Goal: Task Accomplishment & Management: Use online tool/utility

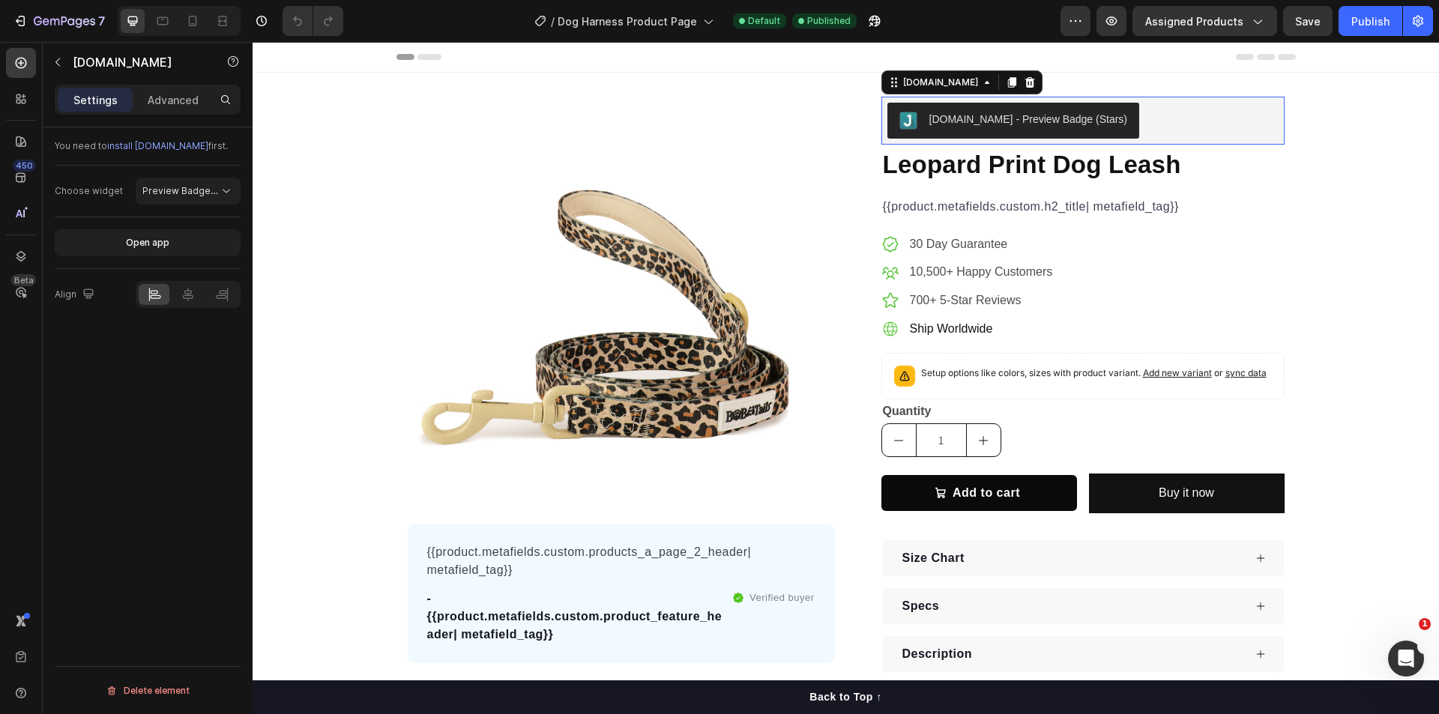
click at [1018, 121] on div "[DOMAIN_NAME] - Preview Badge (Stars)" at bounding box center [1028, 120] width 199 height 16
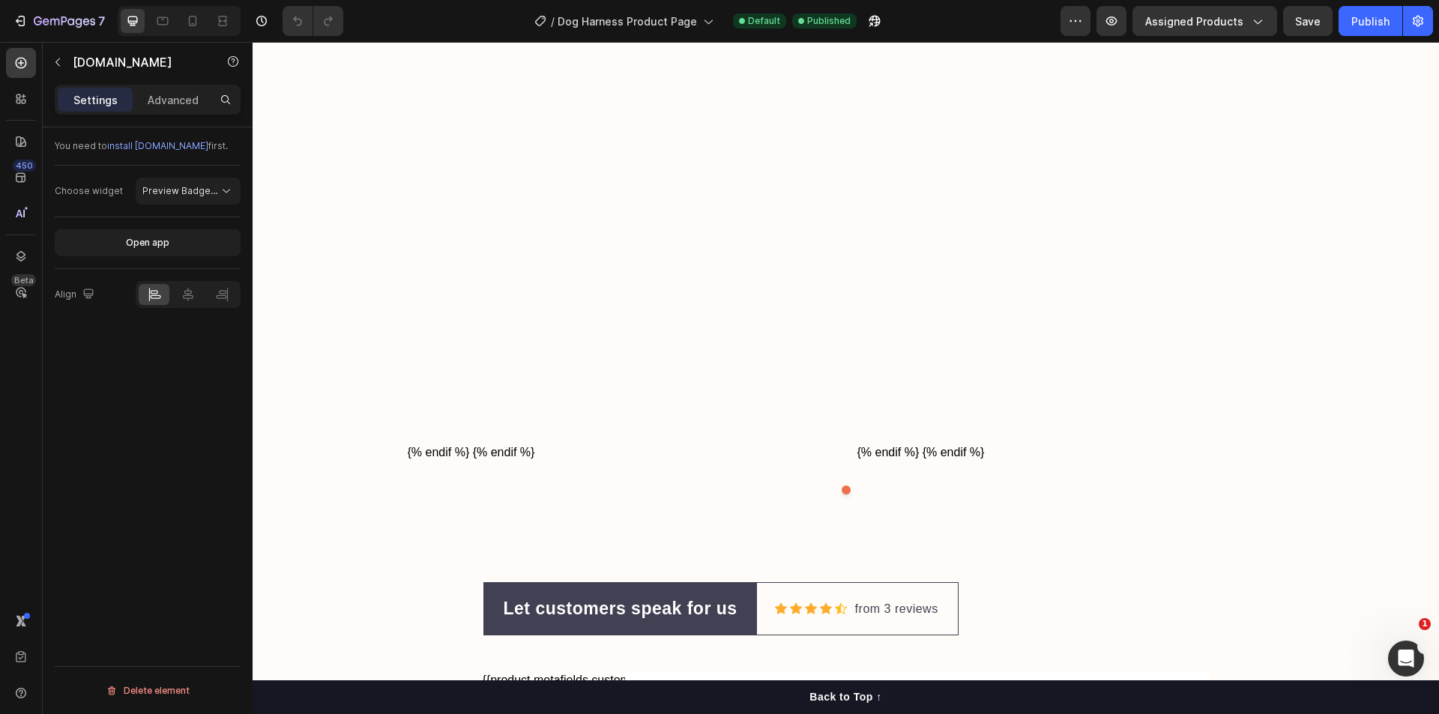
scroll to position [4571, 0]
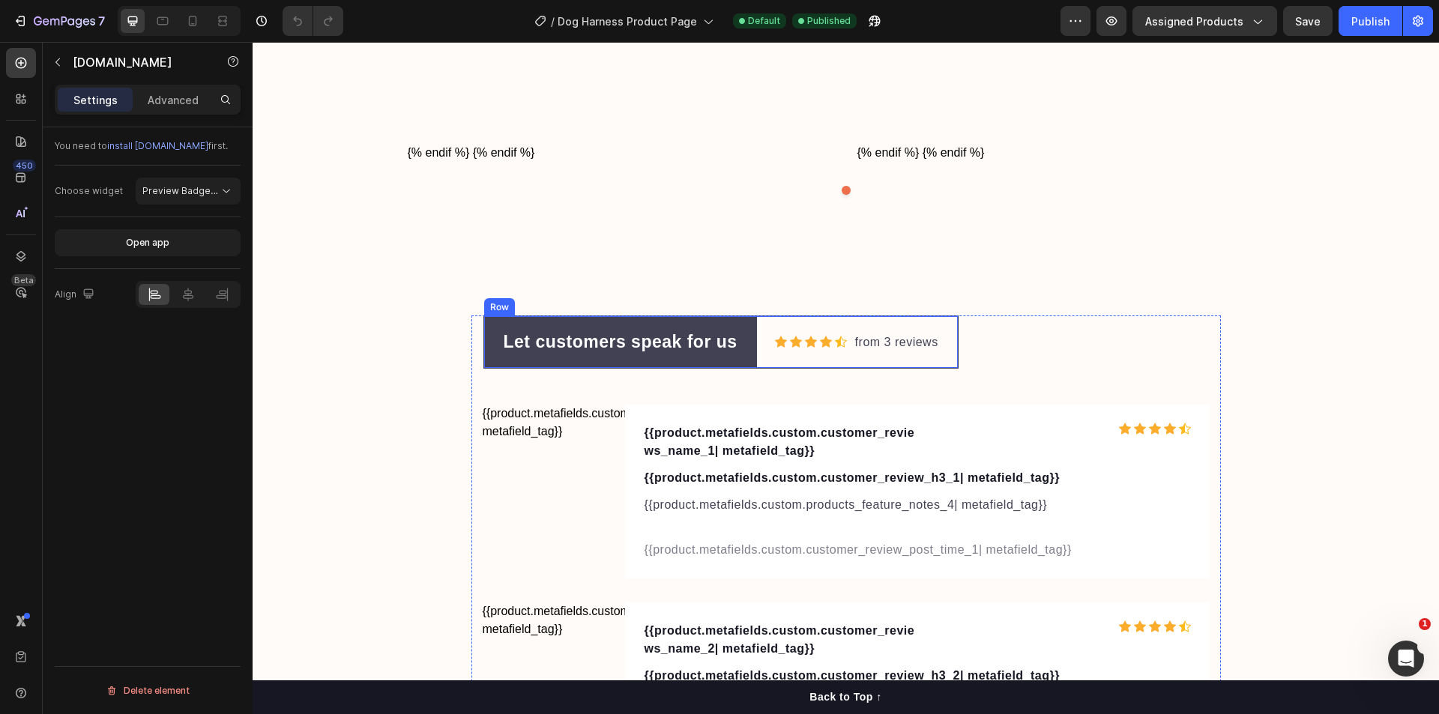
click at [831, 352] on div "Icon Icon Icon Icon Icon Icon List Hoz" at bounding box center [811, 342] width 73 height 21
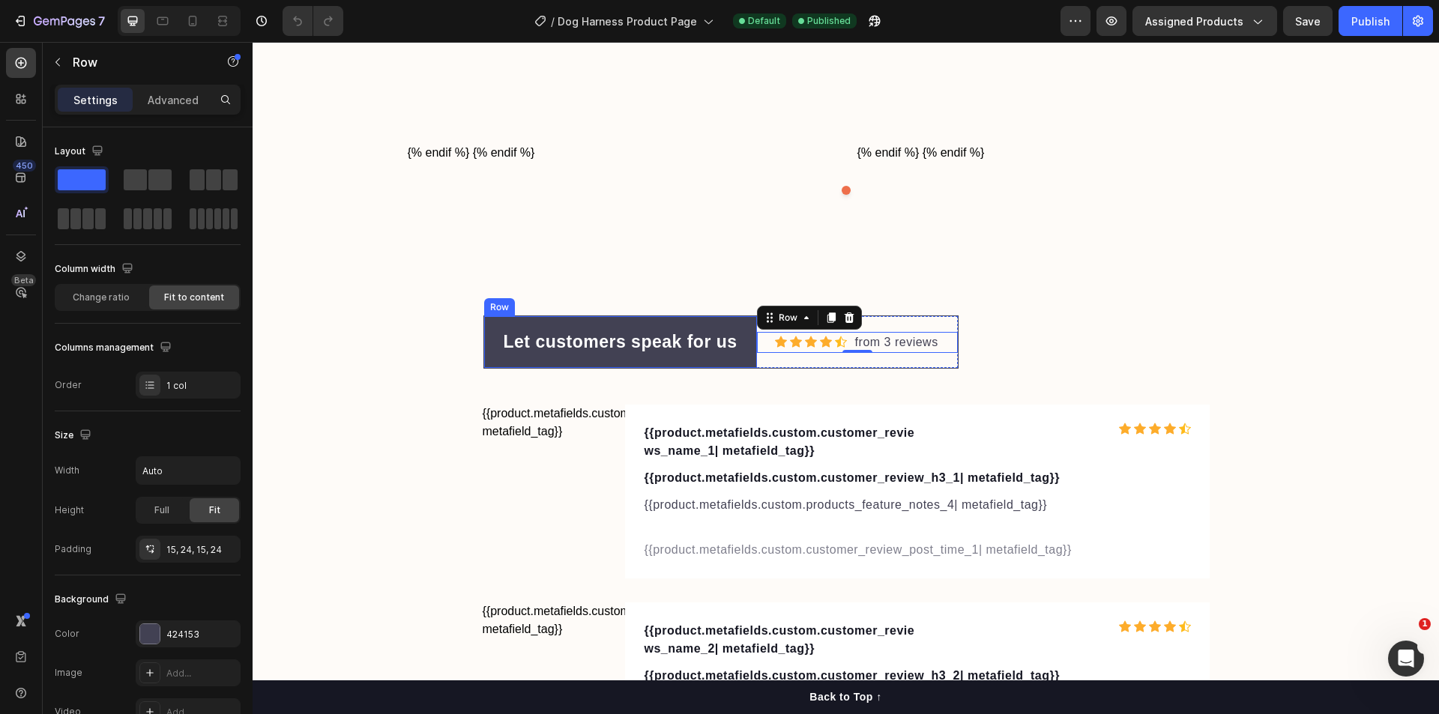
click at [594, 326] on div "Let customers speak for us Text block Row" at bounding box center [620, 342] width 273 height 52
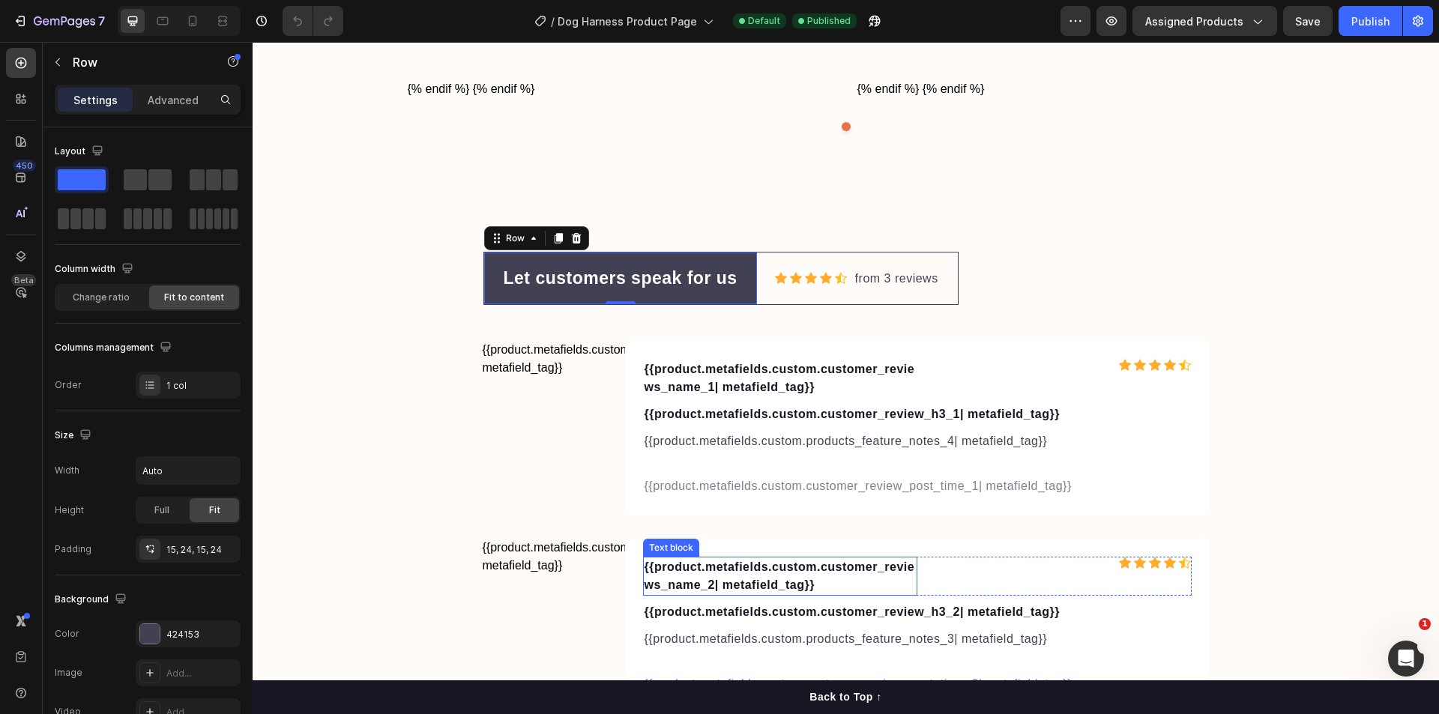
scroll to position [4630, 0]
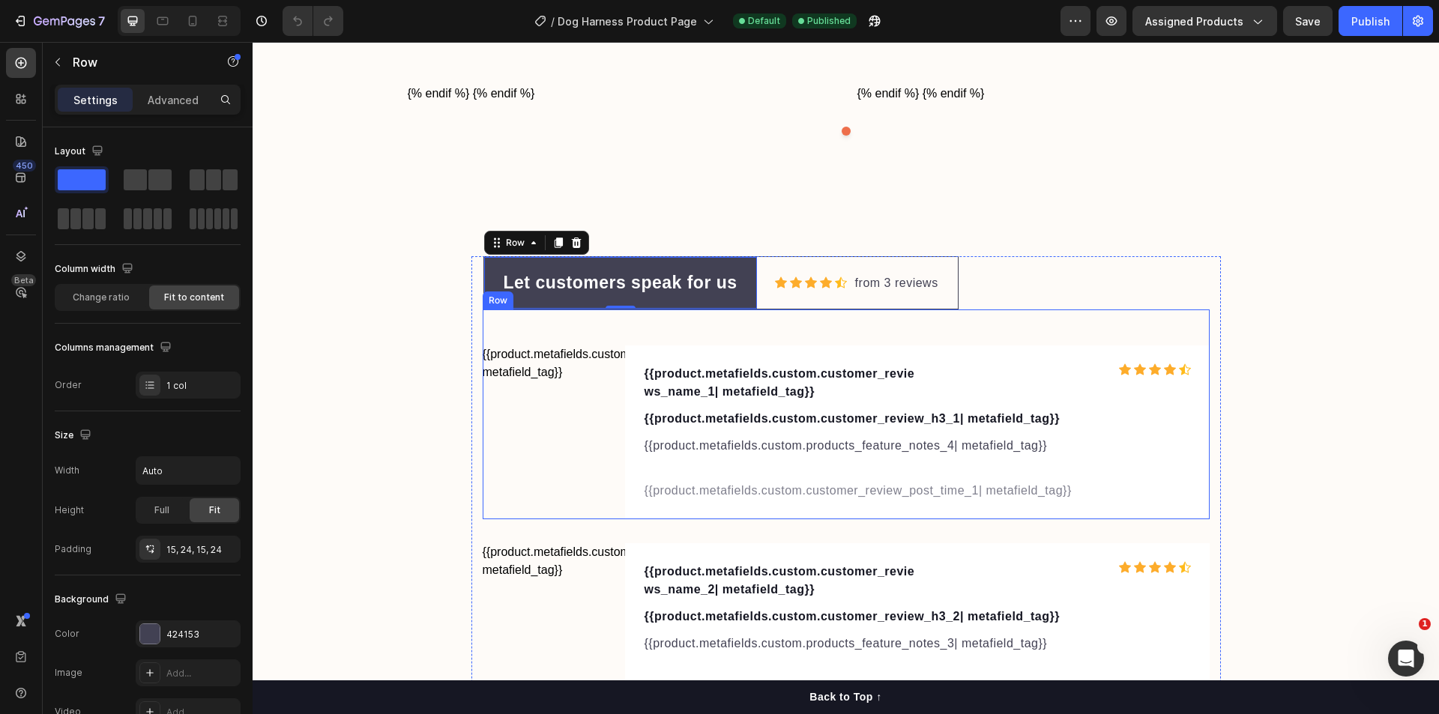
click at [1009, 341] on div "{{product.metafields.custom.harness_sizing_guide| metafield_tag}} Custom Code {…" at bounding box center [846, 414] width 727 height 210
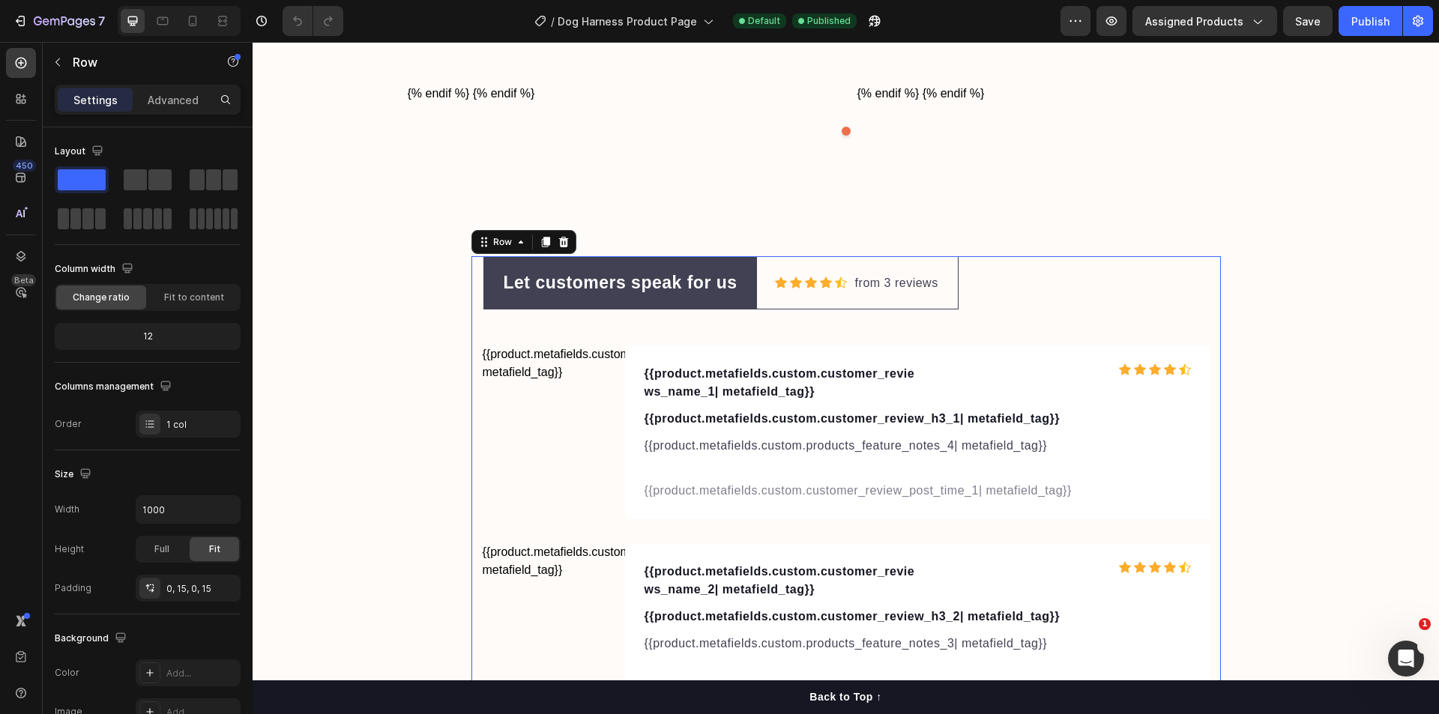
click at [1098, 268] on div "Let customers speak for us Text block Row Icon Icon Icon Icon Icon Icon List Ho…" at bounding box center [846, 585] width 727 height 659
click at [490, 246] on div "Row" at bounding box center [502, 241] width 25 height 13
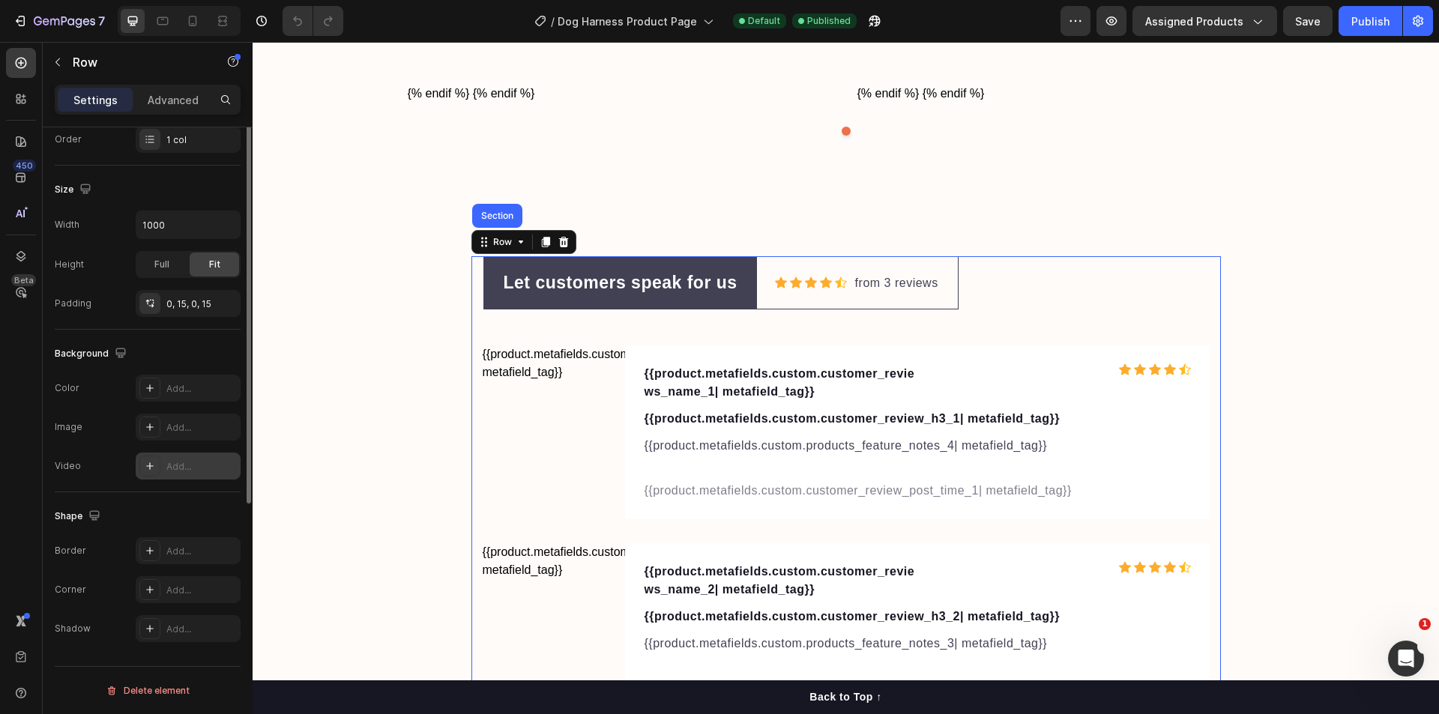
scroll to position [0, 0]
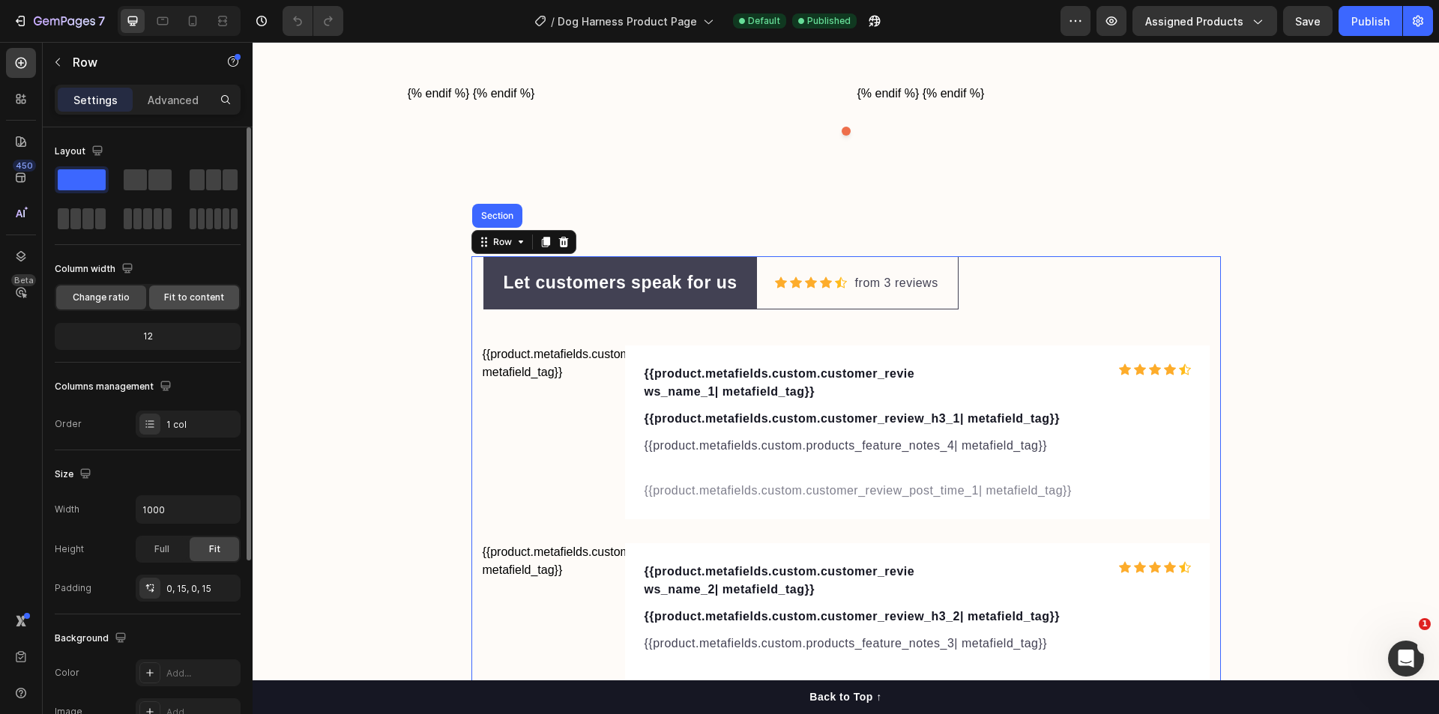
click at [195, 291] on span "Fit to content" at bounding box center [194, 297] width 60 height 13
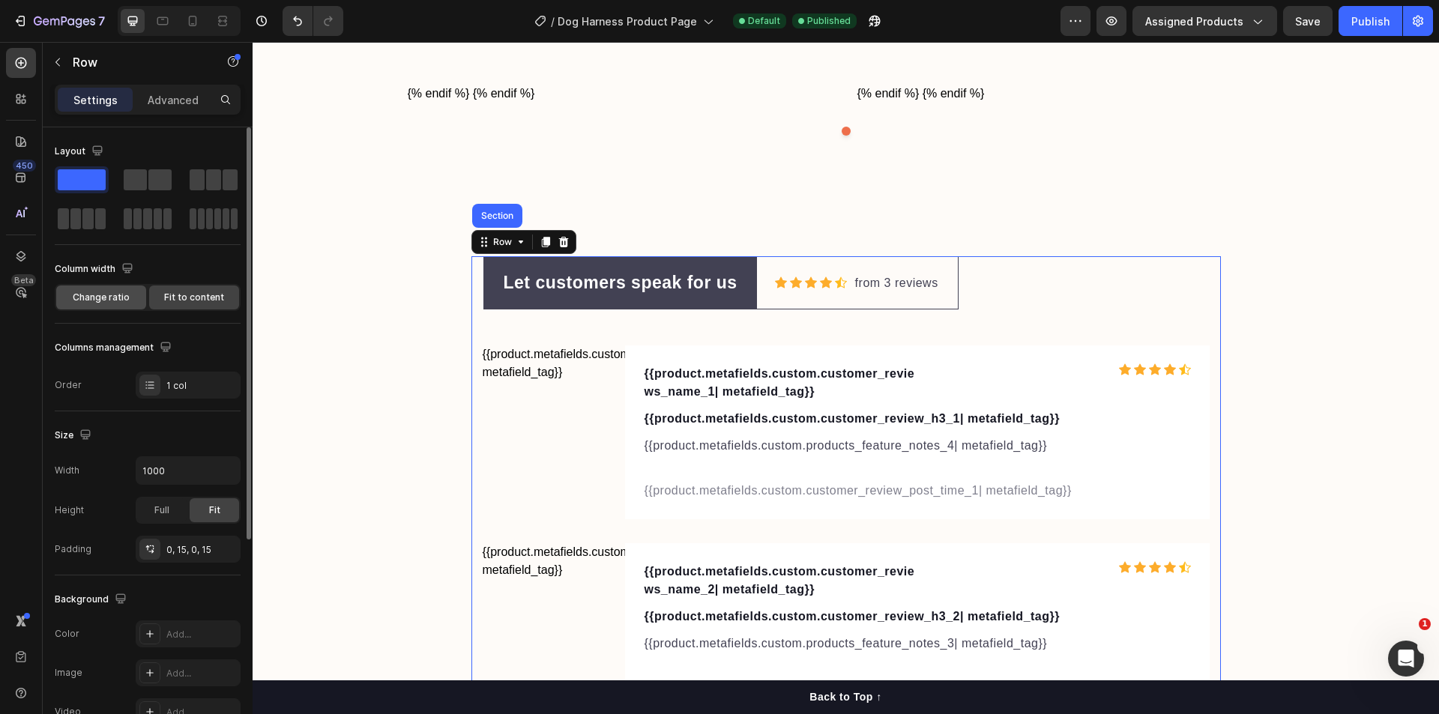
click at [99, 293] on span "Change ratio" at bounding box center [101, 297] width 57 height 13
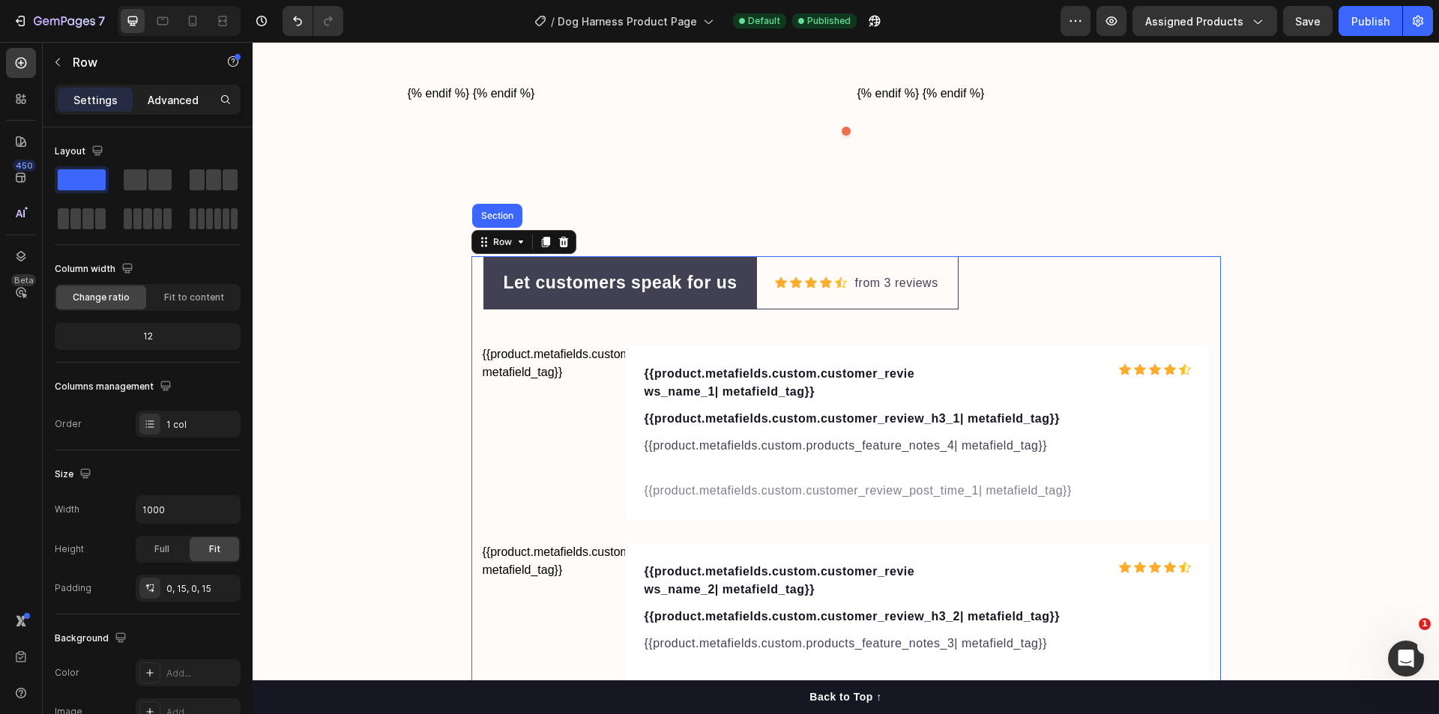
click at [156, 97] on p "Advanced" at bounding box center [173, 100] width 51 height 16
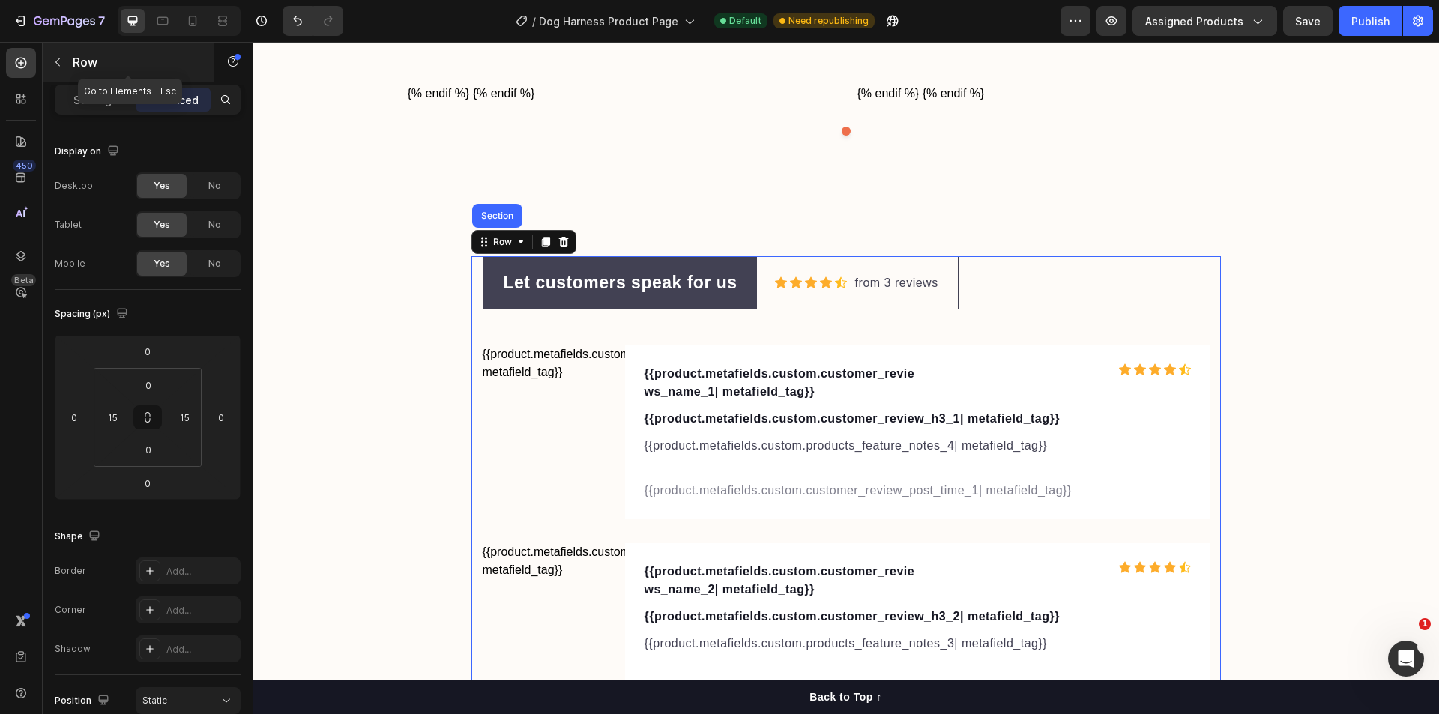
click at [55, 55] on button "button" at bounding box center [58, 62] width 24 height 24
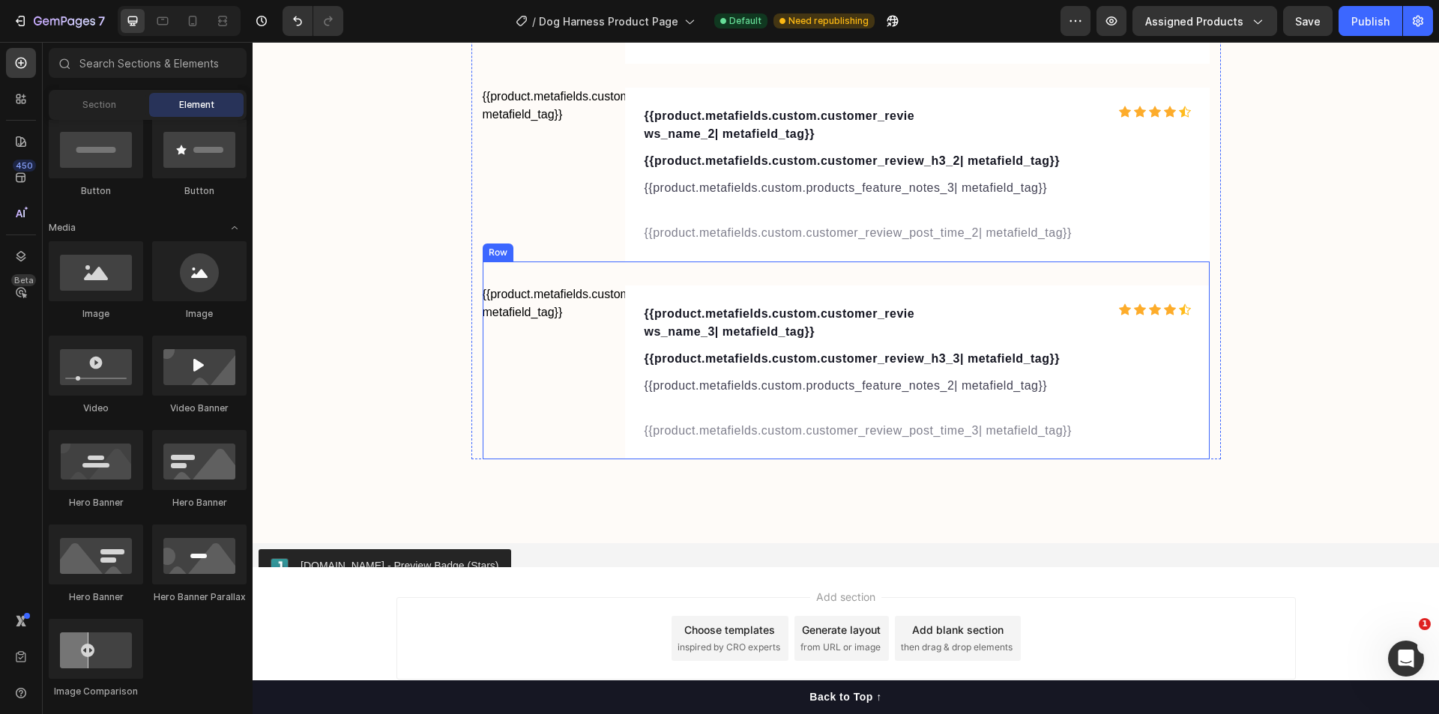
scroll to position [5155, 0]
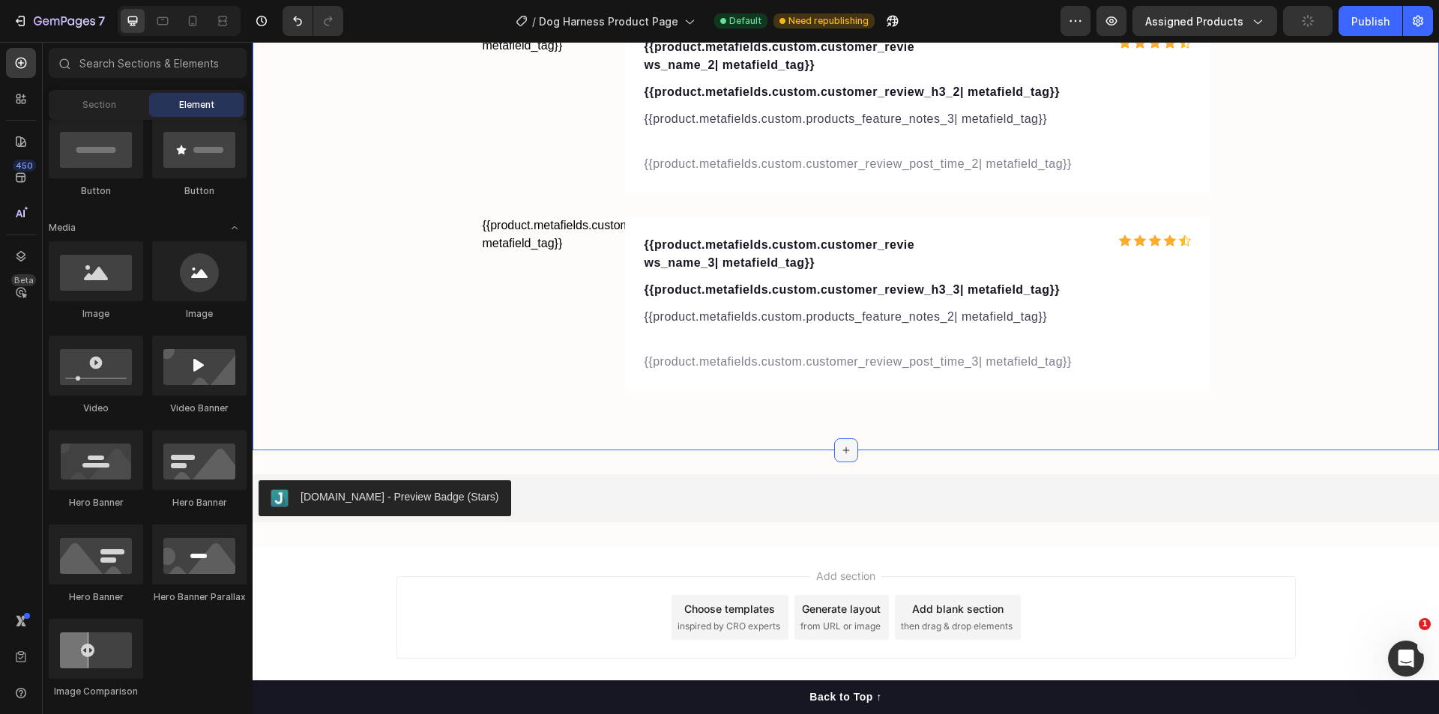
click at [840, 448] on icon at bounding box center [846, 450] width 12 height 12
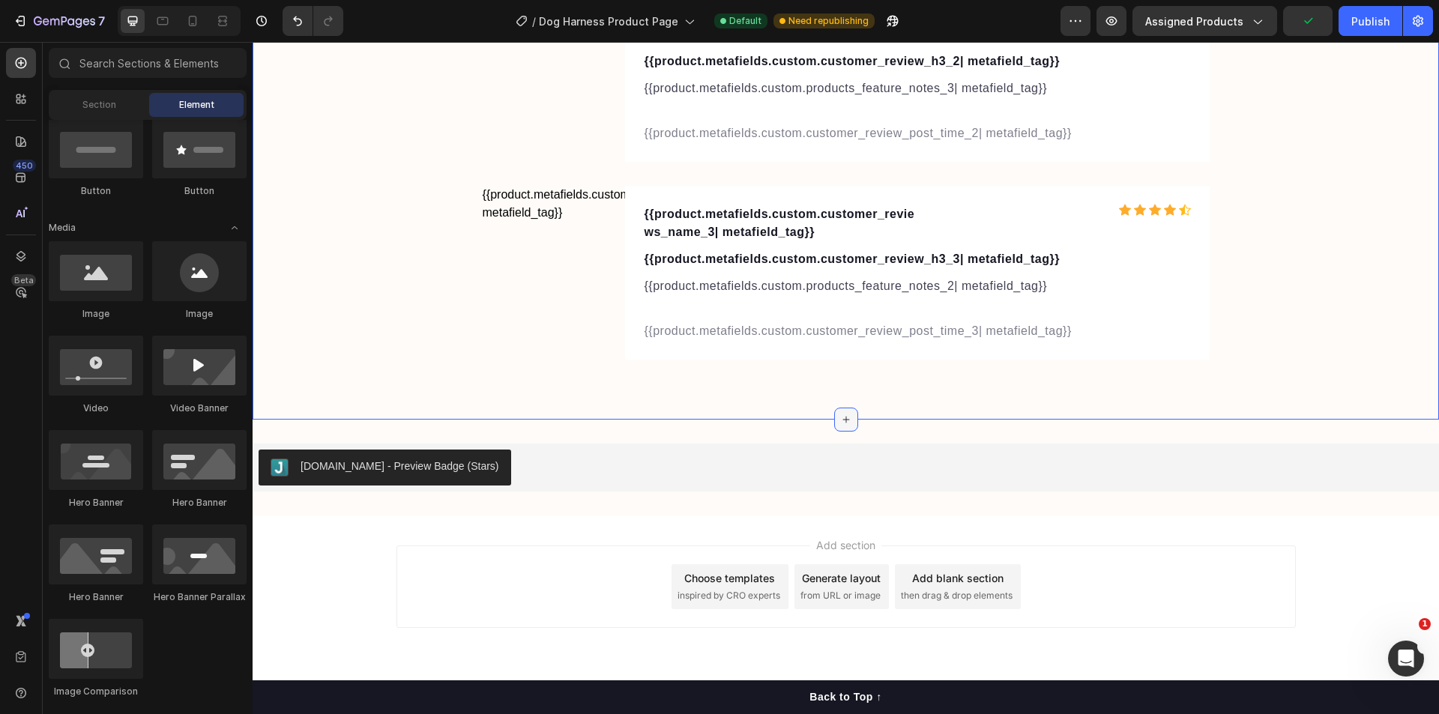
scroll to position [5203, 0]
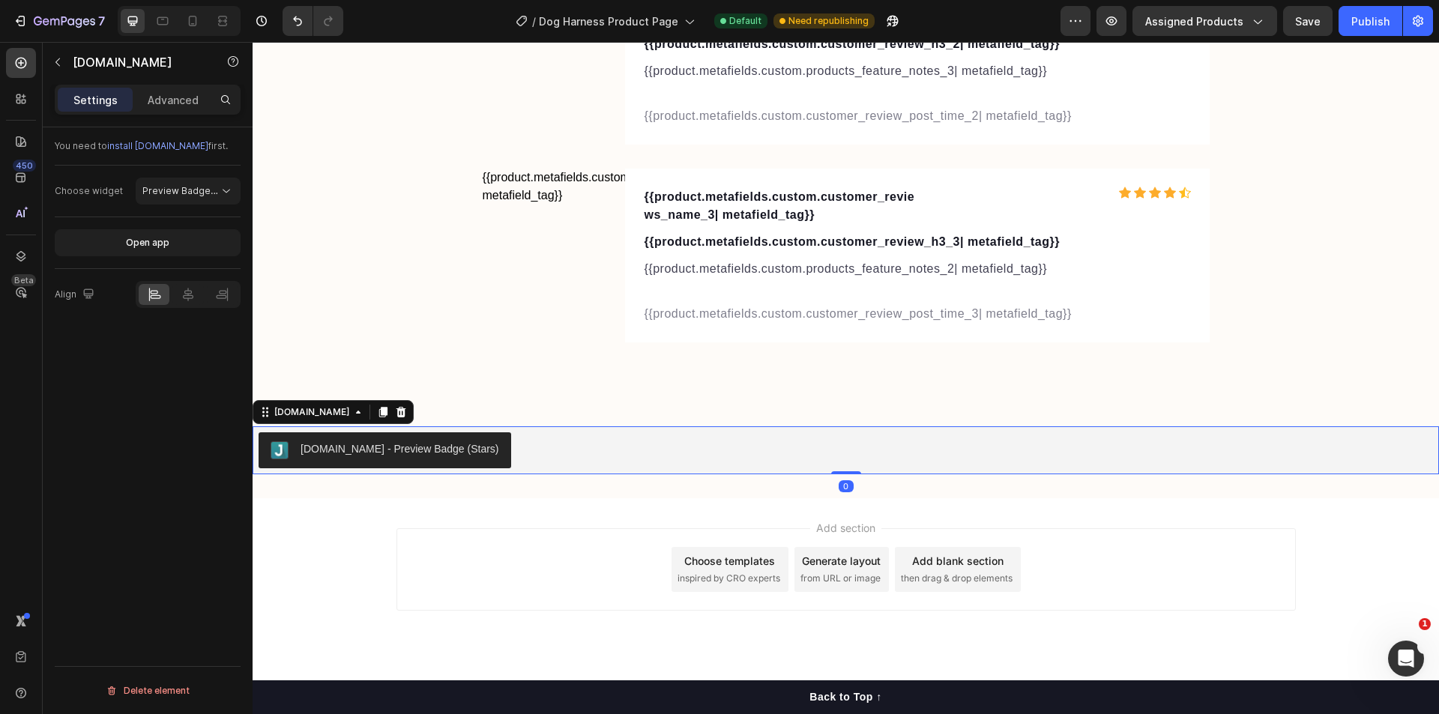
click at [386, 443] on div "[DOMAIN_NAME] - Preview Badge (Stars)" at bounding box center [400, 449] width 199 height 16
click at [319, 414] on div "[DOMAIN_NAME]" at bounding box center [311, 411] width 81 height 13
click at [446, 456] on div "[DOMAIN_NAME] - Preview Badge (Stars)" at bounding box center [400, 449] width 199 height 16
click at [133, 248] on div "Open app" at bounding box center [147, 242] width 43 height 13
click at [175, 191] on span "Preview Badge (Stars)" at bounding box center [192, 190] width 100 height 11
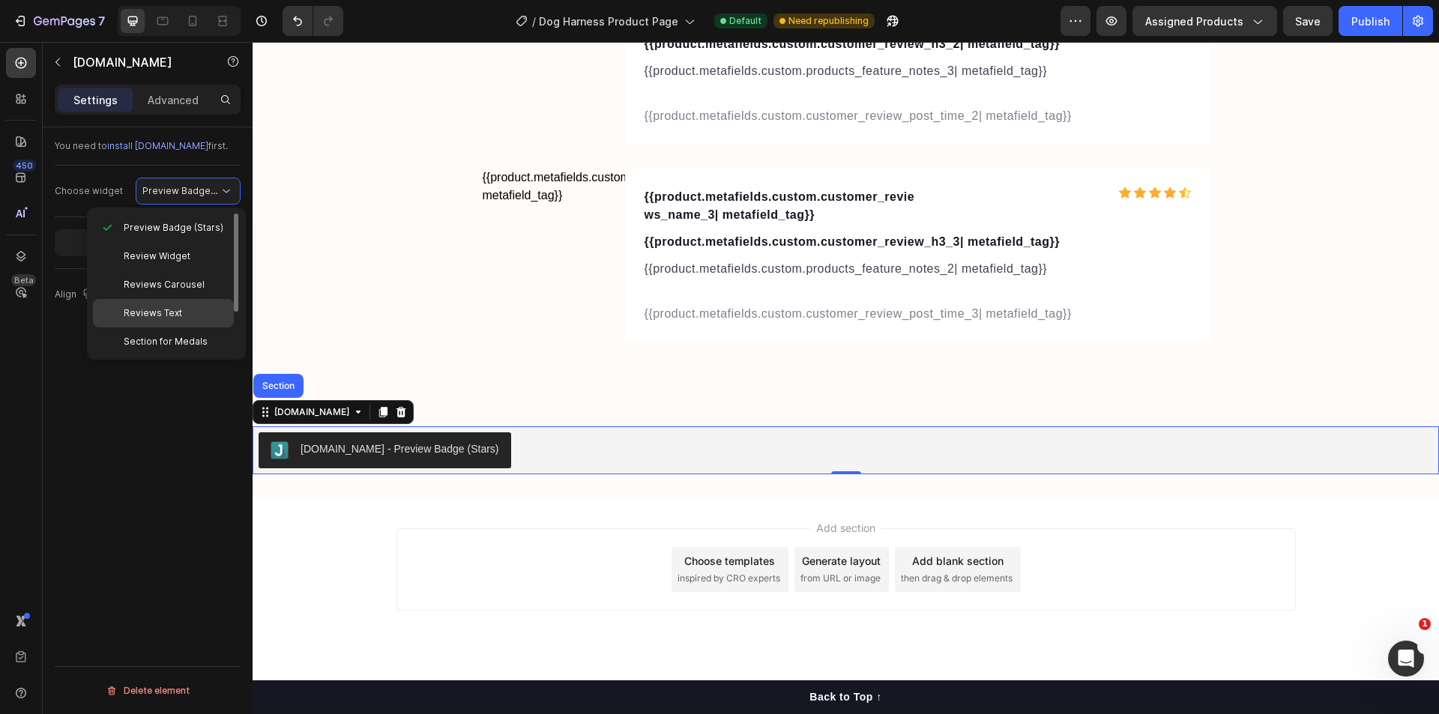
scroll to position [59, 0]
click at [331, 420] on div "[DOMAIN_NAME]" at bounding box center [311, 412] width 111 height 18
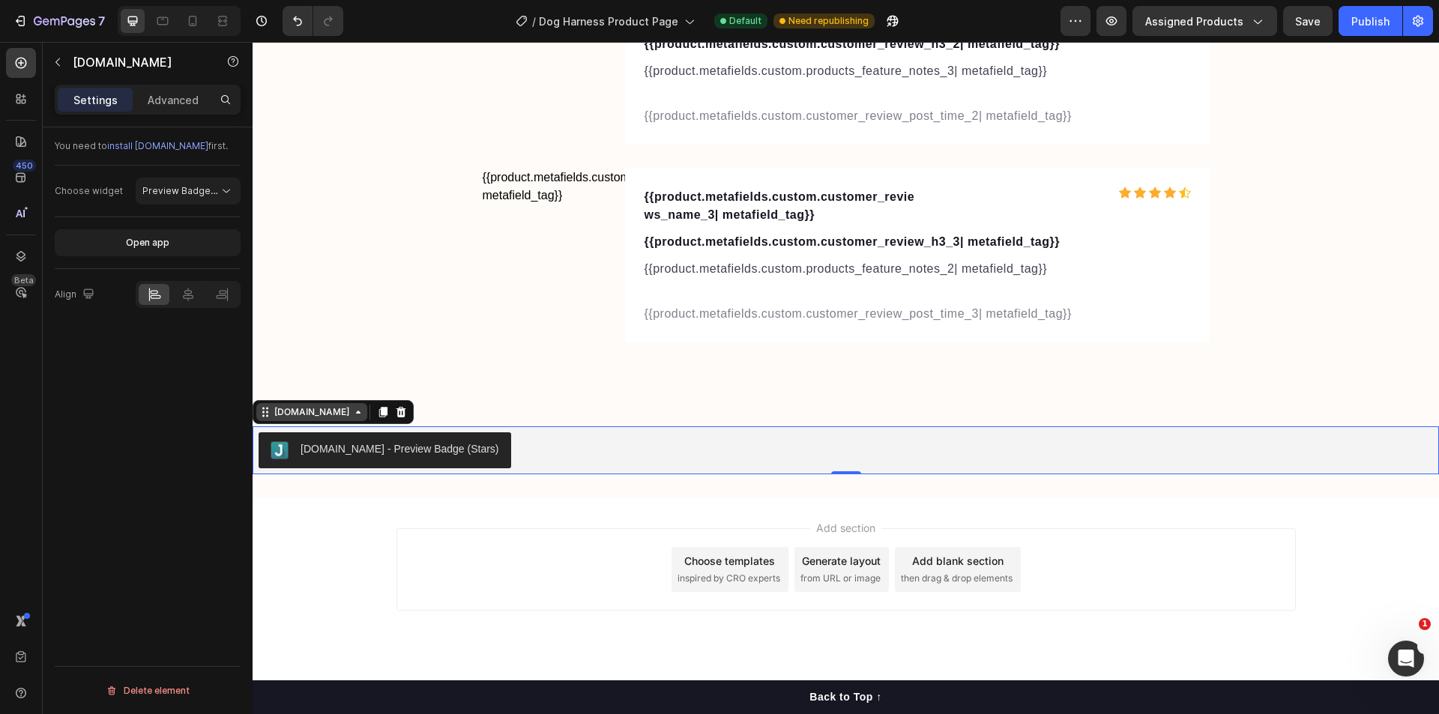
click at [352, 416] on icon at bounding box center [358, 412] width 12 height 12
click at [426, 450] on div "[DOMAIN_NAME] - Preview Badge (Stars)" at bounding box center [400, 449] width 199 height 16
click at [395, 414] on icon at bounding box center [401, 412] width 12 height 12
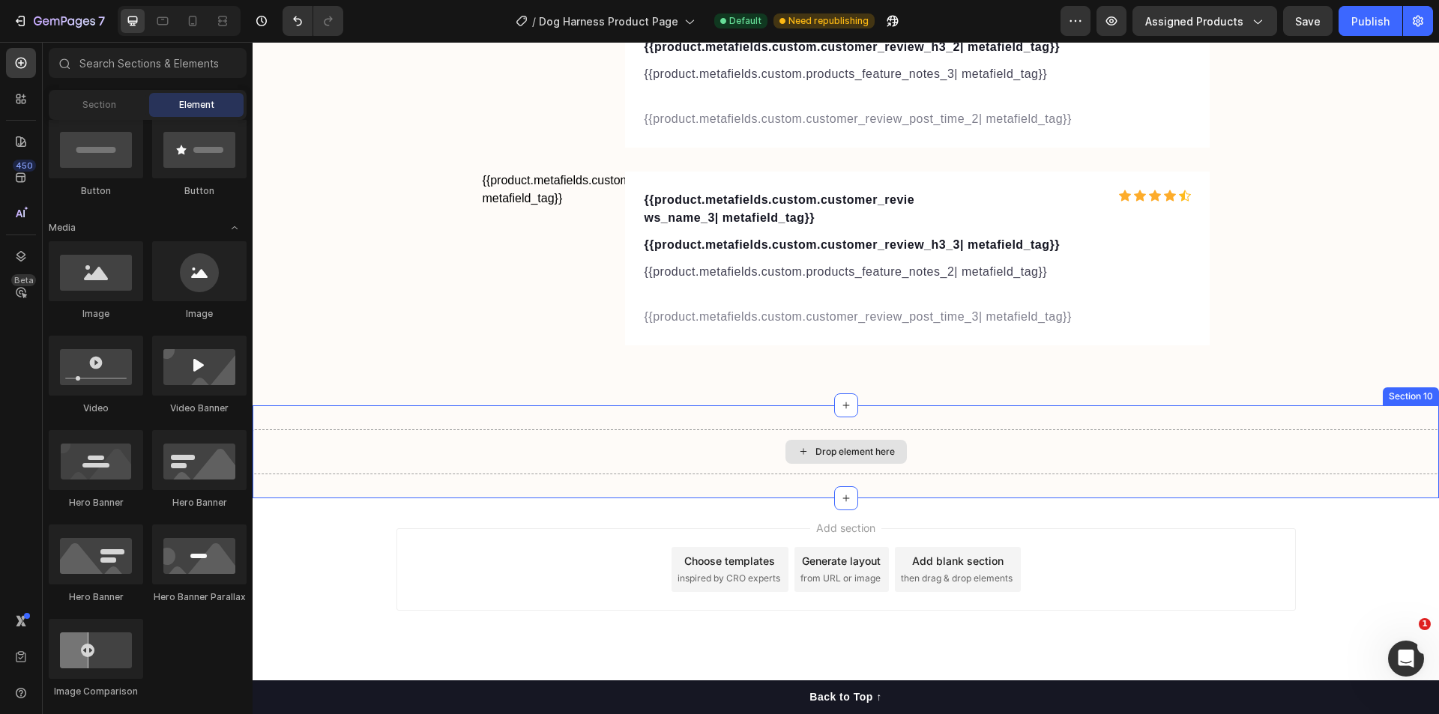
click at [840, 447] on div "Drop element here" at bounding box center [854, 452] width 79 height 12
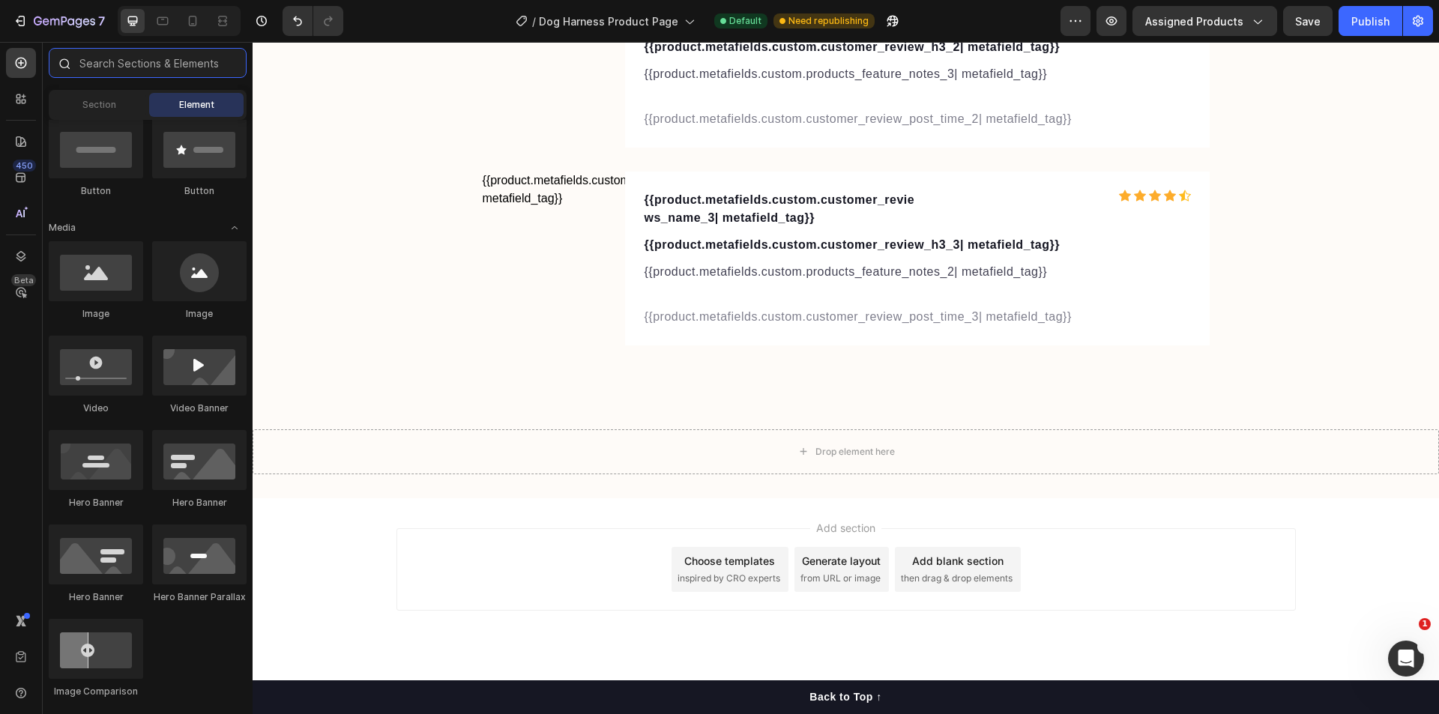
click at [127, 54] on input "text" at bounding box center [148, 63] width 198 height 30
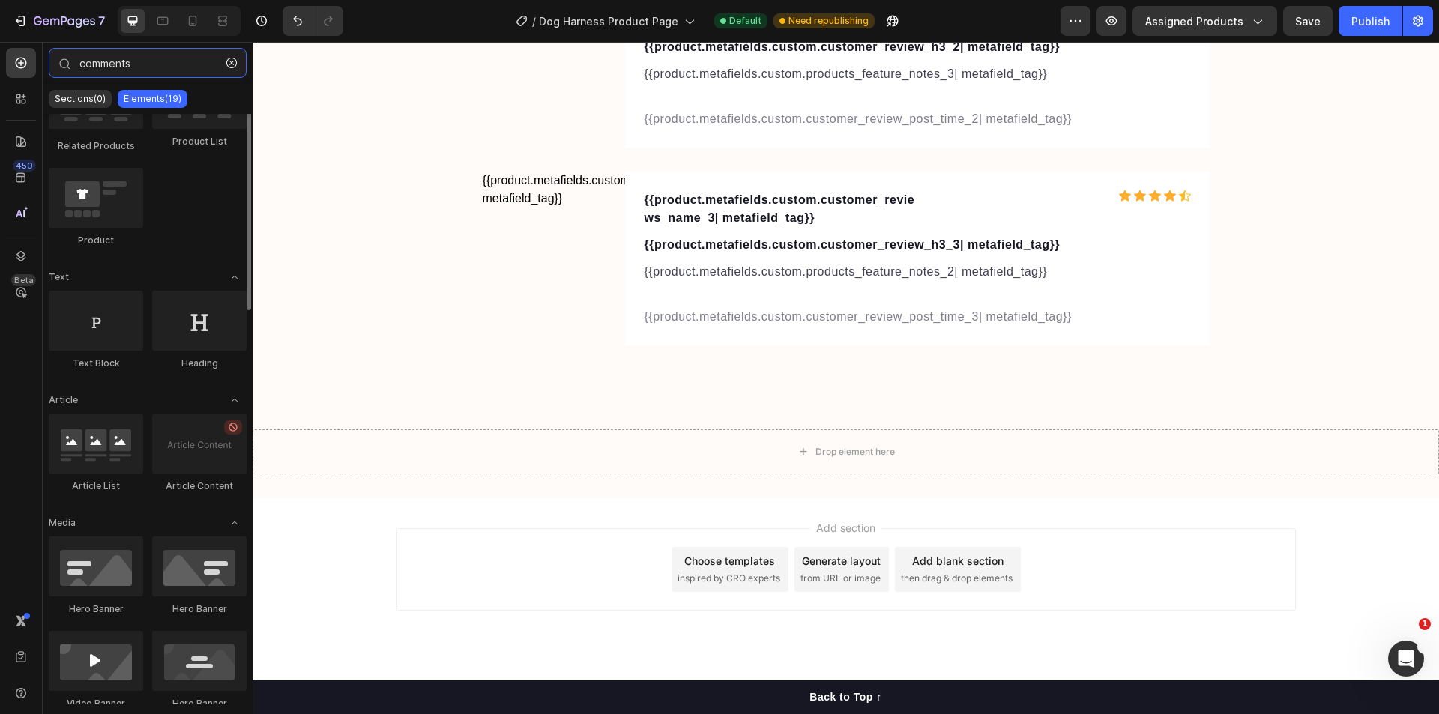
scroll to position [0, 0]
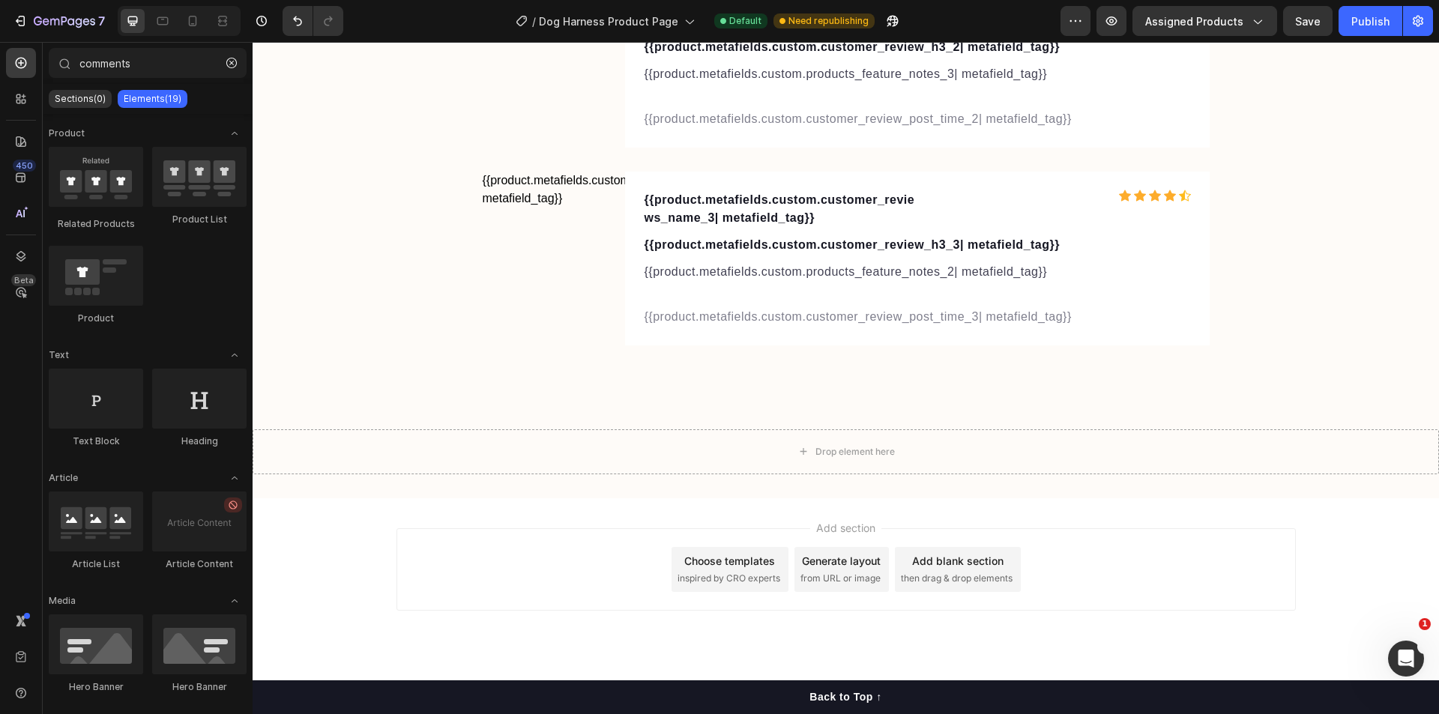
click at [166, 92] on div "Elements(19)" at bounding box center [153, 99] width 70 height 18
click at [55, 95] on p "Sections(0)" at bounding box center [80, 99] width 51 height 12
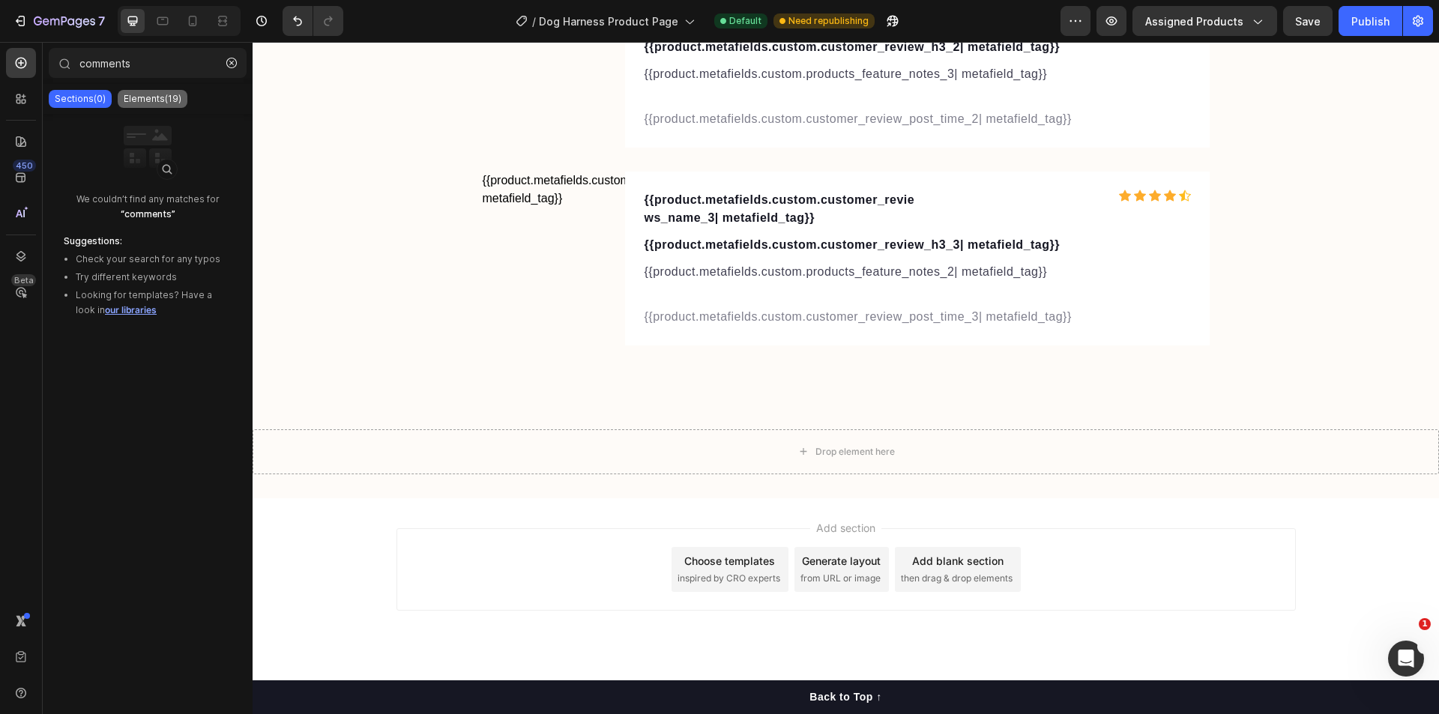
click at [149, 94] on p "Elements(19)" at bounding box center [153, 99] width 58 height 12
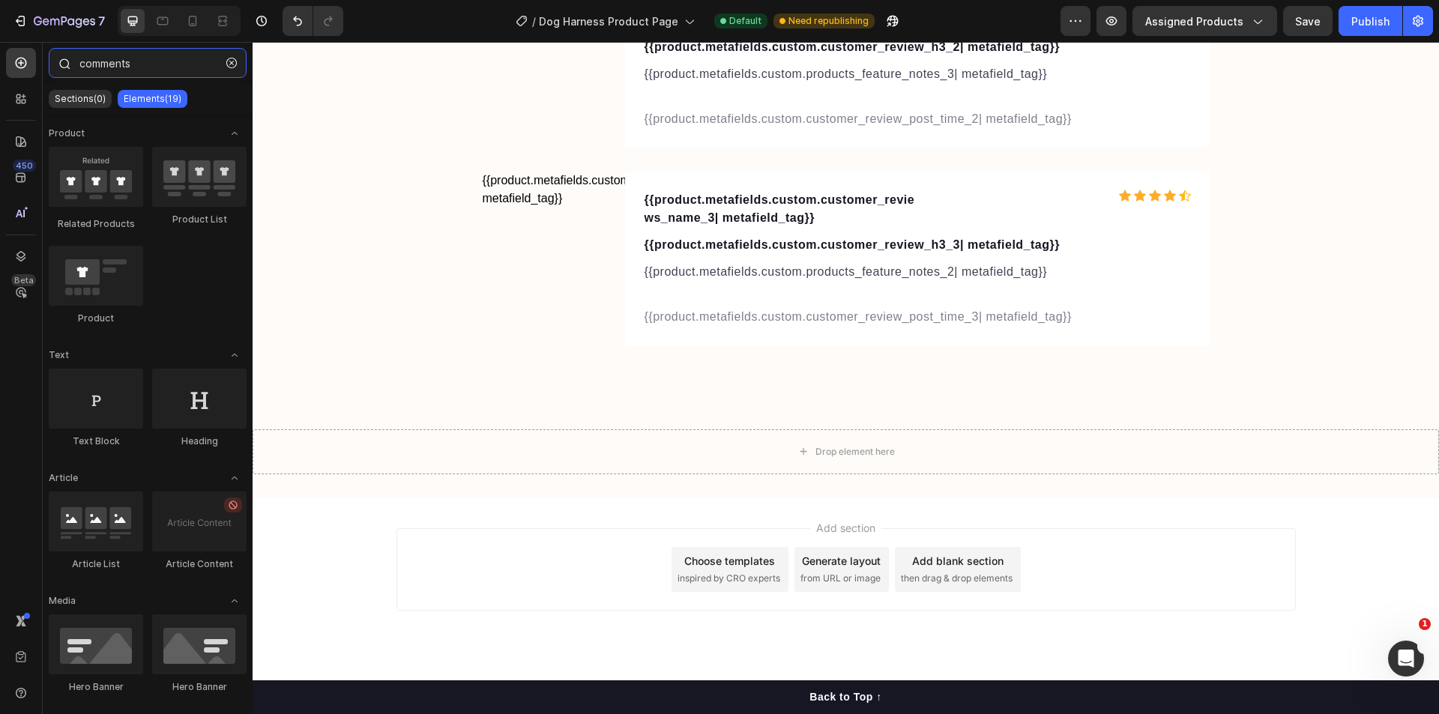
click at [169, 51] on input "comments" at bounding box center [148, 63] width 198 height 30
type input "c"
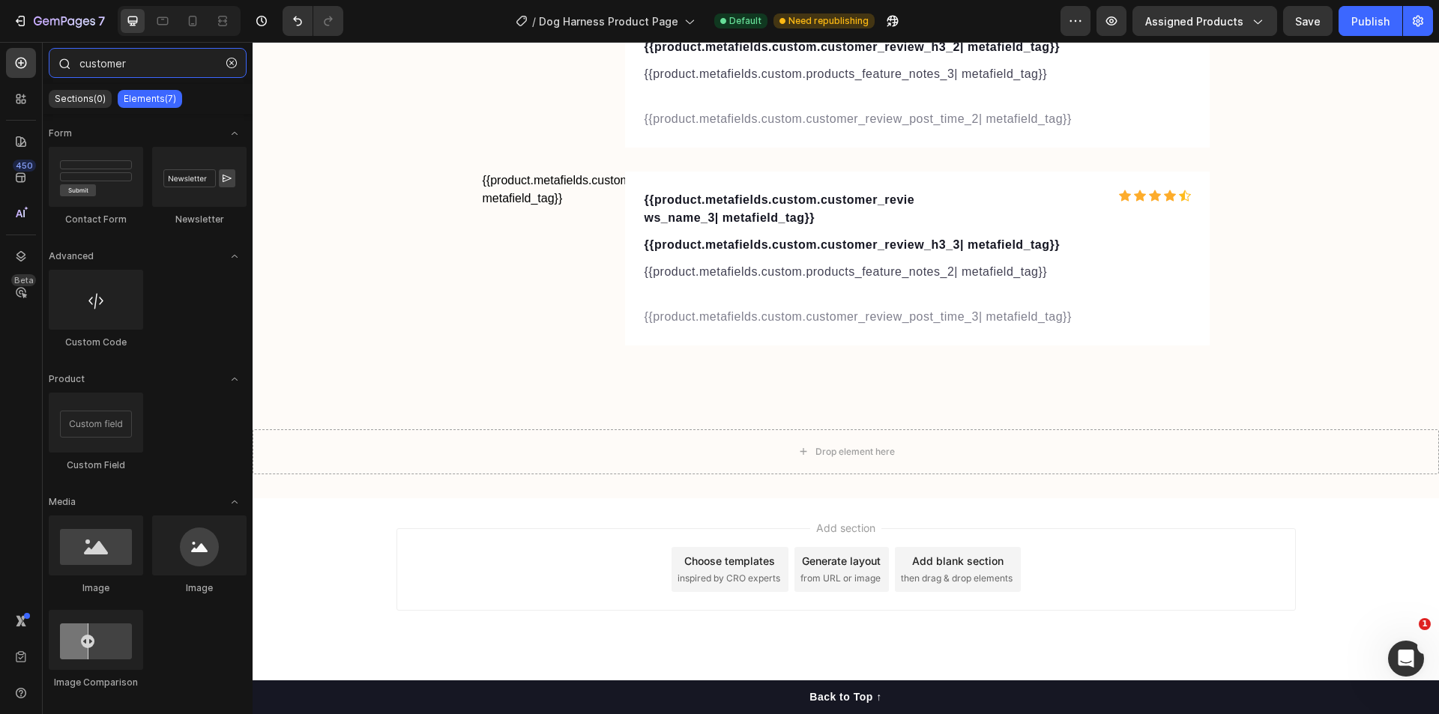
click at [171, 60] on input "customer" at bounding box center [148, 63] width 198 height 30
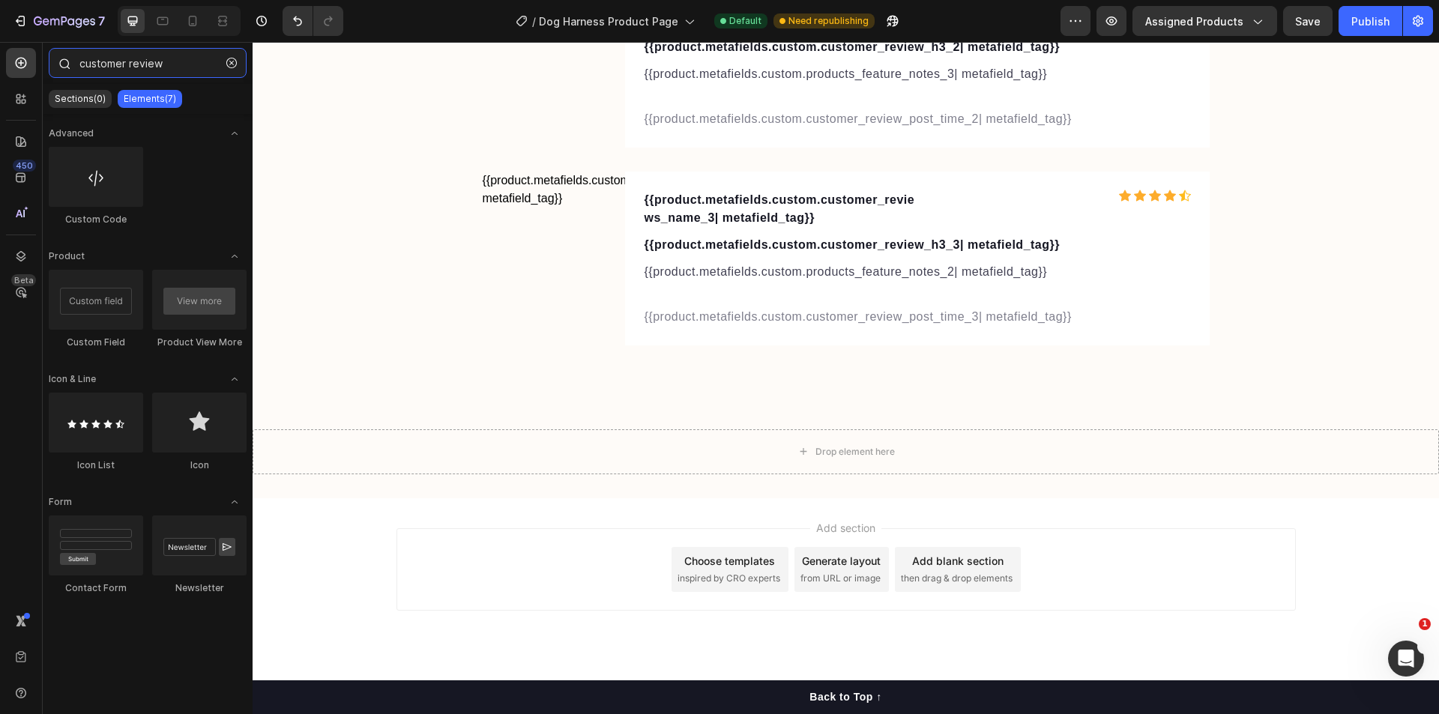
type input "customer review"
click at [19, 174] on icon at bounding box center [21, 178] width 10 height 10
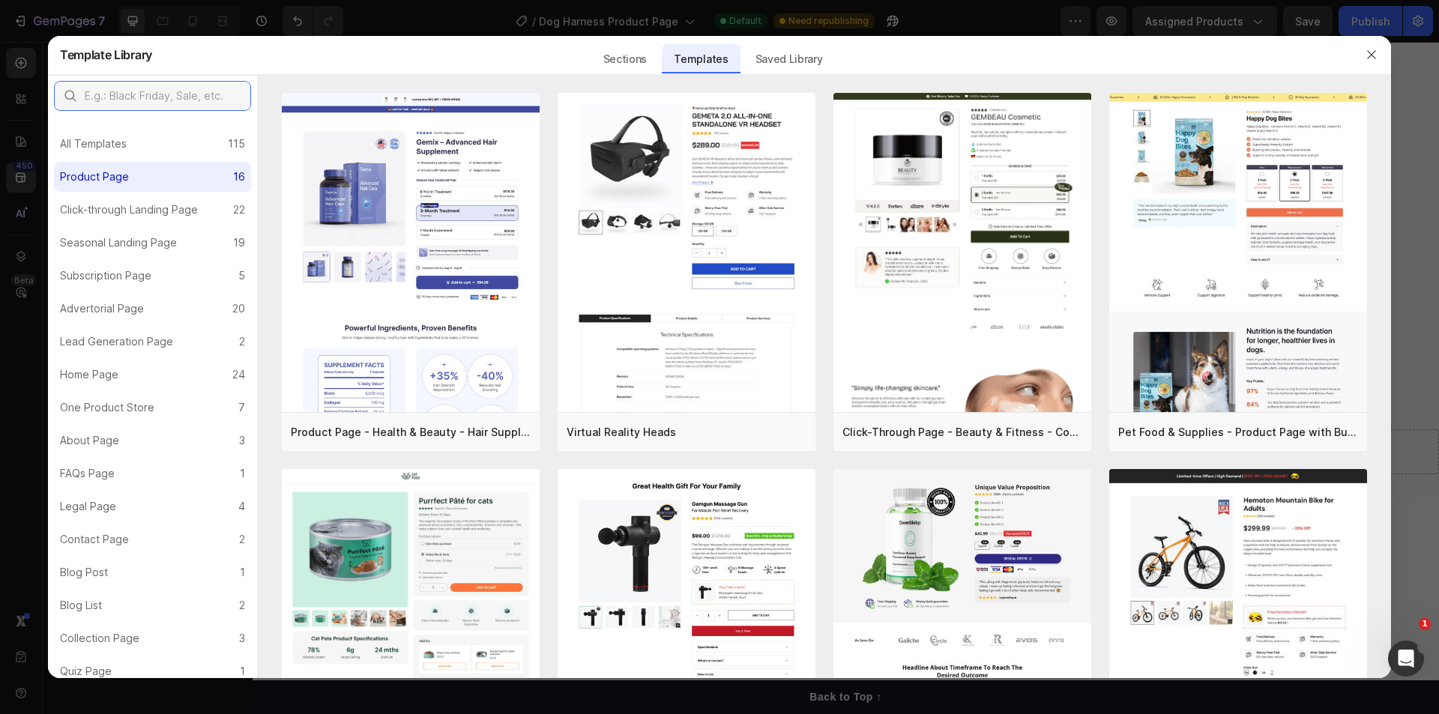
click at [138, 99] on input "text" at bounding box center [152, 96] width 197 height 30
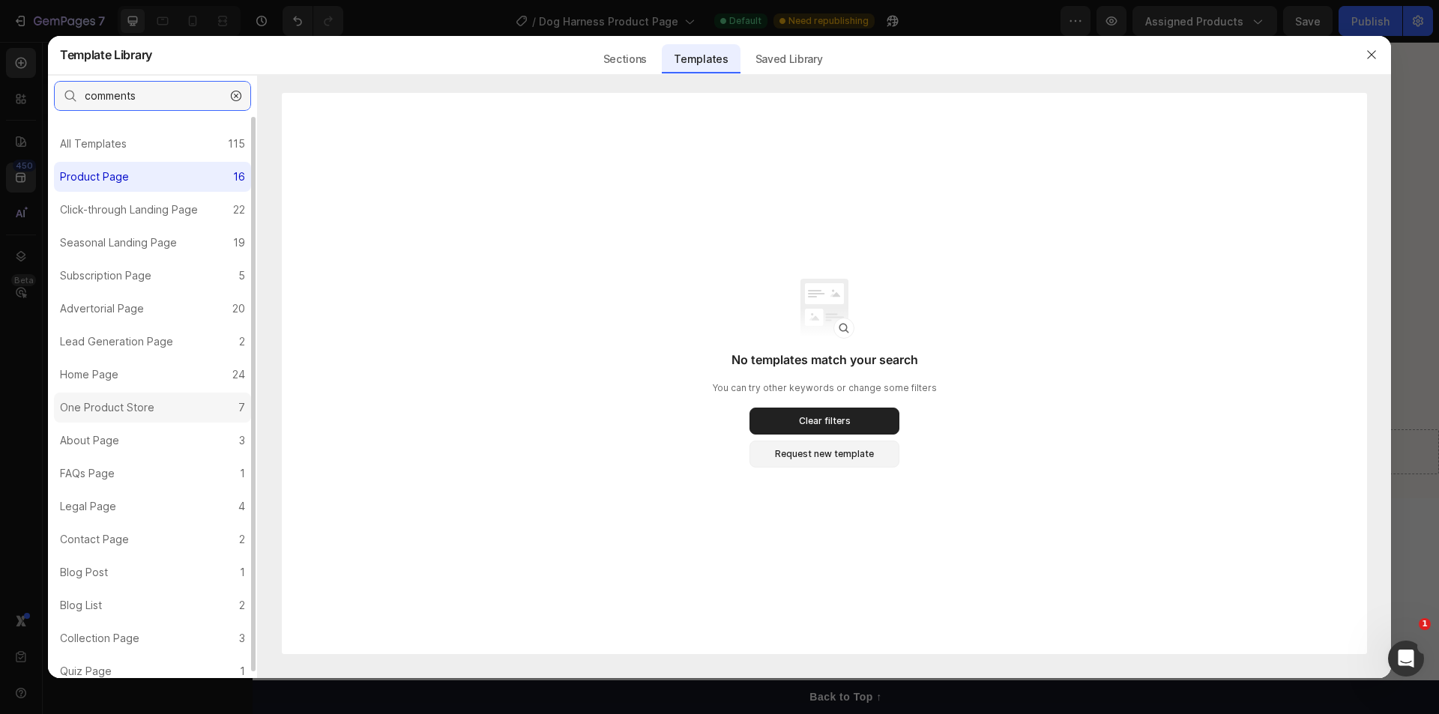
scroll to position [7, 0]
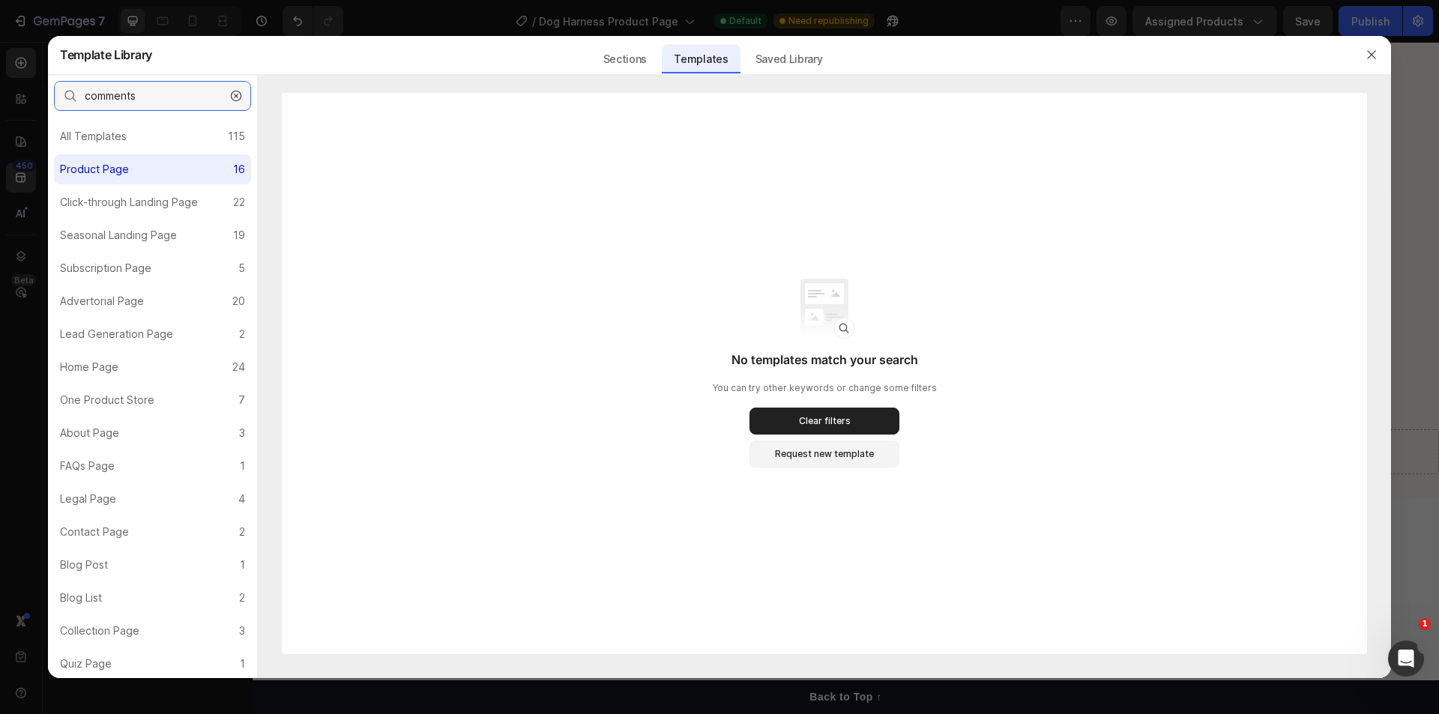
type input "comments"
click at [233, 91] on icon "button" at bounding box center [236, 96] width 10 height 10
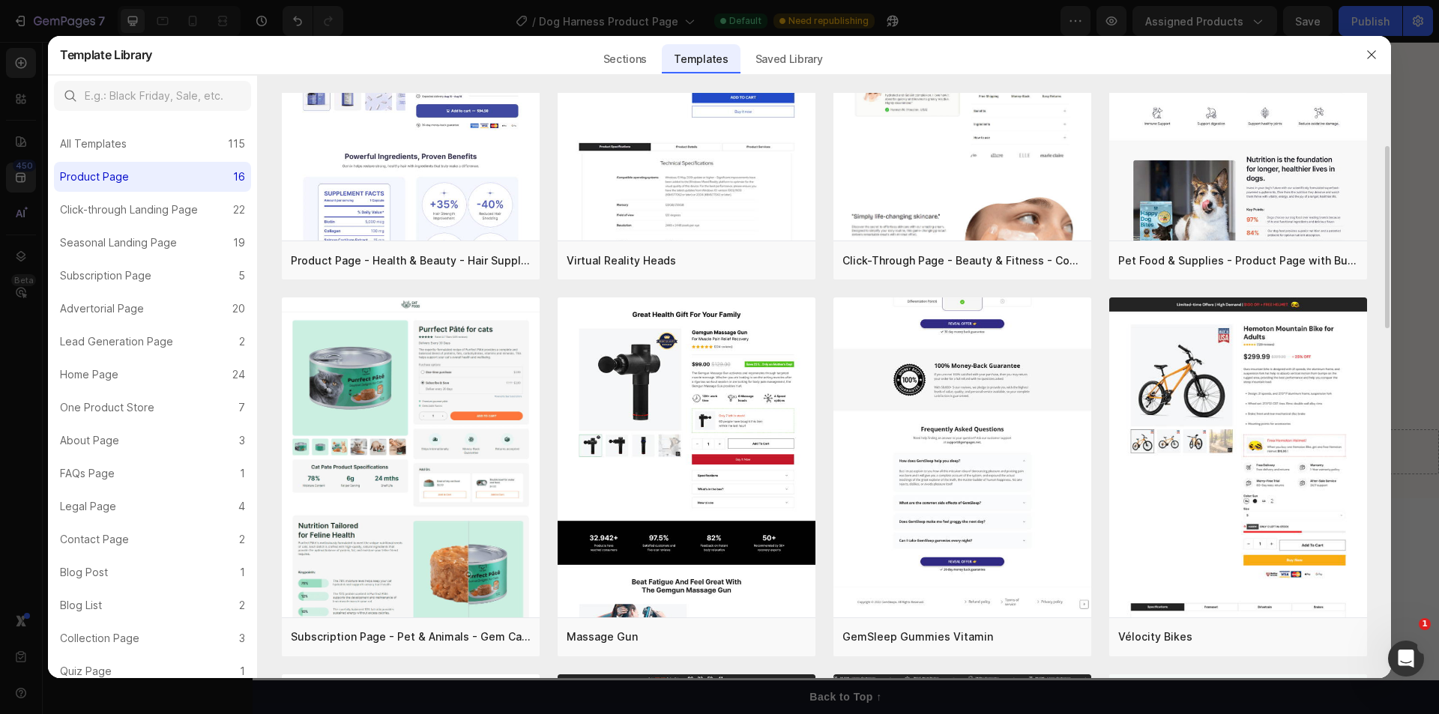
scroll to position [0, 0]
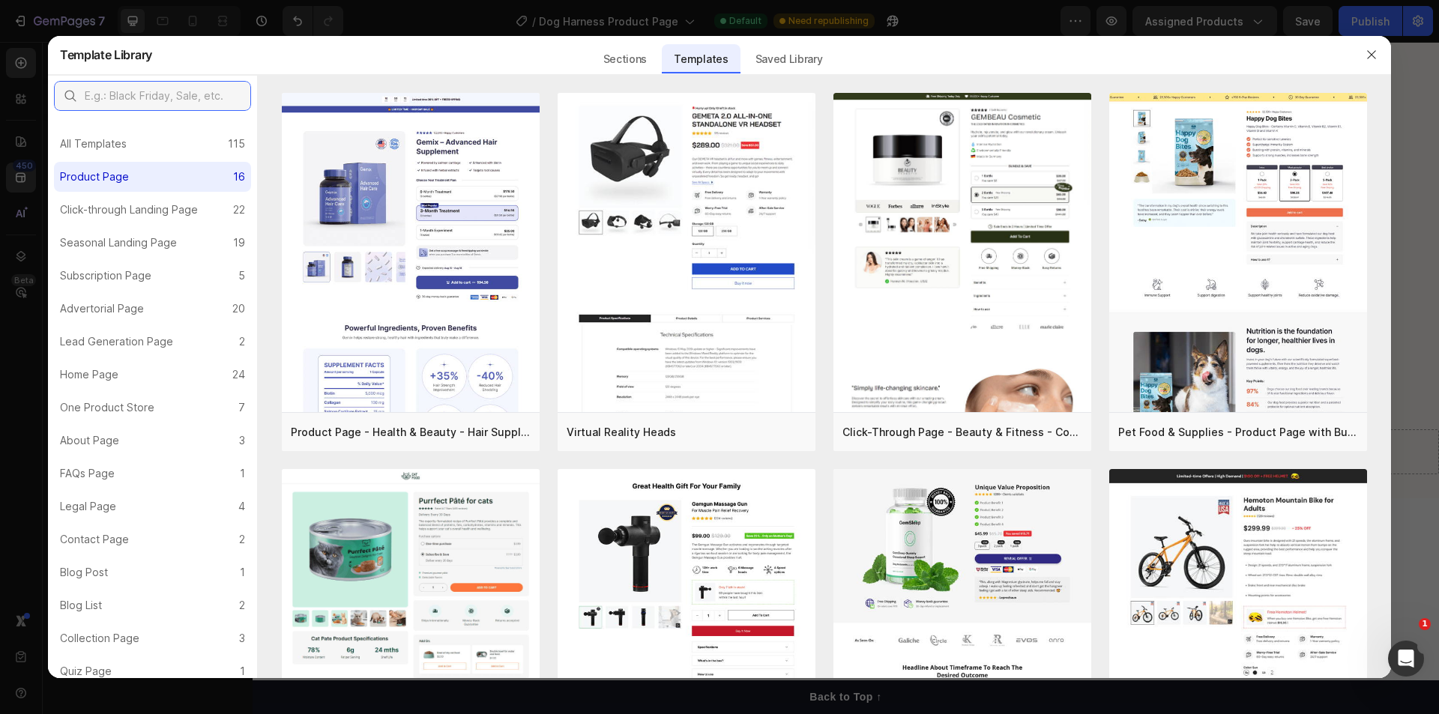
click at [217, 100] on input "text" at bounding box center [152, 96] width 197 height 30
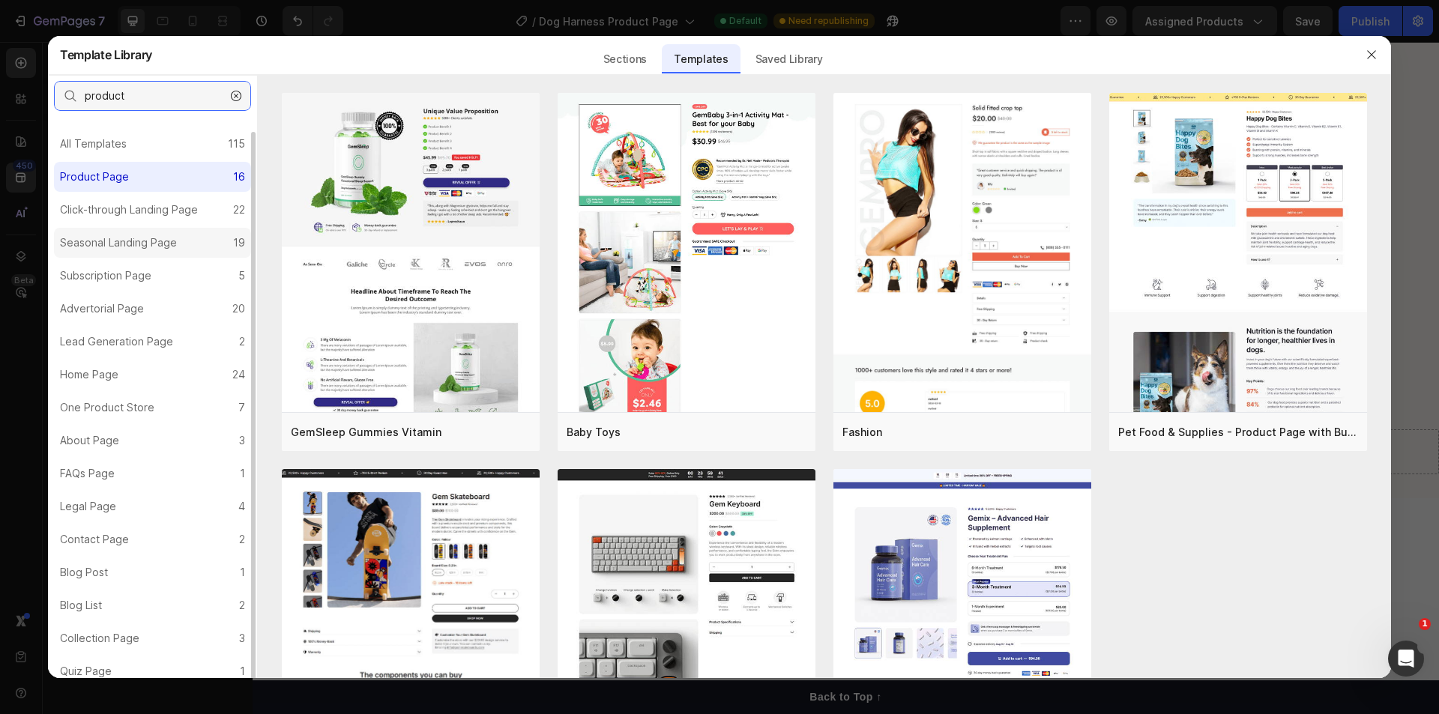
scroll to position [7, 0]
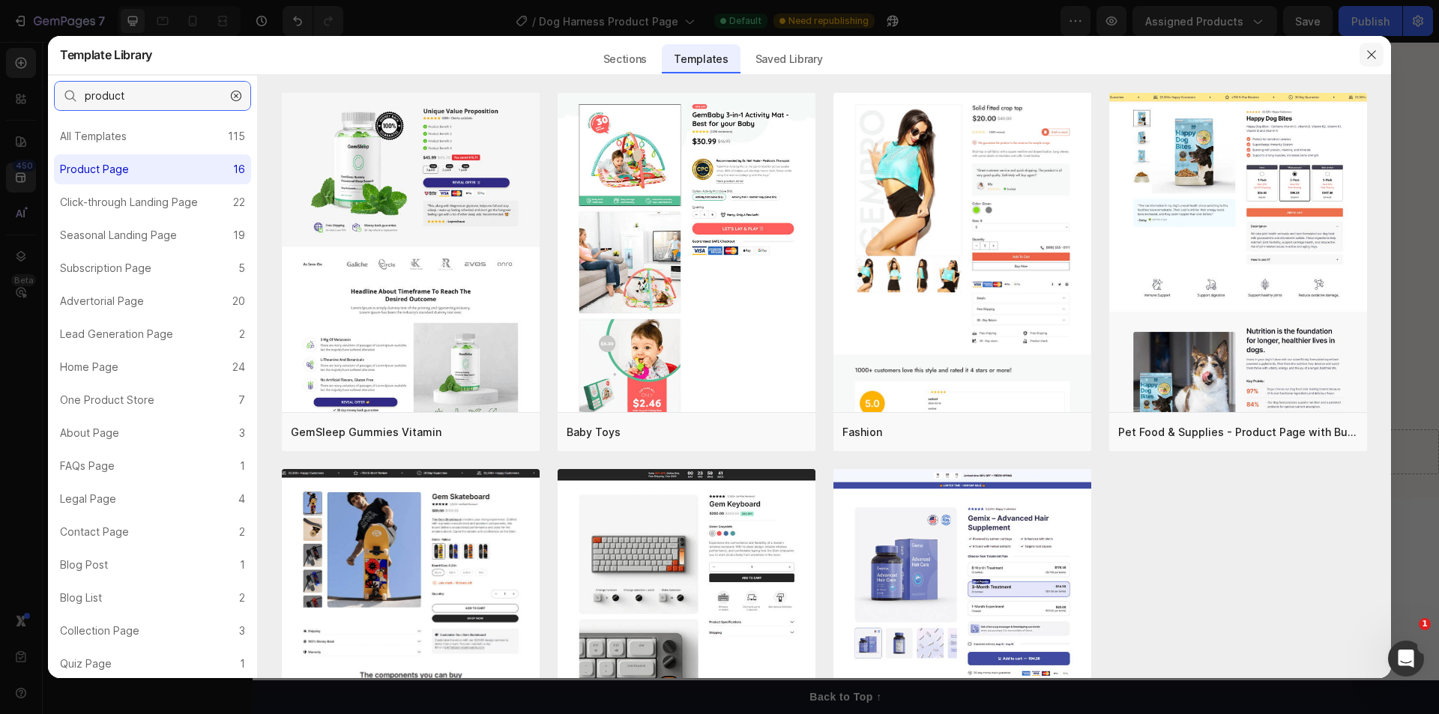
type input "product"
click at [1368, 49] on icon "button" at bounding box center [1371, 55] width 12 height 12
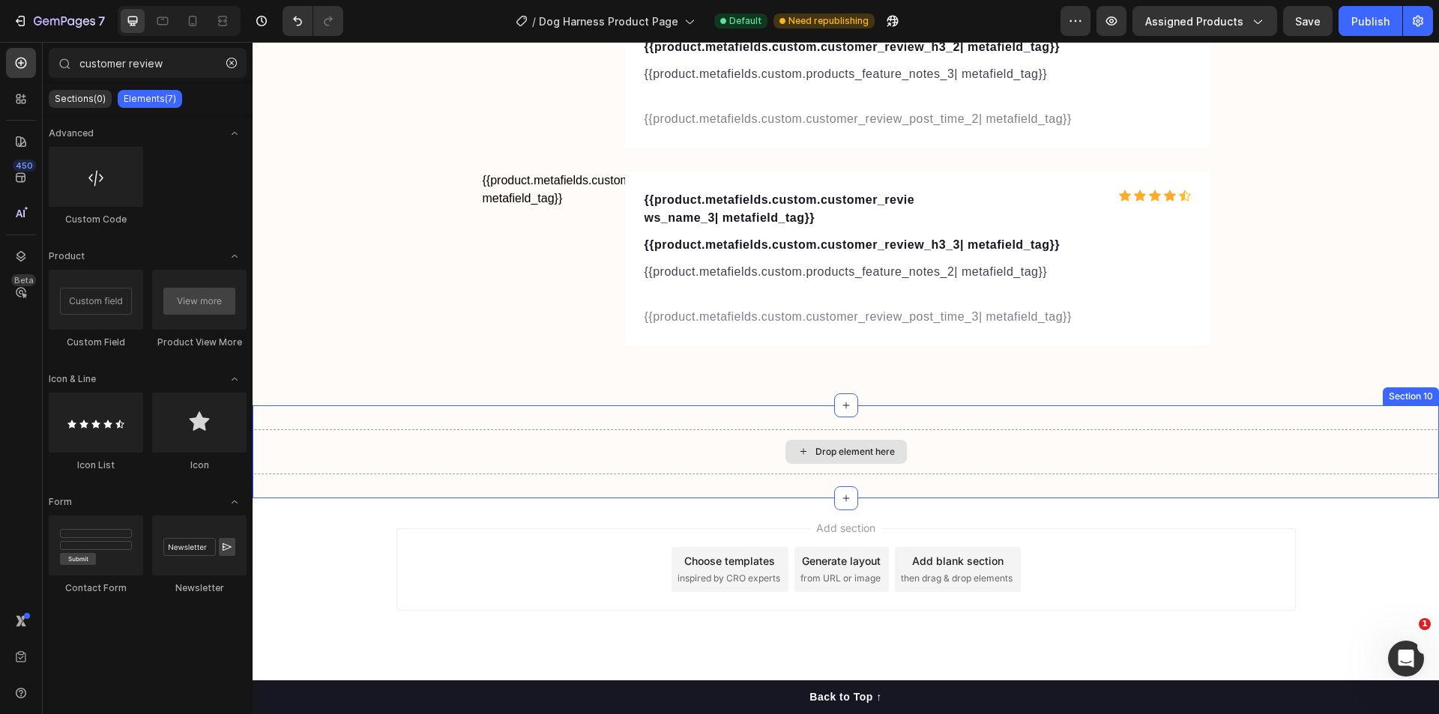
click at [845, 466] on div "Drop element here" at bounding box center [846, 451] width 1186 height 45
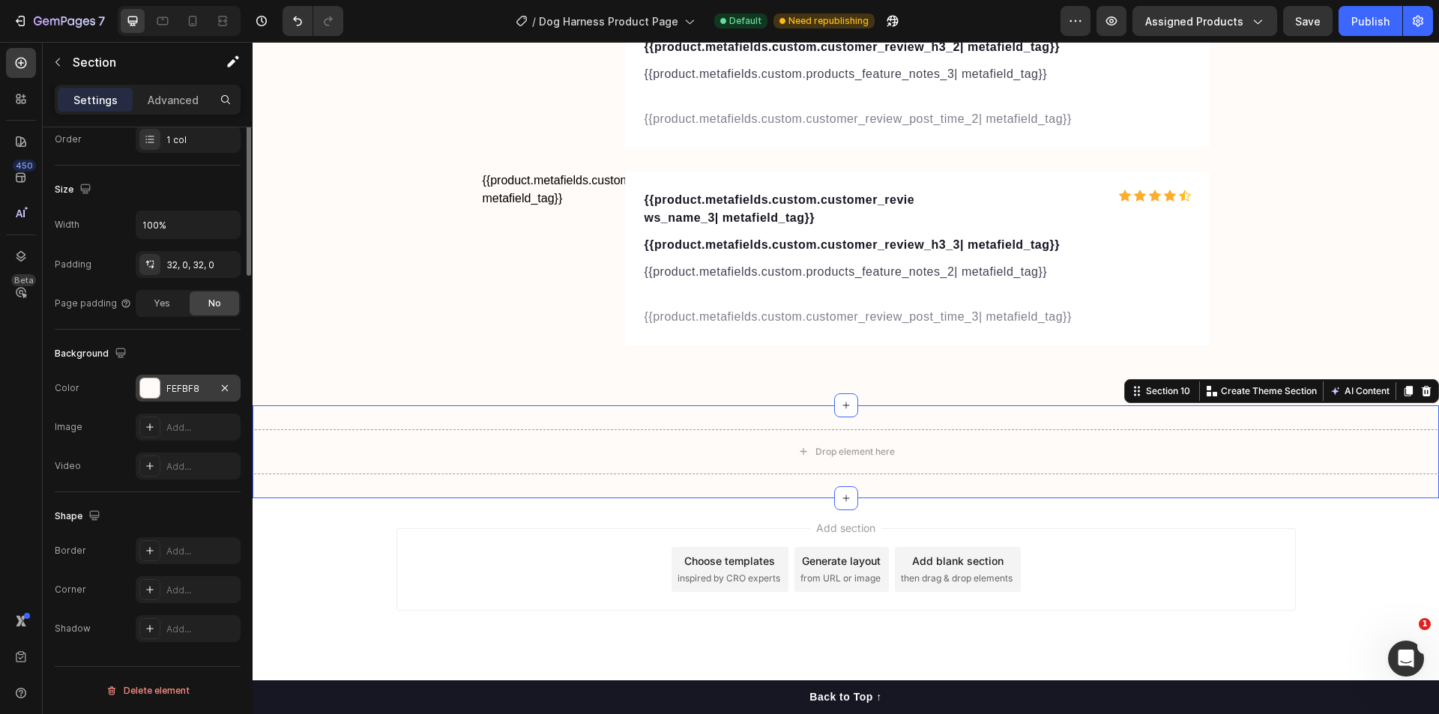
scroll to position [0, 0]
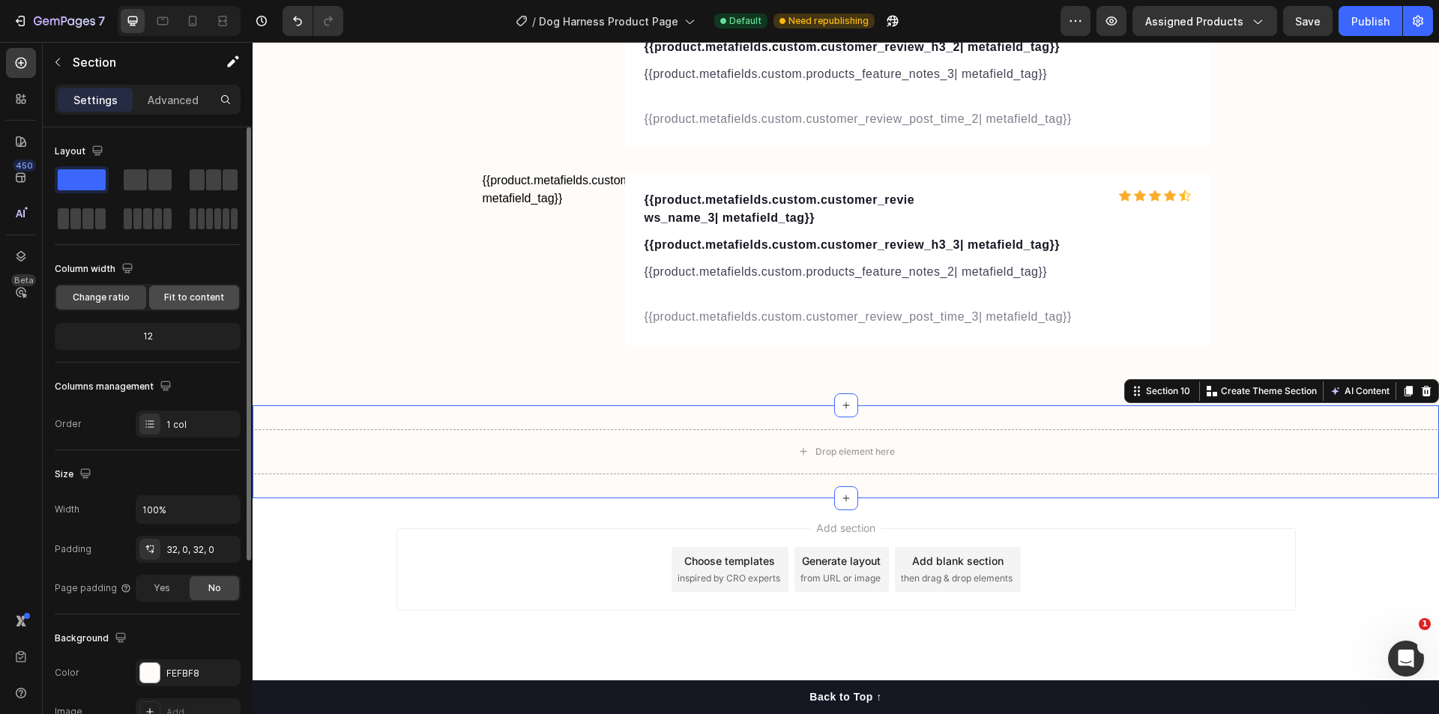
click at [193, 299] on span "Fit to content" at bounding box center [194, 297] width 60 height 13
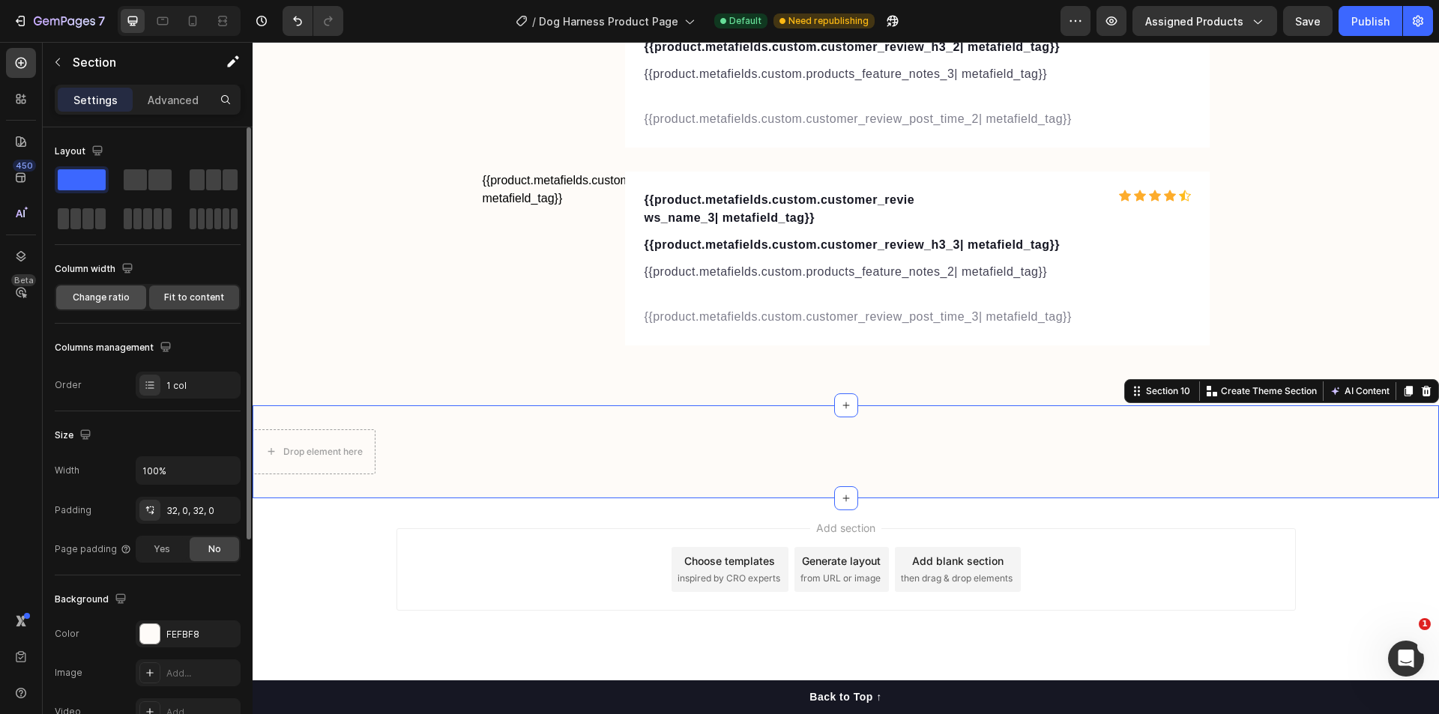
click at [91, 297] on span "Change ratio" at bounding box center [101, 297] width 57 height 13
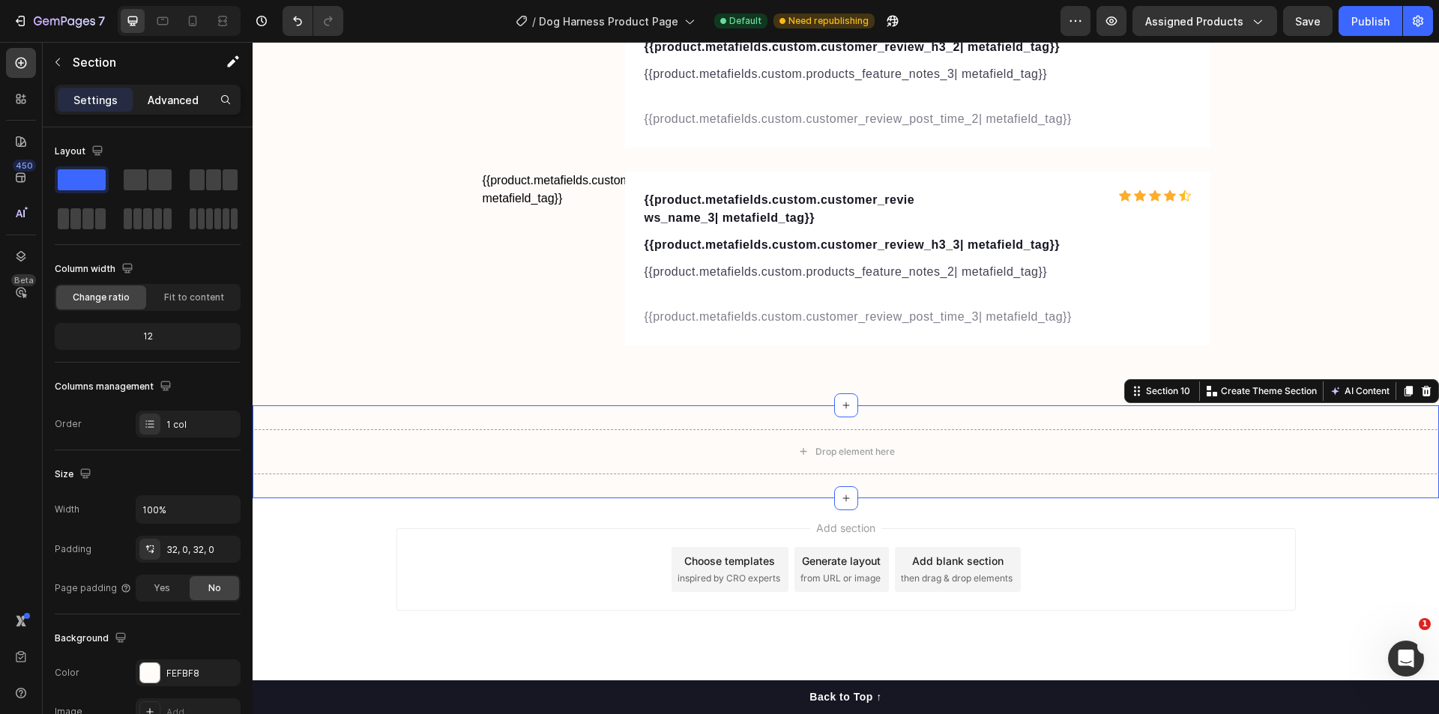
click at [183, 98] on p "Advanced" at bounding box center [173, 100] width 51 height 16
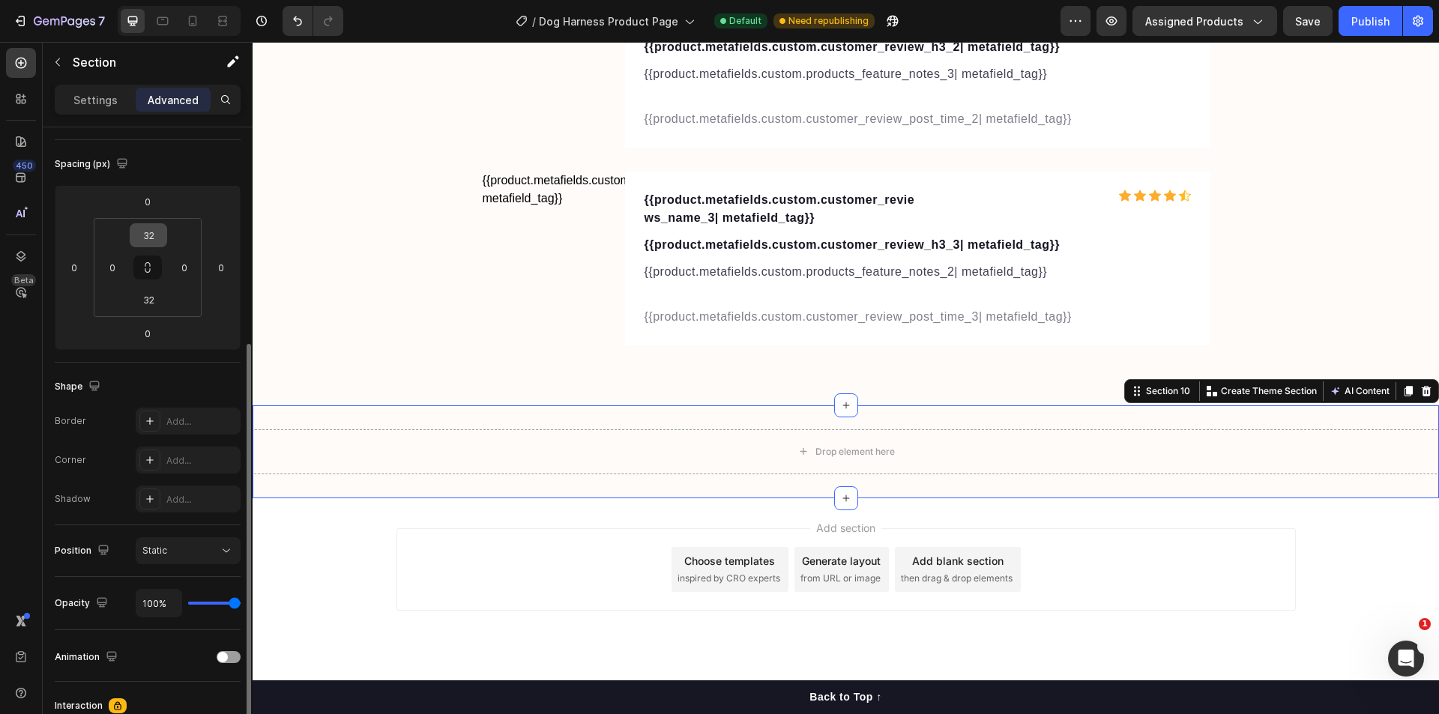
scroll to position [370, 0]
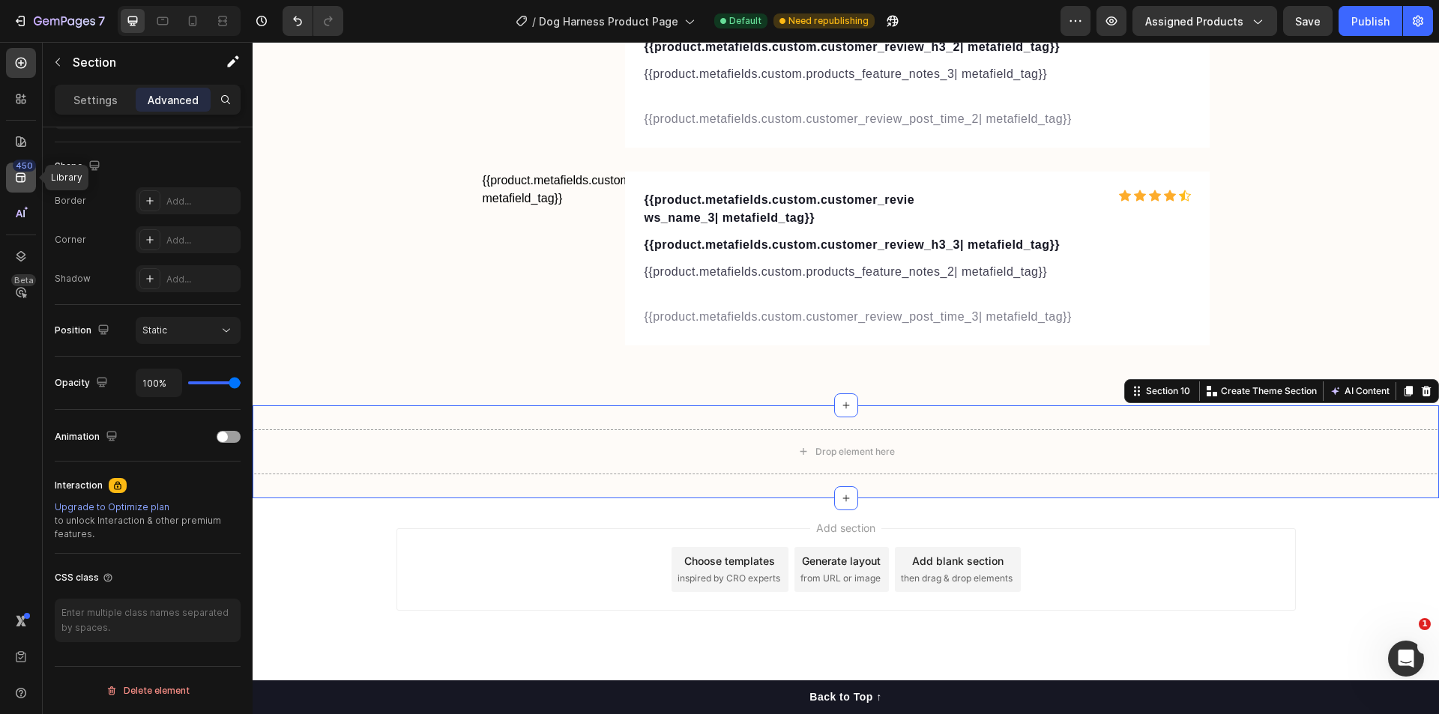
click at [12, 169] on div "450" at bounding box center [21, 178] width 30 height 30
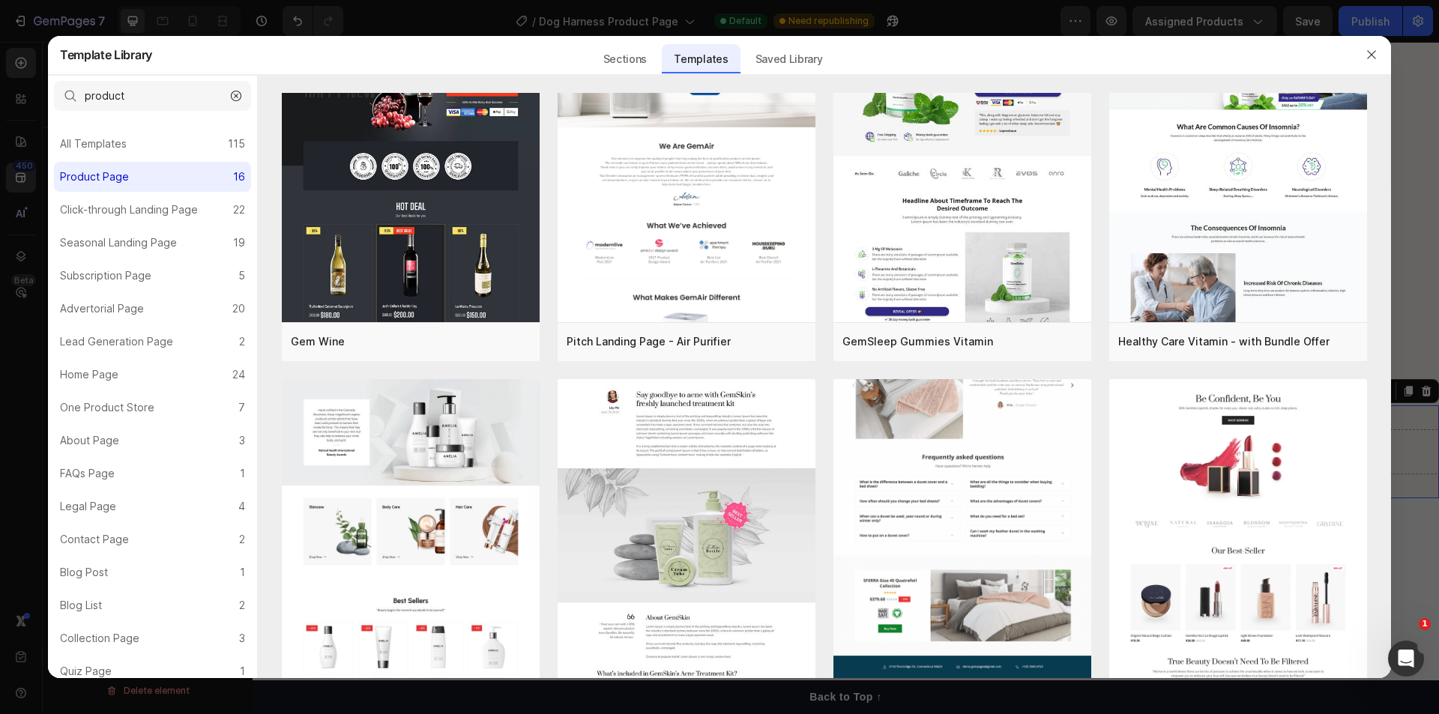
scroll to position [1649, 0]
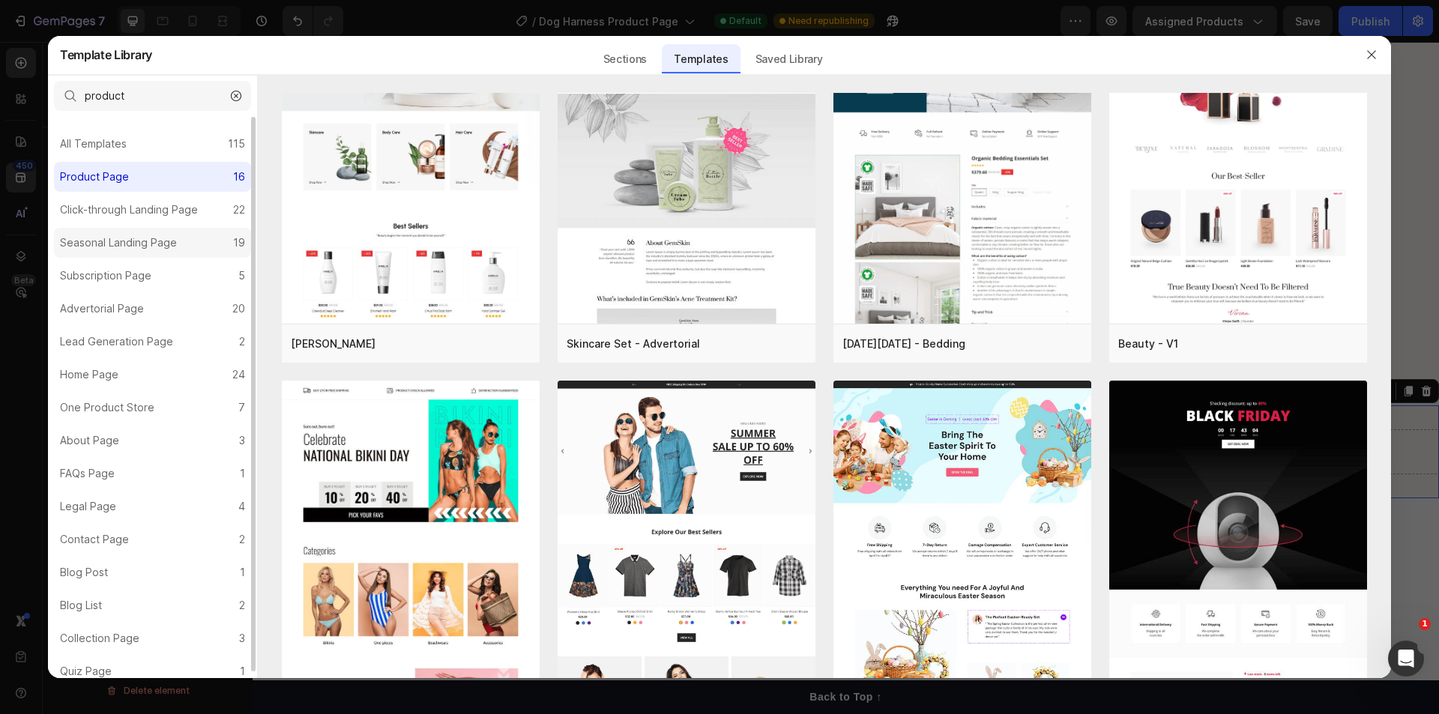
click at [115, 241] on div "Seasonal Landing Page" at bounding box center [118, 243] width 117 height 18
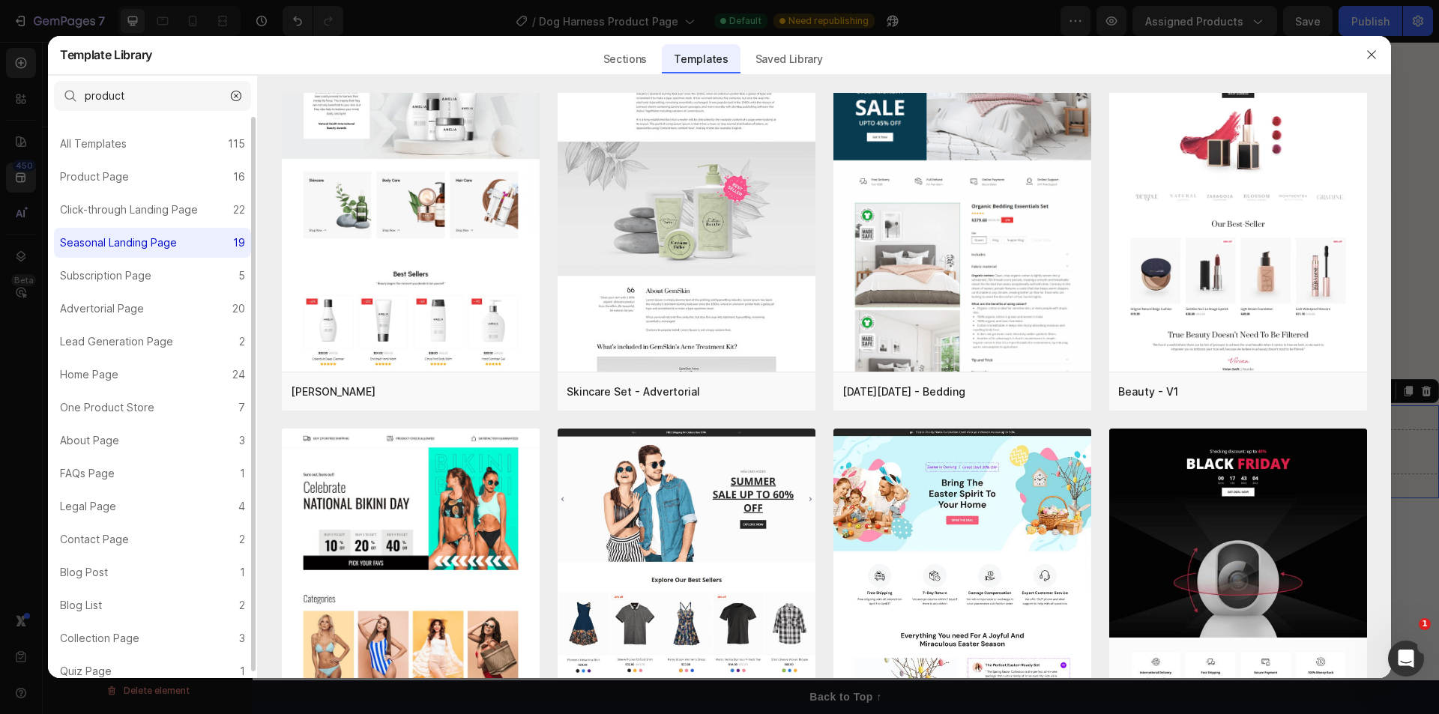
scroll to position [0, 0]
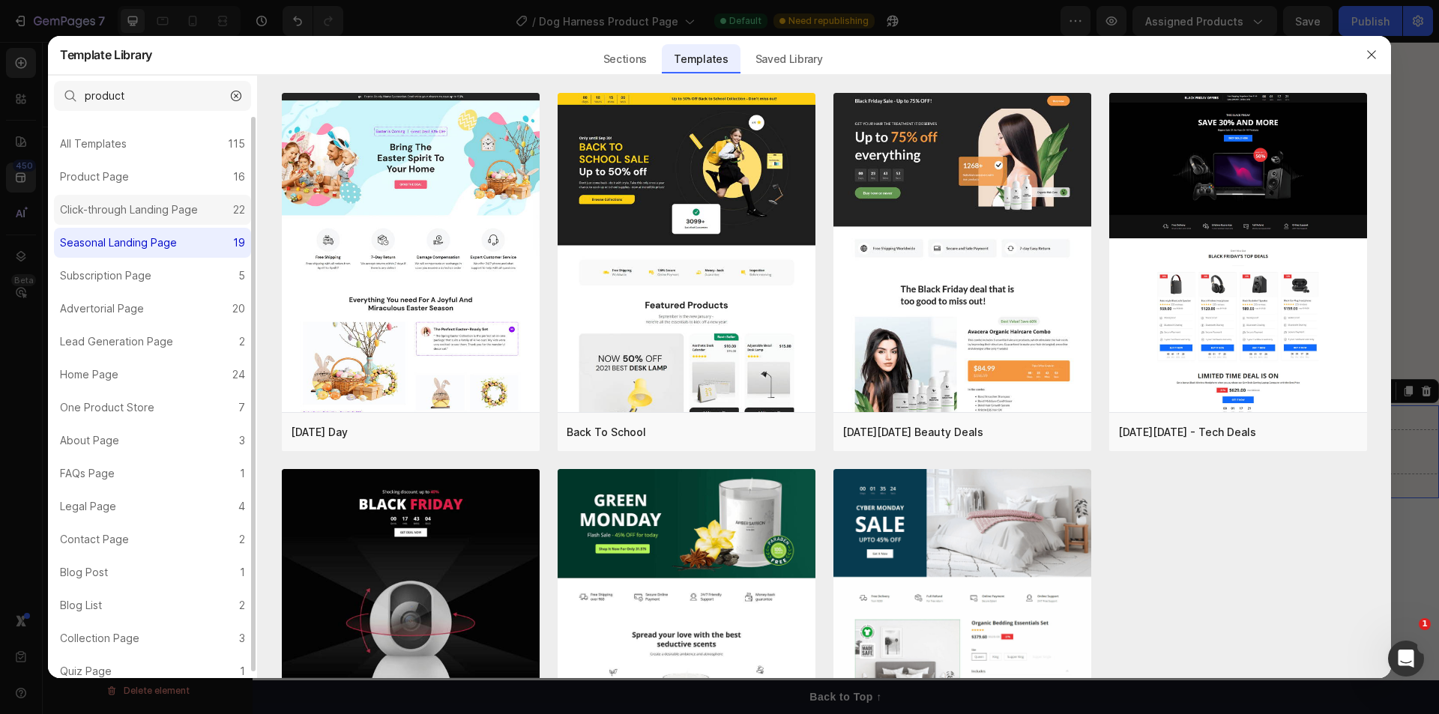
click at [120, 220] on label "Click-through Landing Page 22" at bounding box center [152, 210] width 197 height 30
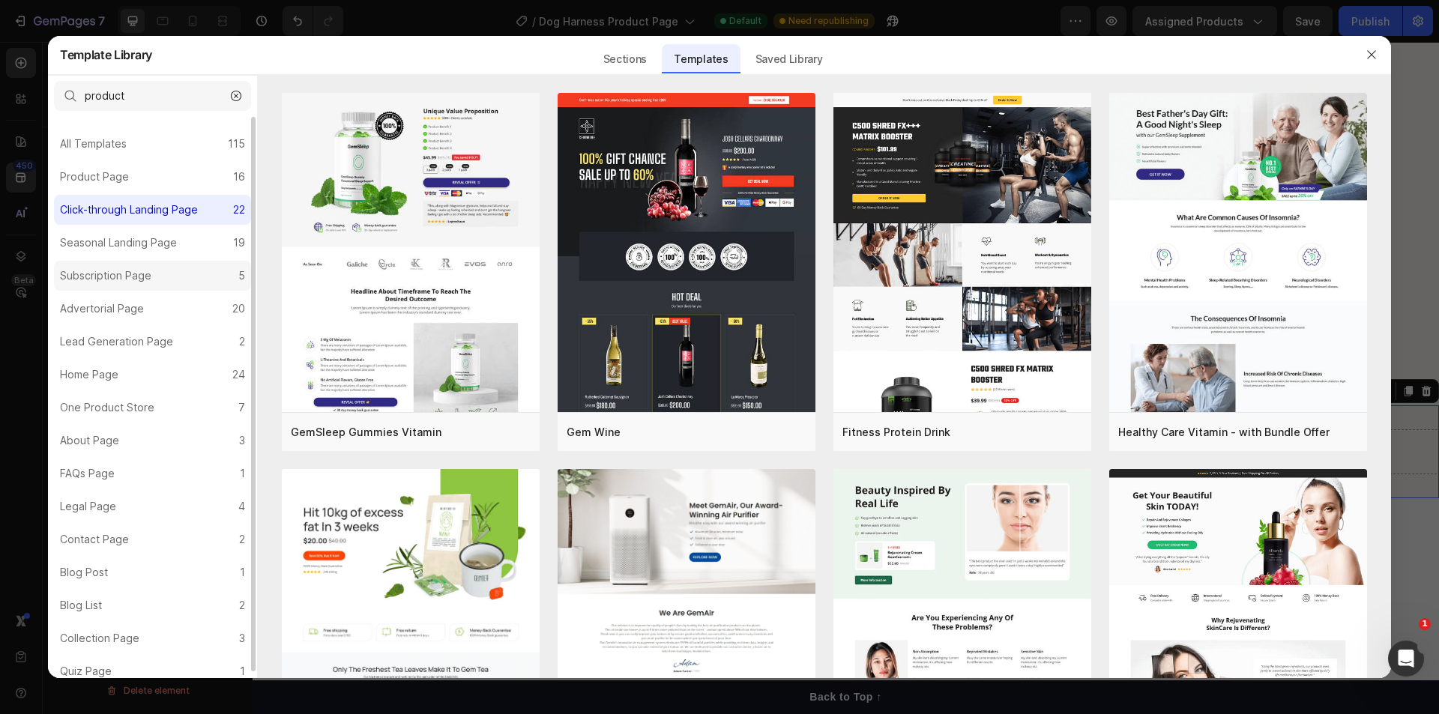
click at [130, 283] on div "Subscription Page" at bounding box center [105, 276] width 91 height 18
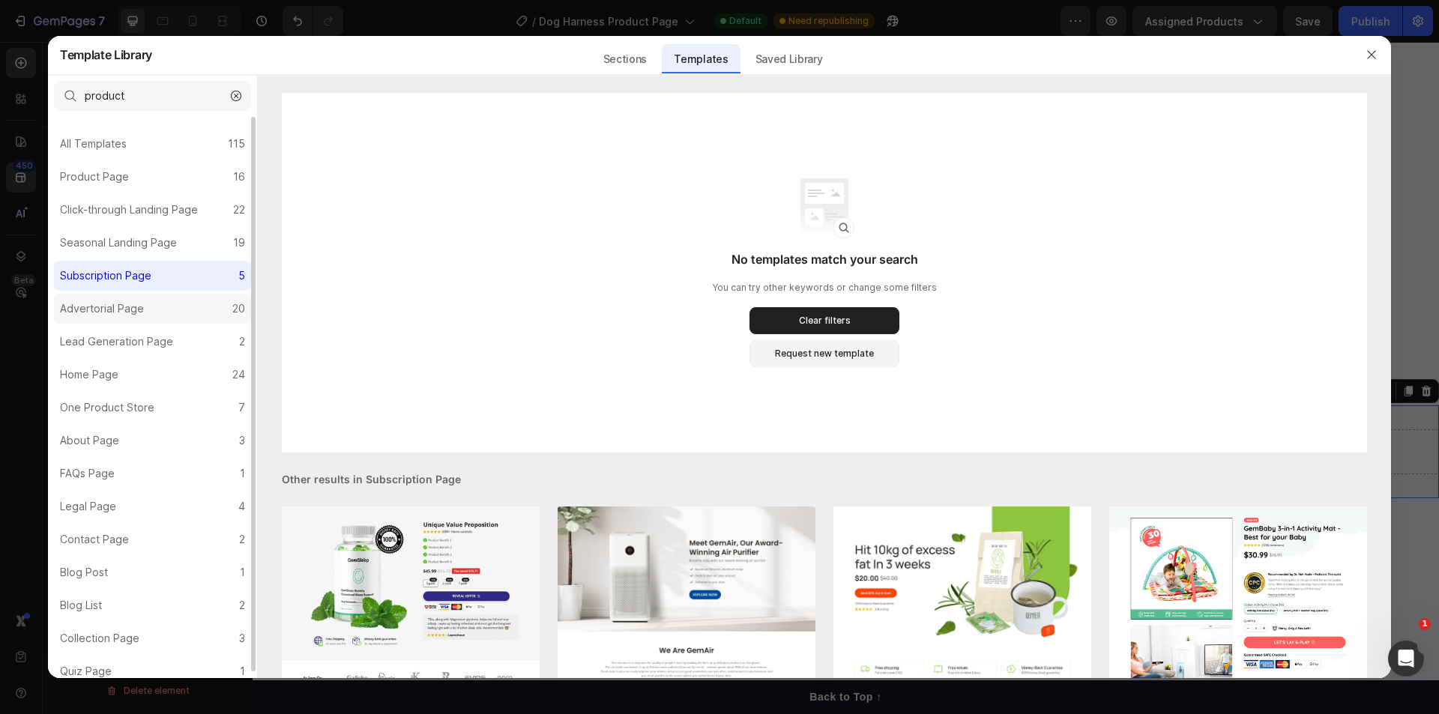
click at [100, 311] on div "Advertorial Page" at bounding box center [102, 309] width 84 height 18
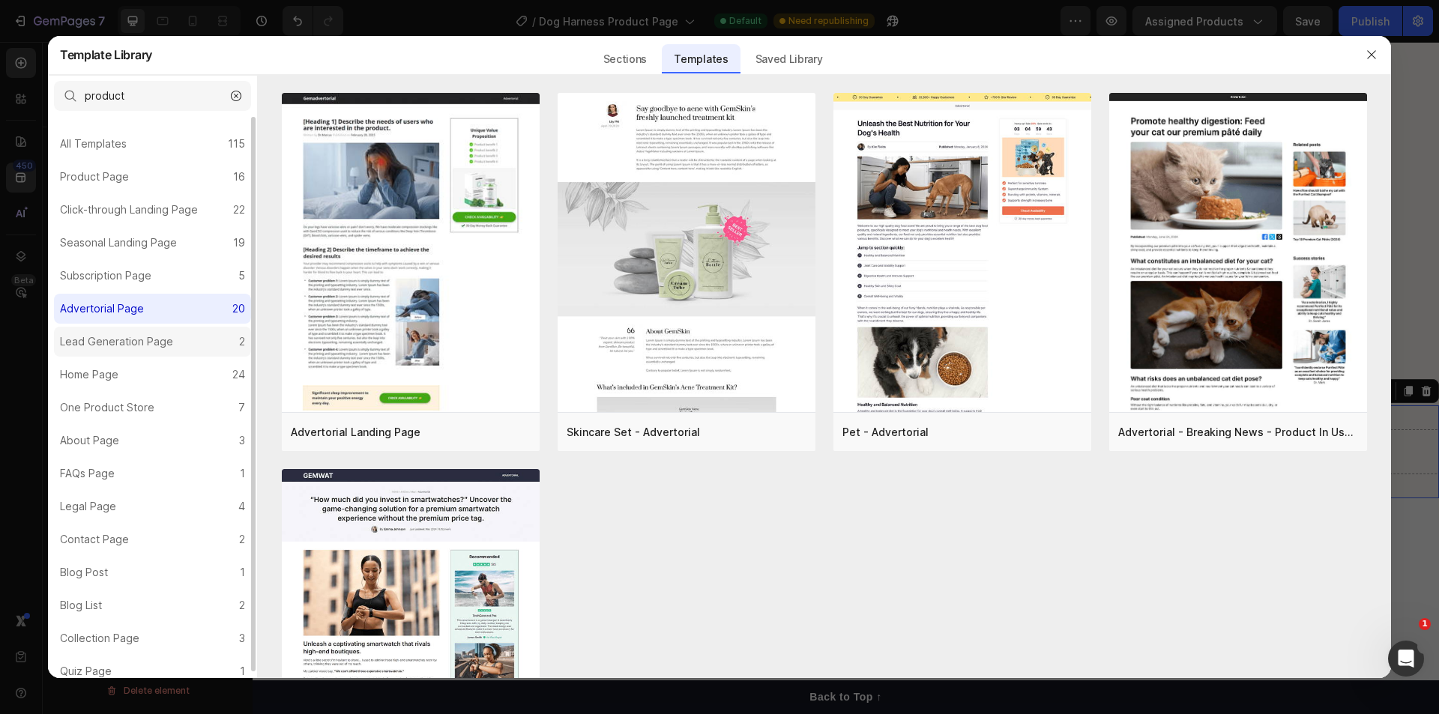
click at [99, 330] on label "Lead Generation Page 2" at bounding box center [152, 342] width 197 height 30
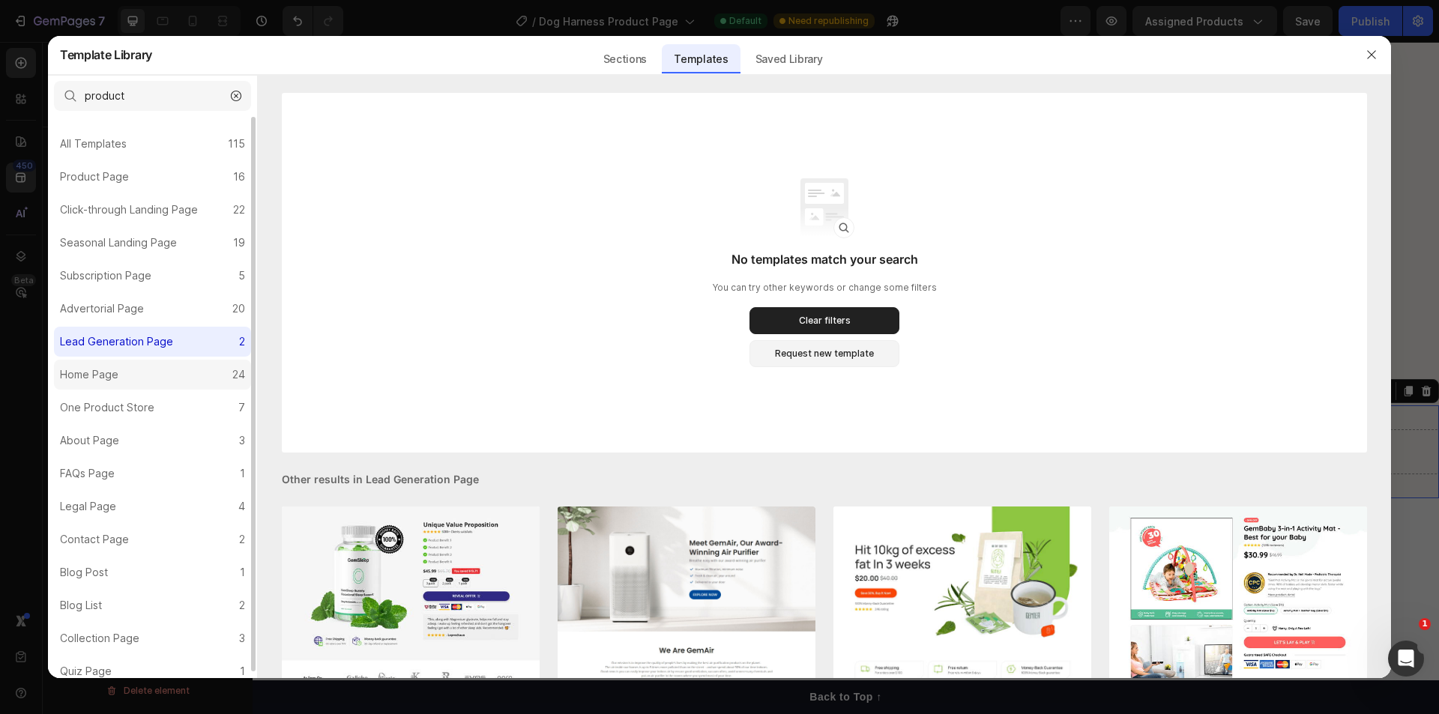
click at [96, 372] on div "Home Page" at bounding box center [89, 375] width 58 height 18
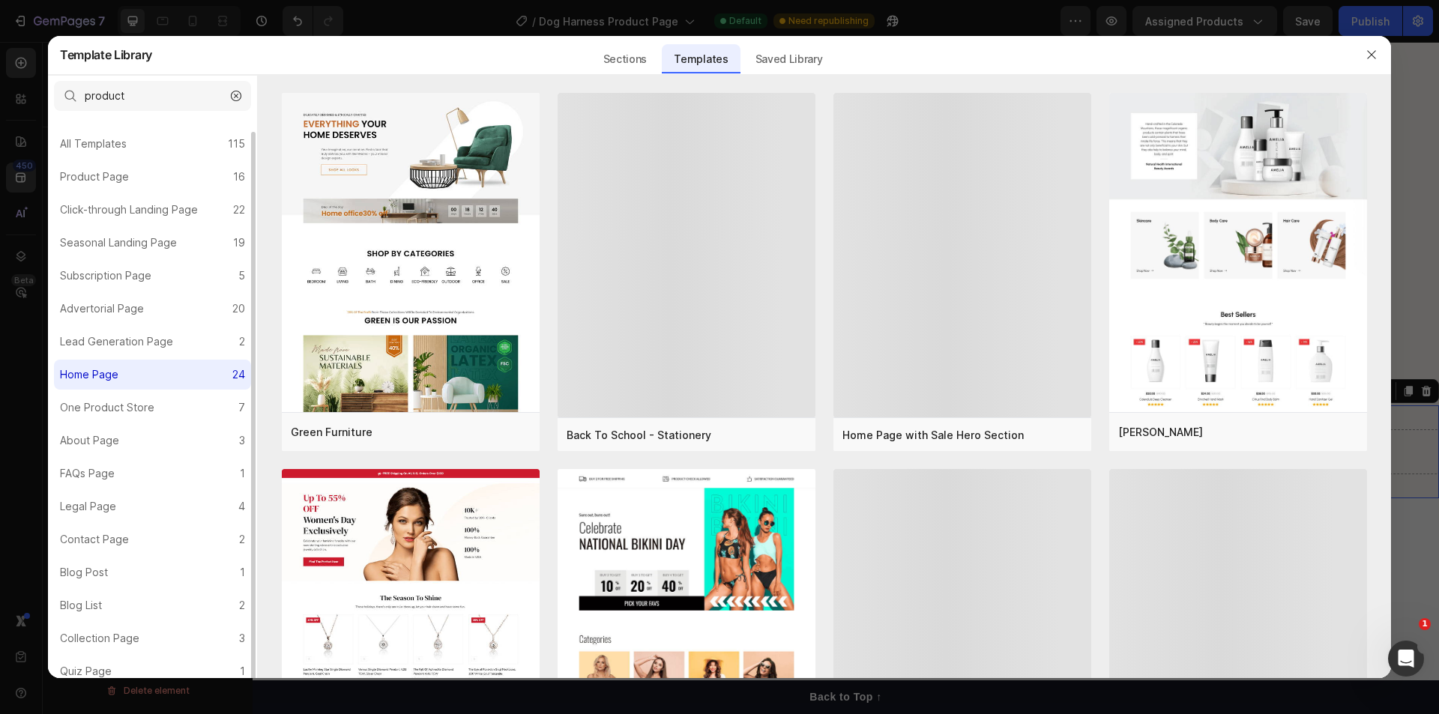
scroll to position [7, 0]
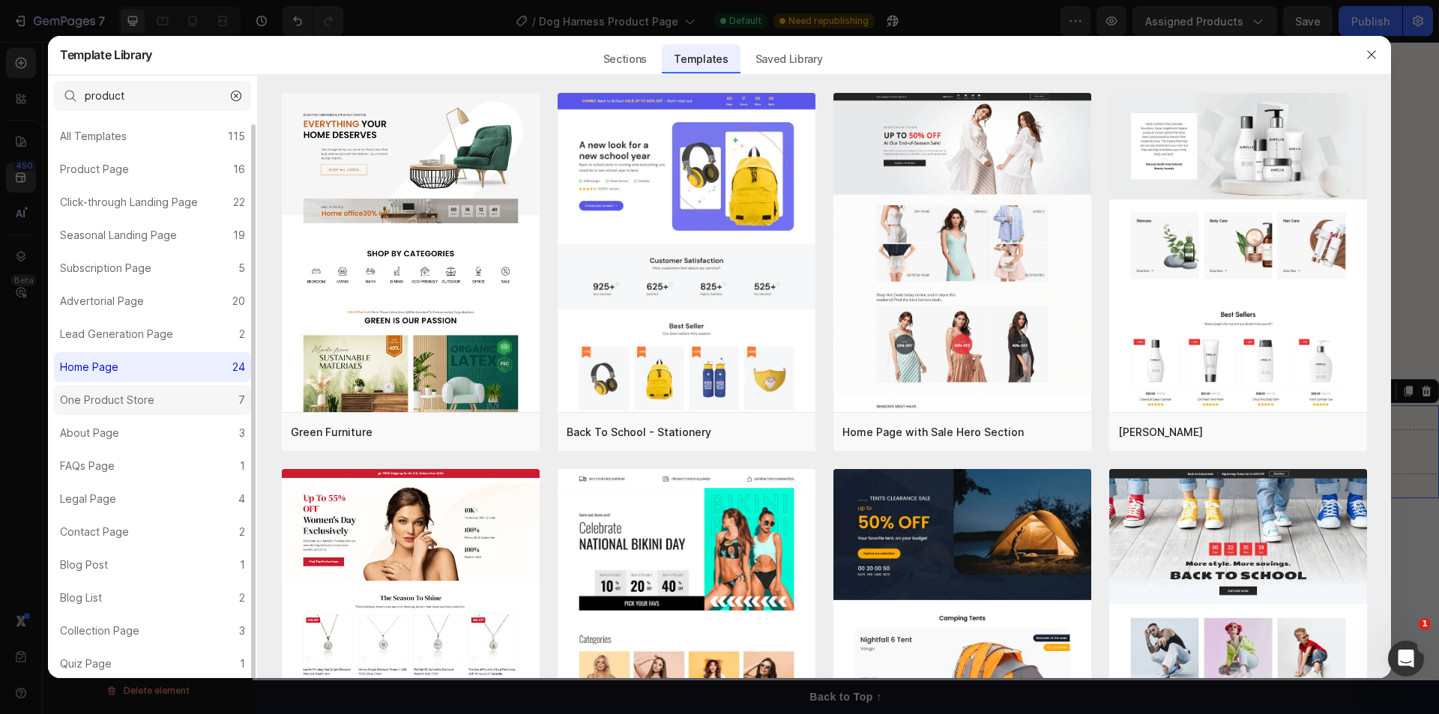
click at [103, 400] on div "One Product Store" at bounding box center [107, 400] width 94 height 18
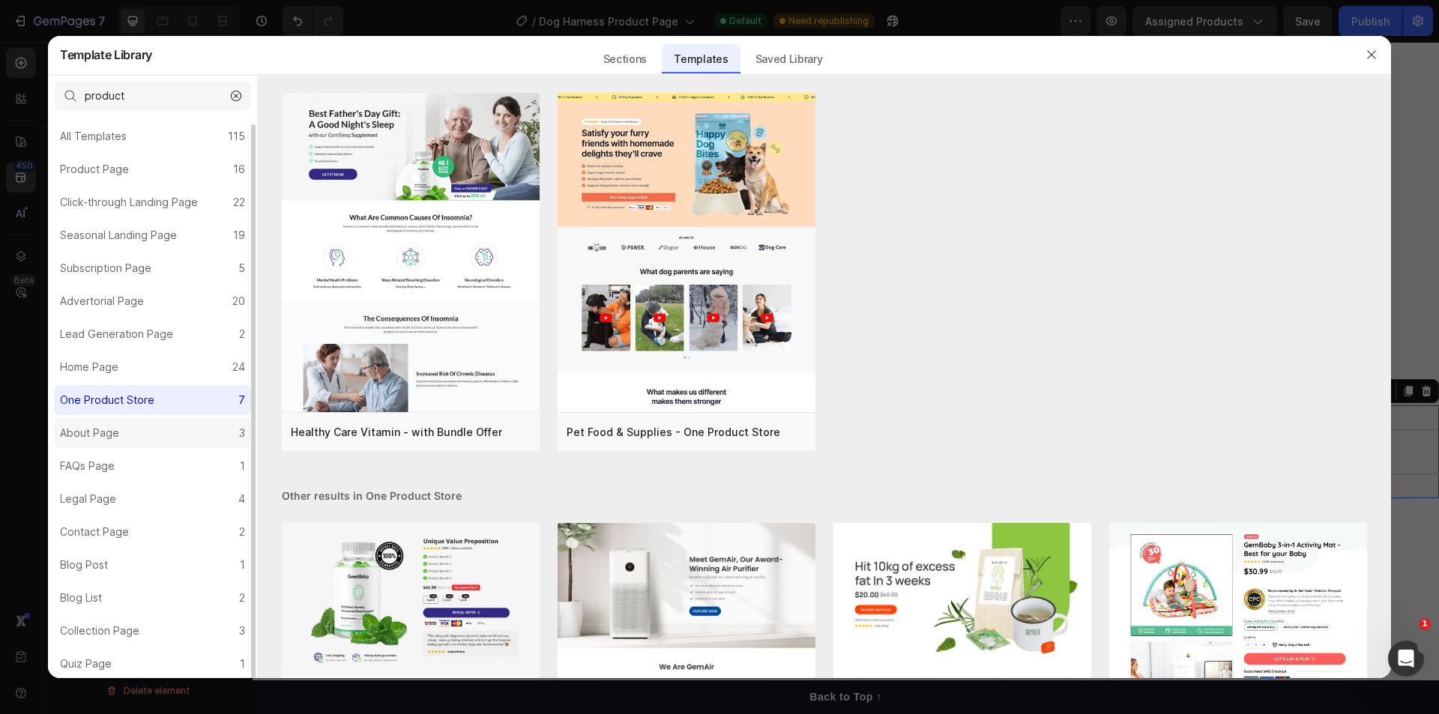
click at [106, 438] on div "About Page" at bounding box center [89, 433] width 59 height 18
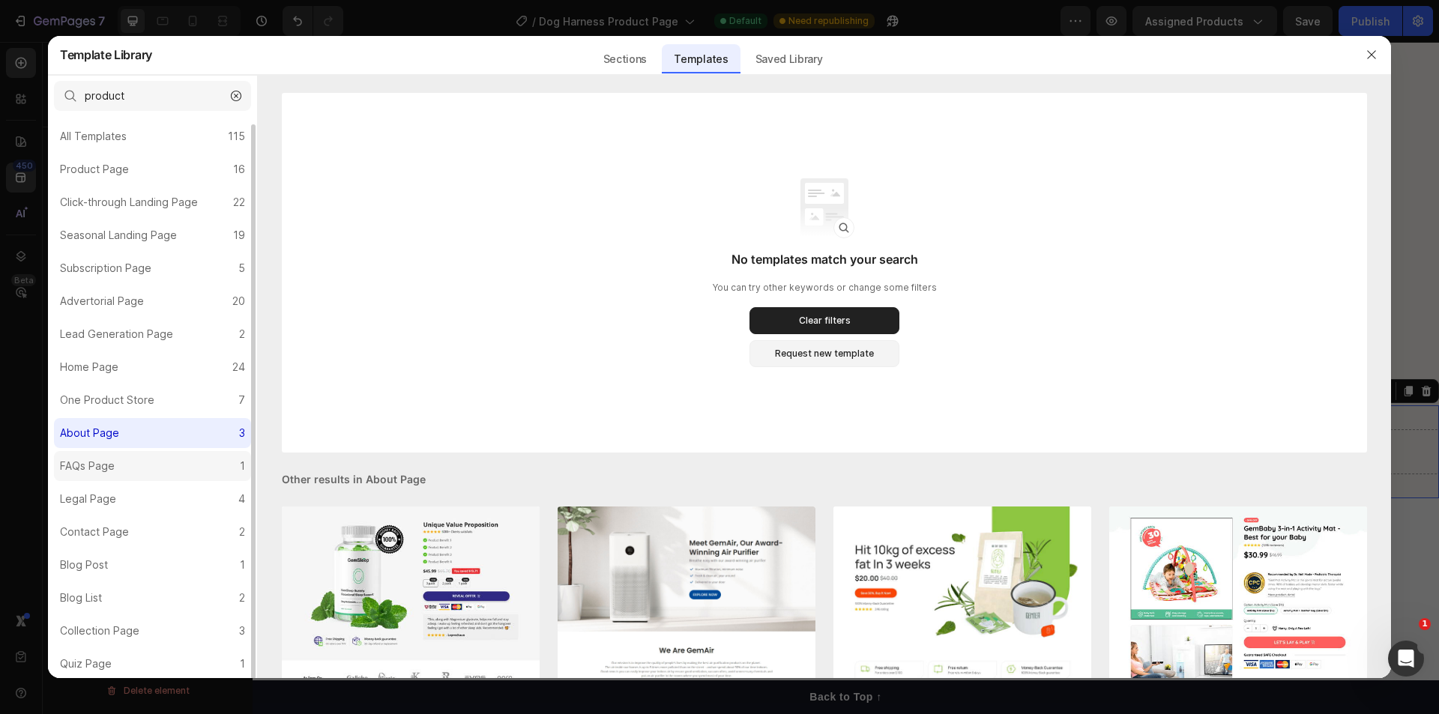
click at [112, 465] on div "FAQs Page" at bounding box center [87, 466] width 55 height 18
click at [80, 498] on div "Legal Page" at bounding box center [88, 499] width 56 height 18
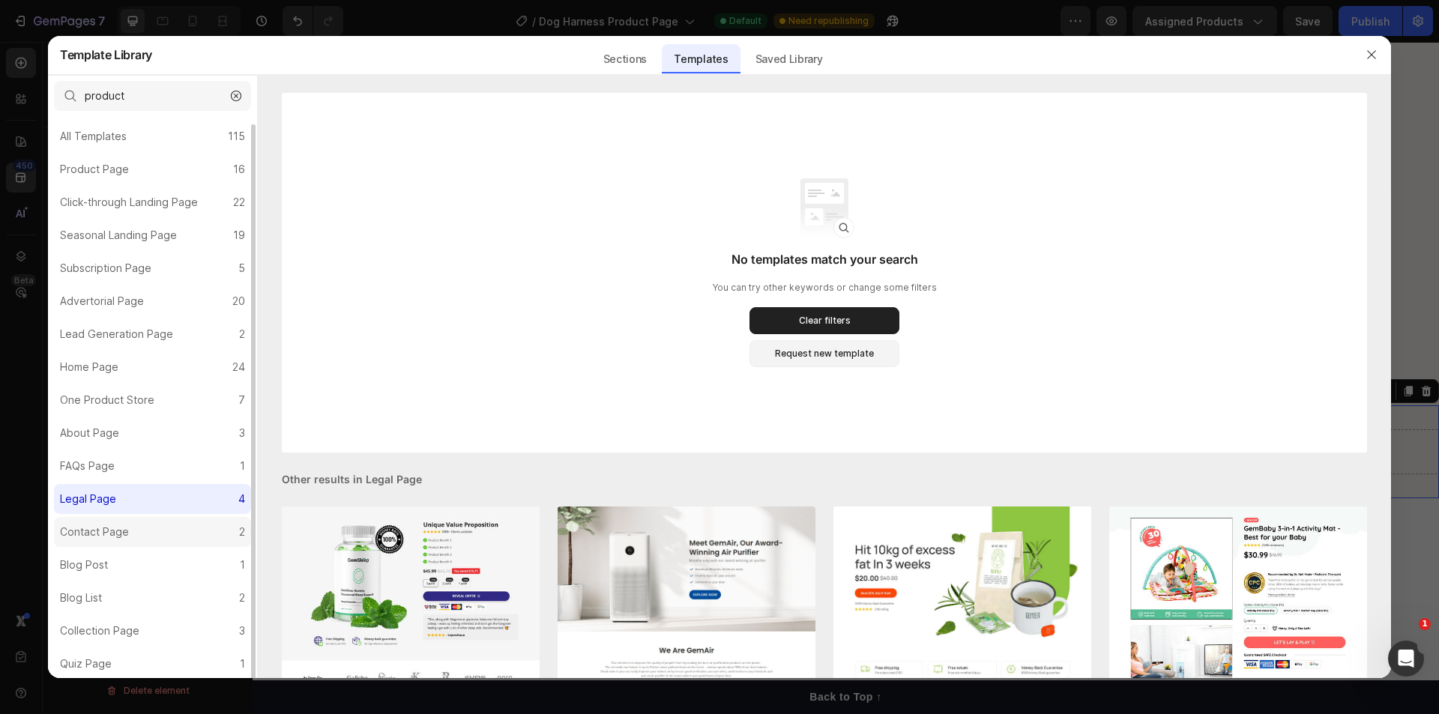
click at [88, 542] on label "Contact Page 2" at bounding box center [152, 532] width 197 height 30
click at [117, 564] on label "Blog Post 1" at bounding box center [152, 565] width 197 height 30
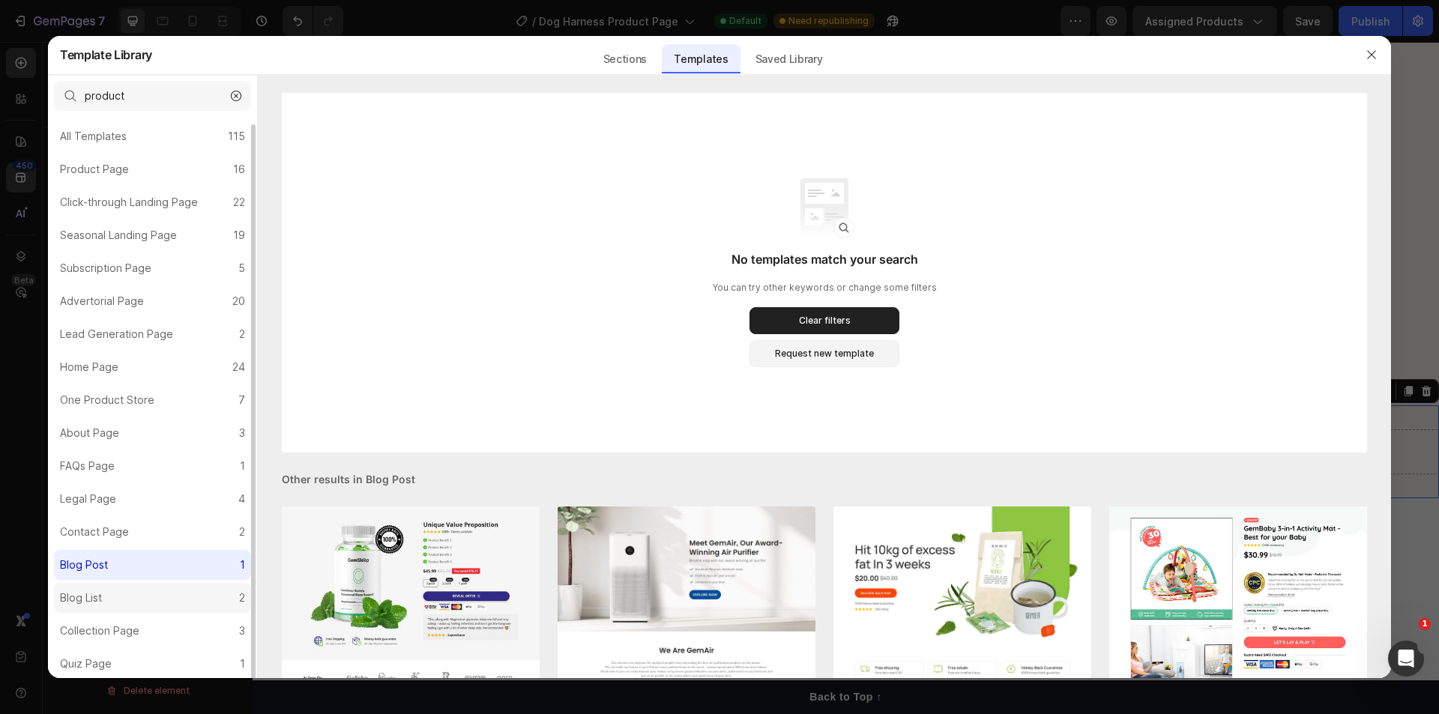
click at [97, 605] on div "Blog List" at bounding box center [81, 598] width 42 height 18
click at [112, 633] on div "Collection Page" at bounding box center [99, 631] width 79 height 18
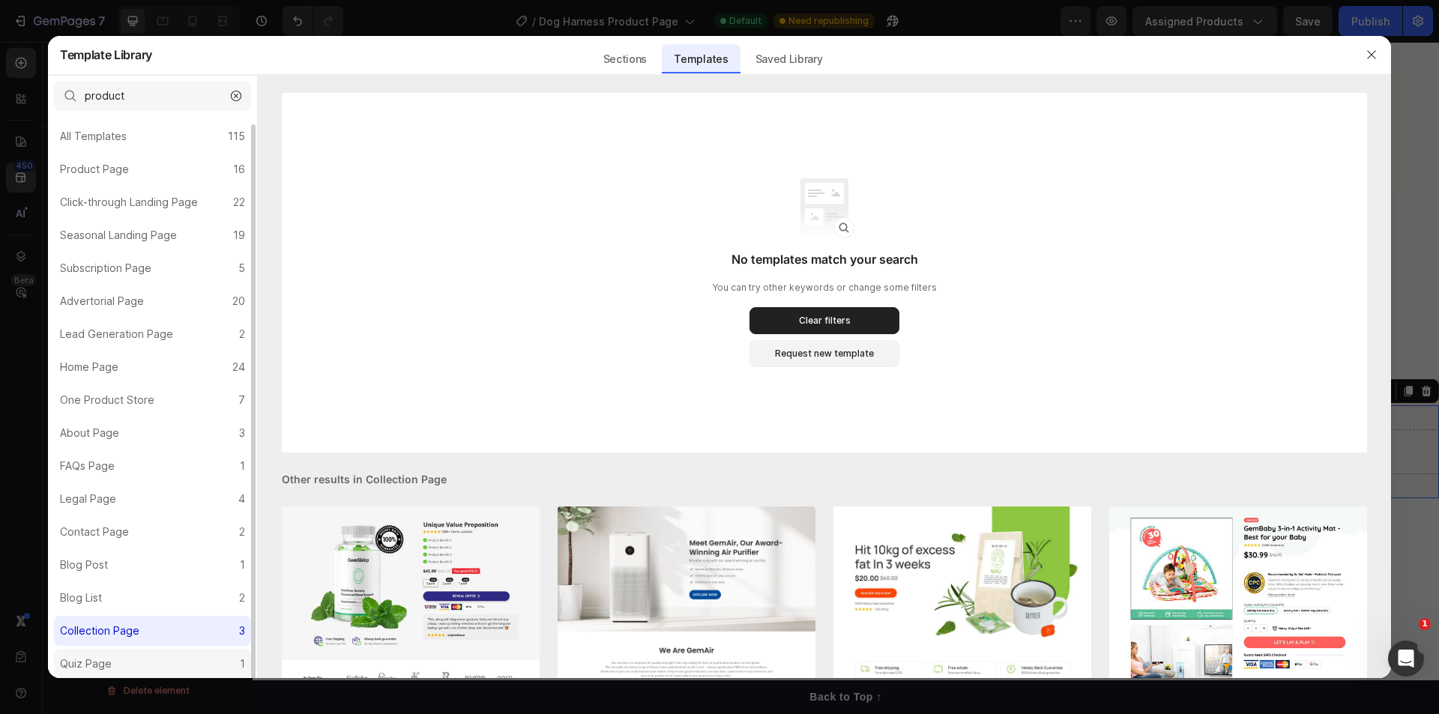
click at [119, 660] on label "Quiz Page 1" at bounding box center [152, 664] width 197 height 30
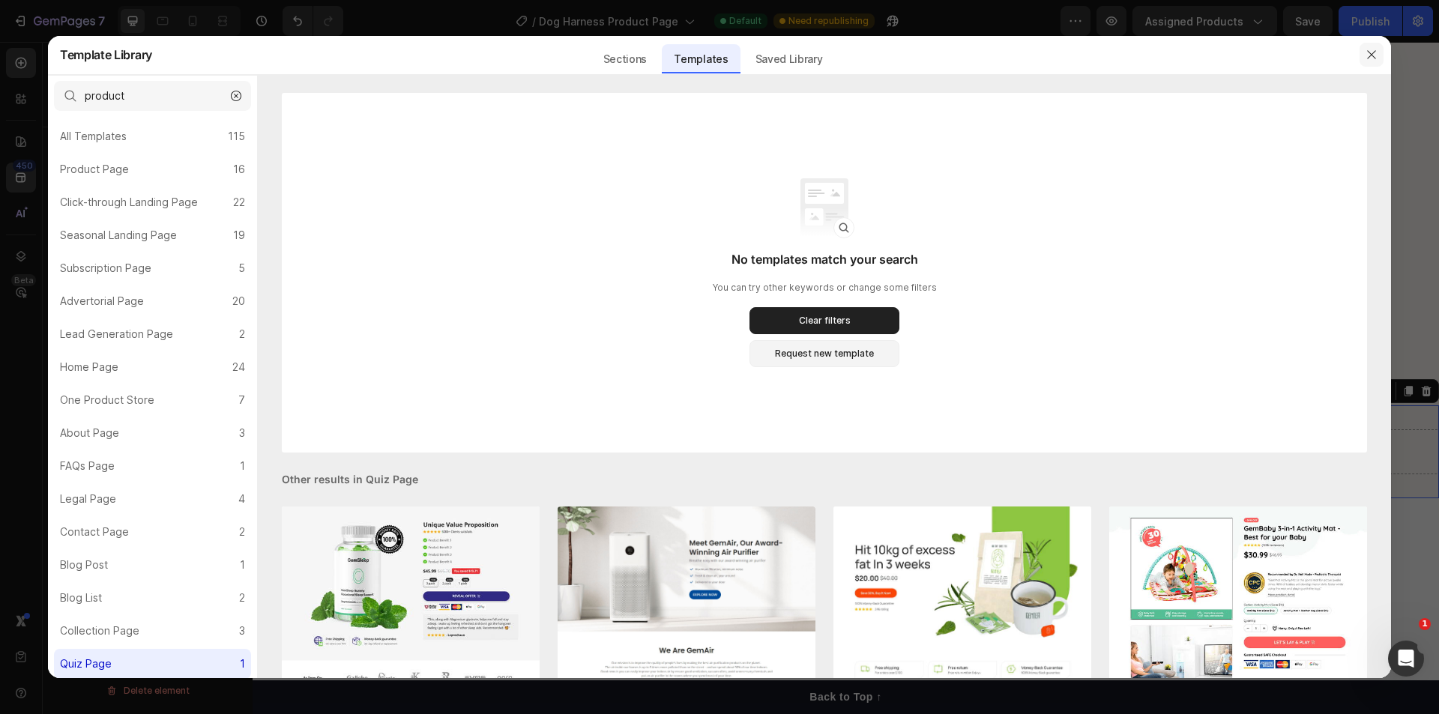
click at [1376, 50] on icon "button" at bounding box center [1371, 55] width 12 height 12
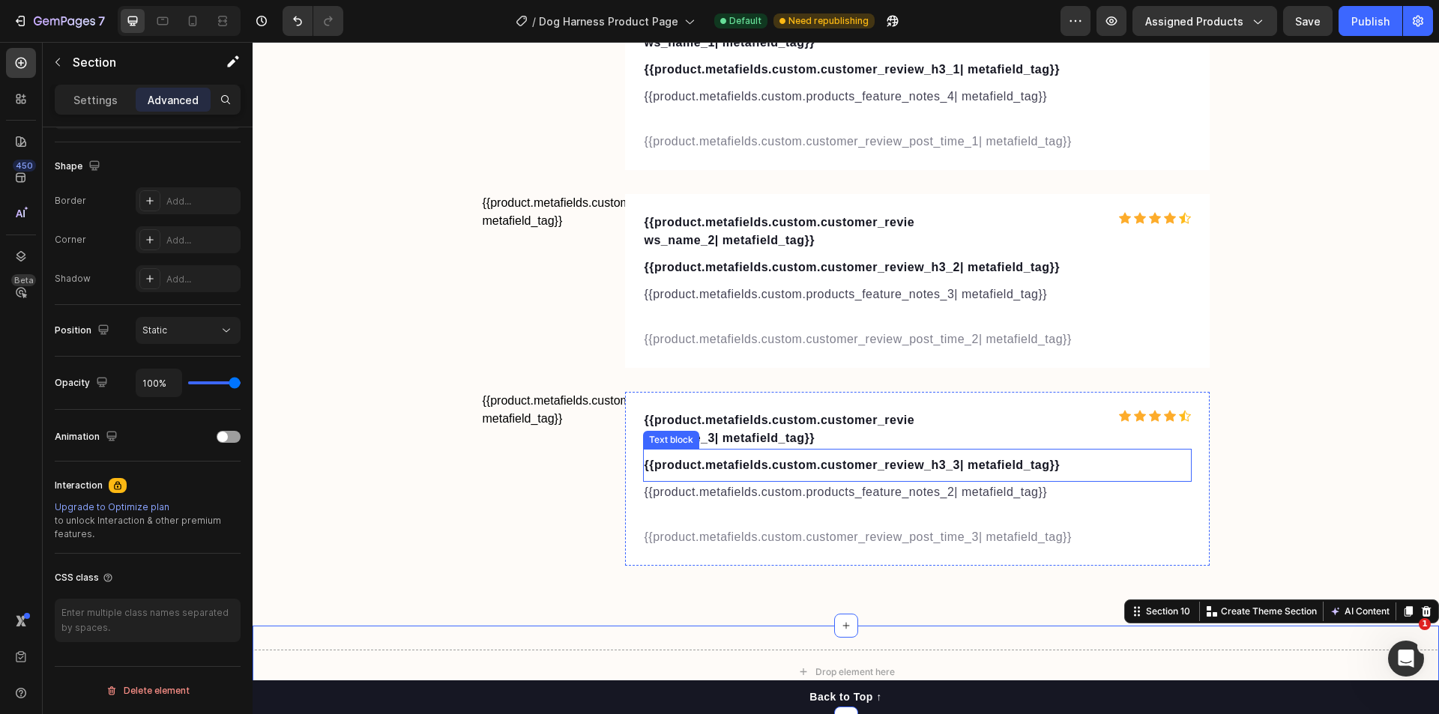
scroll to position [4975, 0]
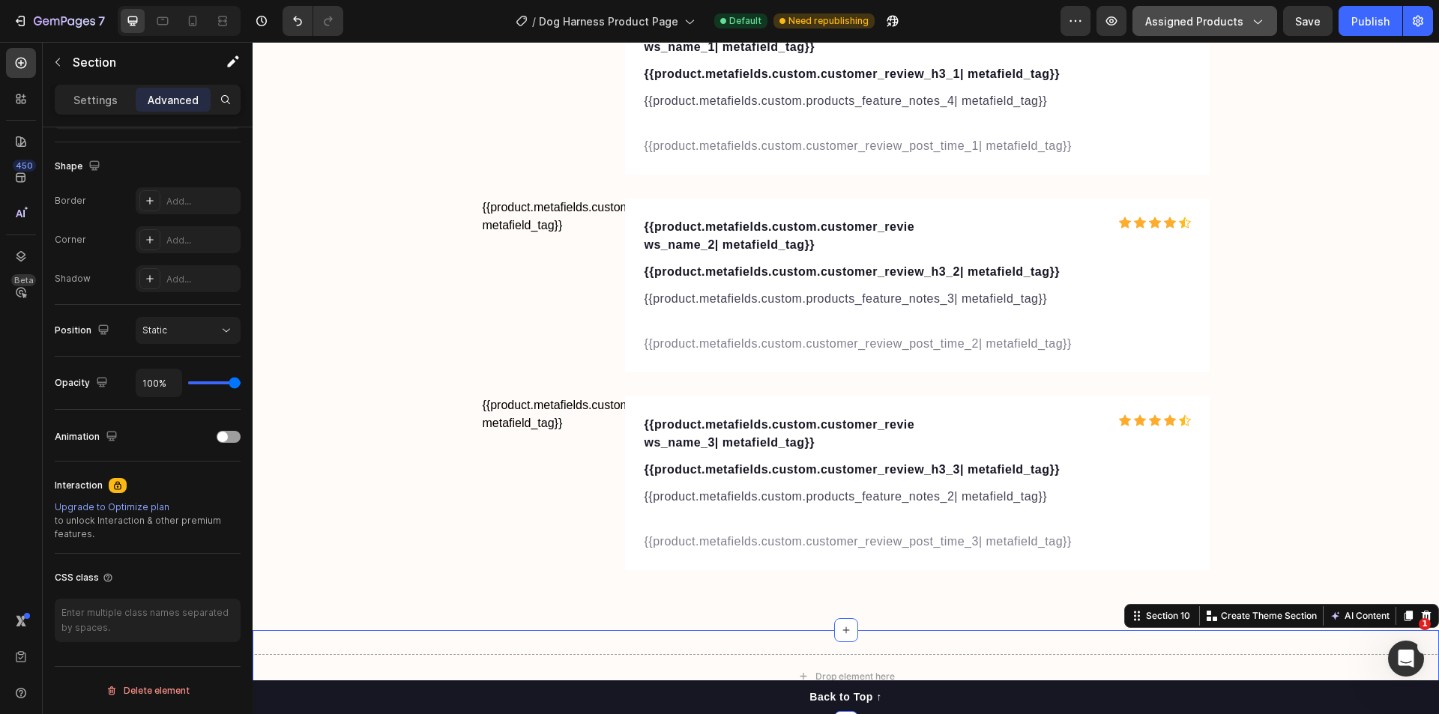
click at [1257, 21] on icon "button" at bounding box center [1258, 22] width 8 height 4
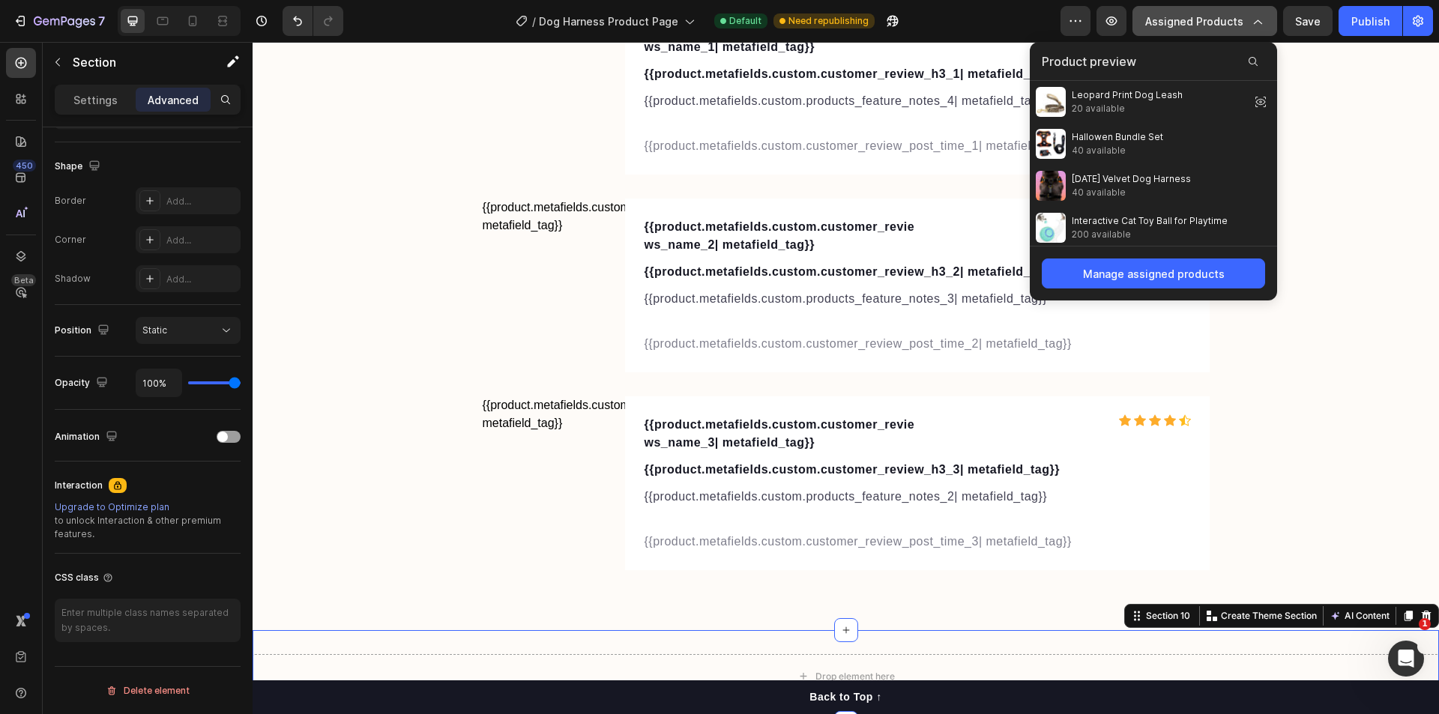
click at [1257, 21] on icon "button" at bounding box center [1256, 20] width 15 height 15
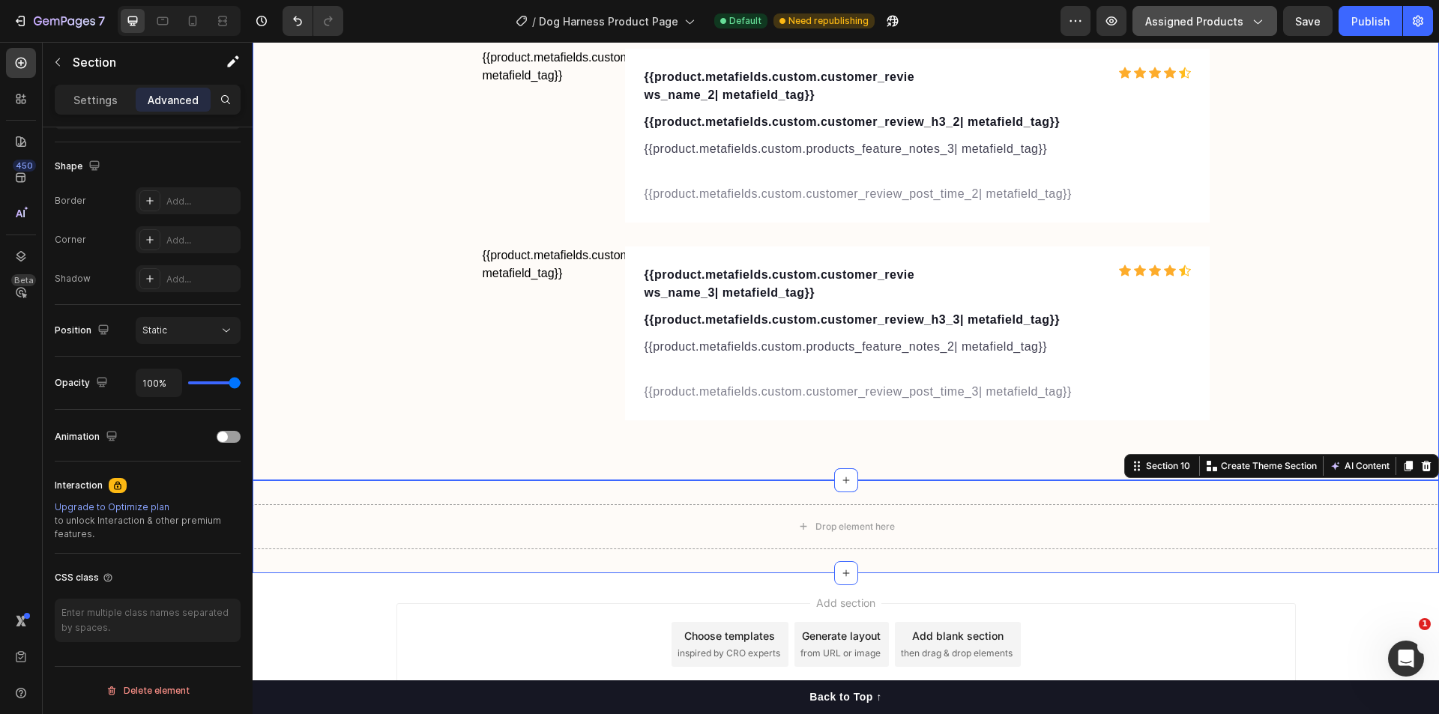
scroll to position [5200, 0]
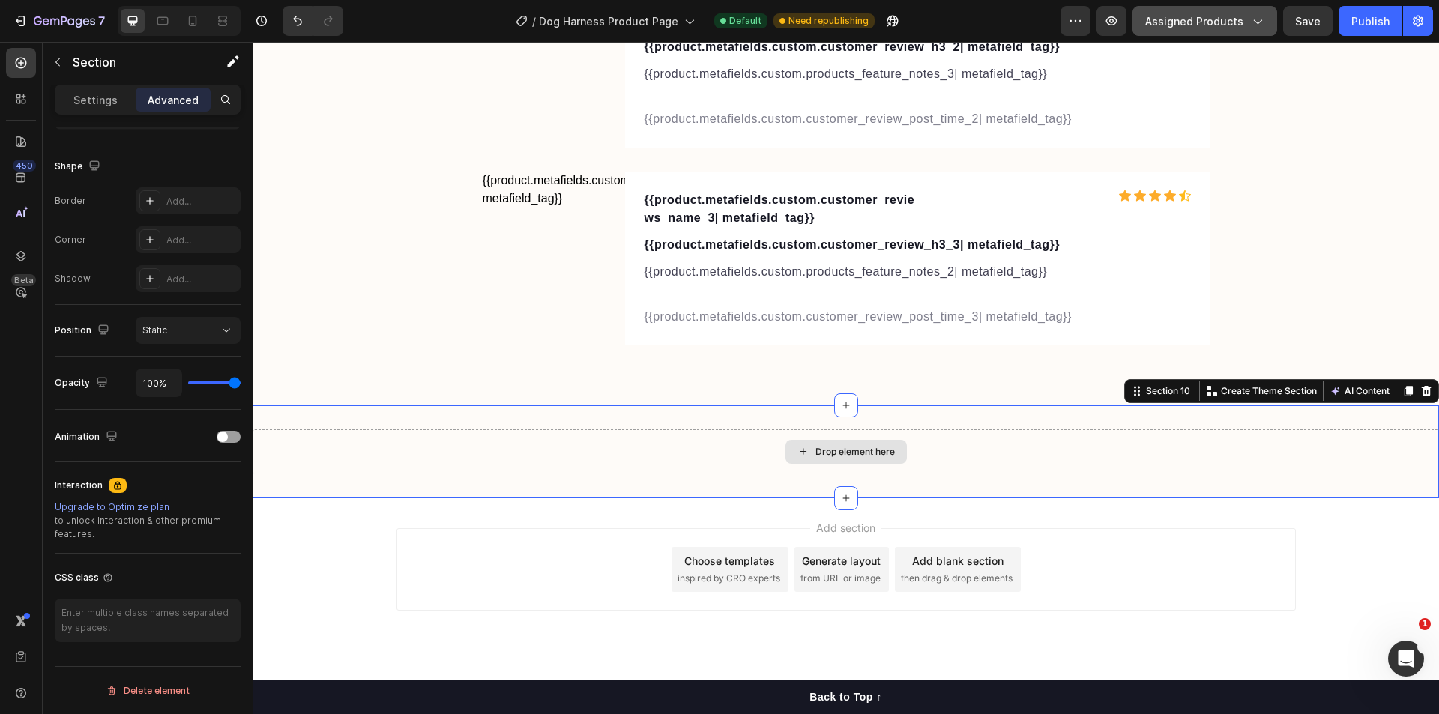
click at [746, 436] on div "Drop element here" at bounding box center [846, 451] width 1186 height 45
click at [64, 61] on button "button" at bounding box center [58, 62] width 24 height 24
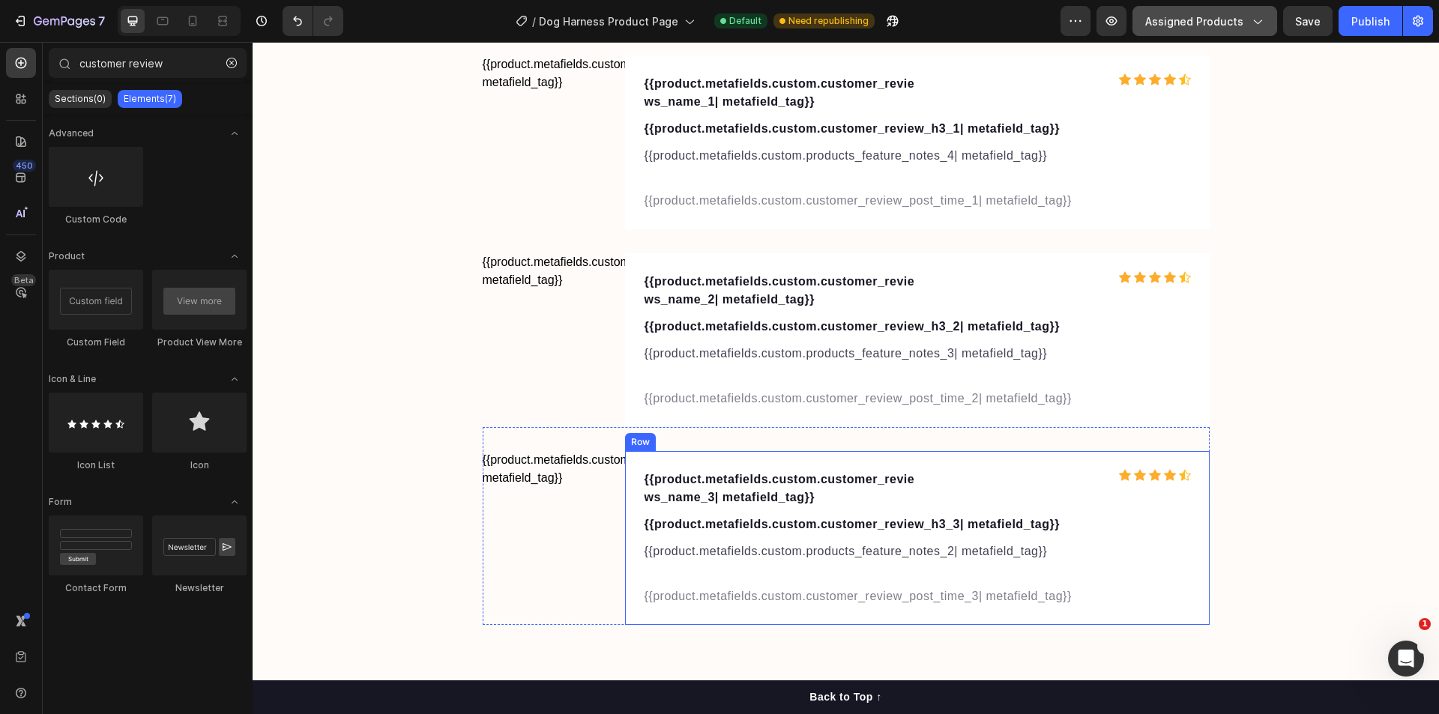
scroll to position [4750, 0]
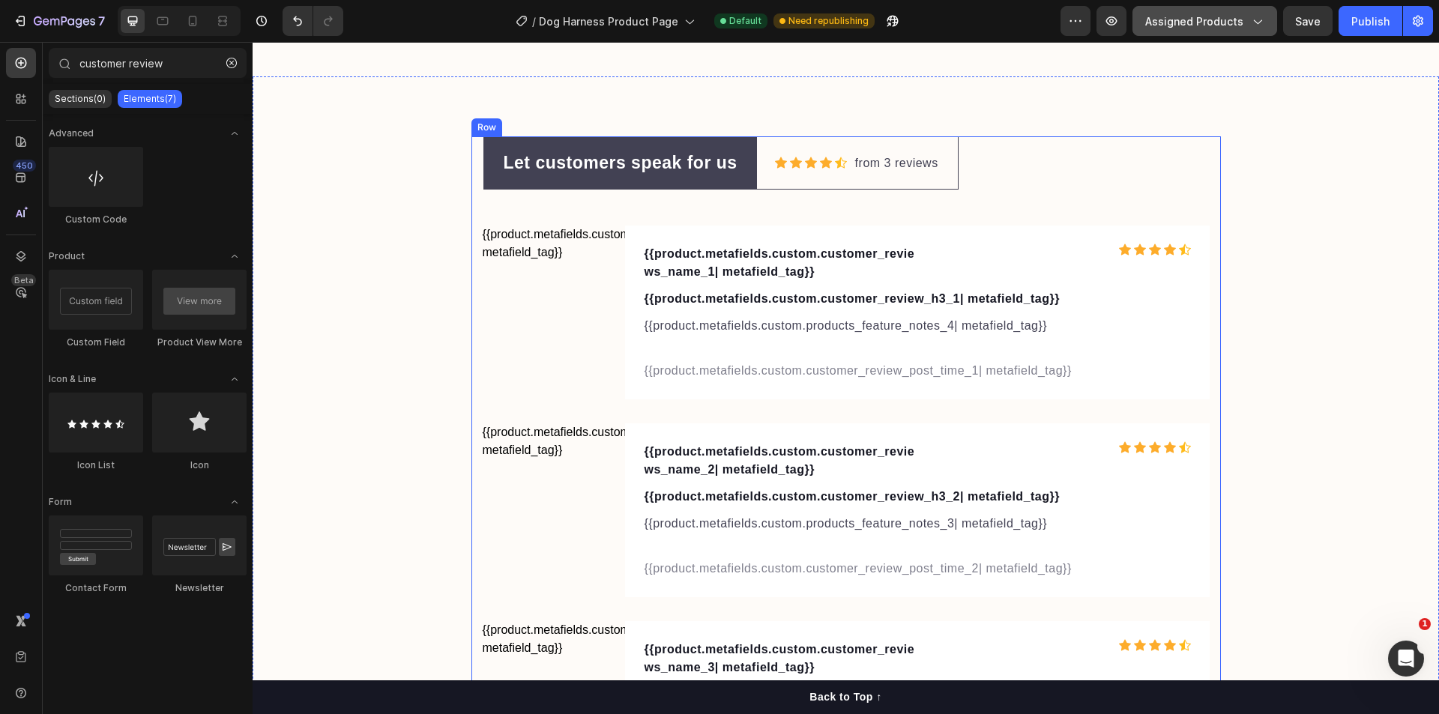
click at [1187, 184] on div "Let customers speak for us Text block Row Icon Icon Icon Icon Icon Icon List Ho…" at bounding box center [846, 465] width 727 height 659
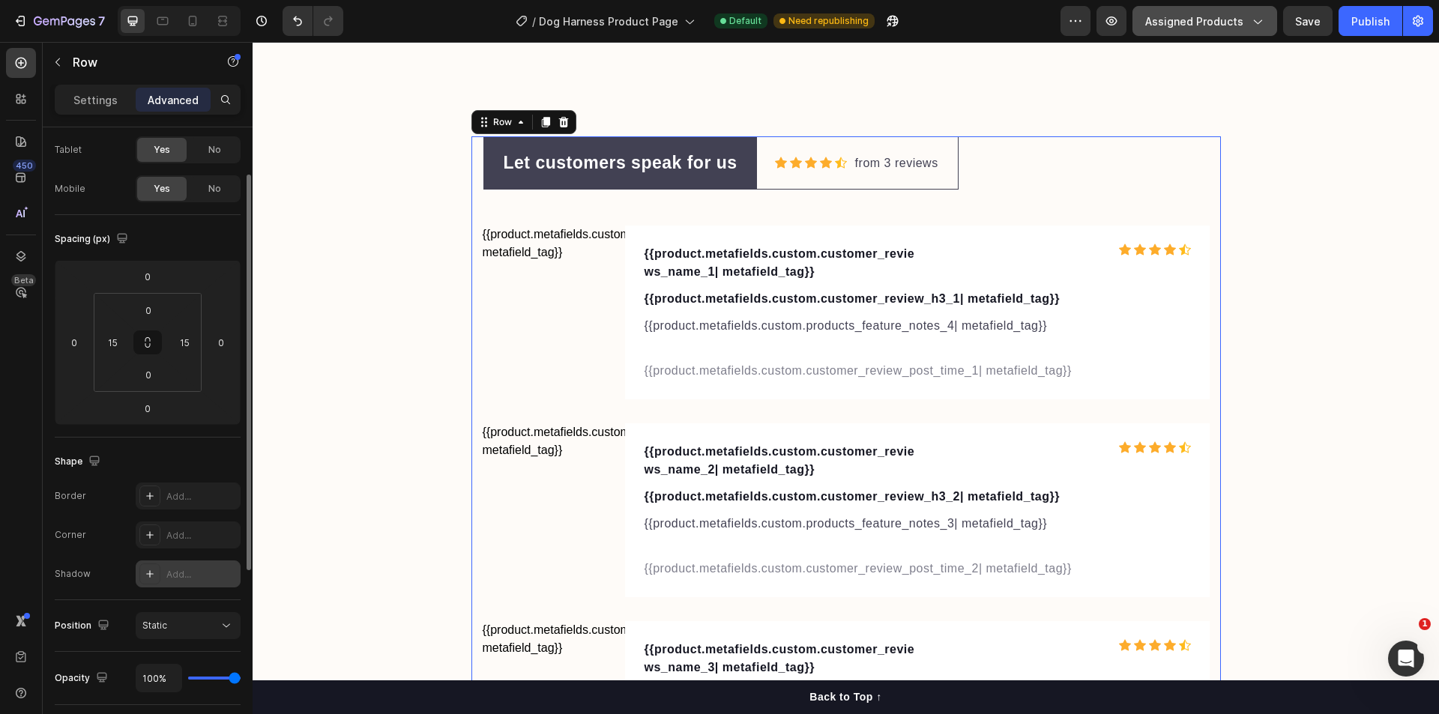
scroll to position [150, 0]
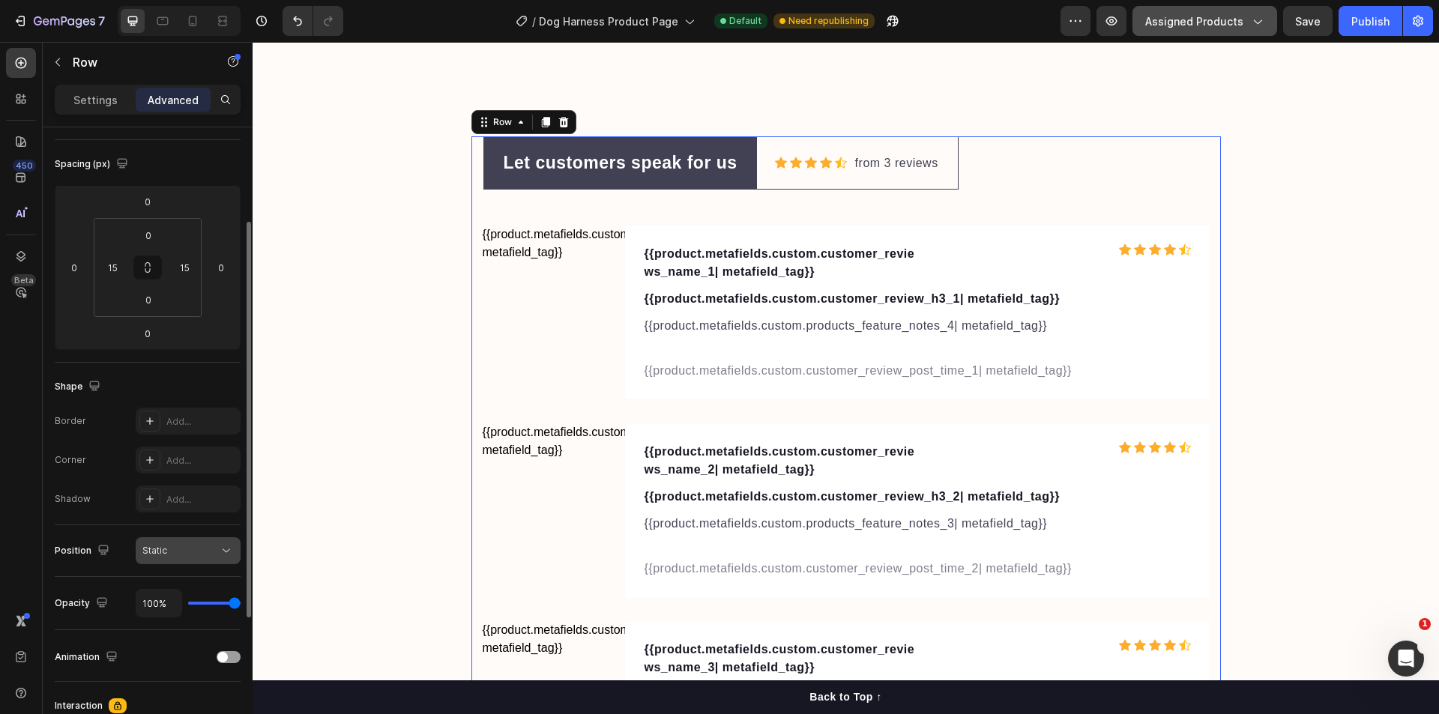
click at [178, 553] on div "Static" at bounding box center [180, 550] width 76 height 13
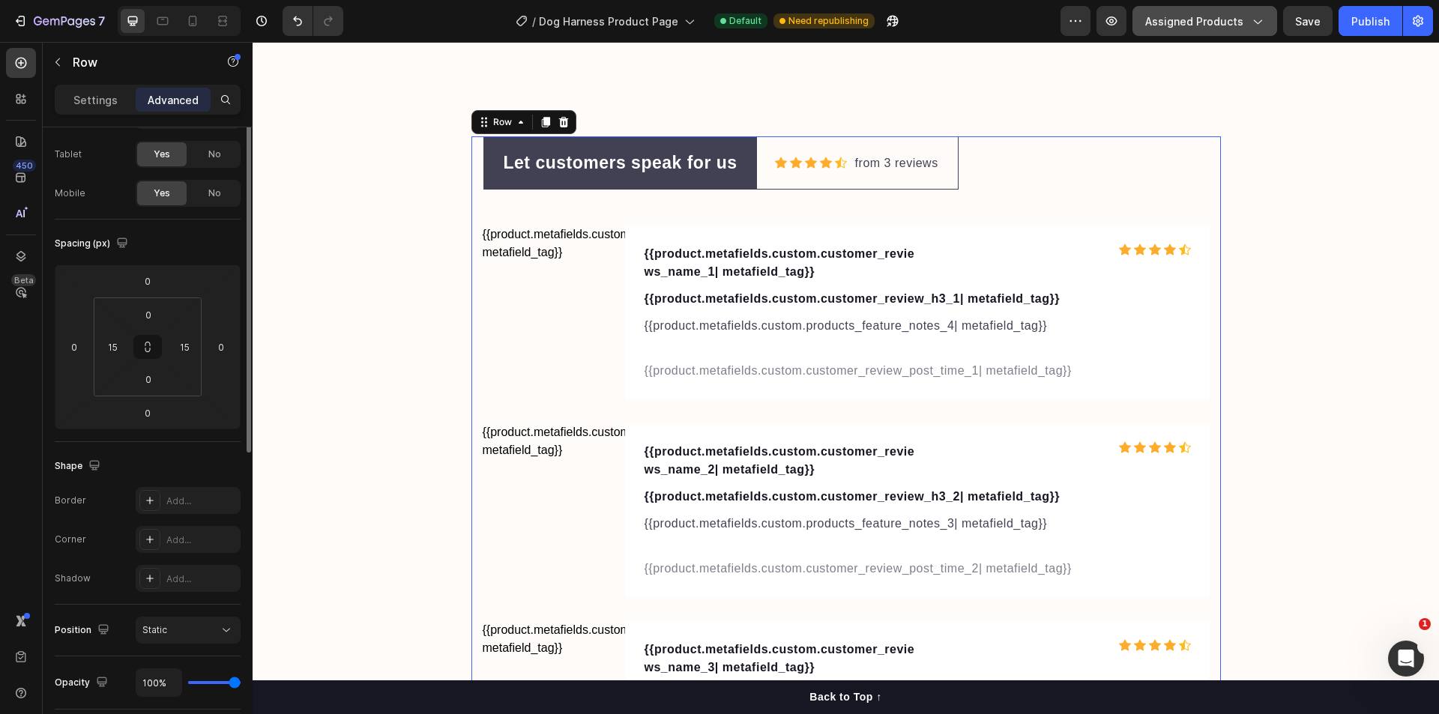
scroll to position [0, 0]
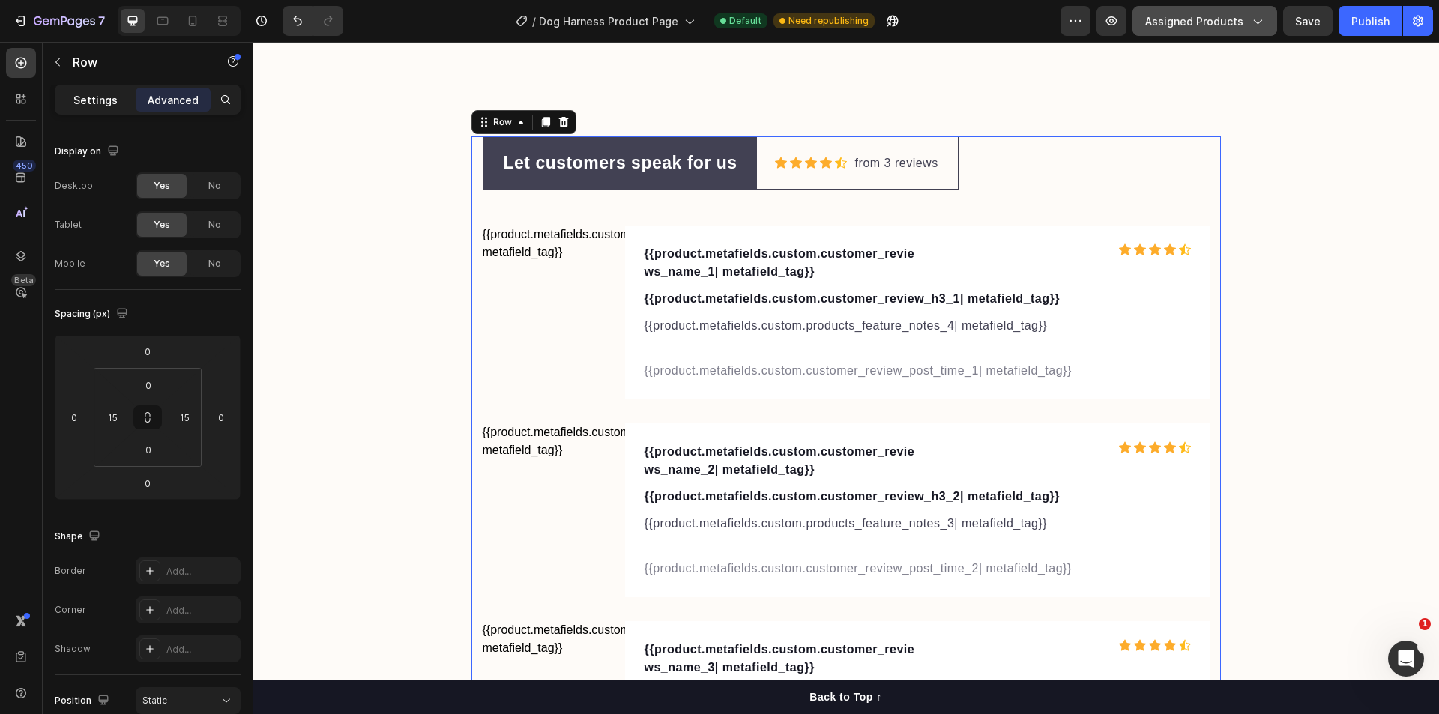
click at [82, 110] on div "Settings" at bounding box center [95, 100] width 75 height 24
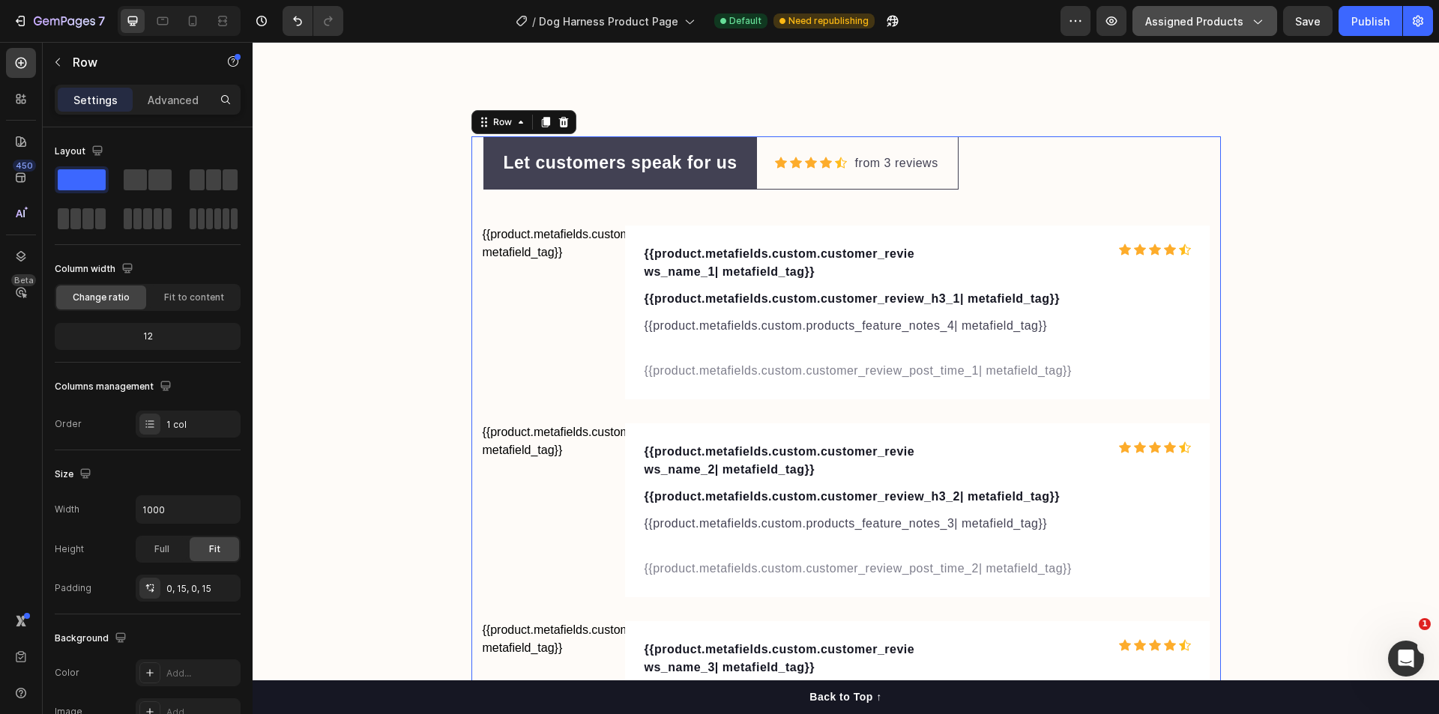
click at [1076, 163] on div "Let customers speak for us Text block Row Icon Icon Icon Icon Icon Icon List Ho…" at bounding box center [846, 465] width 727 height 659
click at [938, 166] on div "Icon Icon Icon Icon Icon Icon List Hoz from 3 reviews Text block Row" at bounding box center [857, 163] width 201 height 21
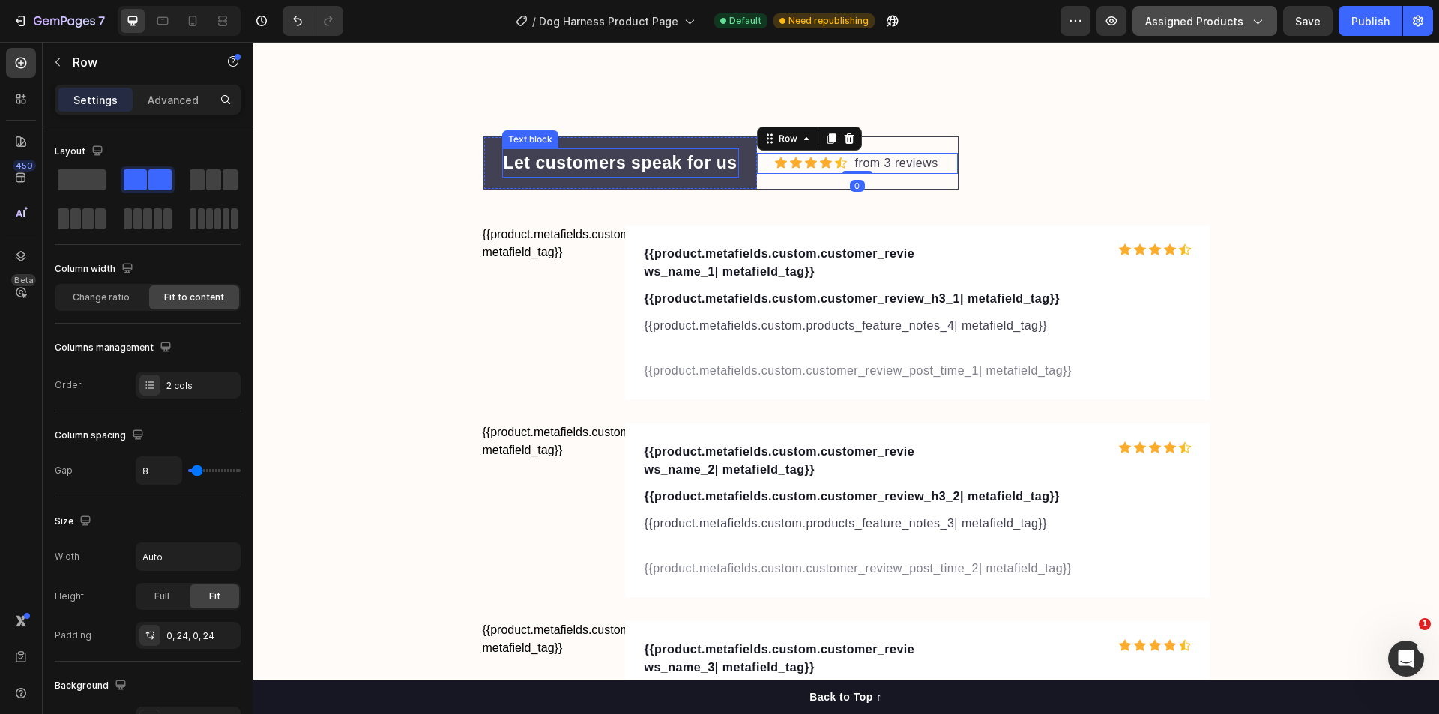
click at [520, 151] on p "Let customers speak for us" at bounding box center [621, 163] width 234 height 26
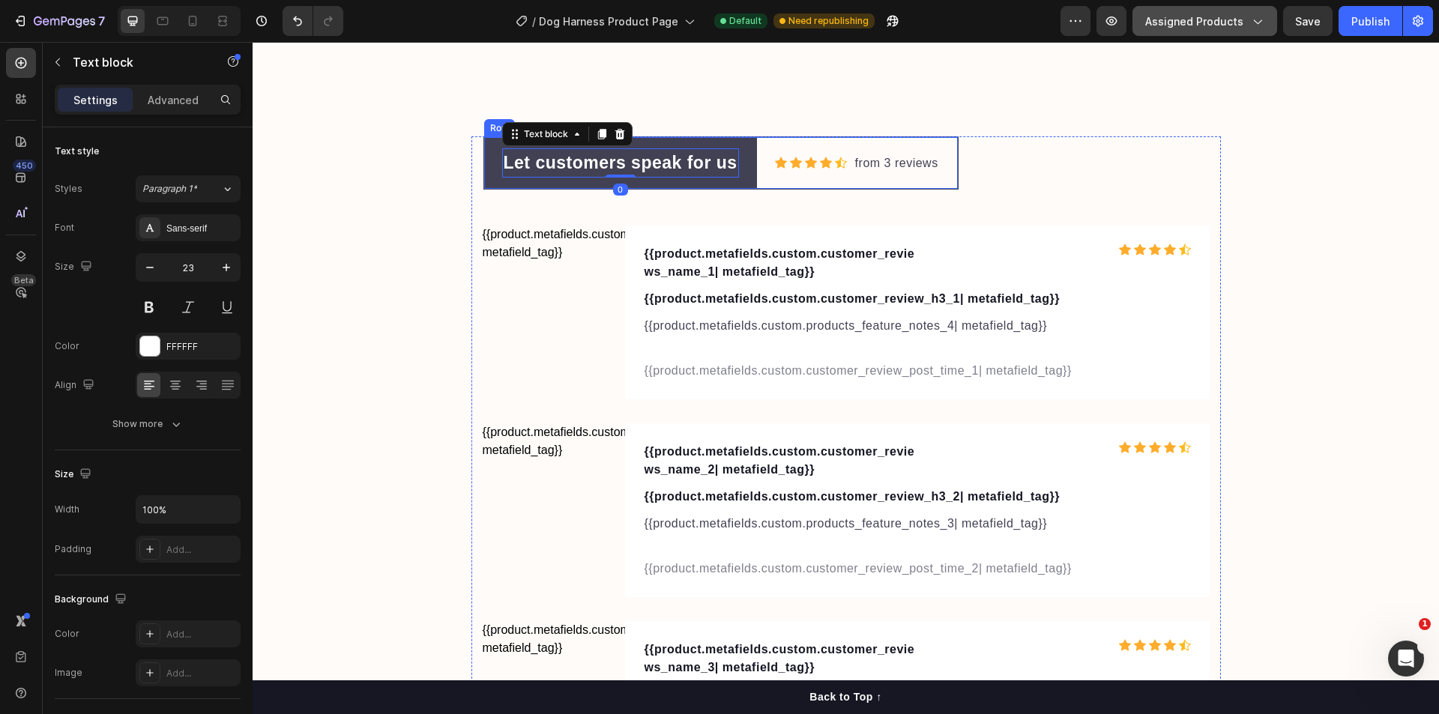
click at [734, 135] on div "Let customers speak for us Text block 0 Row Icon Icon Icon Icon Icon Icon List …" at bounding box center [846, 465] width 1186 height 779
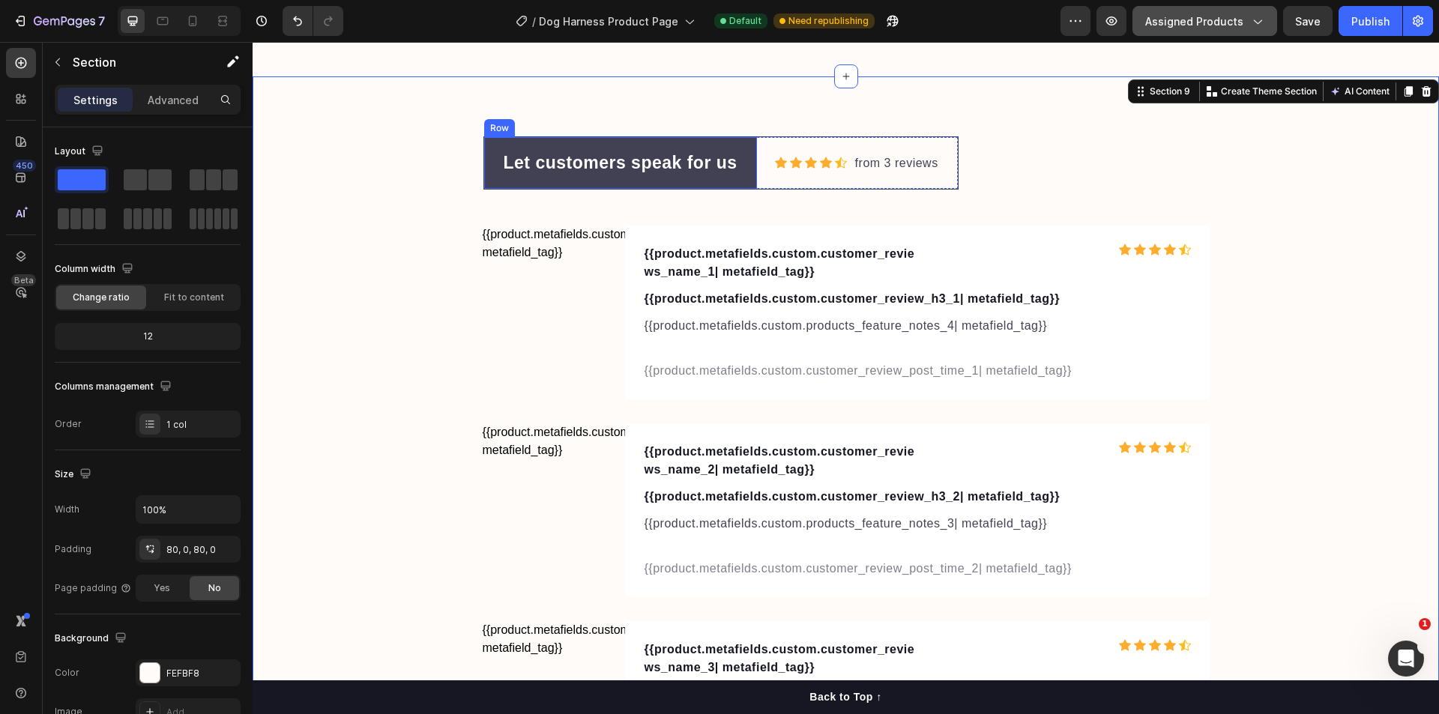
click at [726, 143] on div "Let customers speak for us Text block Row" at bounding box center [620, 163] width 273 height 52
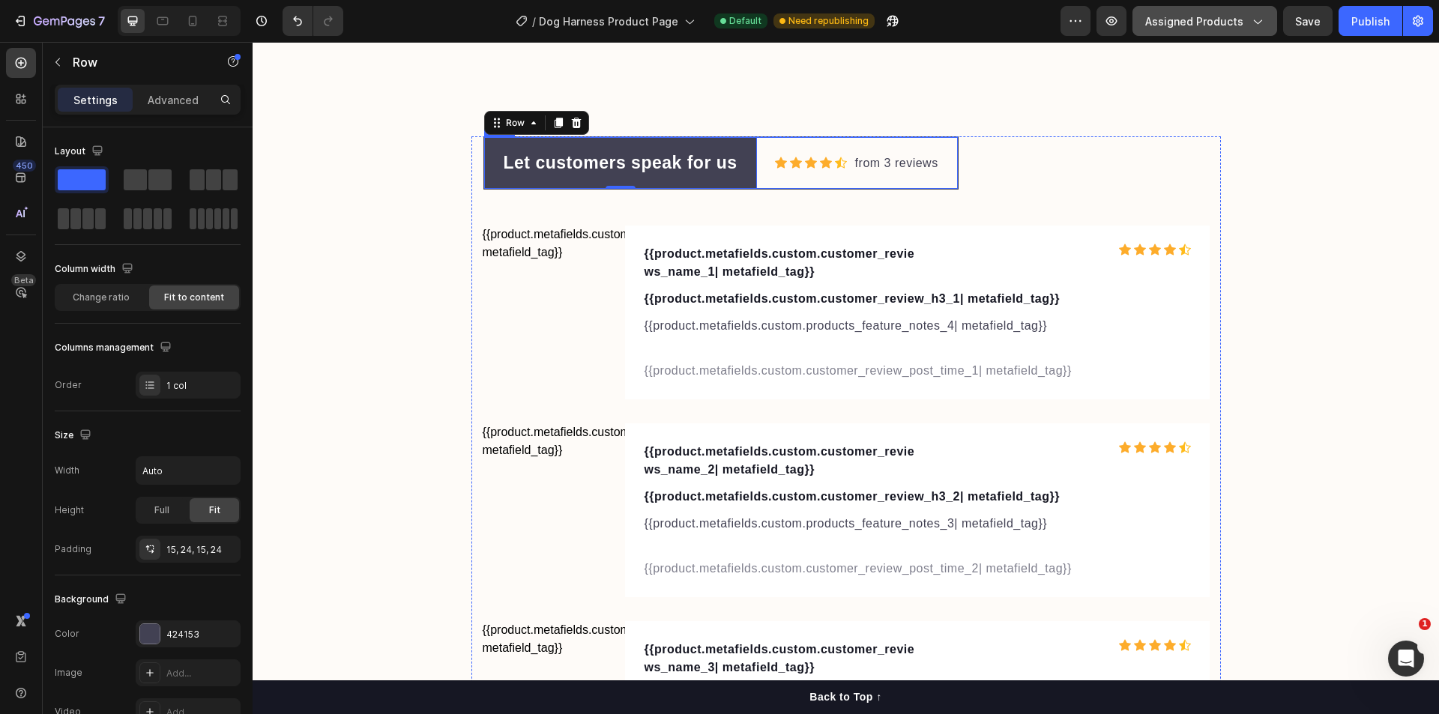
click at [904, 146] on div "Icon Icon Icon Icon Icon Icon List Hoz from 3 reviews Text block Row" at bounding box center [857, 163] width 201 height 52
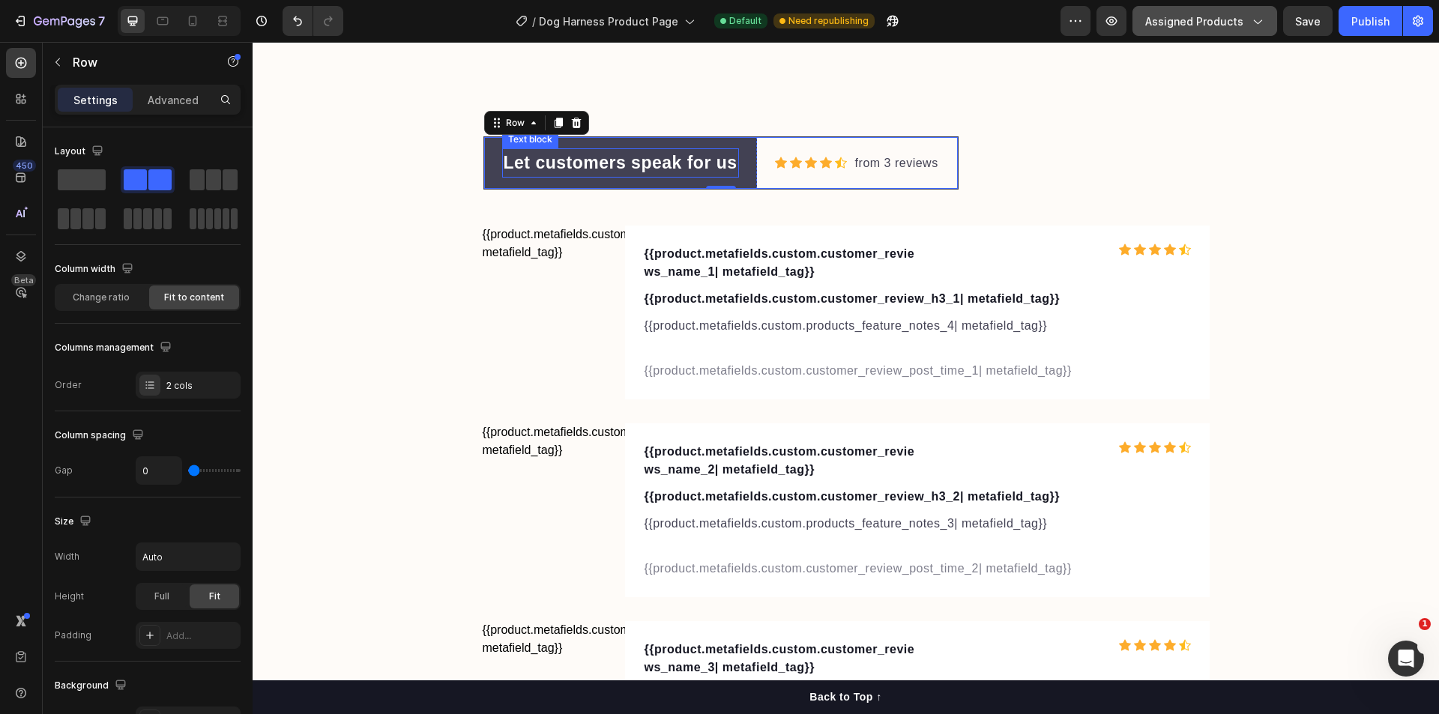
click at [597, 155] on p "Let customers speak for us" at bounding box center [621, 163] width 234 height 26
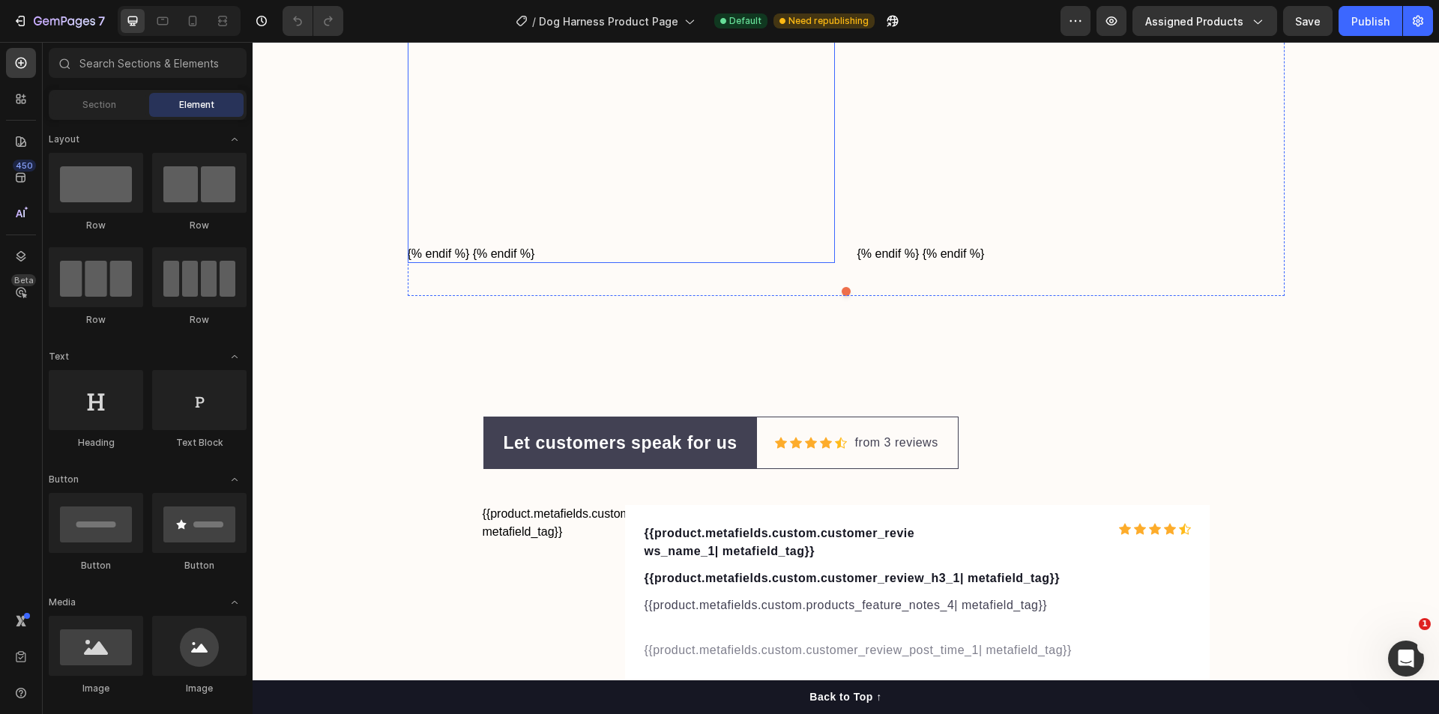
scroll to position [4871, 0]
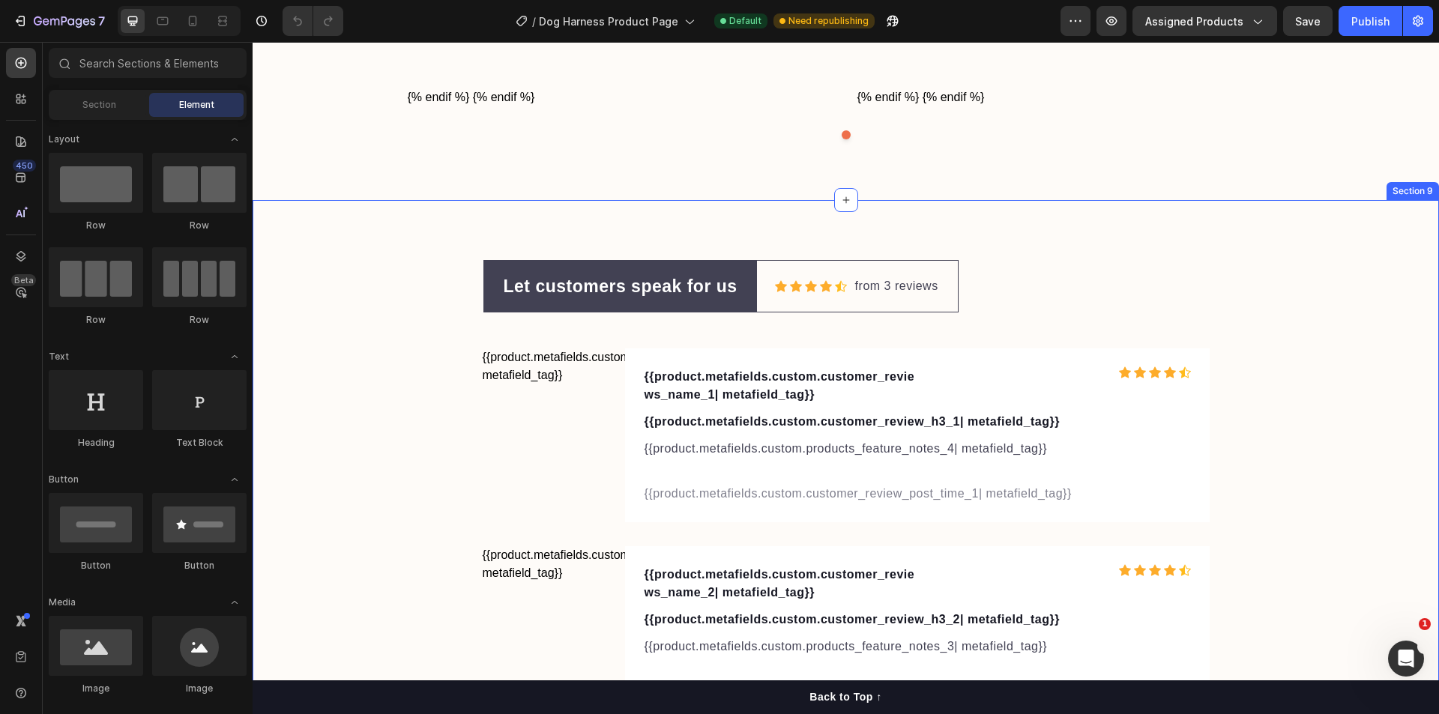
click at [856, 229] on div "Let customers speak for us Text block Row Icon Icon Icon Icon Icon Icon List Ho…" at bounding box center [846, 589] width 1186 height 779
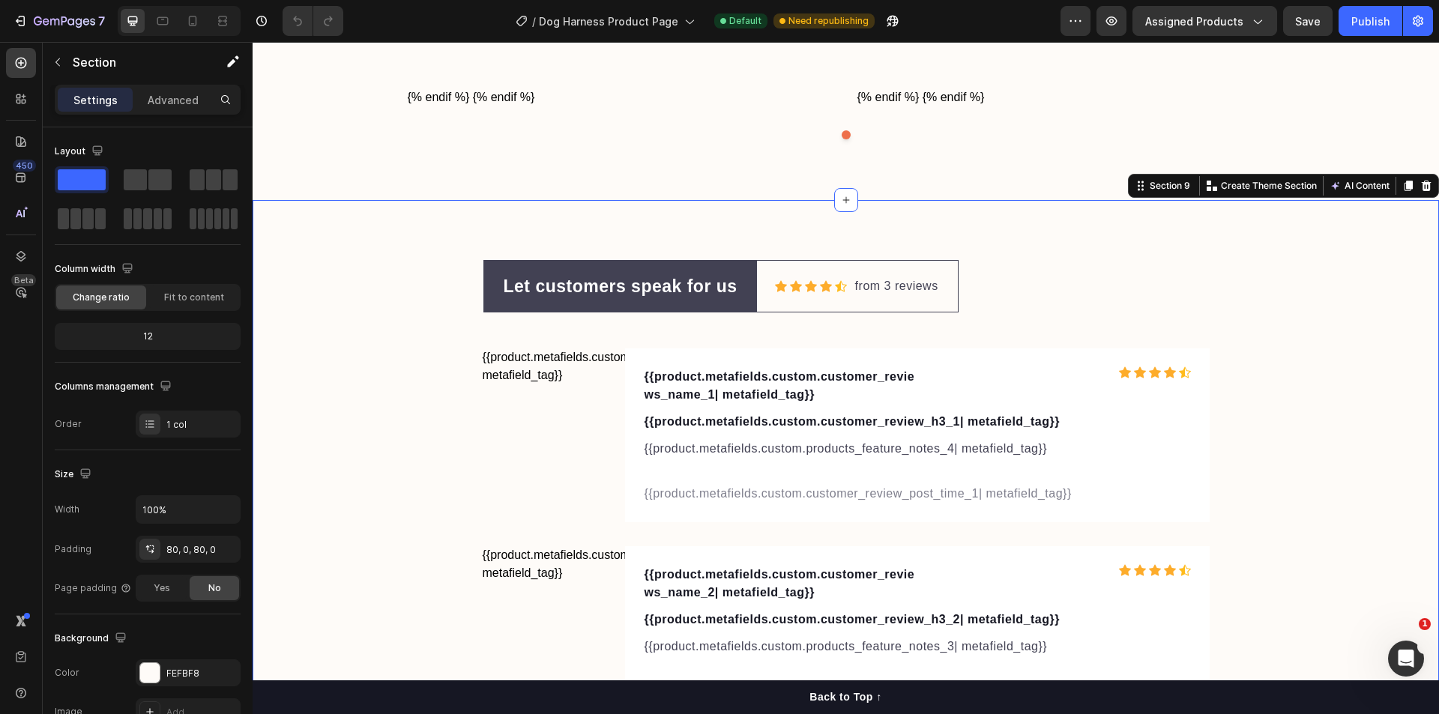
click at [1381, 223] on div "Let customers speak for us Text block Row Icon Icon Icon Icon Icon Icon List Ho…" at bounding box center [846, 589] width 1186 height 779
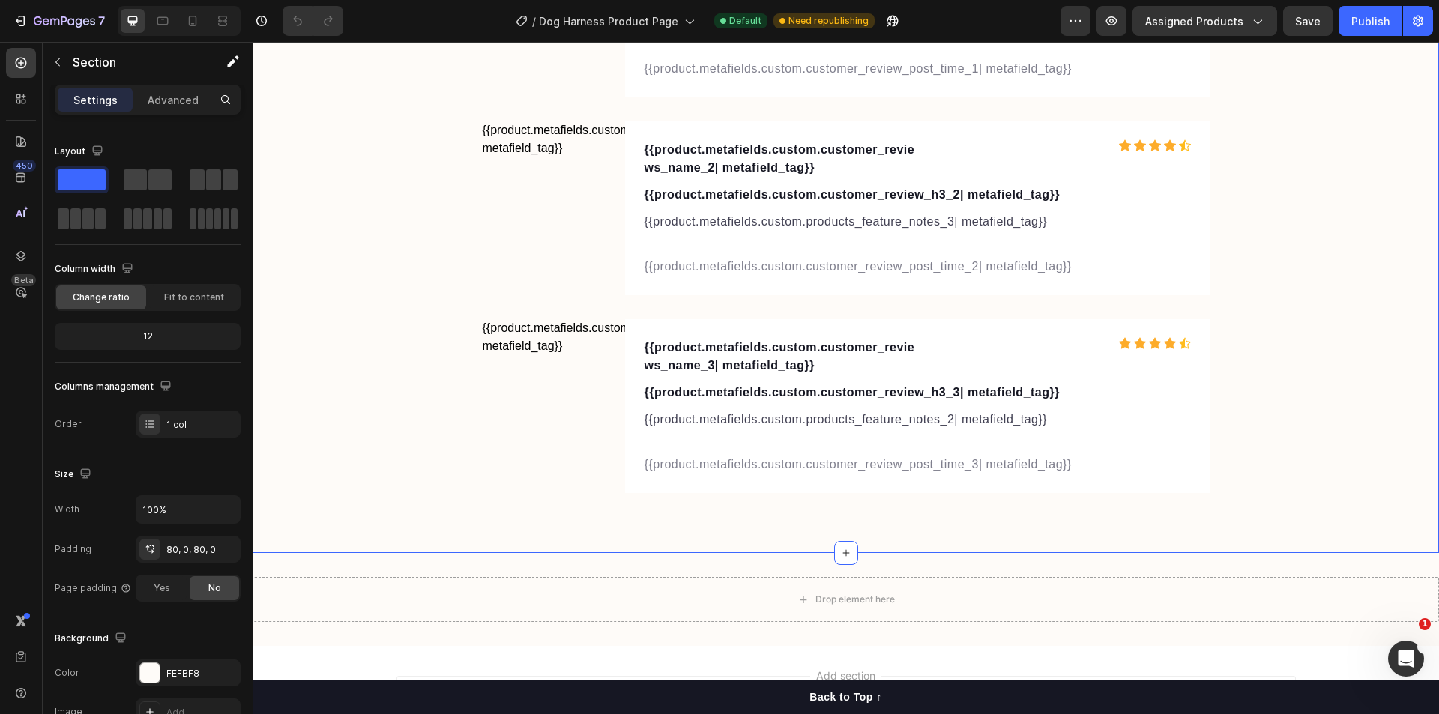
scroll to position [5444, 0]
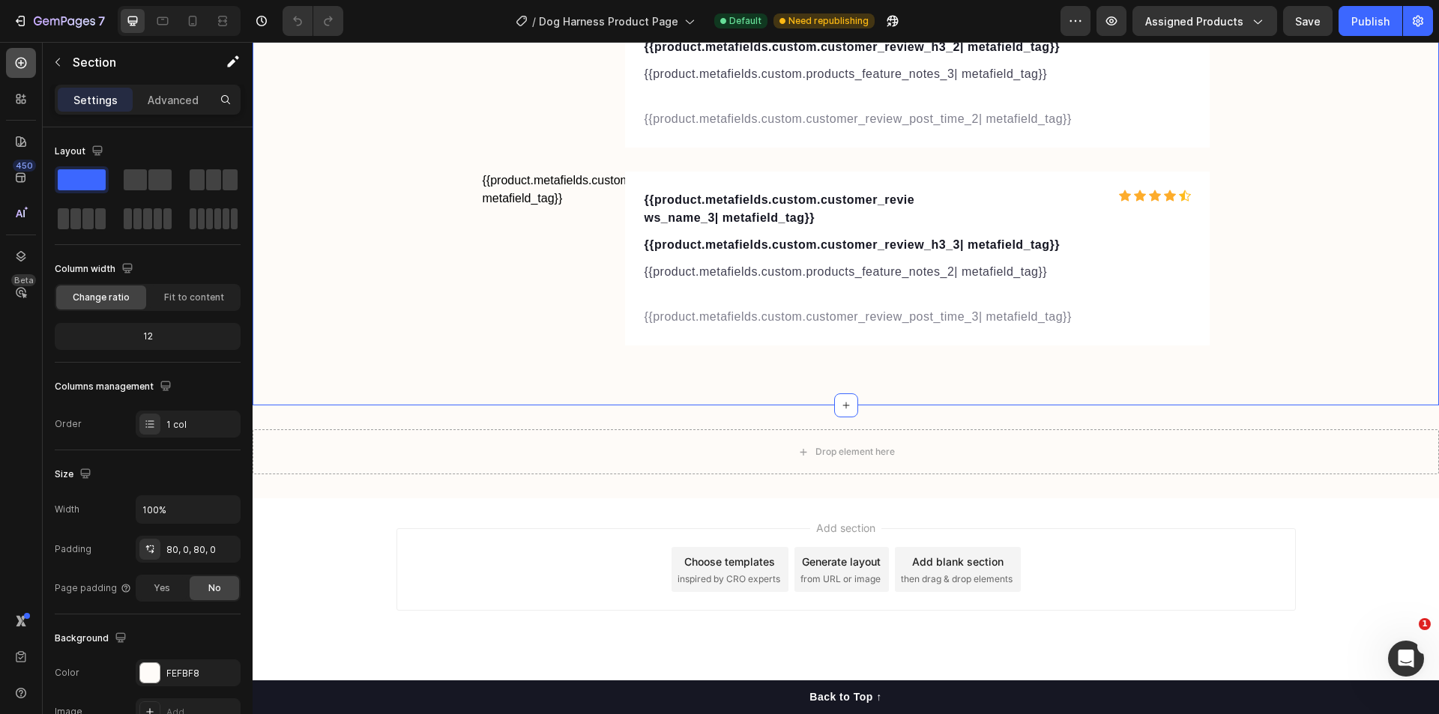
click at [19, 58] on icon at bounding box center [21, 63] width 11 height 11
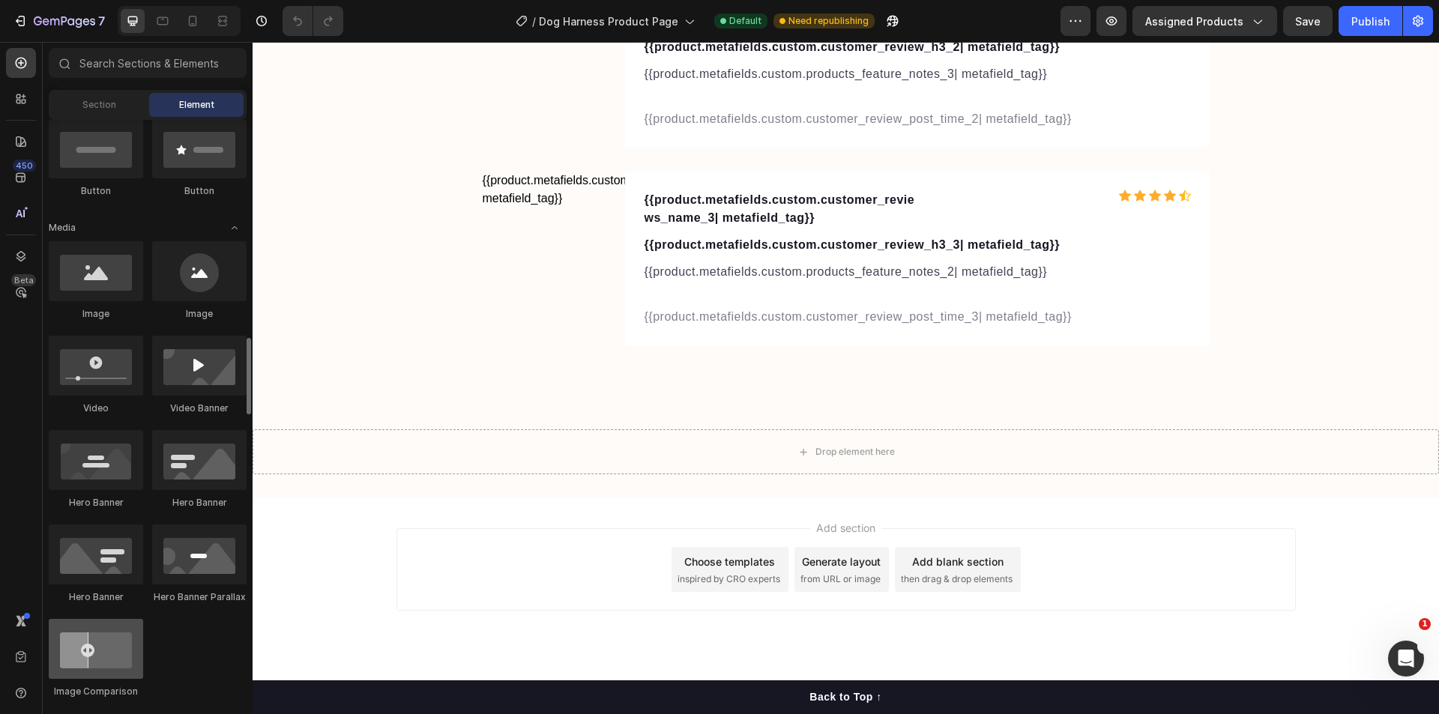
scroll to position [749, 0]
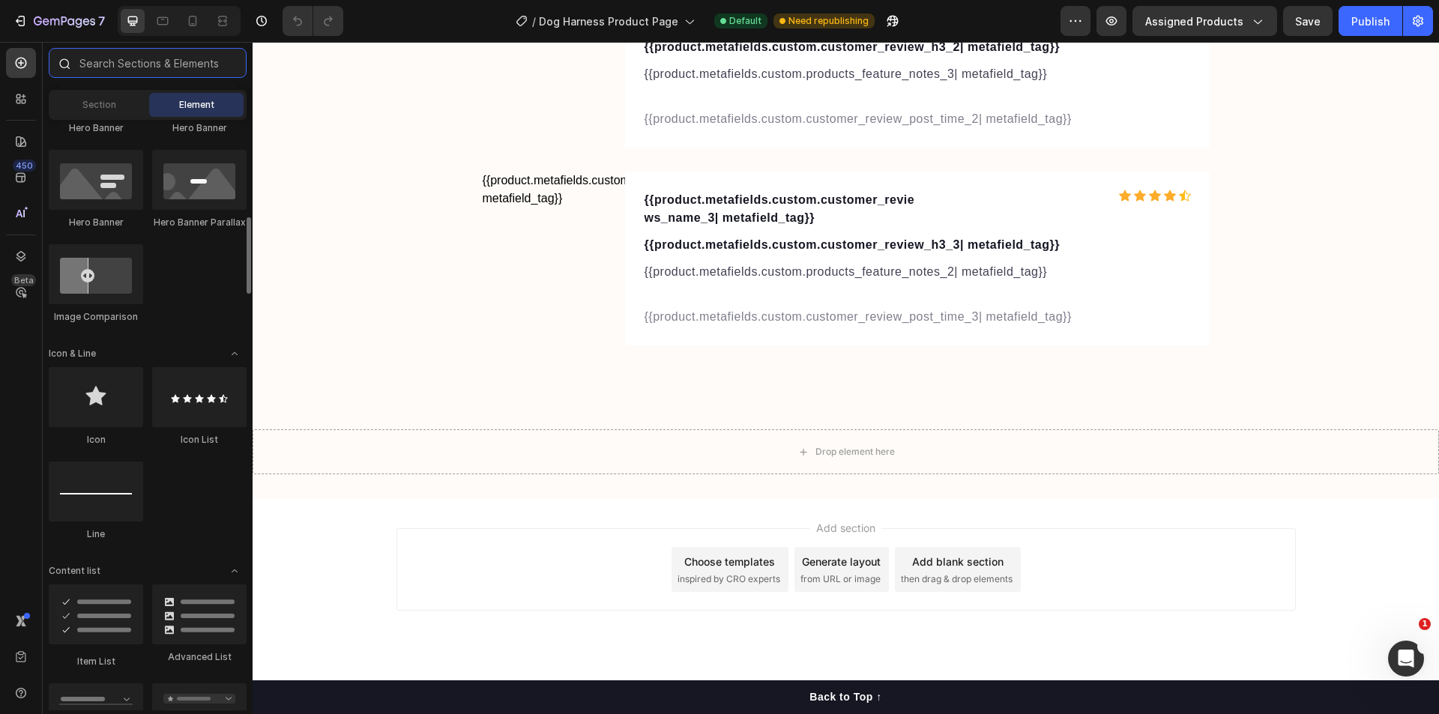
click at [118, 64] on input "text" at bounding box center [148, 63] width 198 height 30
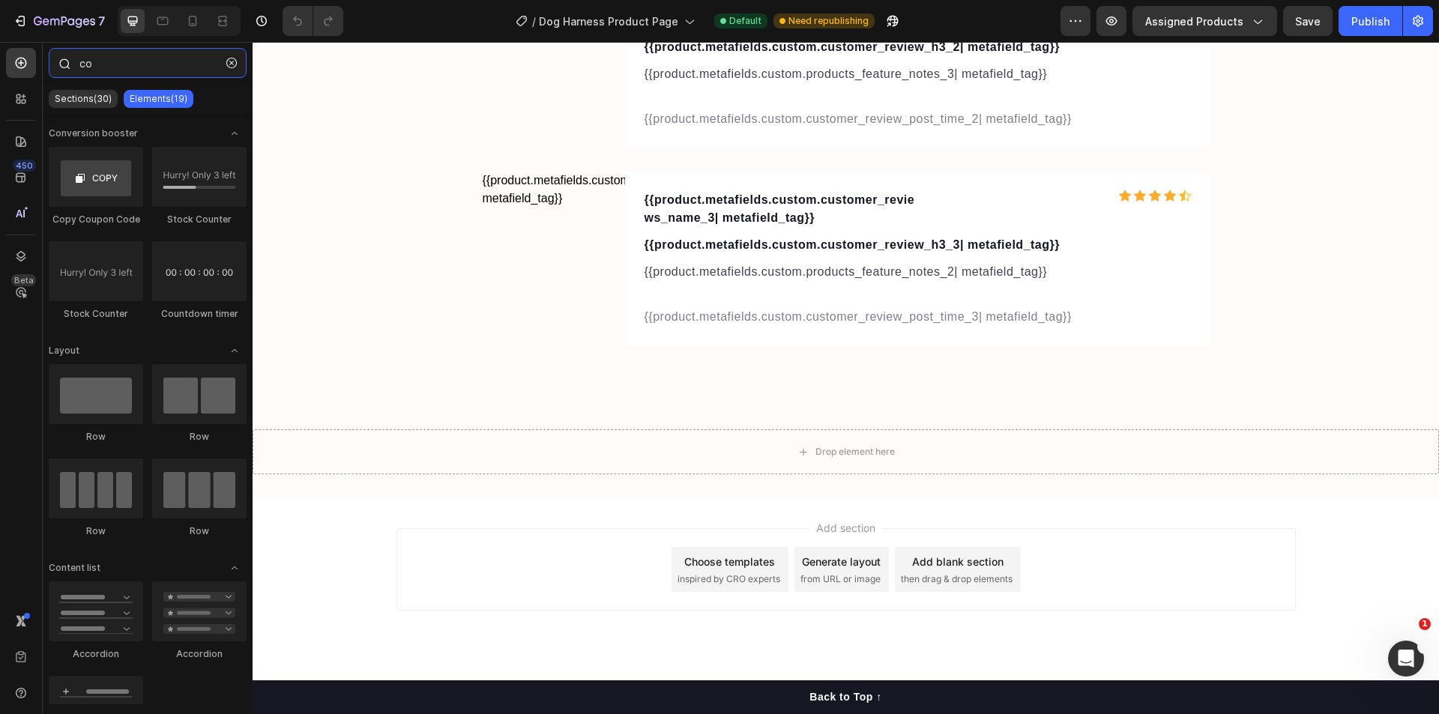
type input "c"
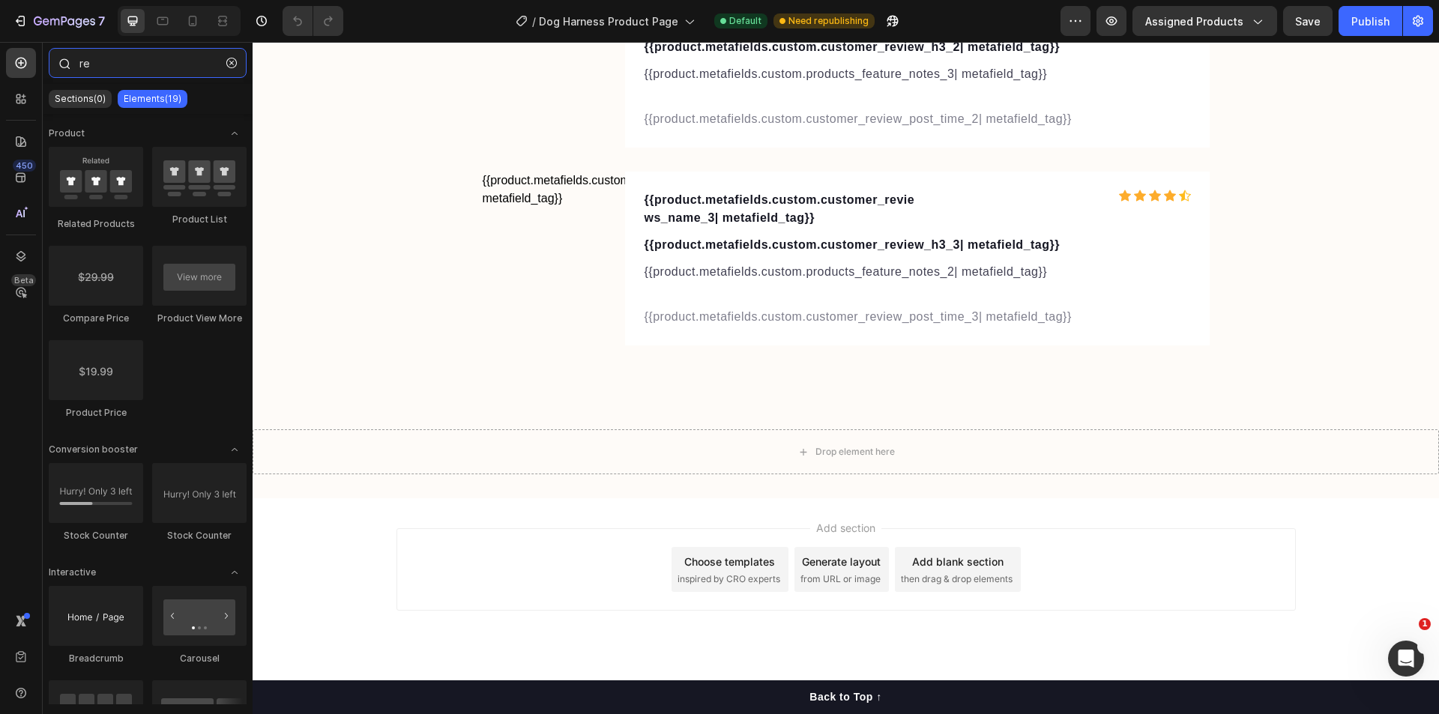
type input "r"
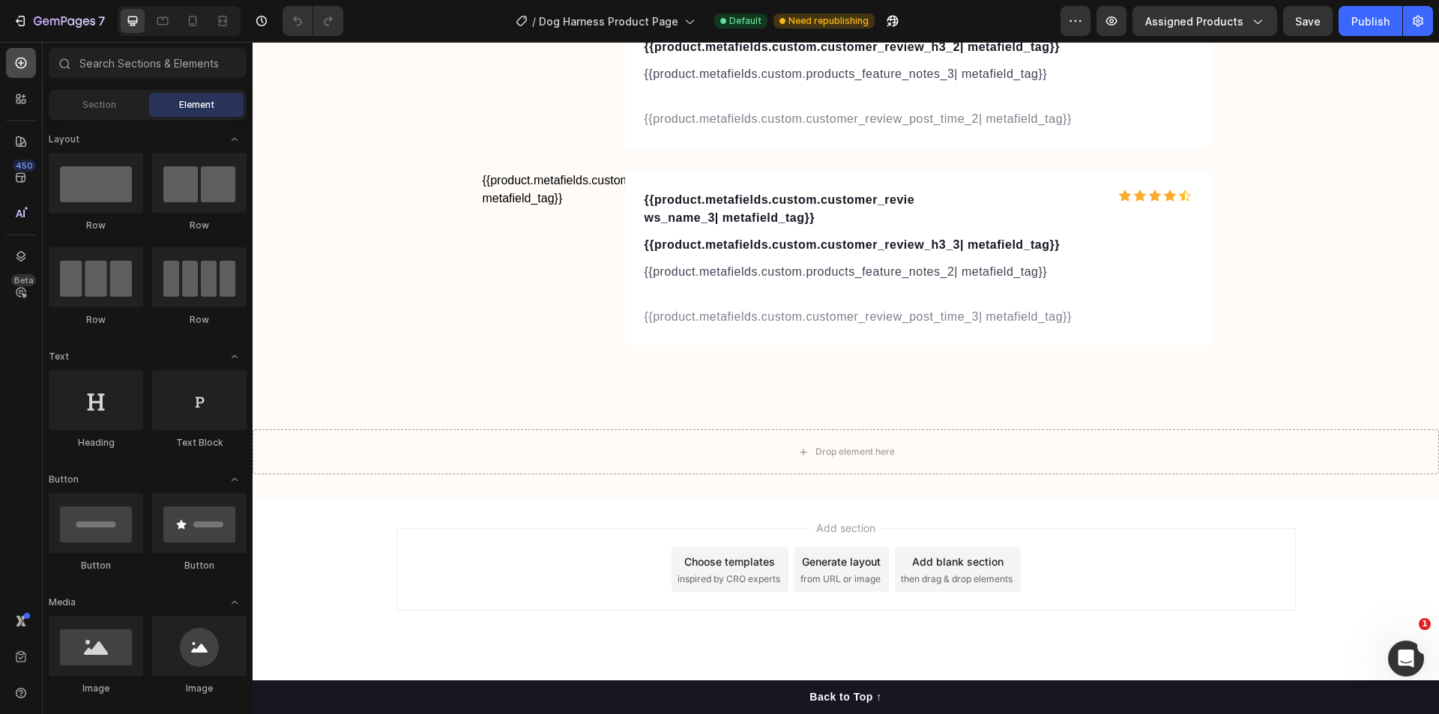
click at [17, 55] on div at bounding box center [21, 63] width 30 height 30
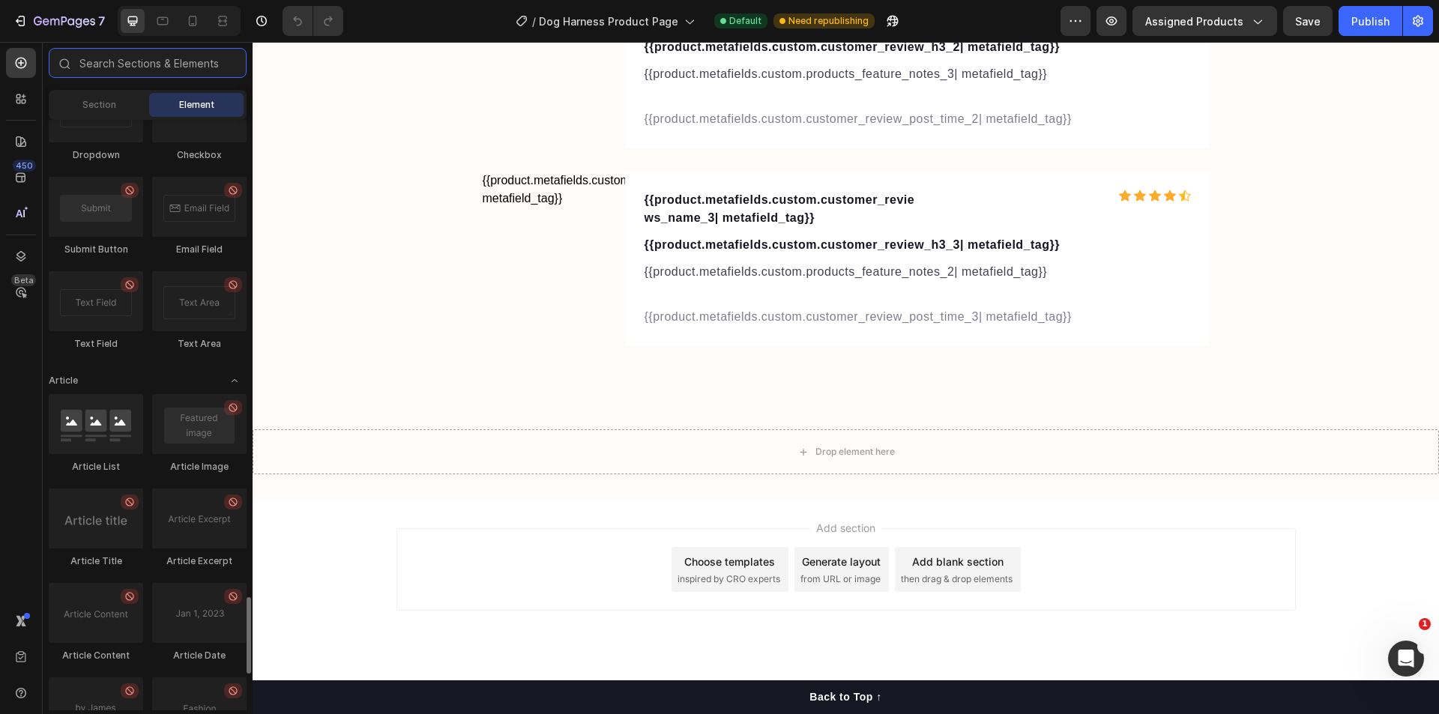
scroll to position [3949, 0]
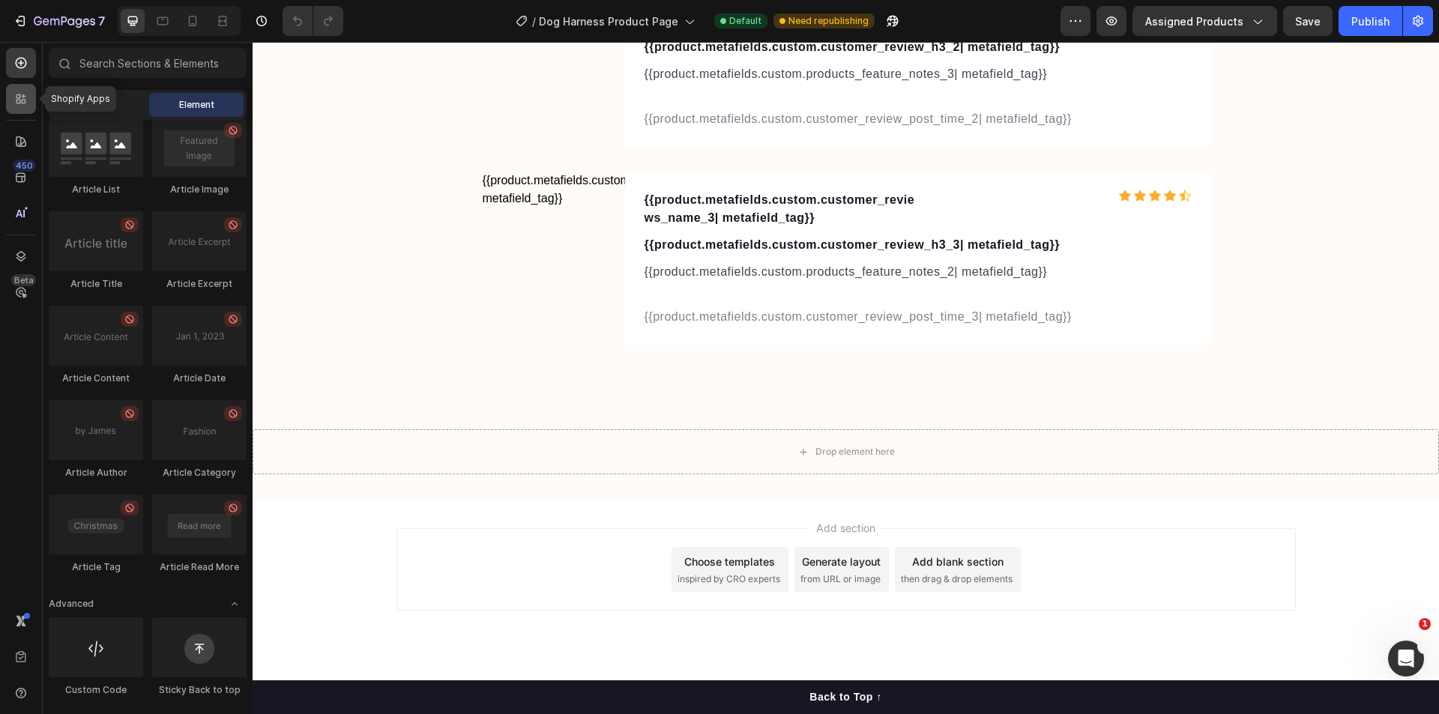
click at [22, 87] on div at bounding box center [21, 99] width 30 height 30
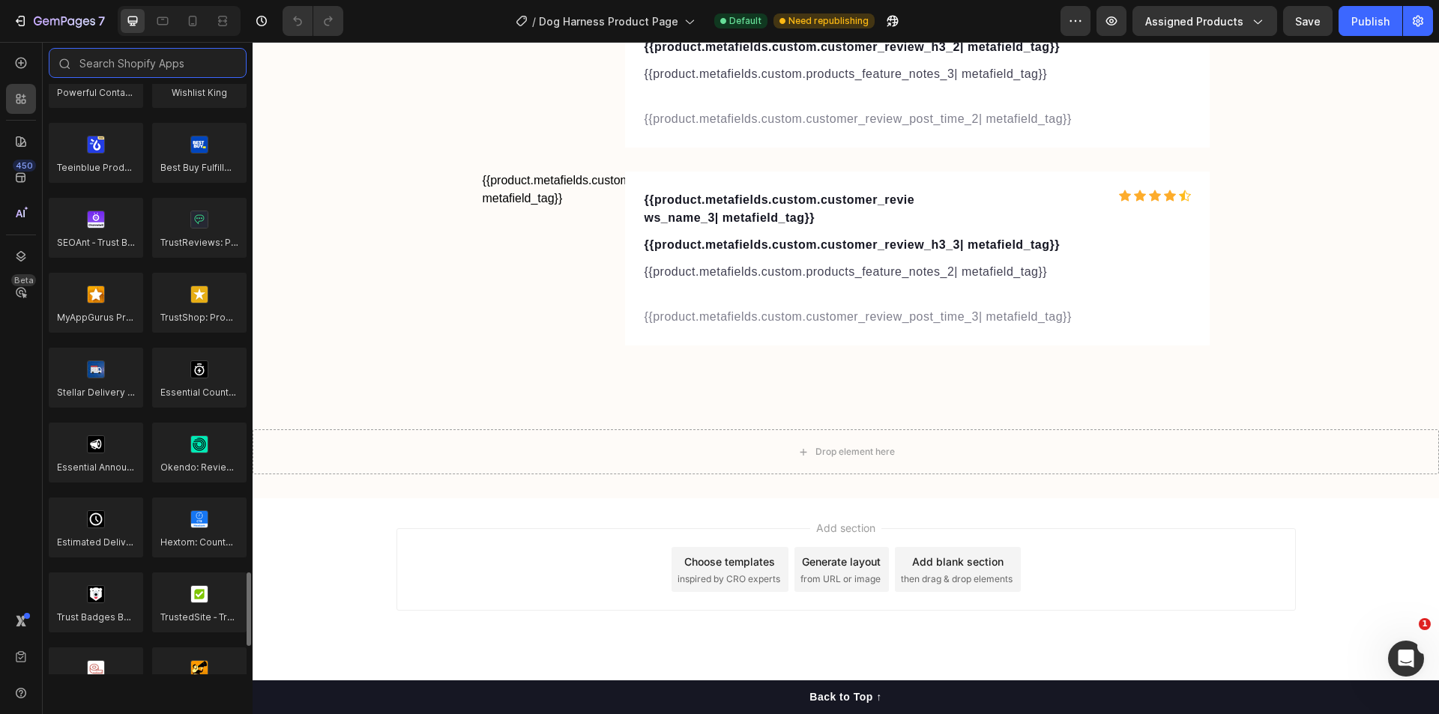
scroll to position [3772, 0]
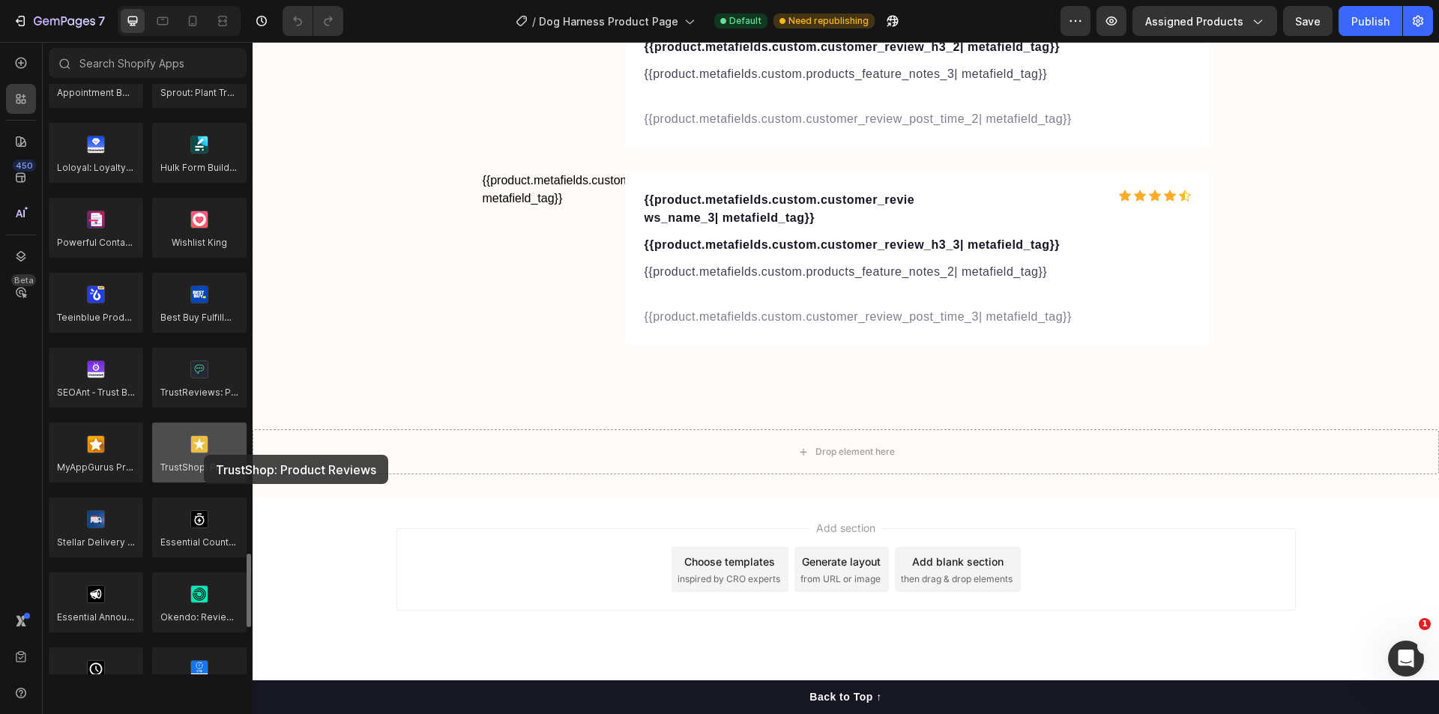
click at [204, 455] on div at bounding box center [199, 453] width 94 height 60
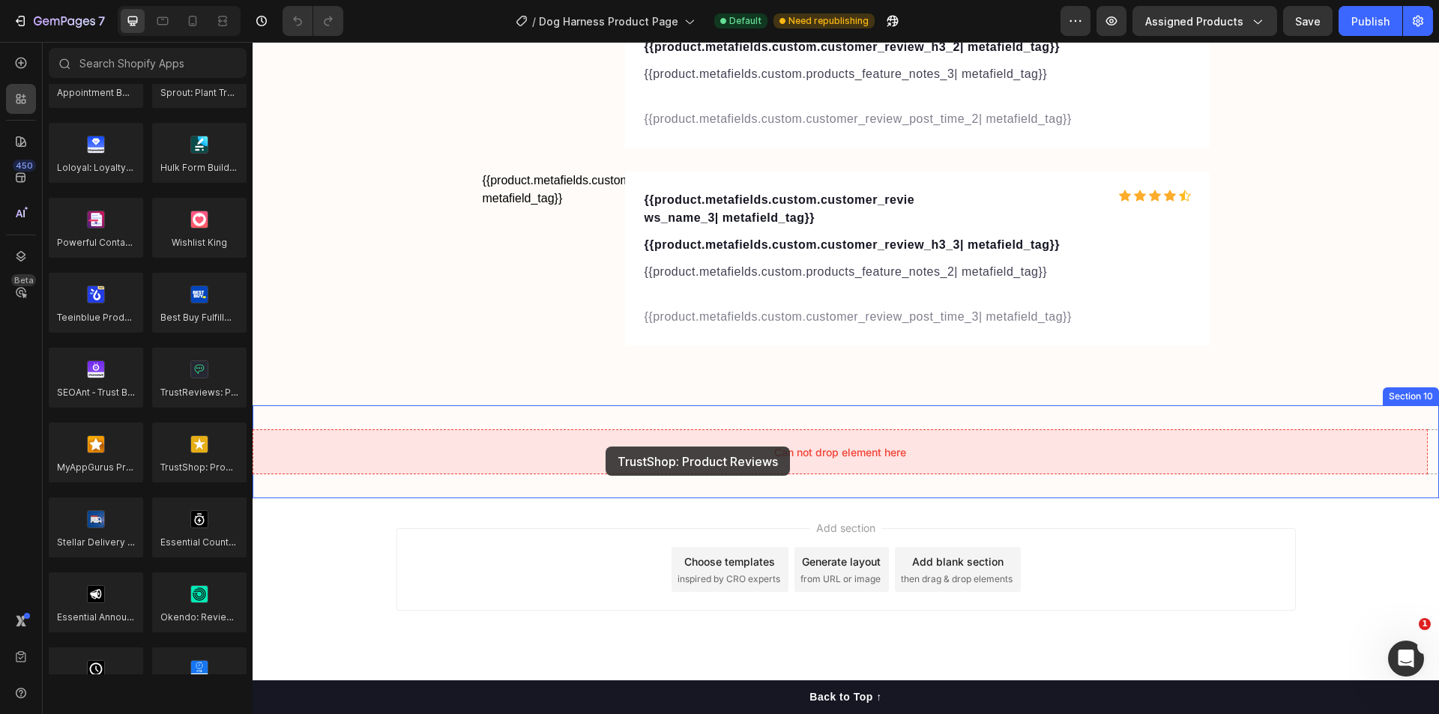
drag, startPoint x: 456, startPoint y: 497, endPoint x: 606, endPoint y: 447, distance: 157.4
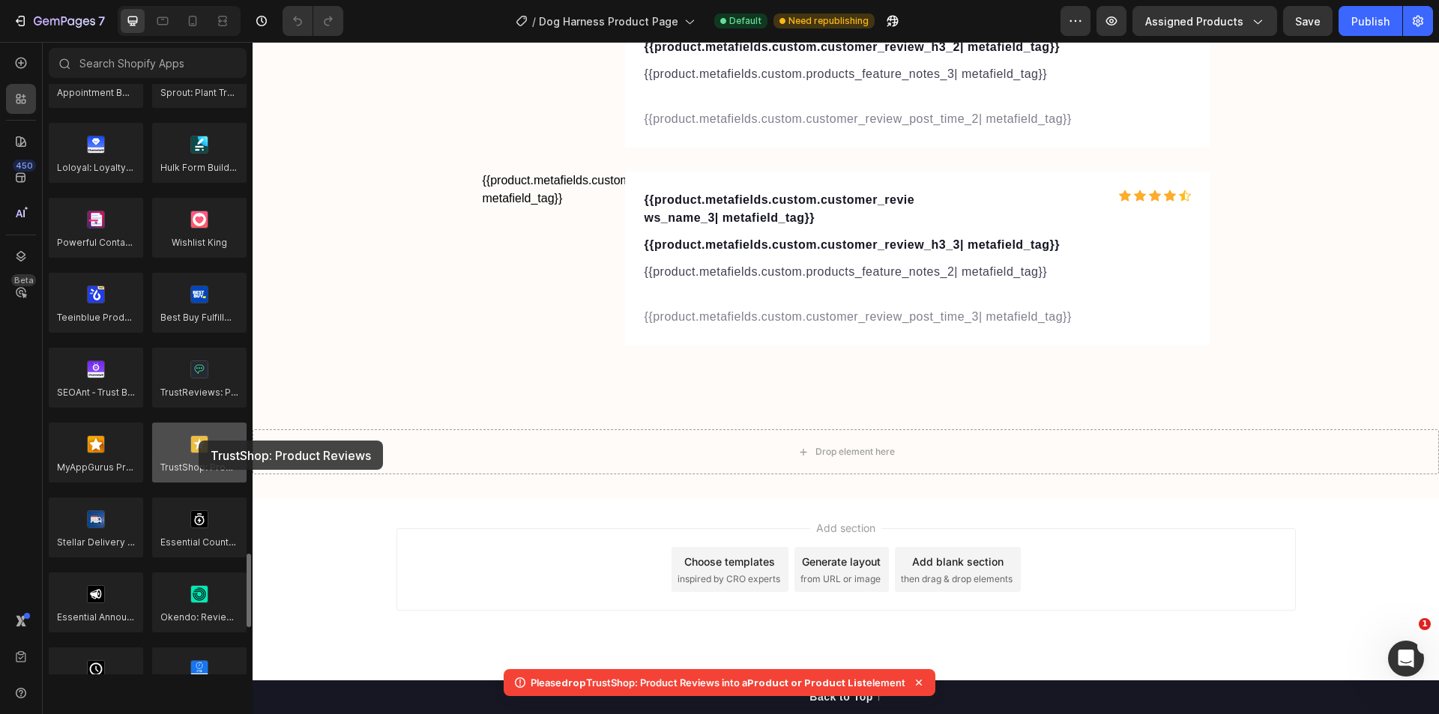
click at [199, 441] on div at bounding box center [199, 453] width 94 height 60
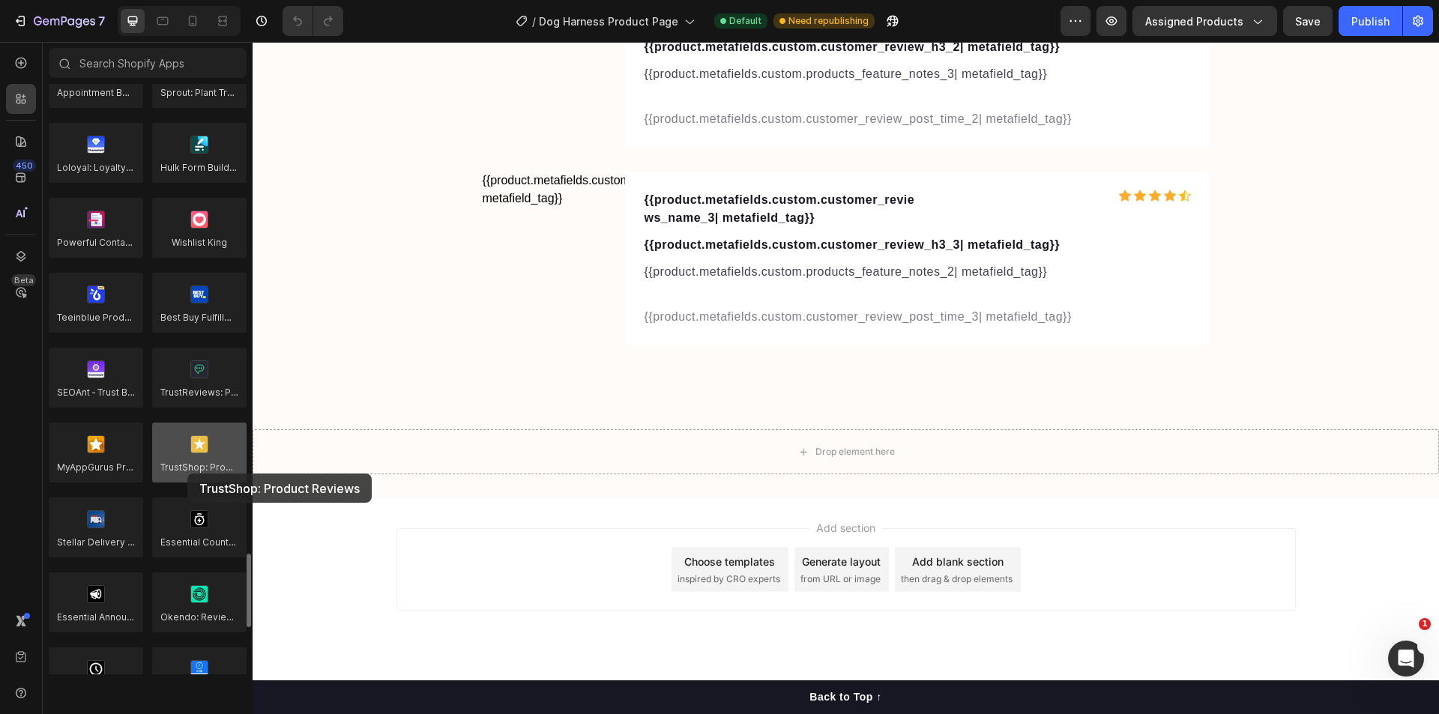
click at [187, 474] on div at bounding box center [199, 453] width 94 height 60
click at [187, 471] on div at bounding box center [199, 453] width 94 height 60
click at [185, 468] on div at bounding box center [199, 453] width 94 height 60
click at [186, 449] on div at bounding box center [199, 453] width 94 height 60
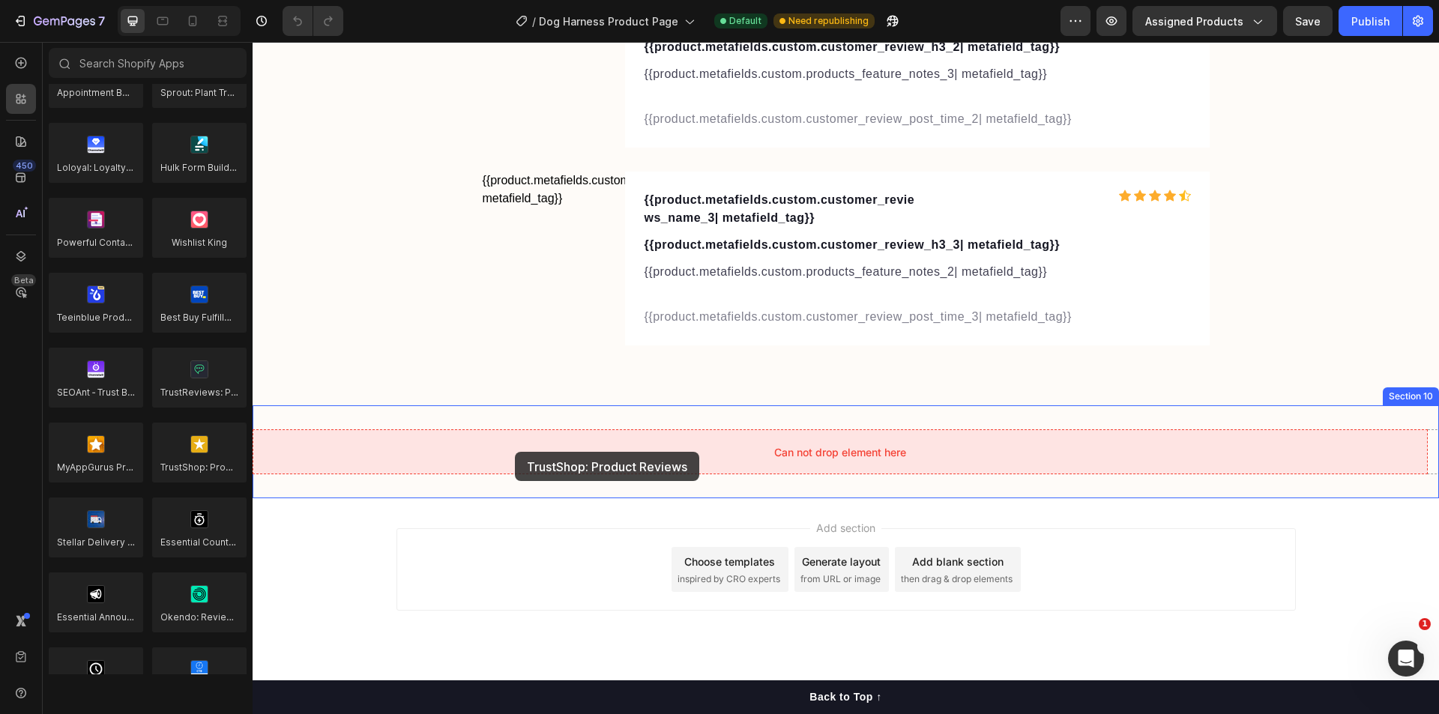
drag, startPoint x: 439, startPoint y: 510, endPoint x: 515, endPoint y: 452, distance: 95.6
drag, startPoint x: 434, startPoint y: 503, endPoint x: 449, endPoint y: 435, distance: 69.8
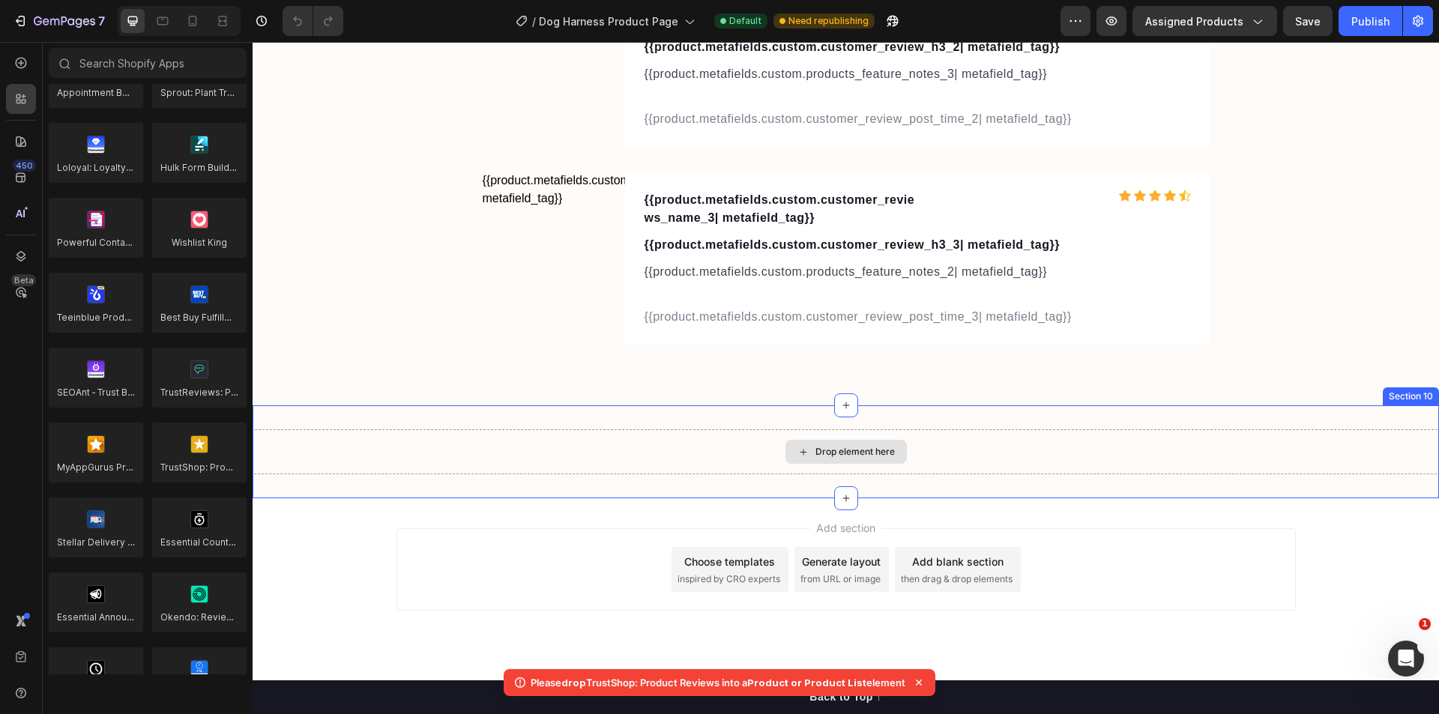
click at [837, 443] on div "Drop element here" at bounding box center [845, 452] width 121 height 24
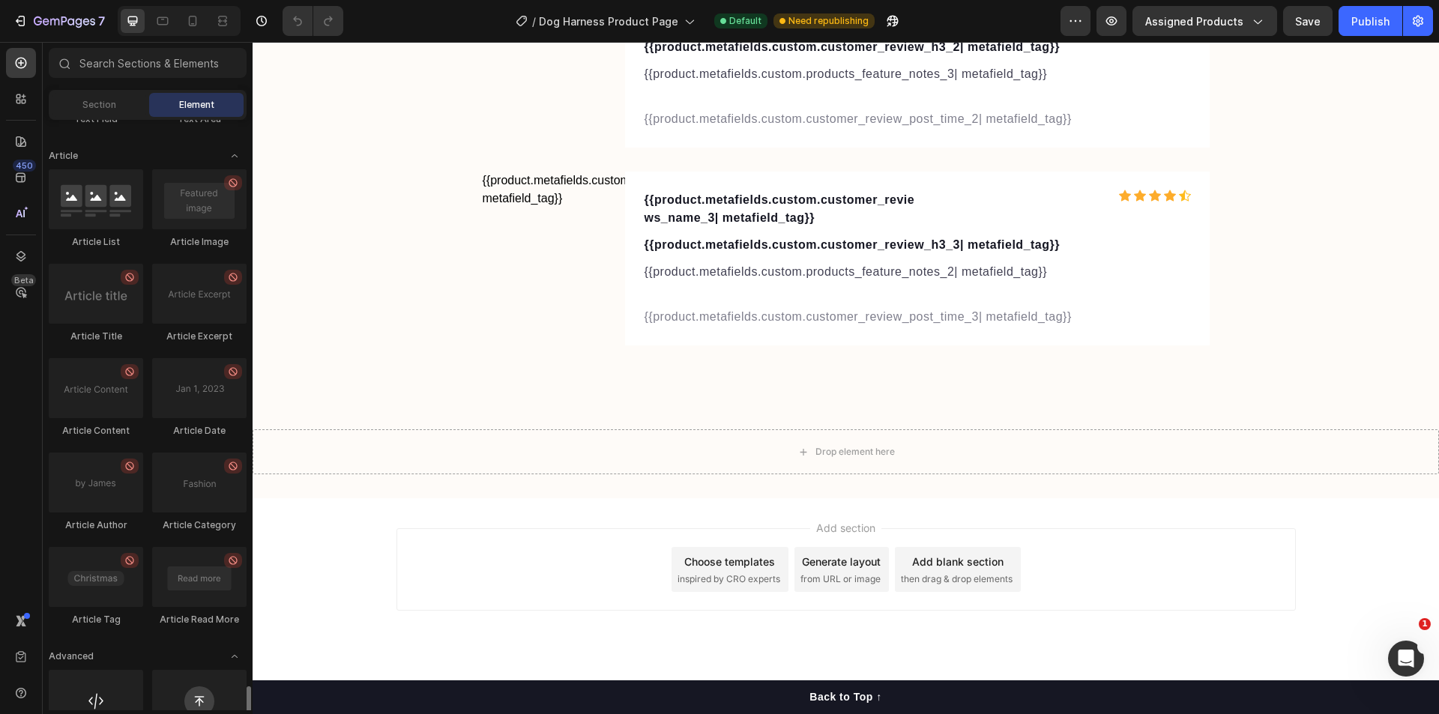
scroll to position [3949, 0]
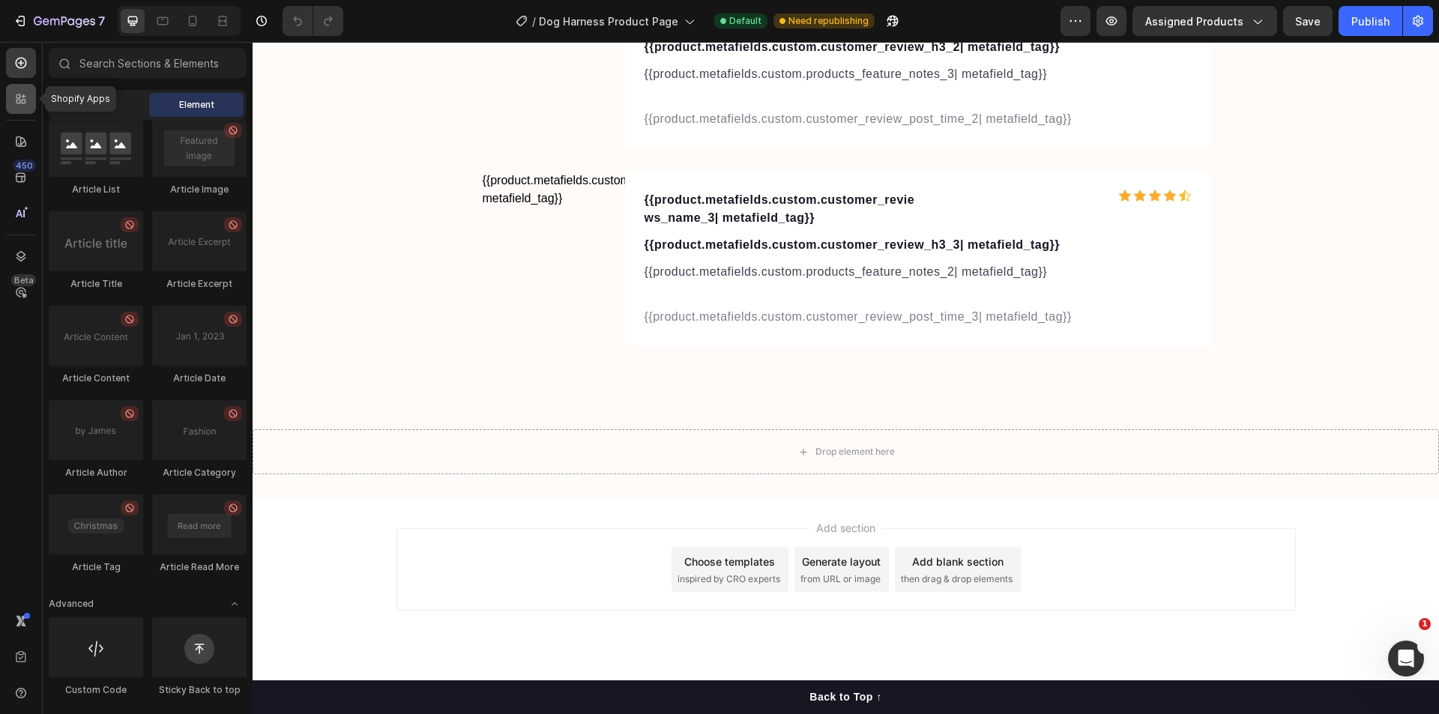
click at [13, 97] on icon at bounding box center [20, 98] width 15 height 15
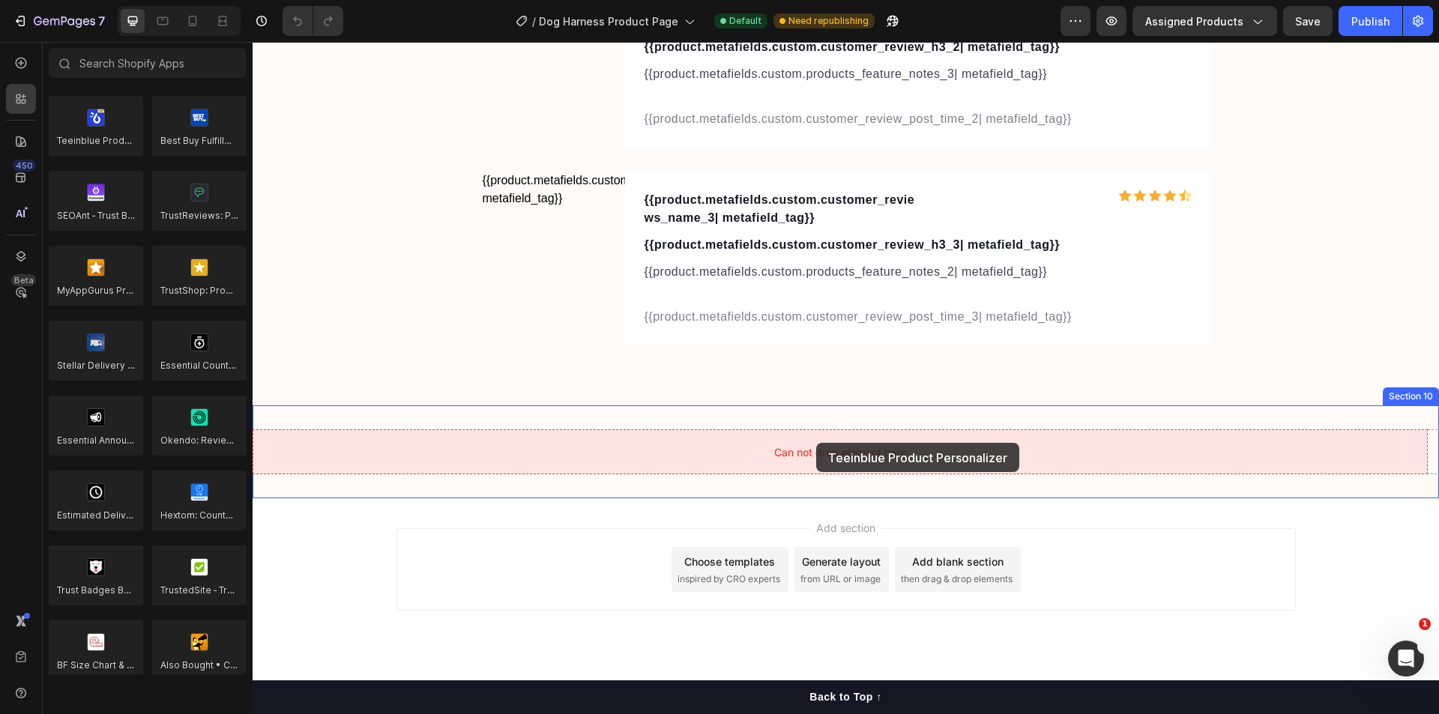
drag, startPoint x: 349, startPoint y: 161, endPoint x: 816, endPoint y: 443, distance: 545.3
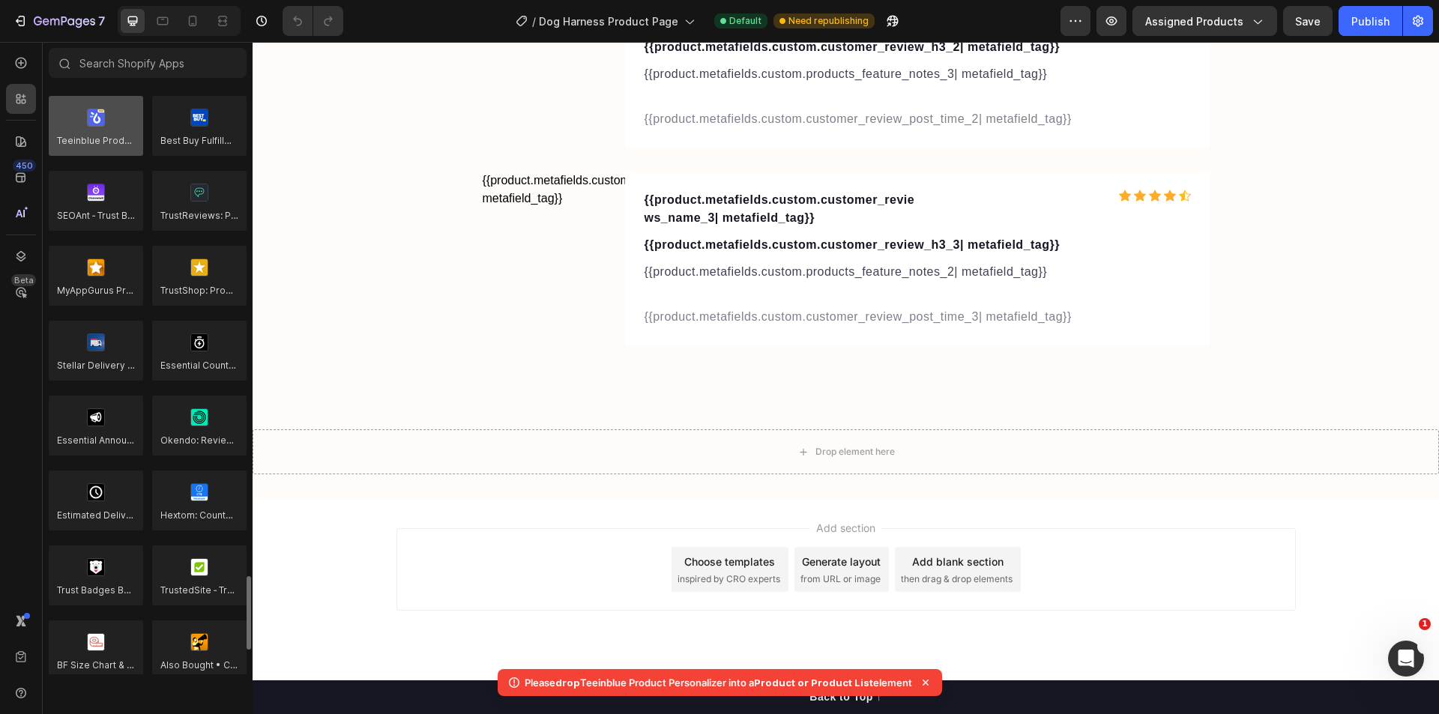
click at [93, 125] on div at bounding box center [96, 126] width 94 height 60
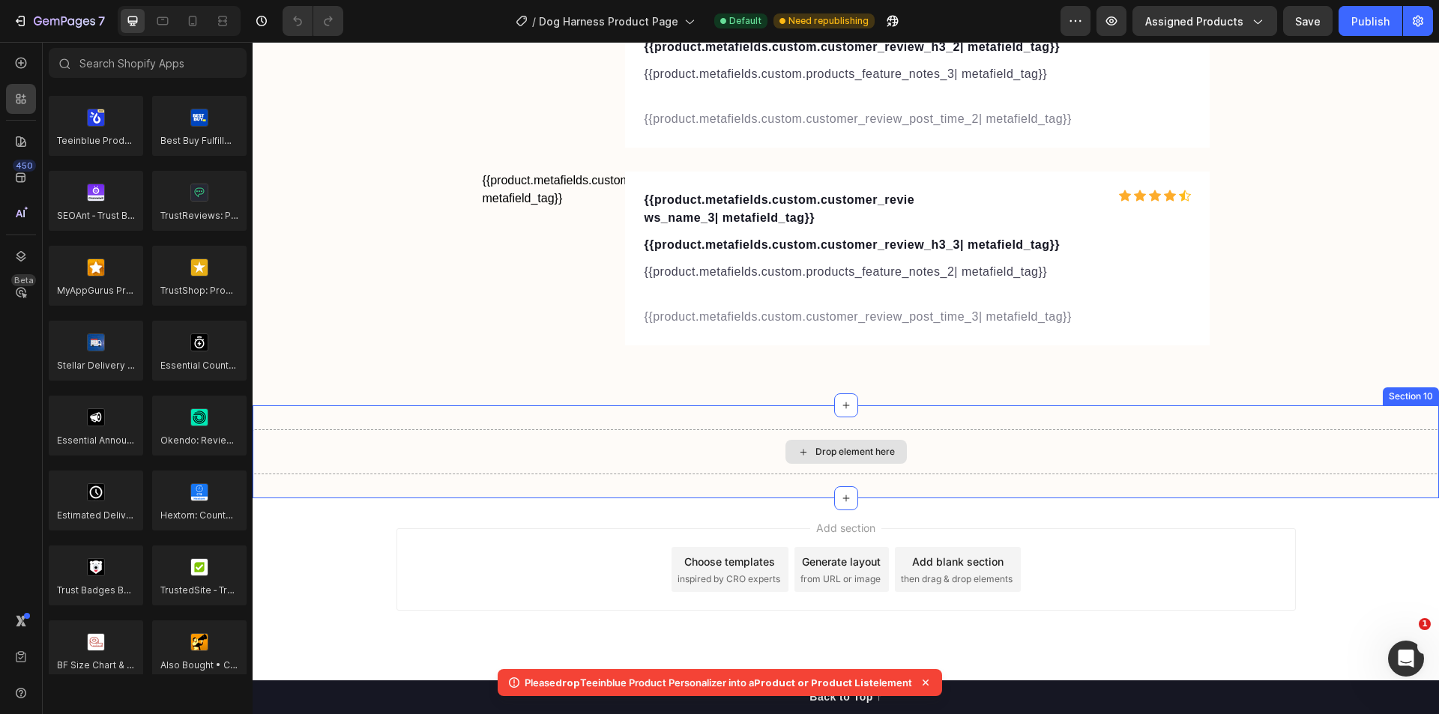
click at [670, 457] on div "Drop element here" at bounding box center [846, 451] width 1186 height 45
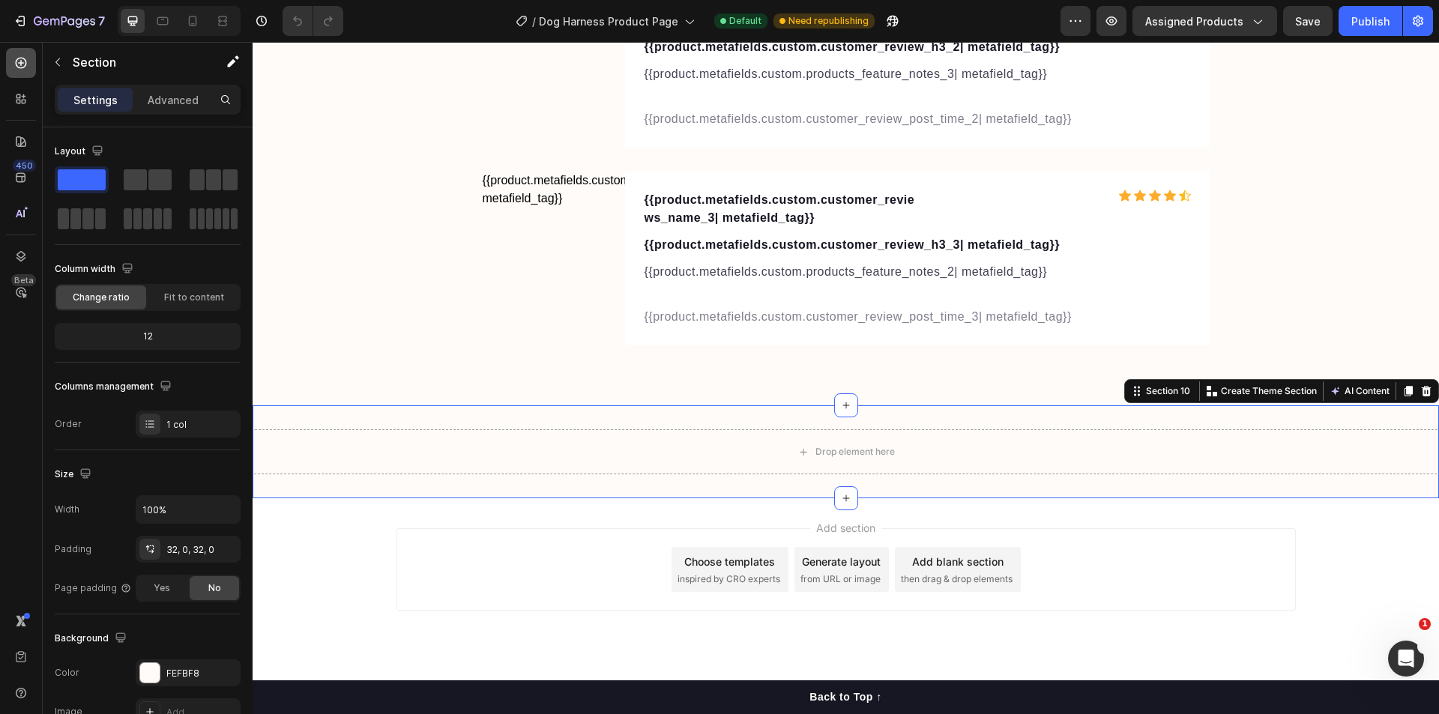
click at [20, 61] on icon at bounding box center [20, 62] width 15 height 15
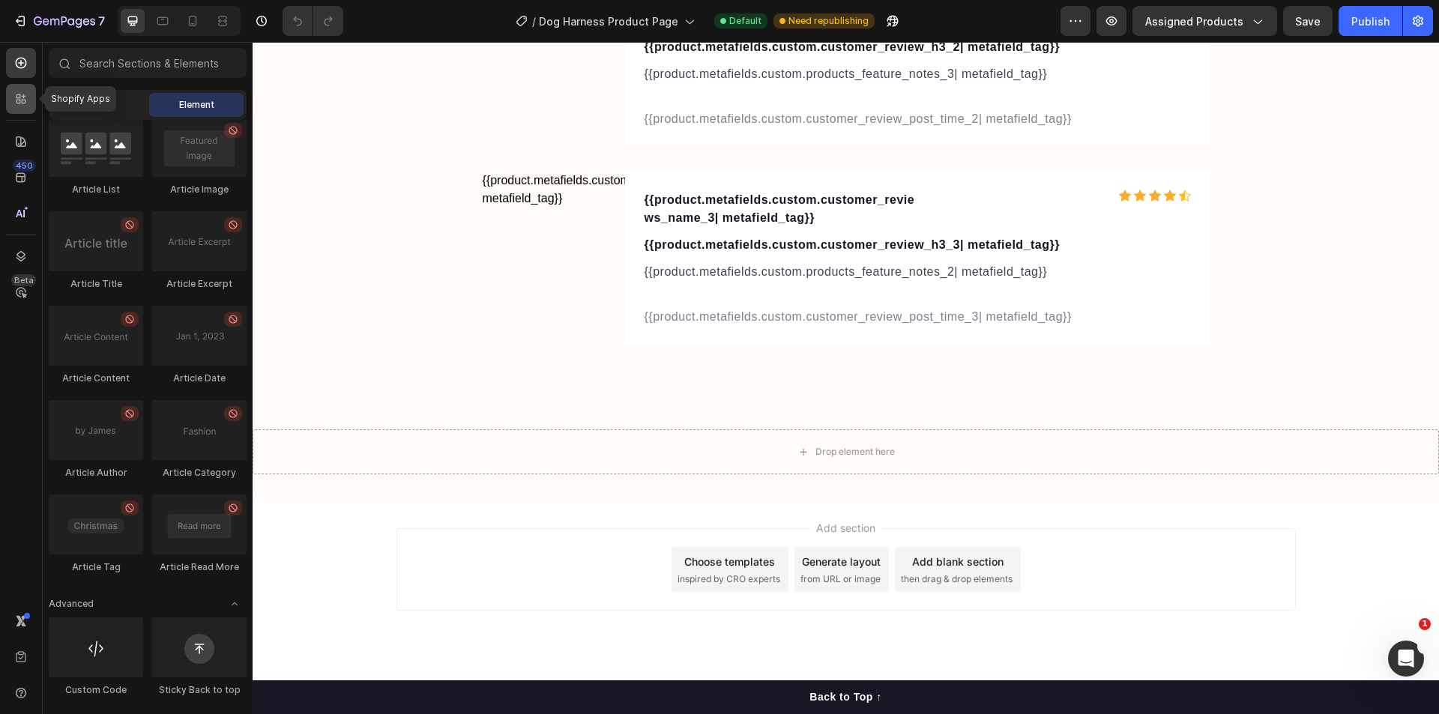
click at [19, 85] on div at bounding box center [21, 99] width 30 height 30
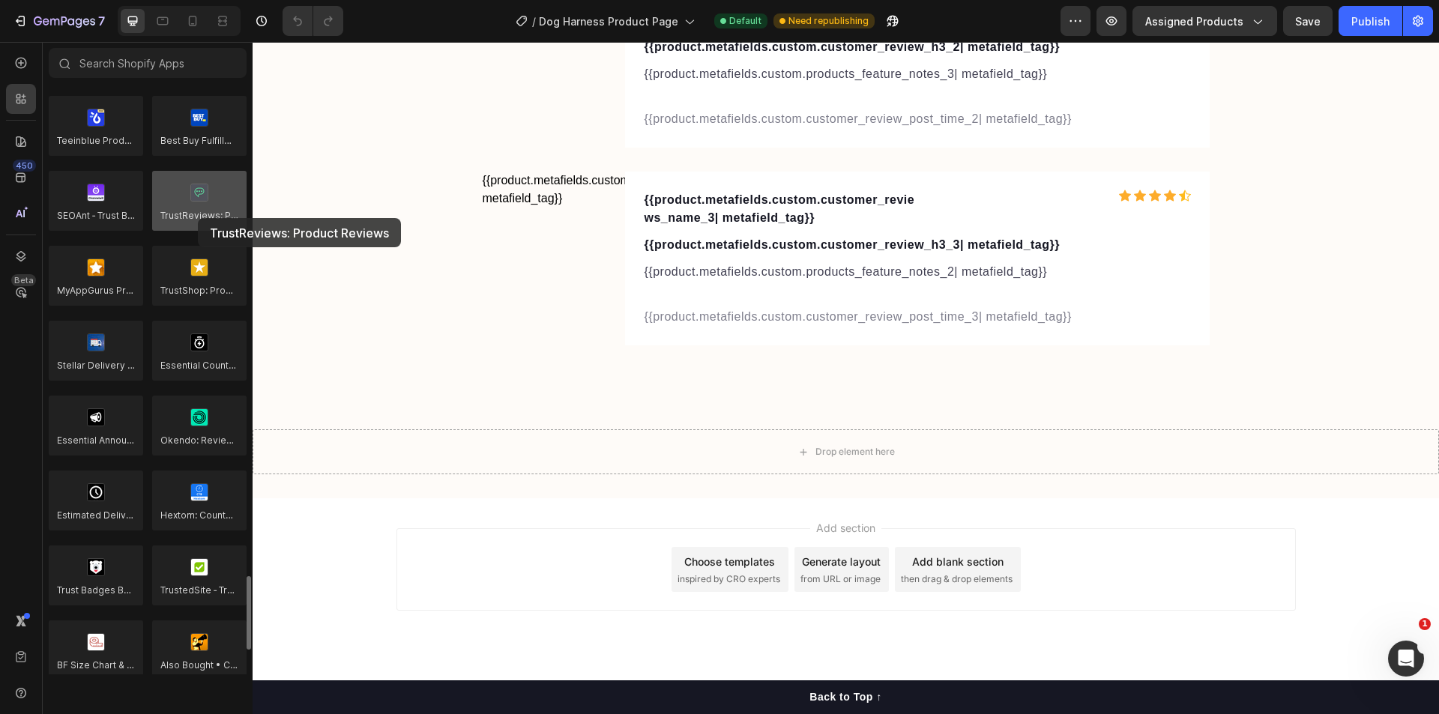
click at [198, 218] on div at bounding box center [199, 201] width 94 height 60
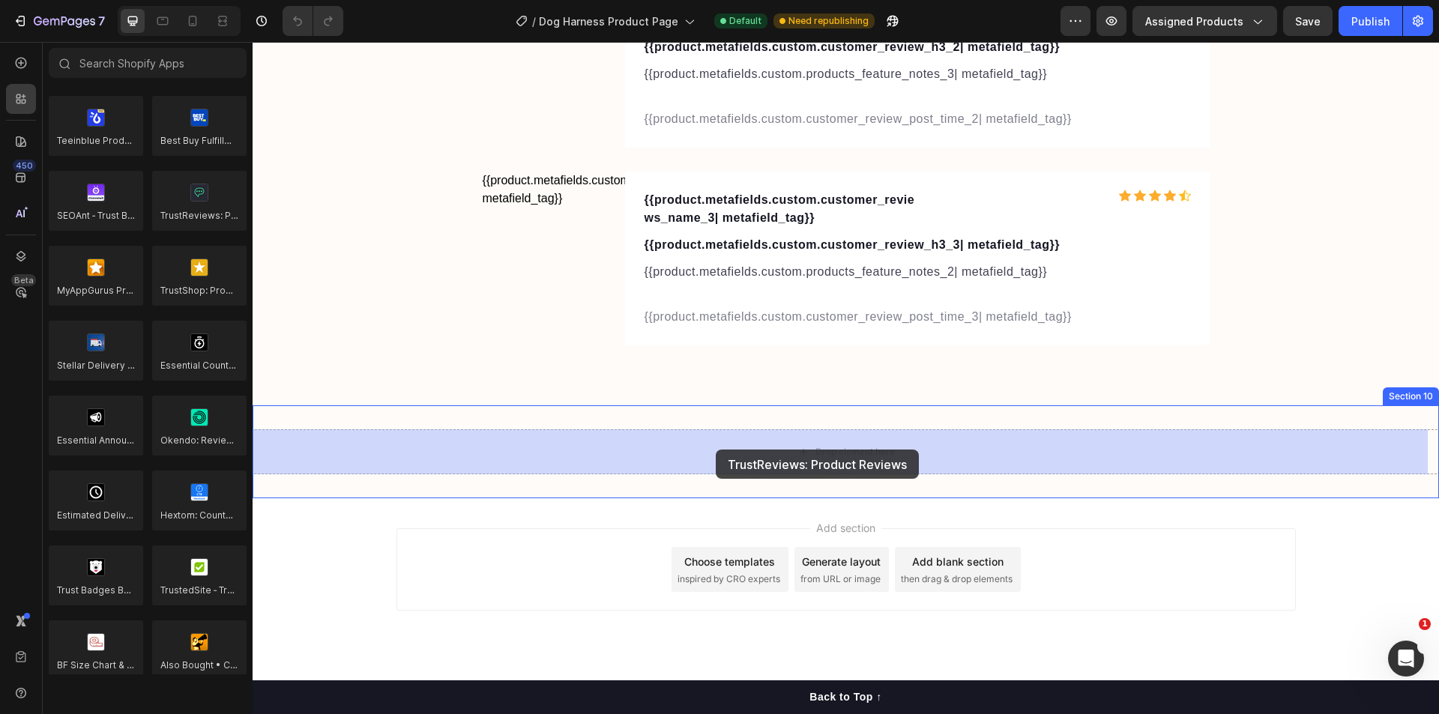
drag, startPoint x: 439, startPoint y: 234, endPoint x: 716, endPoint y: 449, distance: 350.3
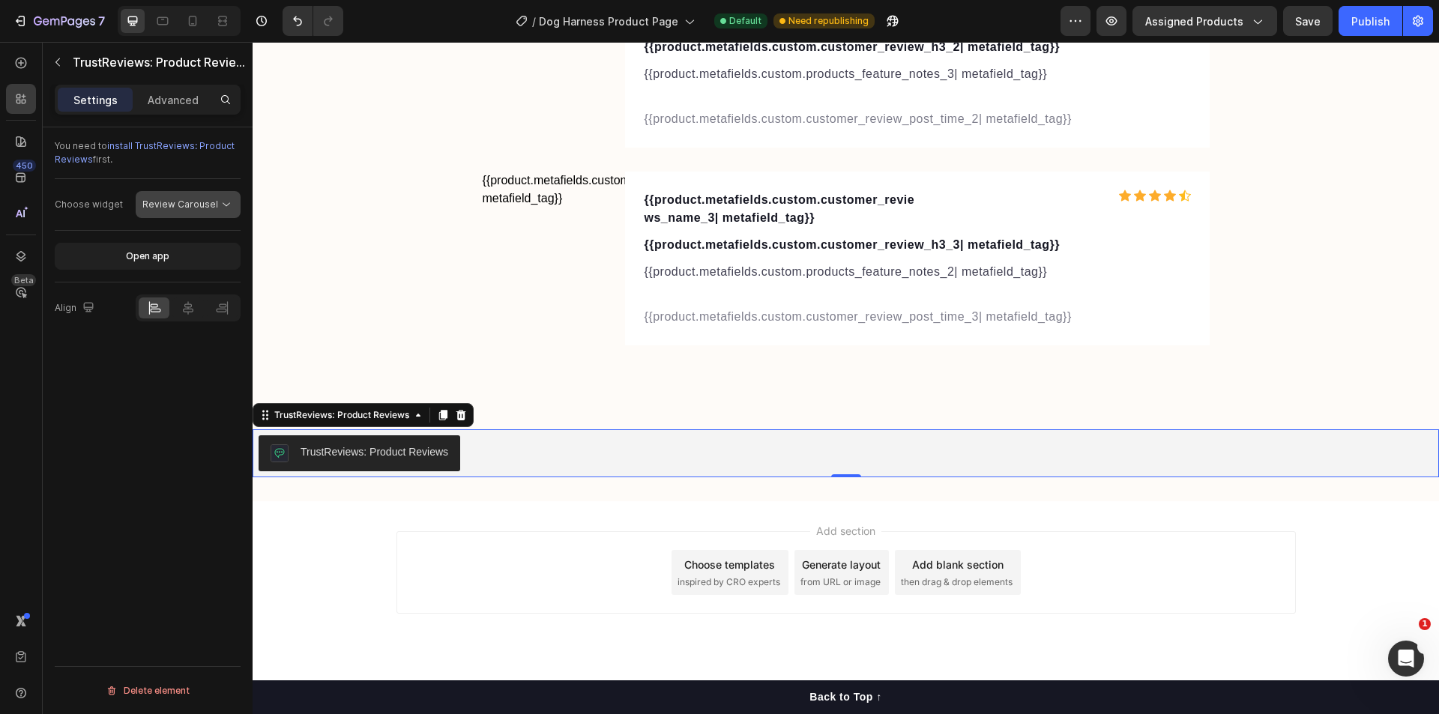
click at [154, 202] on span "Review Carousel" at bounding box center [180, 204] width 76 height 11
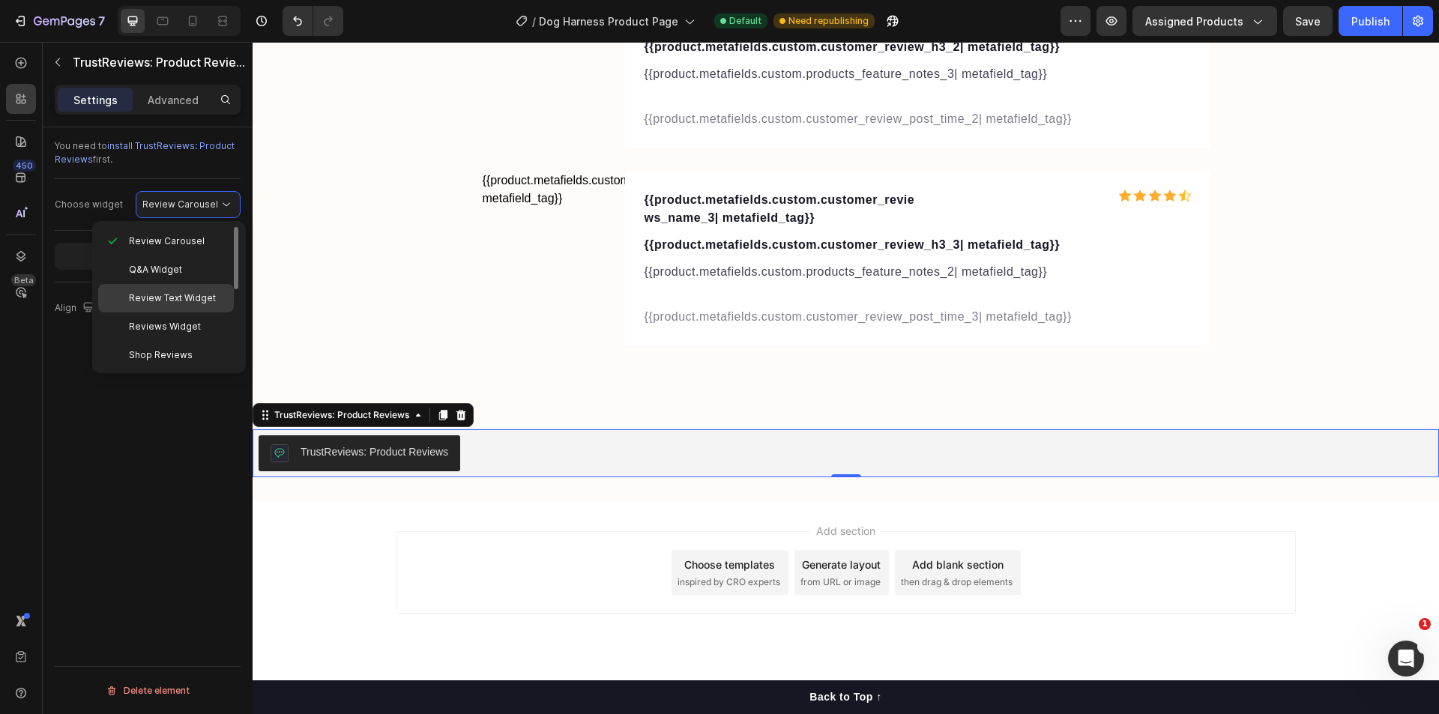
click at [160, 301] on span "Review Text Widget" at bounding box center [172, 298] width 87 height 13
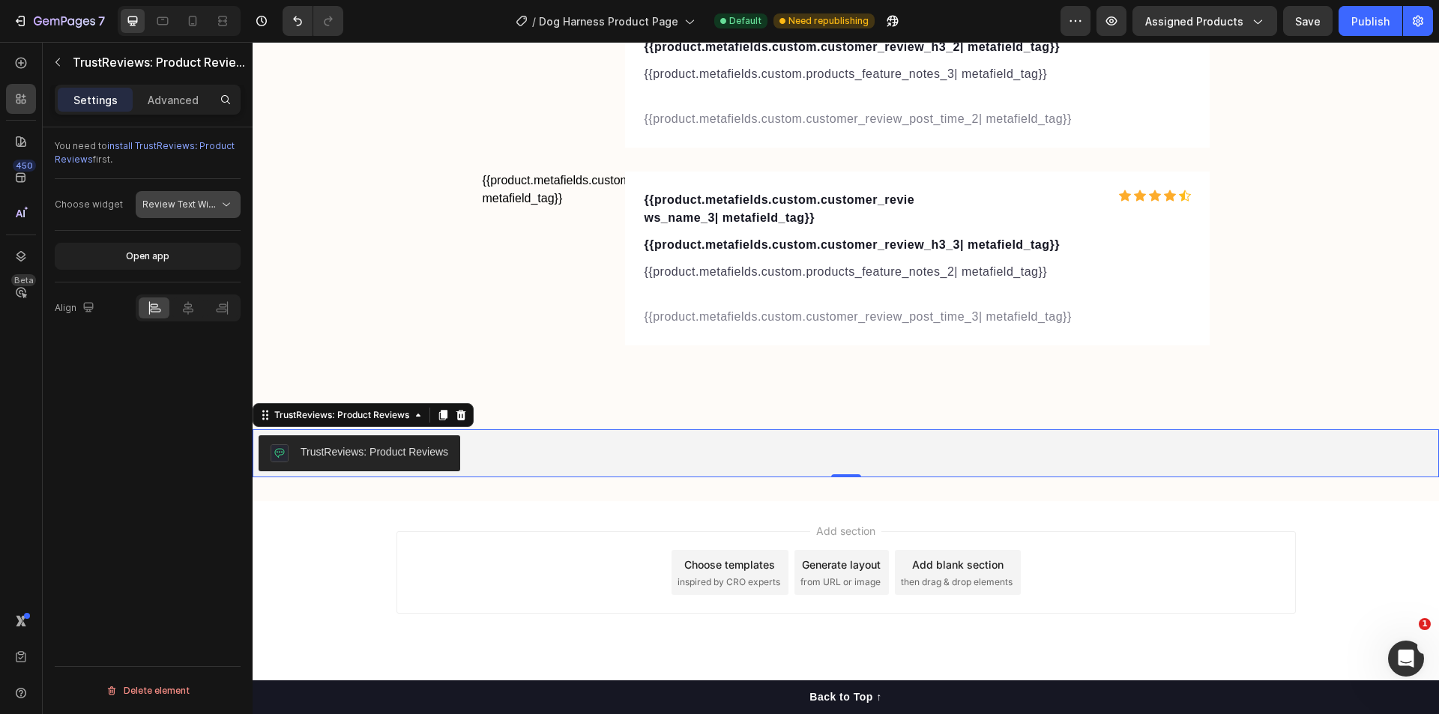
click at [184, 197] on div "Review Text Widget" at bounding box center [187, 204] width 91 height 15
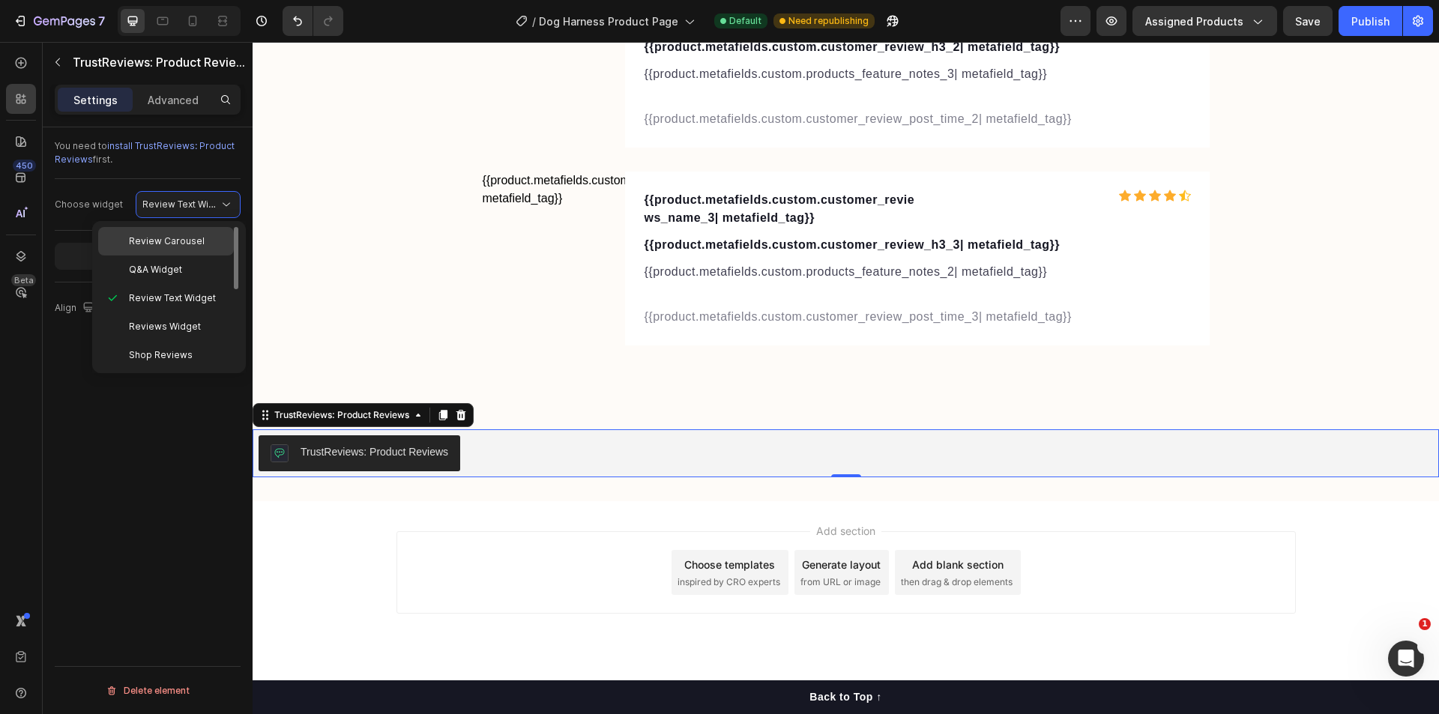
click at [164, 237] on span "Review Carousel" at bounding box center [167, 241] width 76 height 13
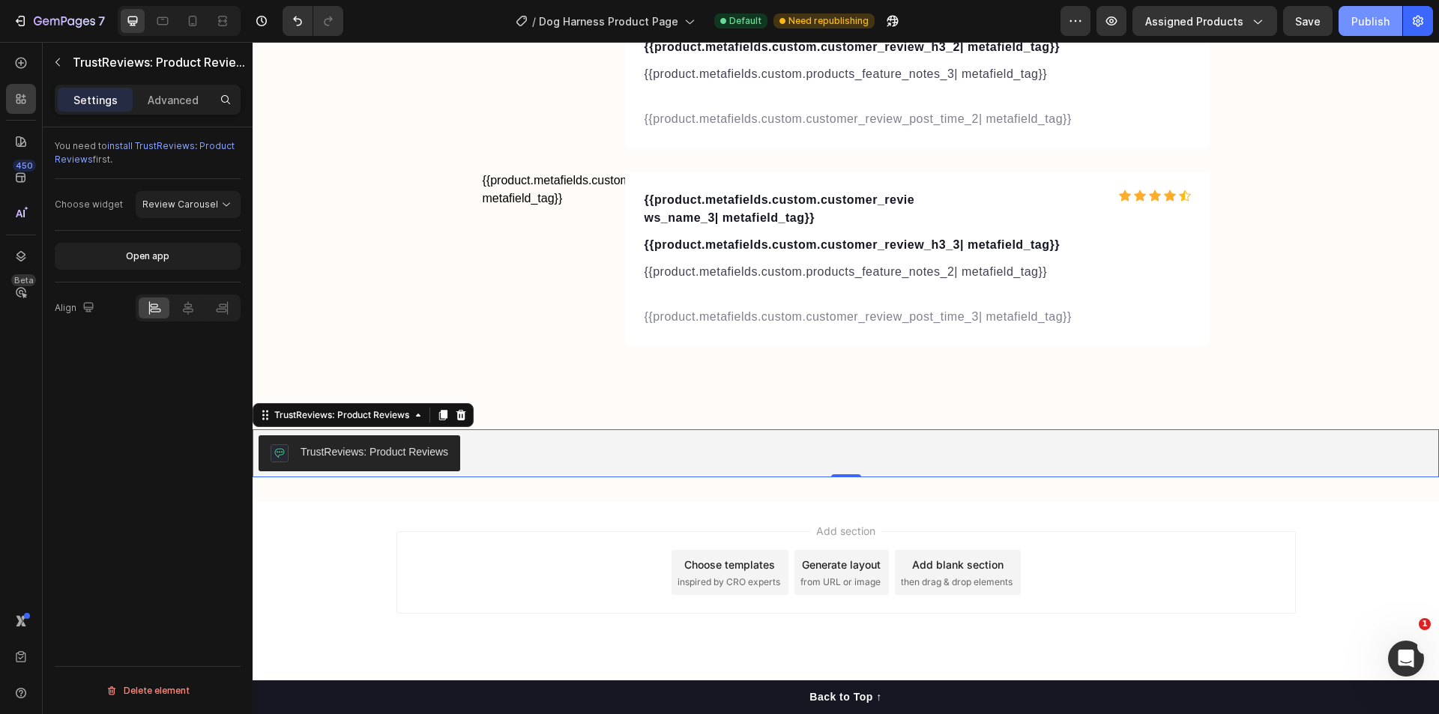
drag, startPoint x: 1368, startPoint y: 16, endPoint x: 977, endPoint y: 83, distance: 396.8
click at [1368, 16] on div "Publish" at bounding box center [1370, 21] width 38 height 16
click at [385, 456] on div "TrustReviews: Product Reviews" at bounding box center [375, 452] width 148 height 16
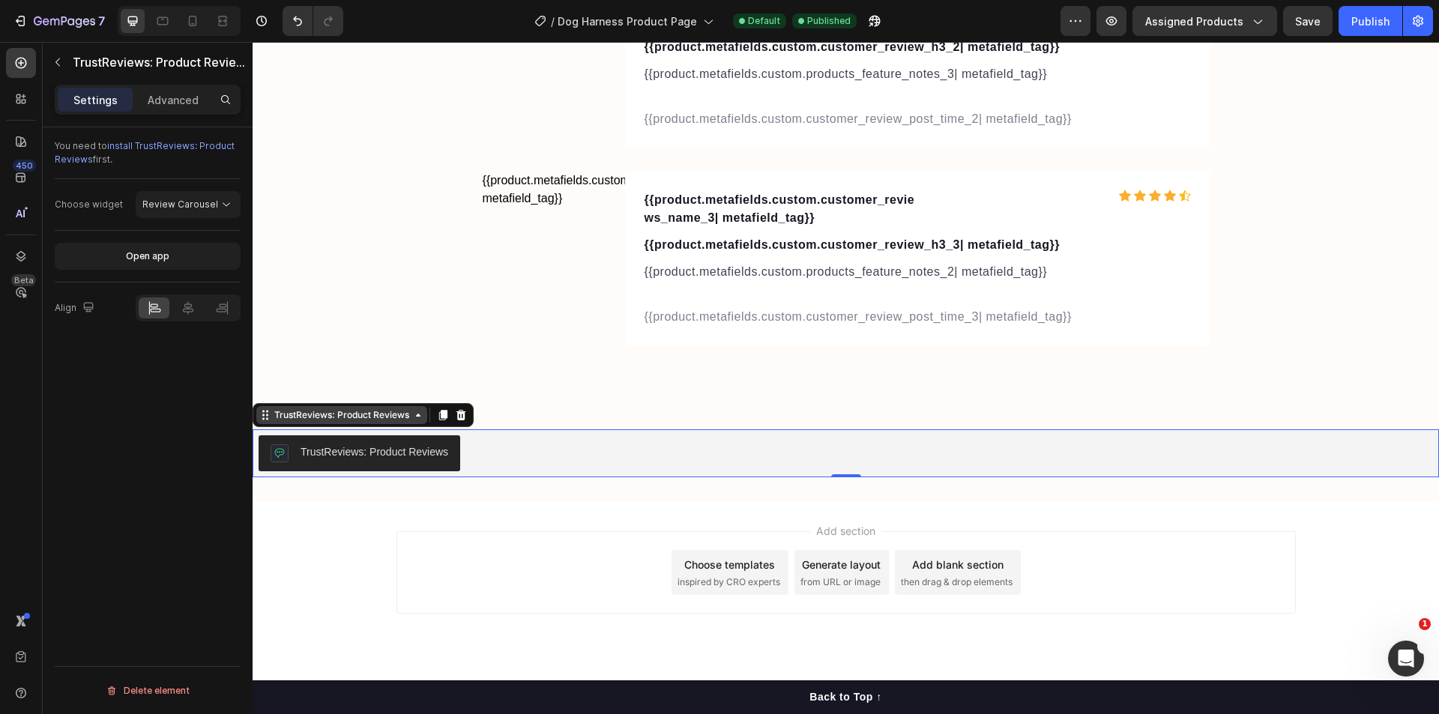
click at [392, 416] on div "TrustReviews: Product Reviews" at bounding box center [341, 414] width 141 height 13
click at [380, 454] on div "TrustReviews: Product Reviews" at bounding box center [375, 452] width 148 height 16
click at [180, 206] on span "Review Carousel" at bounding box center [180, 204] width 76 height 11
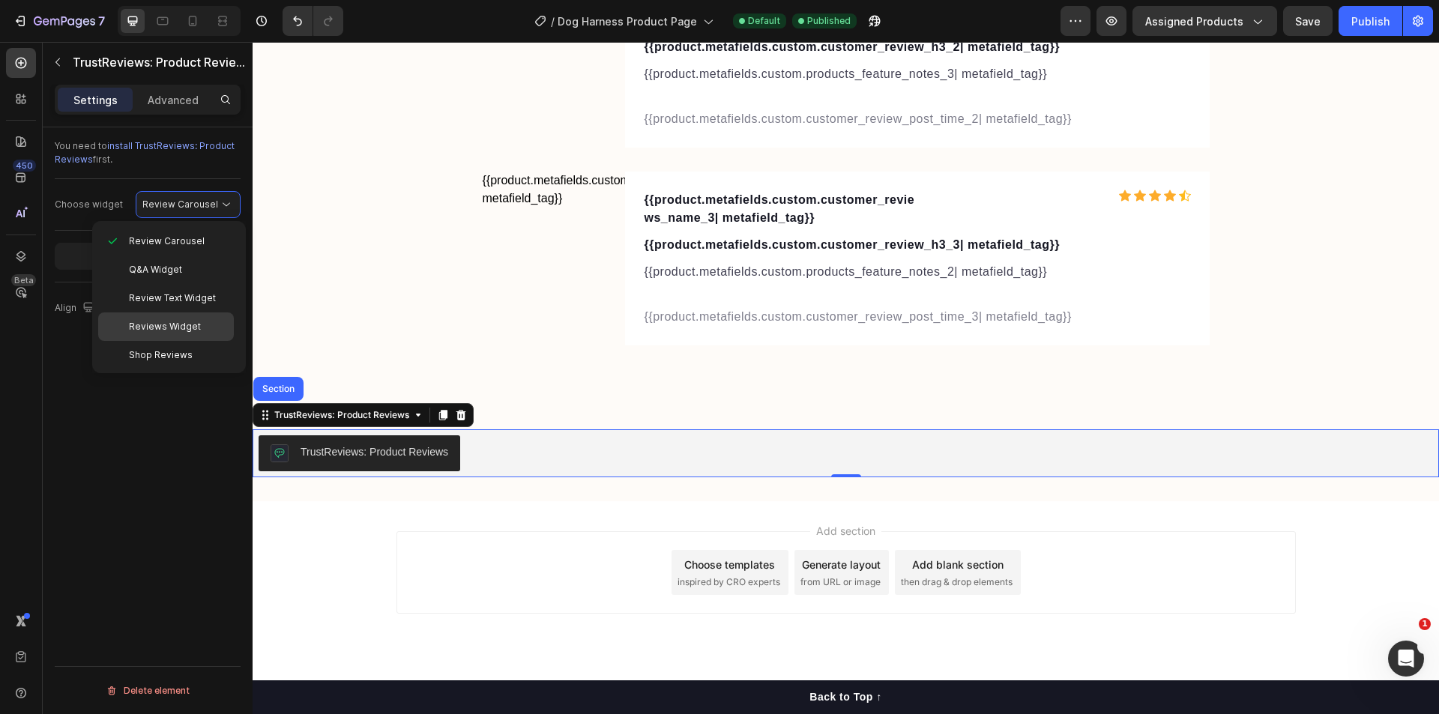
click at [153, 328] on span "Reviews Widget" at bounding box center [165, 326] width 72 height 13
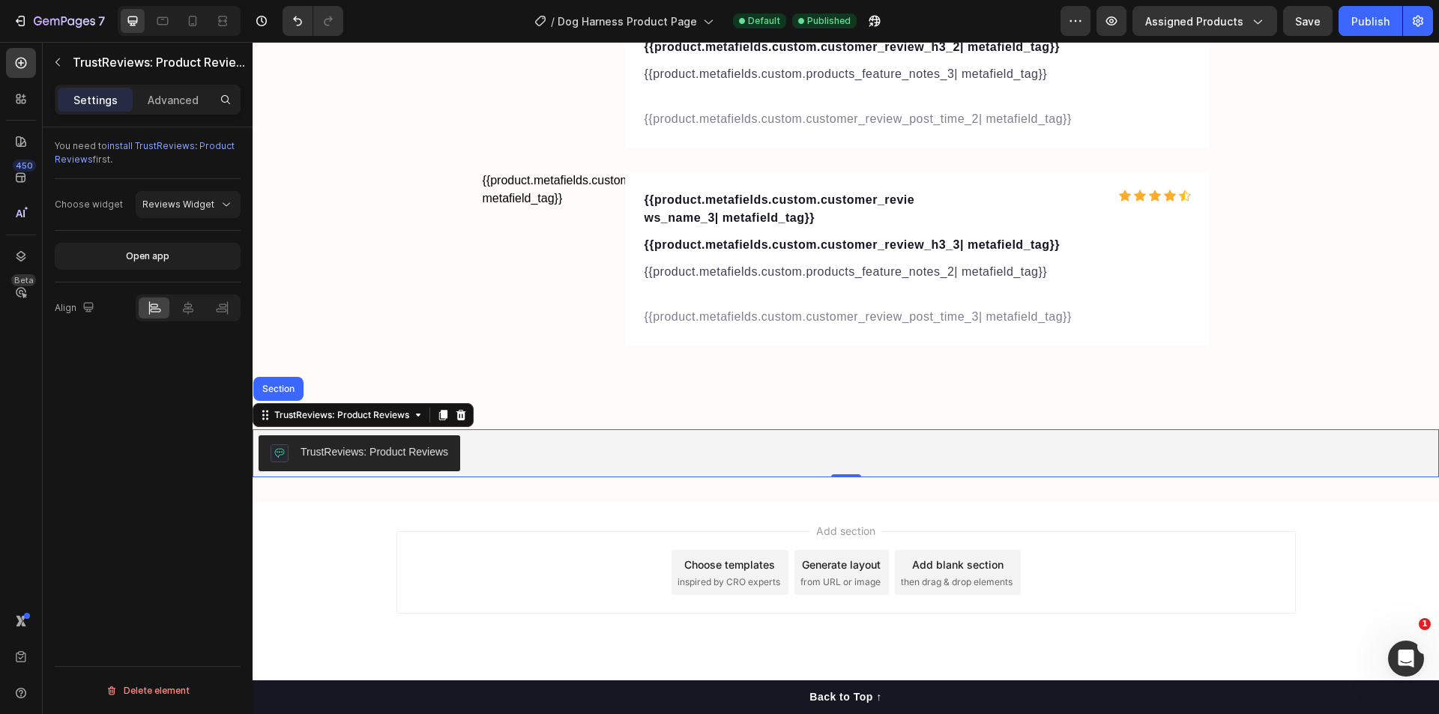
click at [493, 560] on div "Add section Choose templates inspired by CRO experts Generate layout from URL o…" at bounding box center [845, 572] width 899 height 82
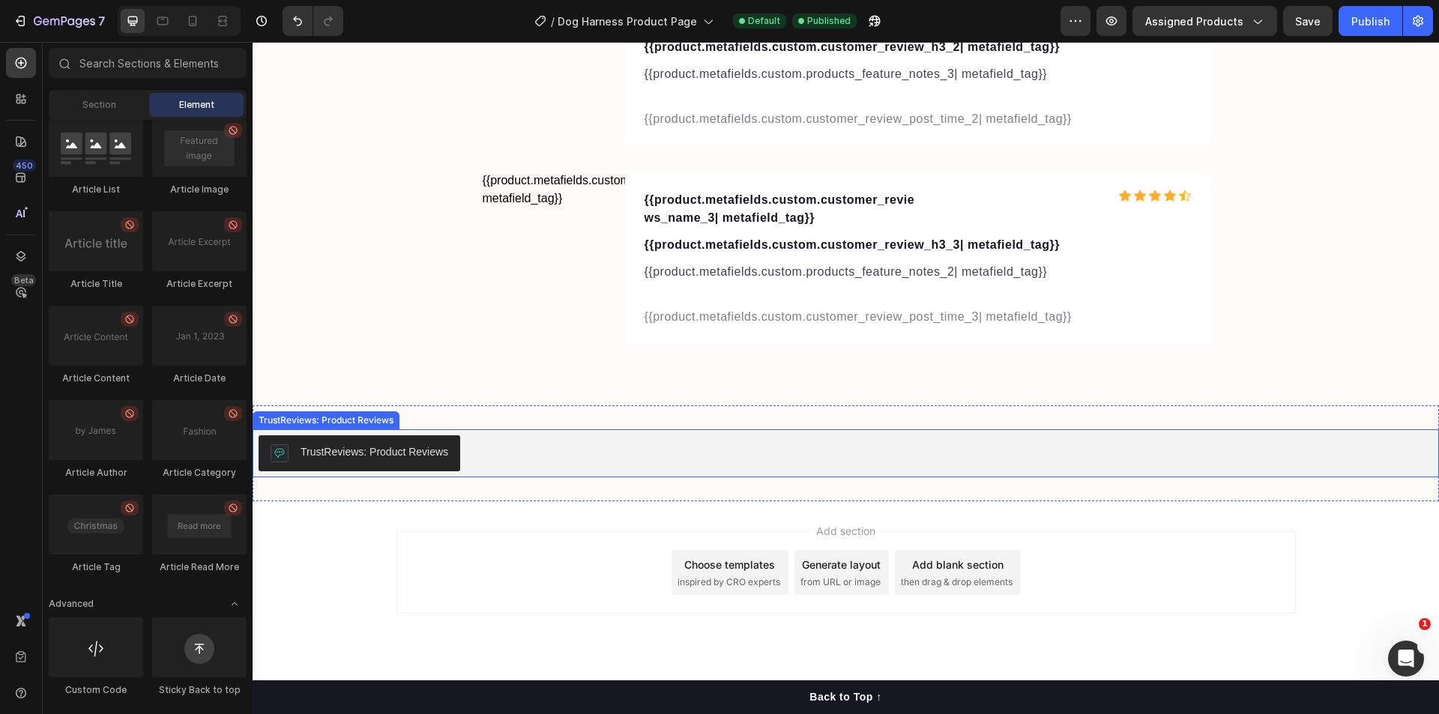
click at [833, 436] on div "TrustReviews: Product Reviews" at bounding box center [846, 453] width 1174 height 36
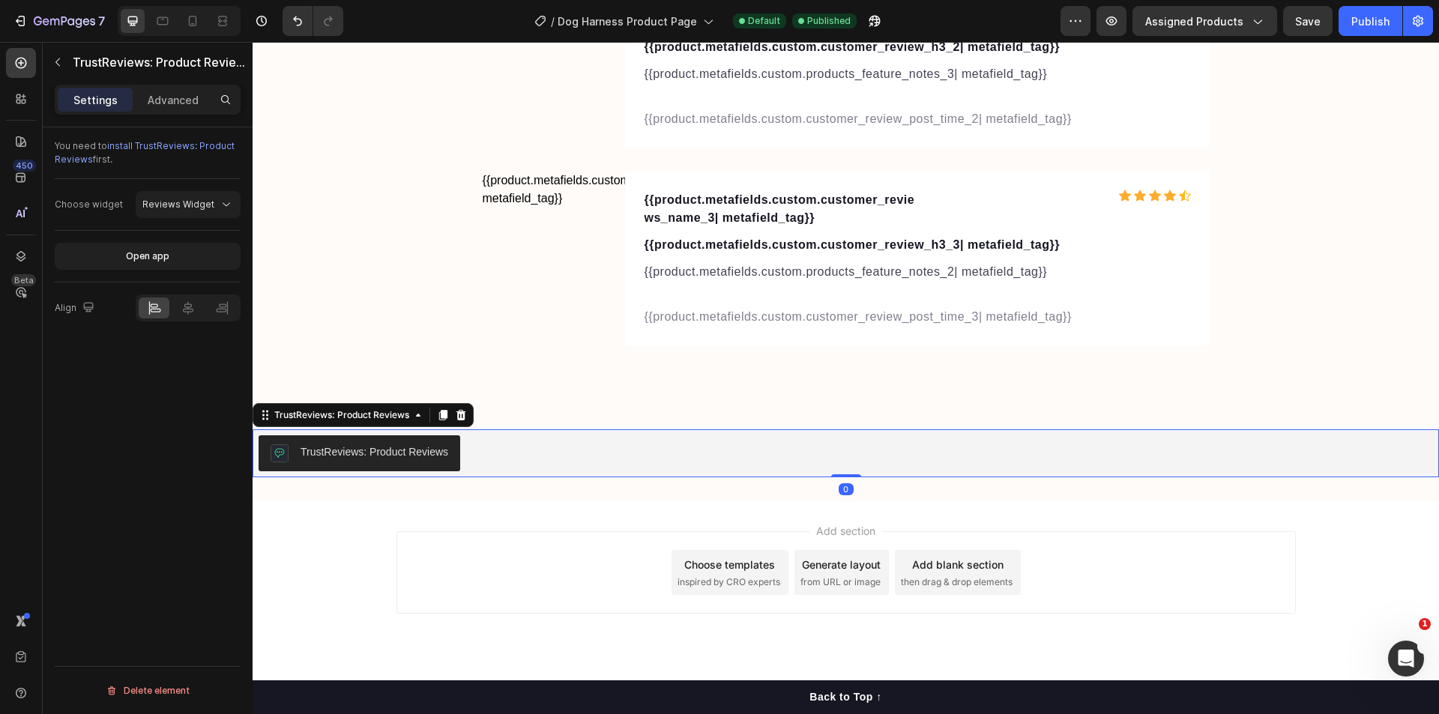
click at [840, 448] on div "TrustReviews: Product Reviews" at bounding box center [846, 453] width 1174 height 36
click at [800, 574] on div "Generate layout from URL or image" at bounding box center [841, 572] width 94 height 45
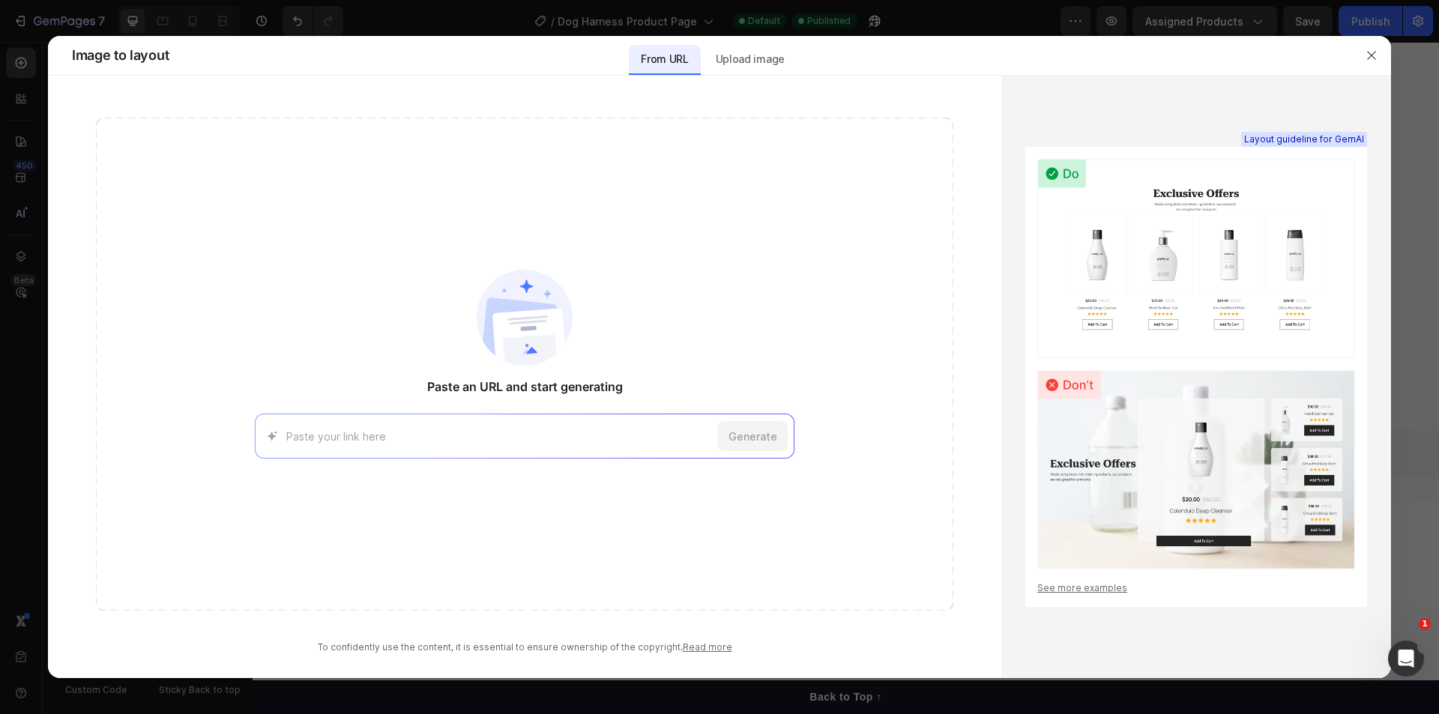
click at [1375, 39] on div at bounding box center [1371, 55] width 39 height 39
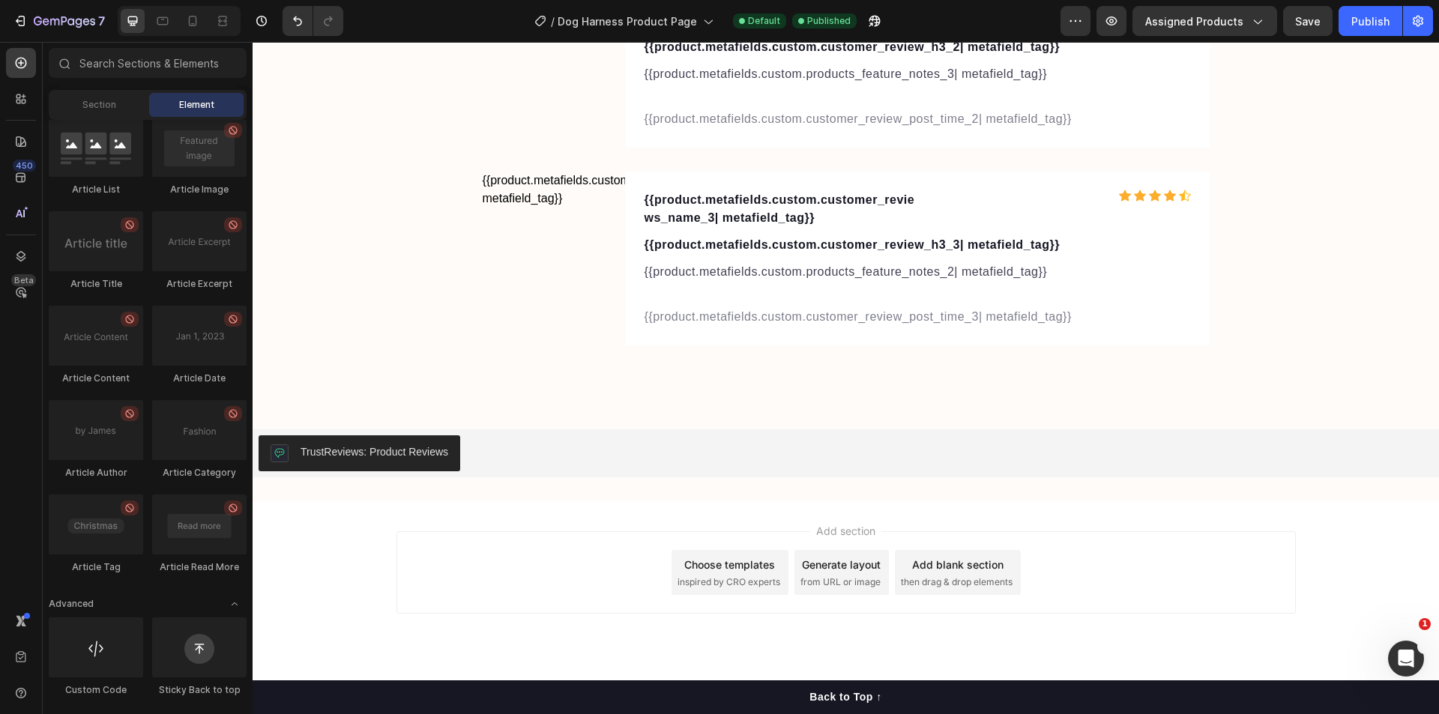
click at [940, 571] on div "Add blank section" at bounding box center [957, 565] width 91 height 16
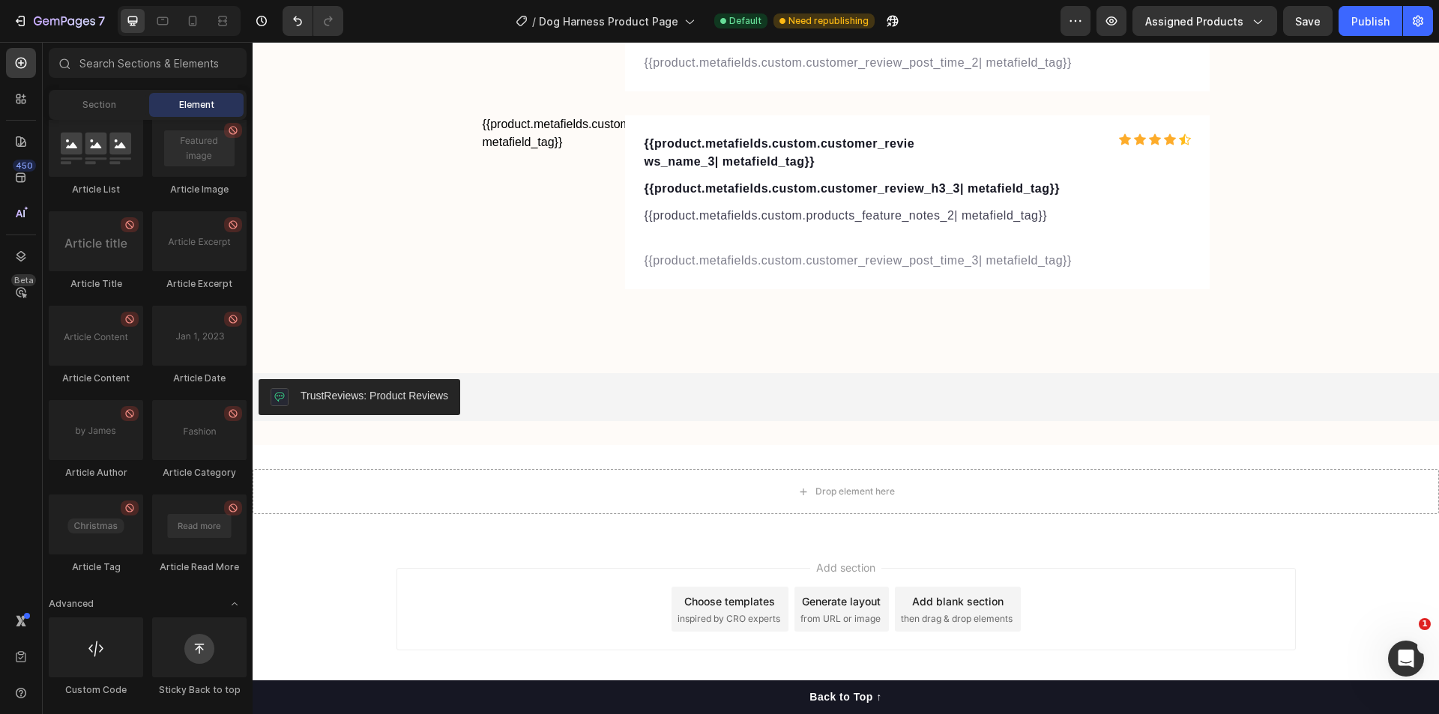
scroll to position [5539, 0]
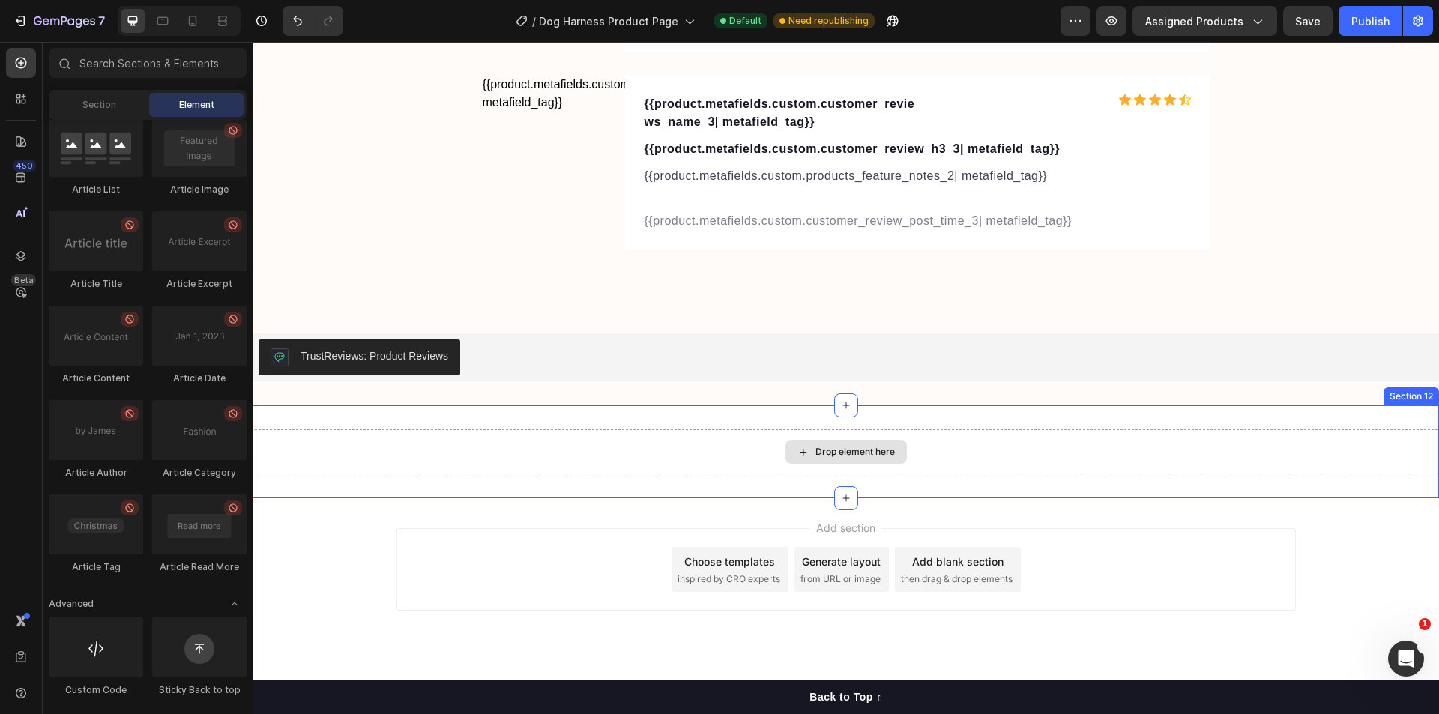
click at [797, 450] on icon at bounding box center [803, 452] width 12 height 13
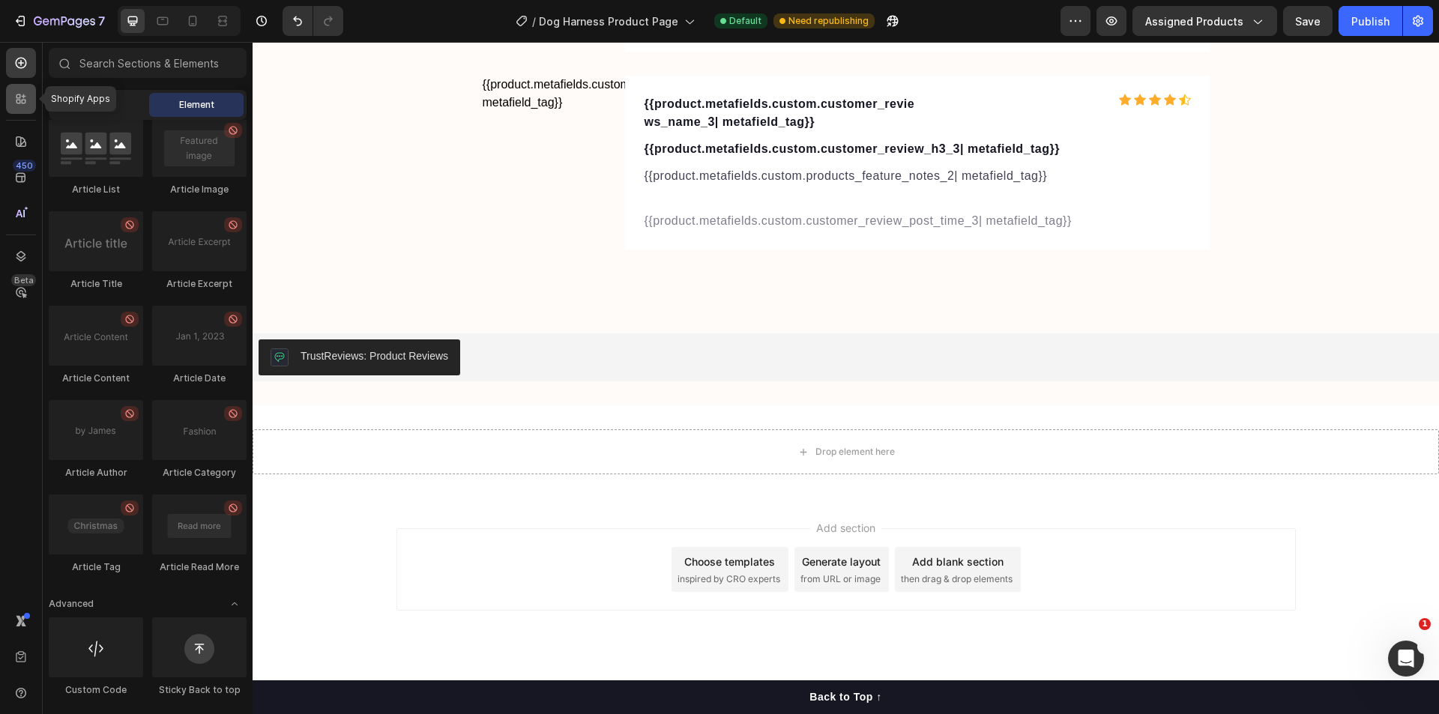
click at [14, 91] on div at bounding box center [21, 99] width 30 height 30
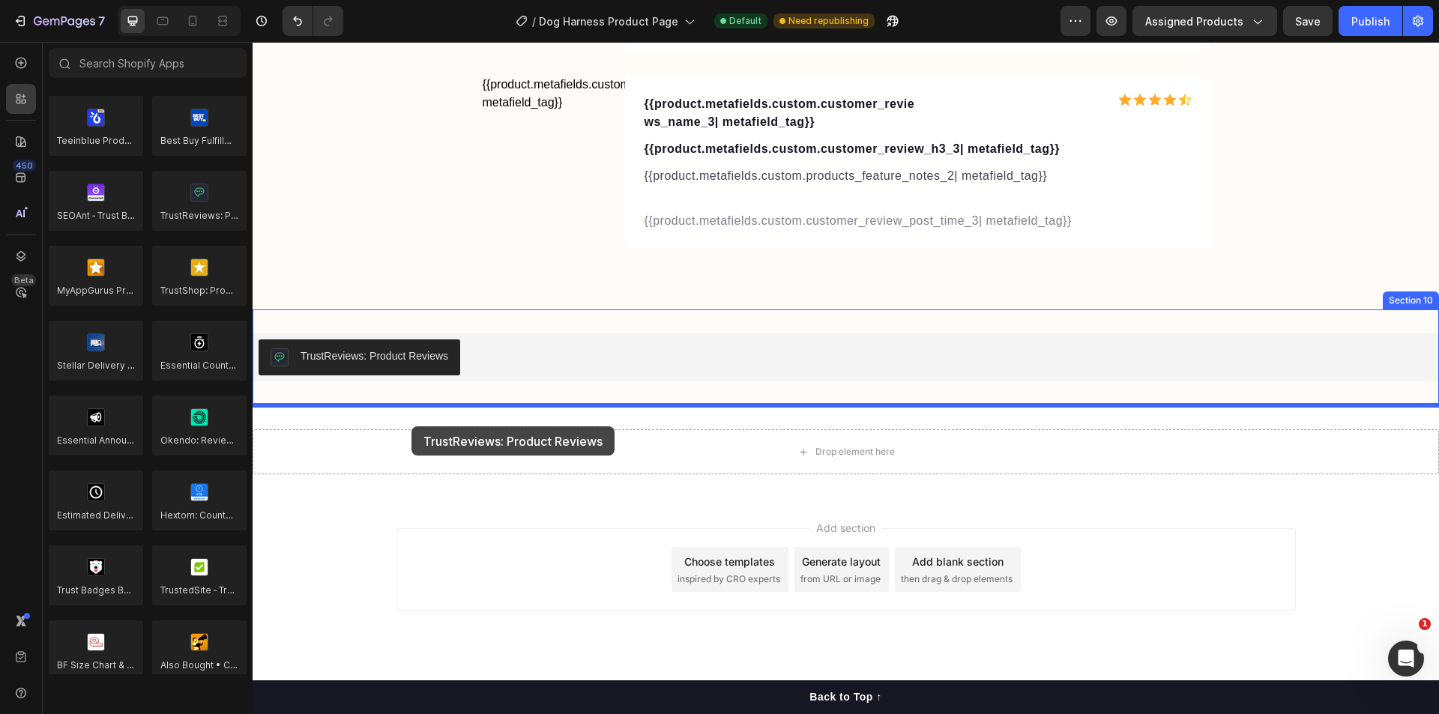
drag, startPoint x: 474, startPoint y: 271, endPoint x: 447, endPoint y: 434, distance: 164.7
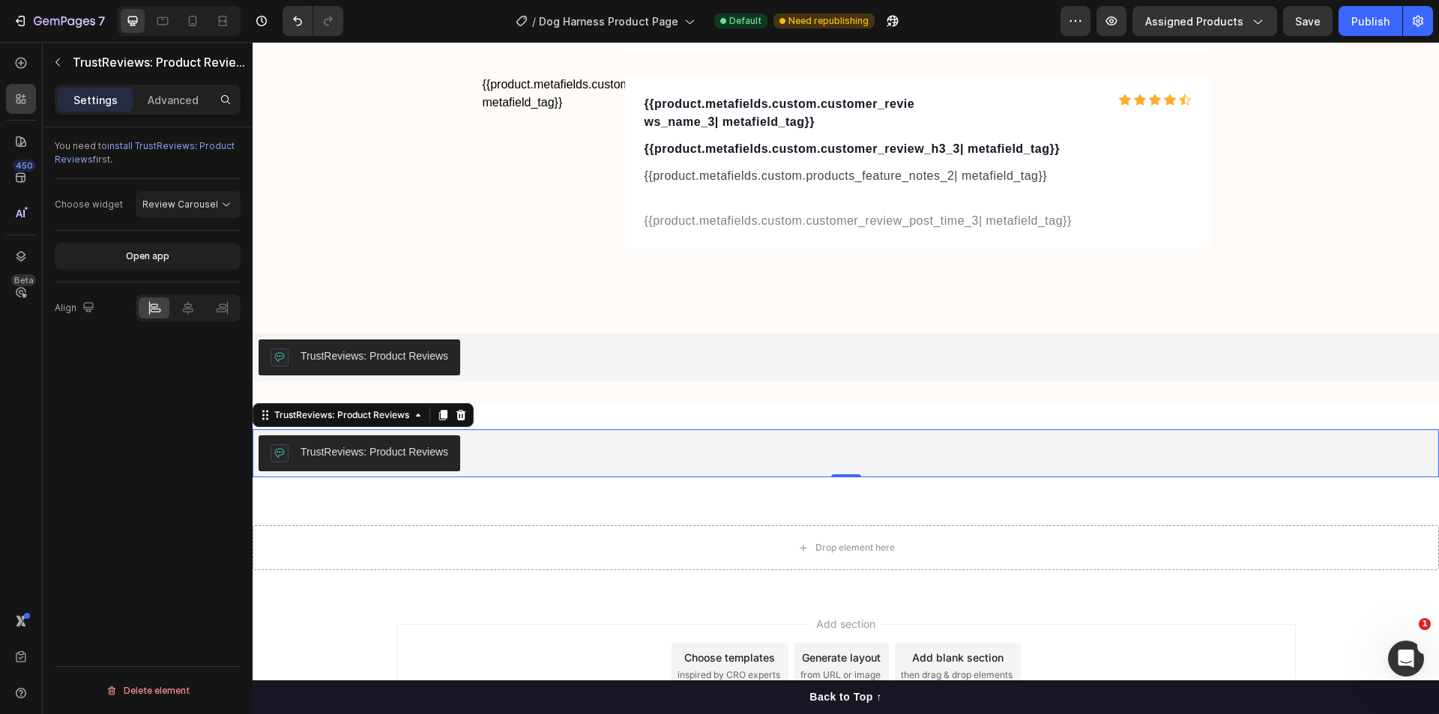
click at [648, 472] on div "TrustReviews: Product Reviews" at bounding box center [846, 453] width 1186 height 48
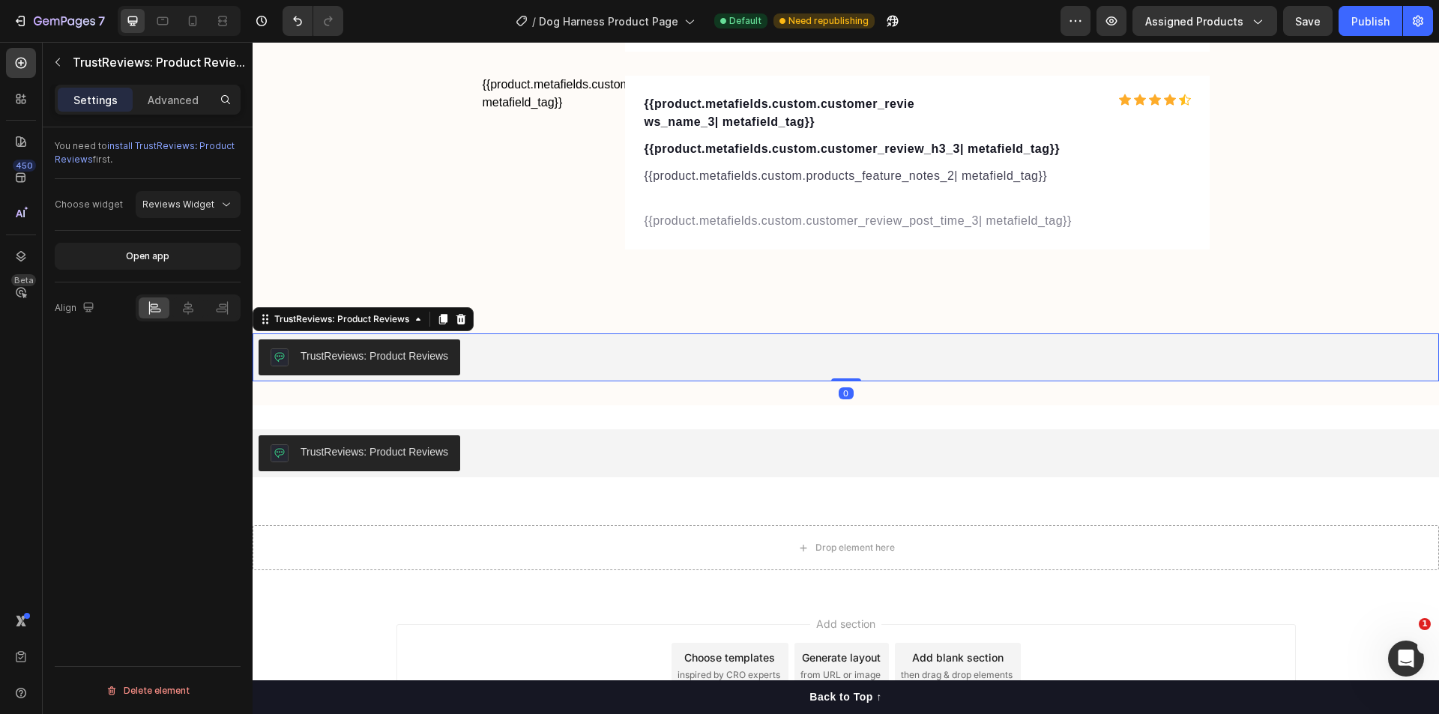
click at [1019, 348] on div "TrustReviews: Product Reviews" at bounding box center [846, 357] width 1174 height 36
click at [458, 318] on icon at bounding box center [461, 319] width 10 height 10
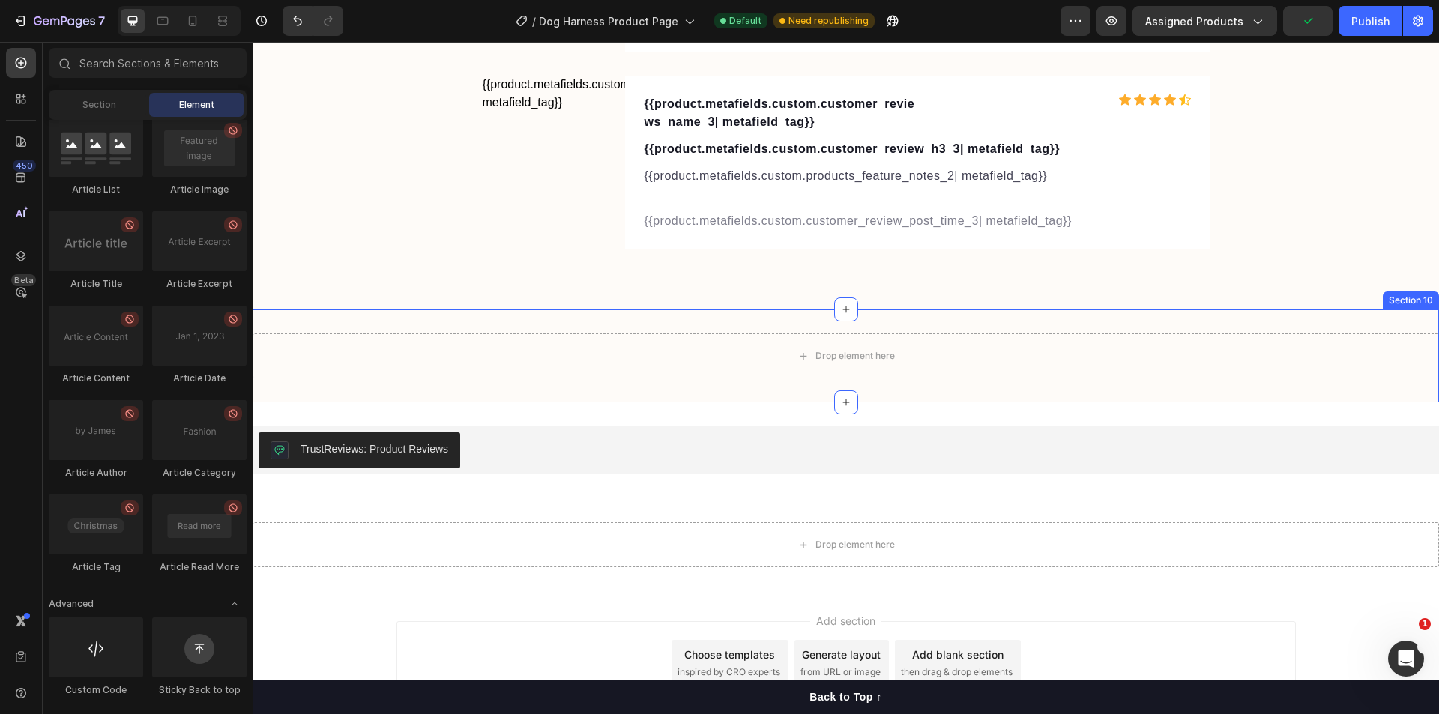
click at [492, 367] on div "Drop element here" at bounding box center [846, 355] width 1186 height 45
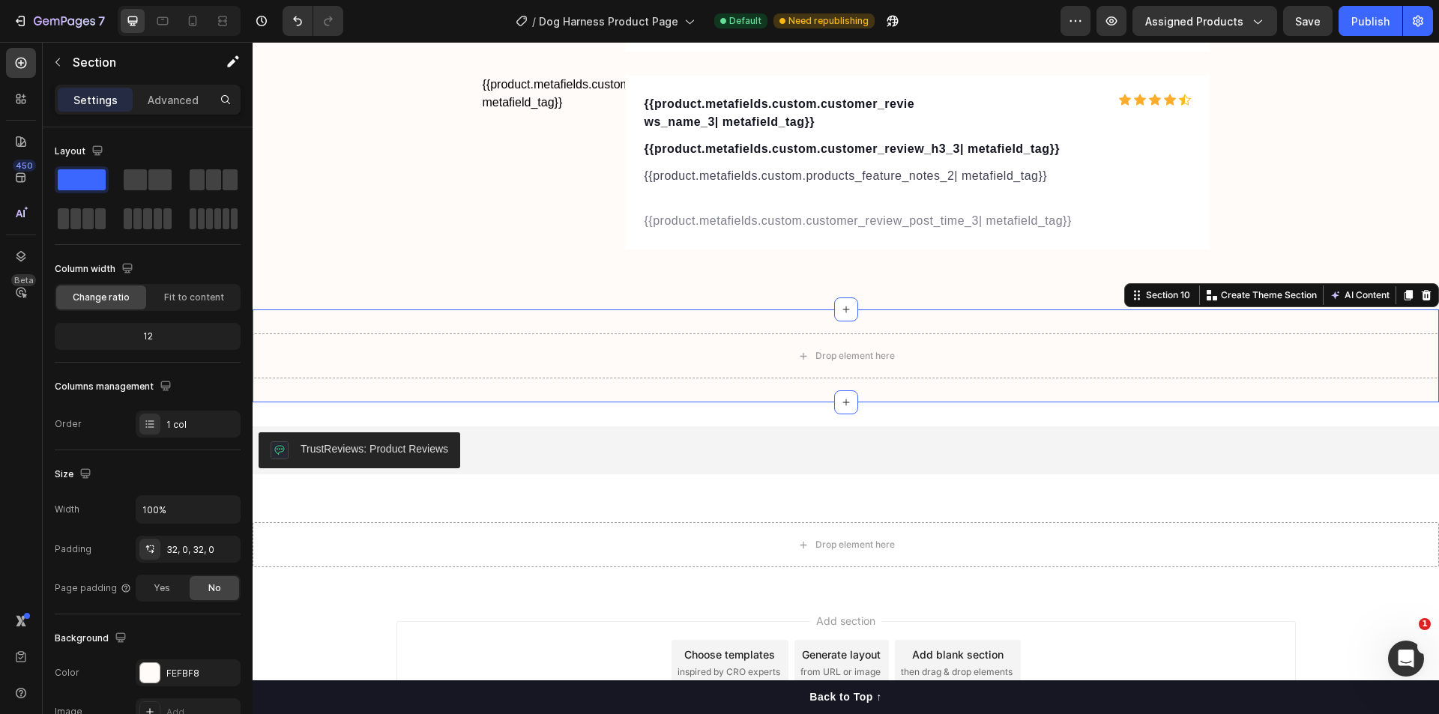
click at [1424, 292] on div "Section 10 You can create reusable sections Create Theme Section AI Content Wri…" at bounding box center [1281, 295] width 315 height 24
click at [1422, 292] on div at bounding box center [1426, 295] width 18 height 18
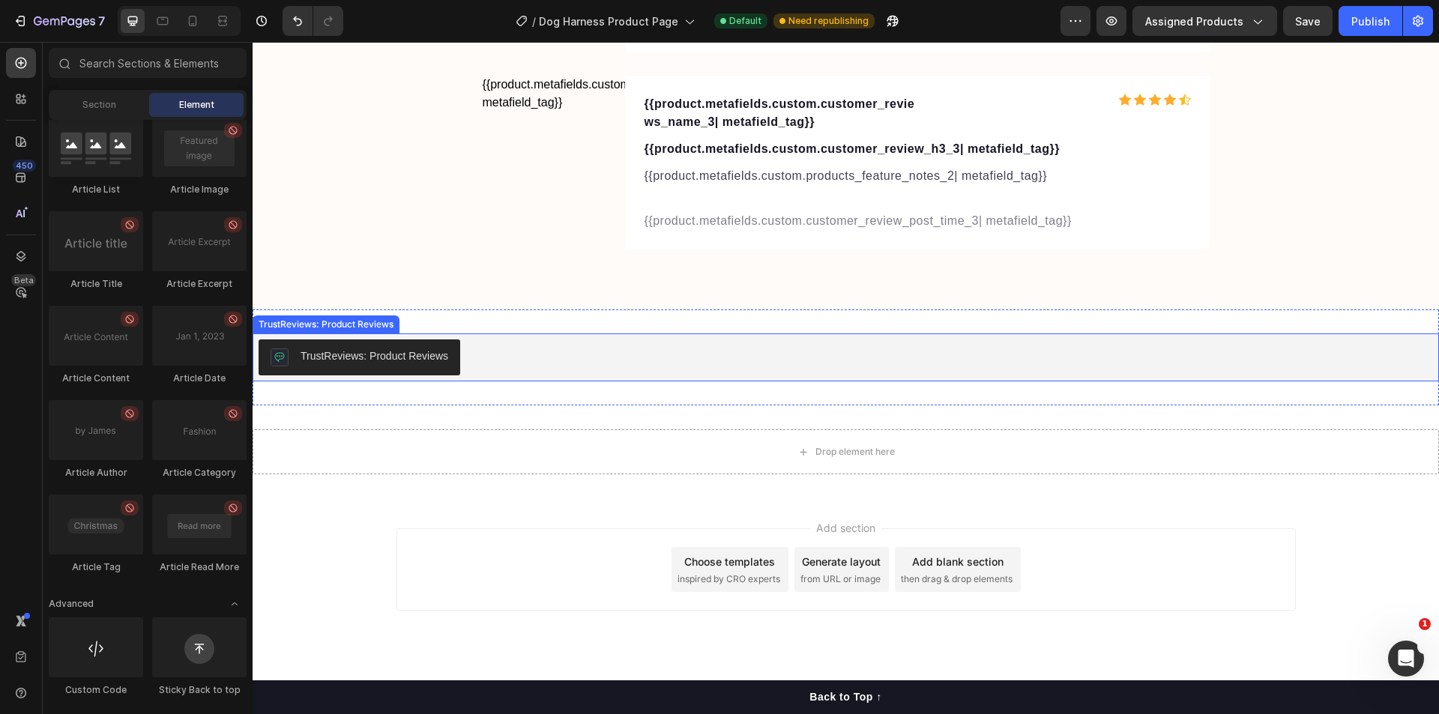
click at [306, 340] on button "TrustReviews: Product Reviews" at bounding box center [360, 357] width 202 height 36
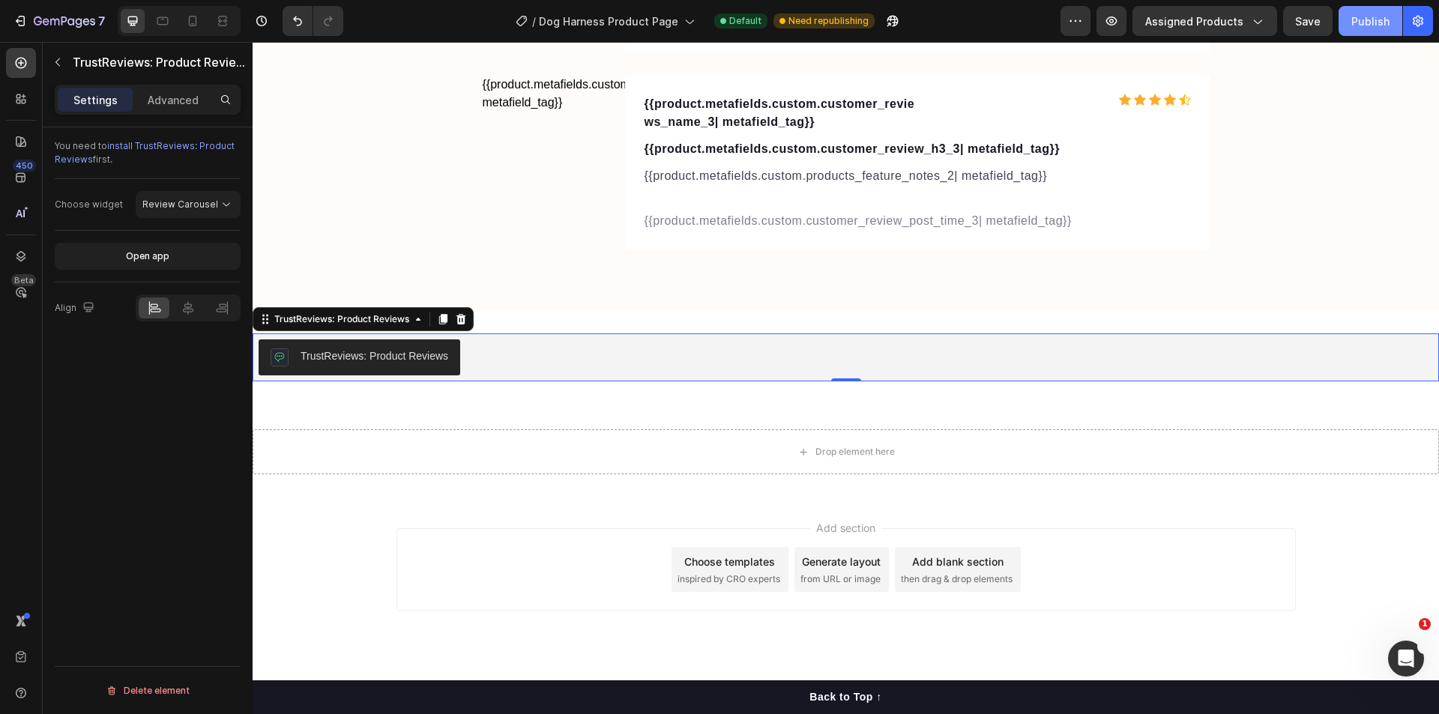
click at [1374, 22] on div "Publish" at bounding box center [1370, 21] width 38 height 16
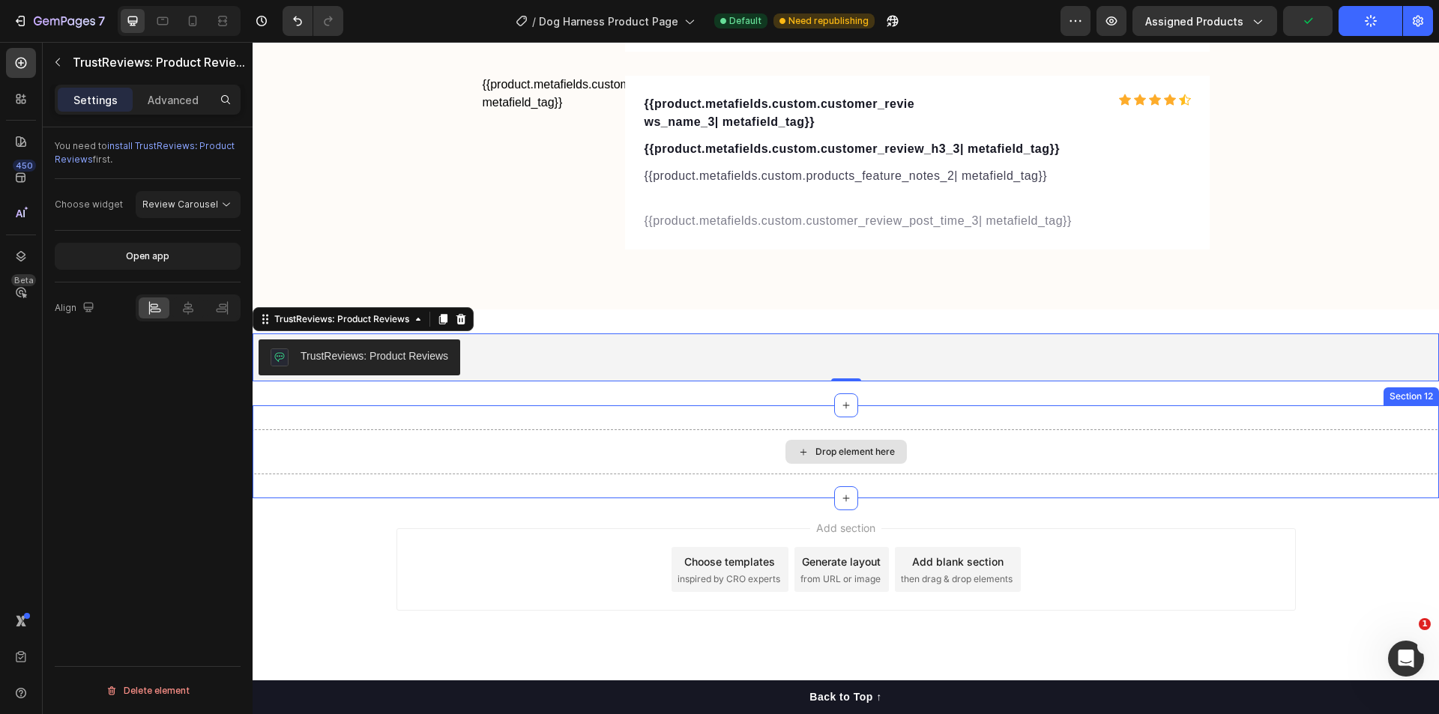
click at [591, 460] on div "Drop element here" at bounding box center [846, 451] width 1186 height 45
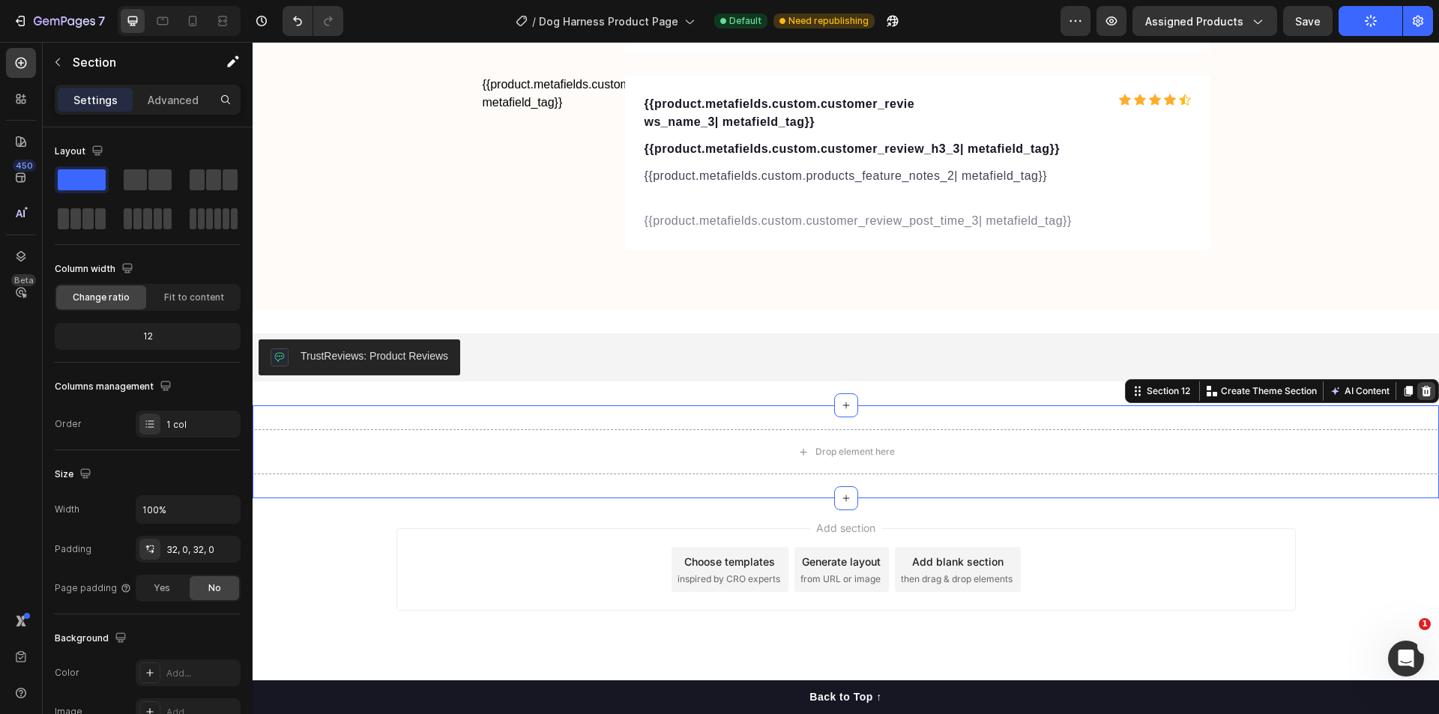
click at [1422, 388] on icon at bounding box center [1427, 391] width 10 height 10
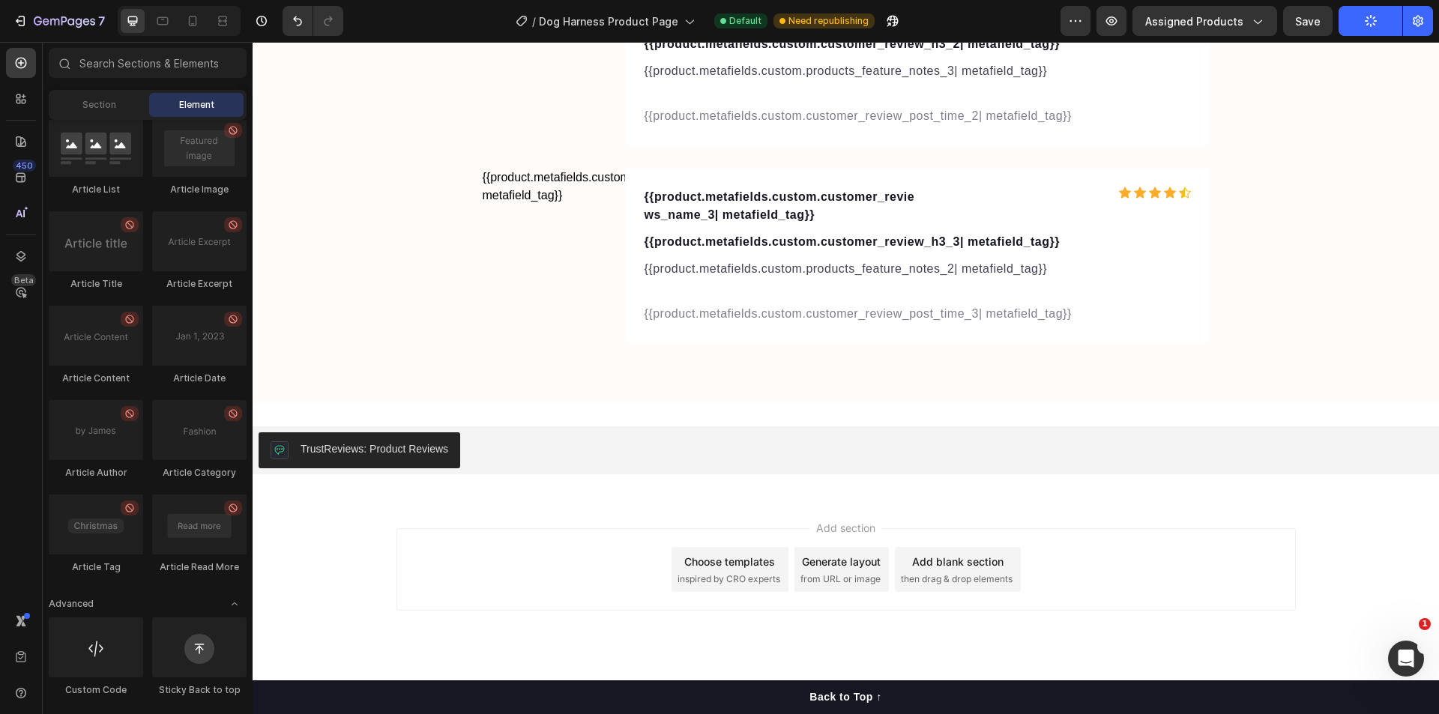
scroll to position [5447, 0]
click at [597, 452] on div "TrustReviews: Product Reviews" at bounding box center [846, 450] width 1174 height 36
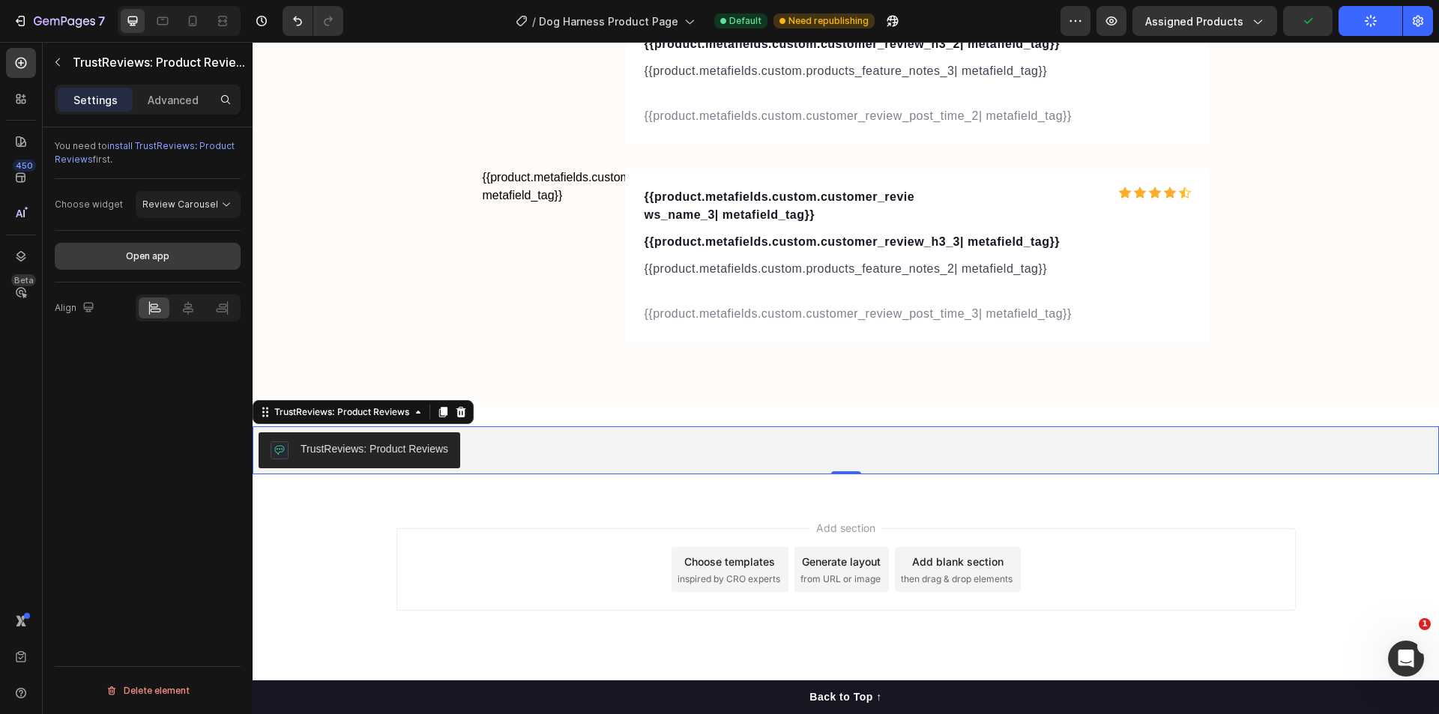
click at [142, 256] on div "Open app" at bounding box center [147, 256] width 43 height 13
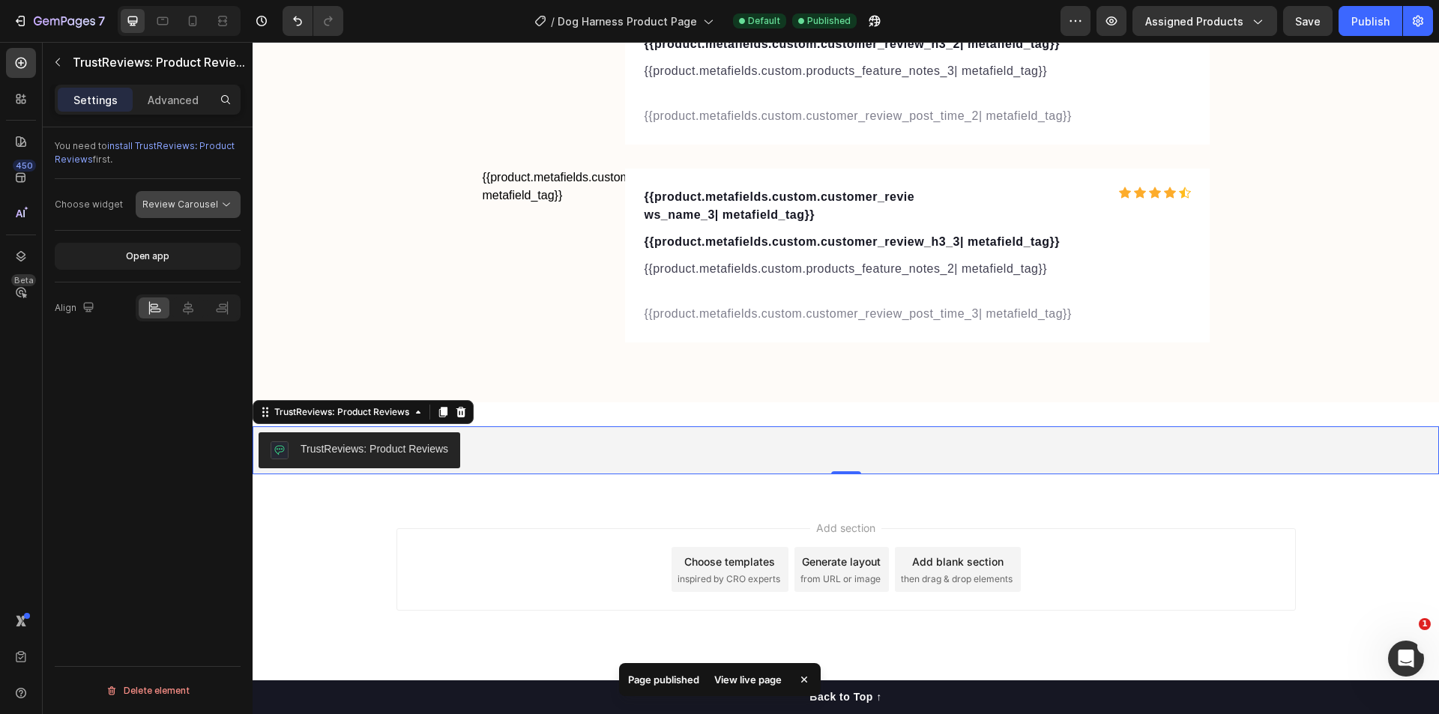
click at [173, 199] on span "Review Carousel" at bounding box center [180, 204] width 76 height 11
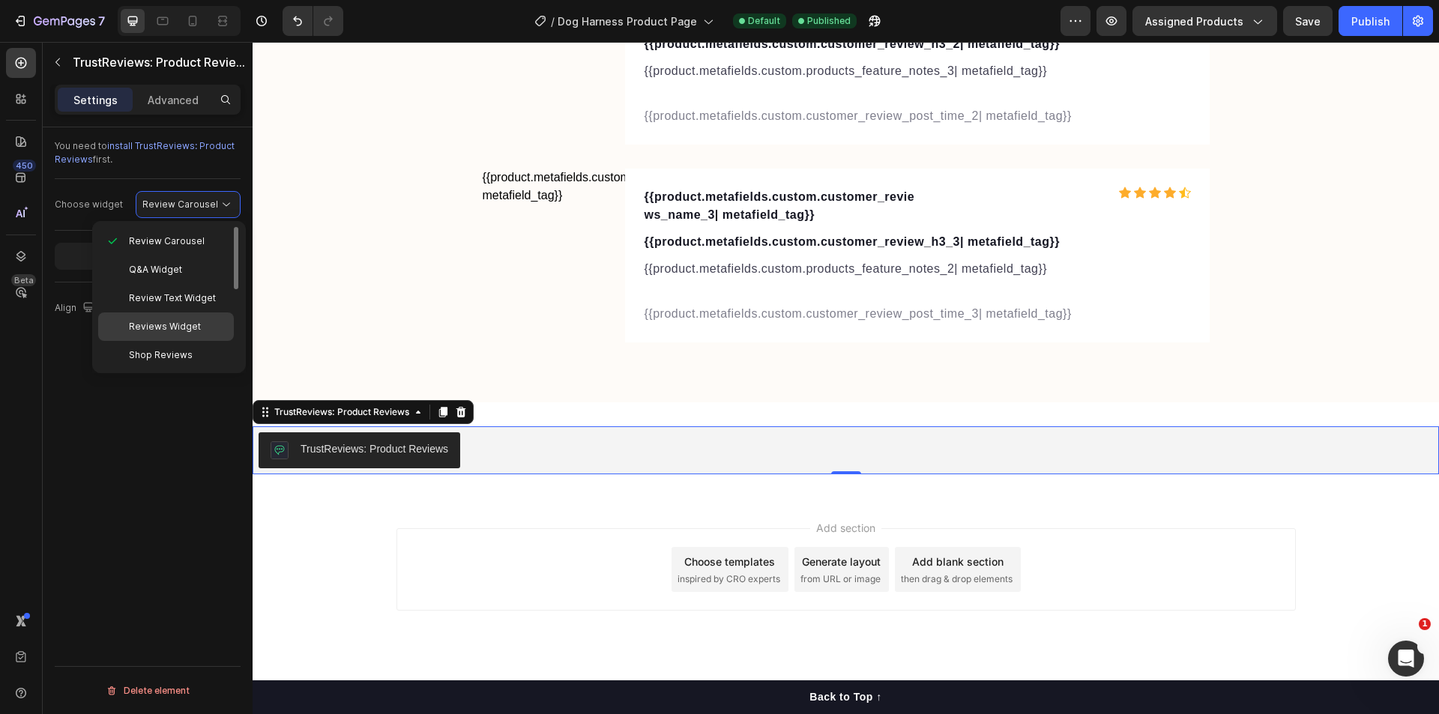
click at [150, 326] on span "Reviews Widget" at bounding box center [165, 326] width 72 height 13
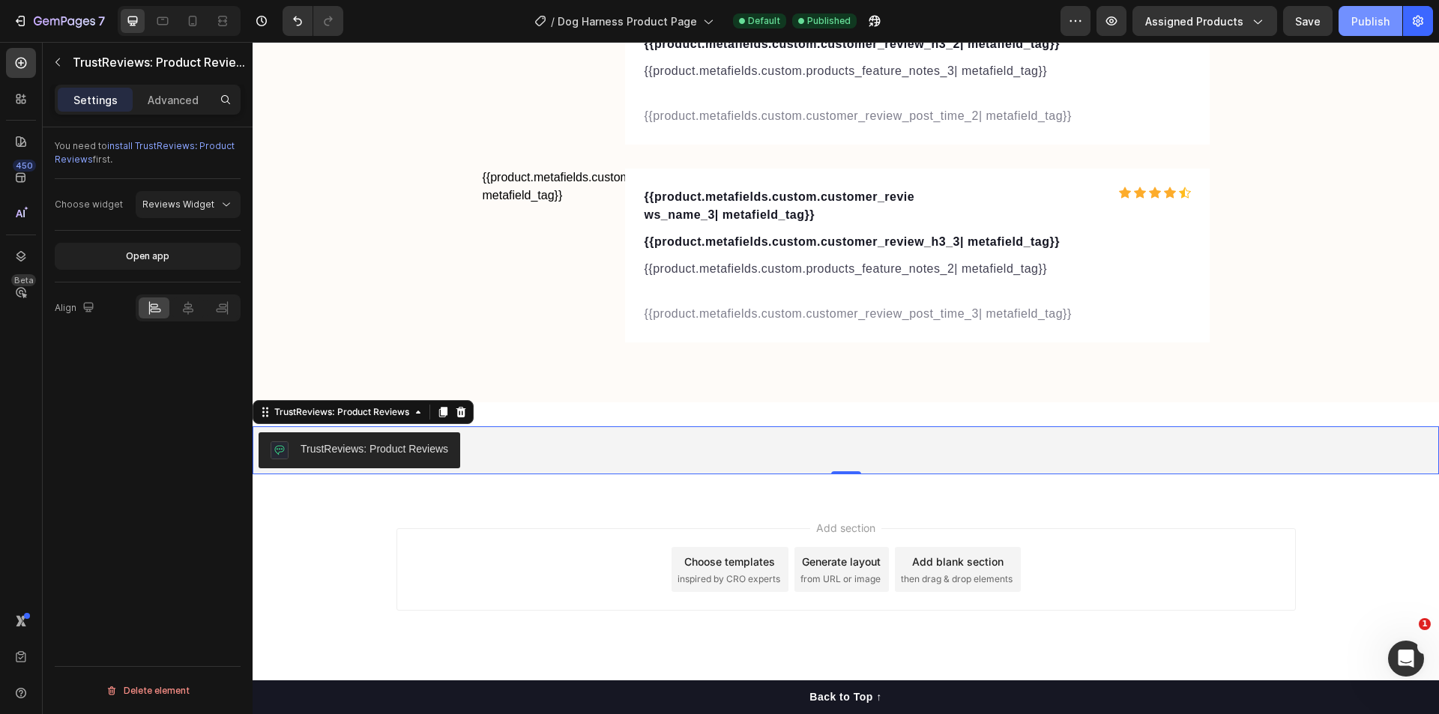
click at [1364, 19] on div "Publish" at bounding box center [1370, 21] width 38 height 16
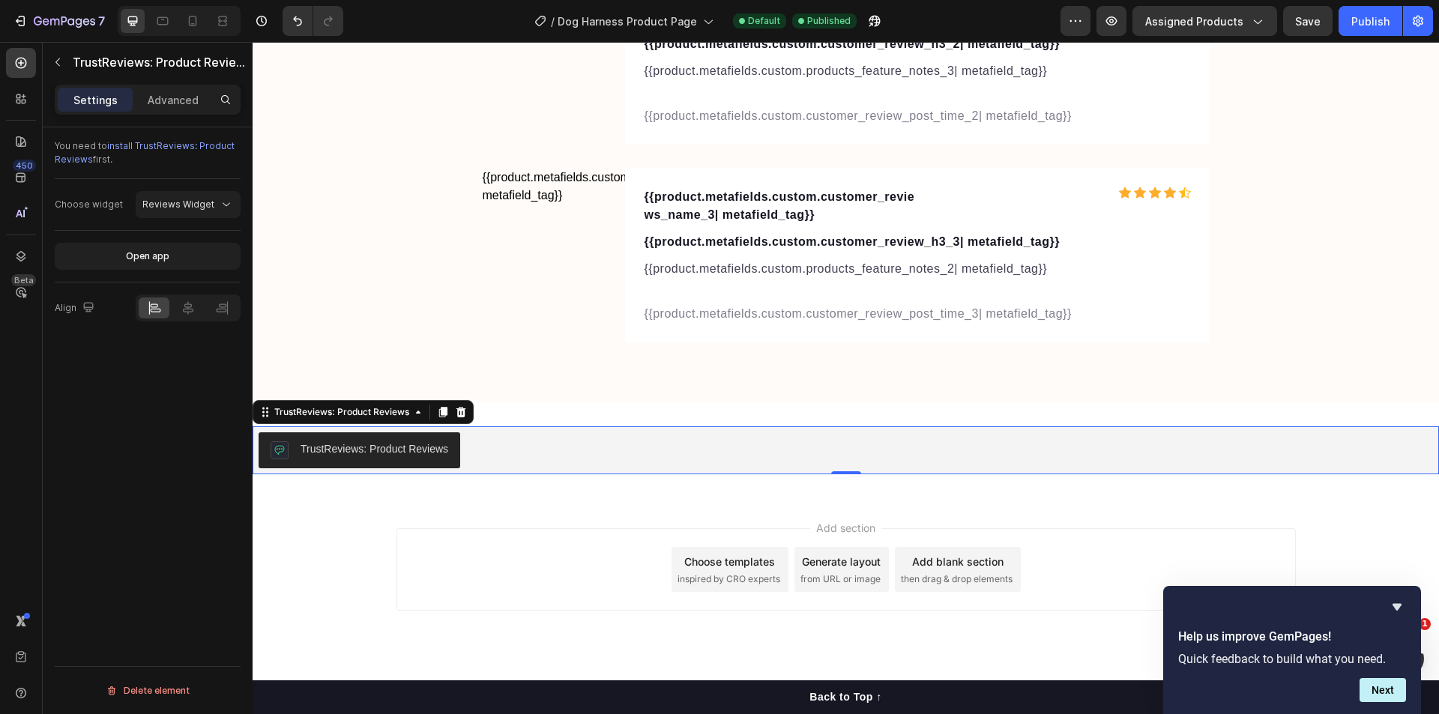
click at [571, 464] on div "TrustReviews: Product Reviews" at bounding box center [846, 450] width 1174 height 36
click at [1348, 28] on button "Publish" at bounding box center [1370, 21] width 64 height 30
click at [118, 255] on button "Open app" at bounding box center [148, 256] width 186 height 27
click at [500, 444] on div "TrustReviews: Product Reviews" at bounding box center [846, 450] width 1174 height 36
click at [467, 414] on div at bounding box center [461, 412] width 18 height 18
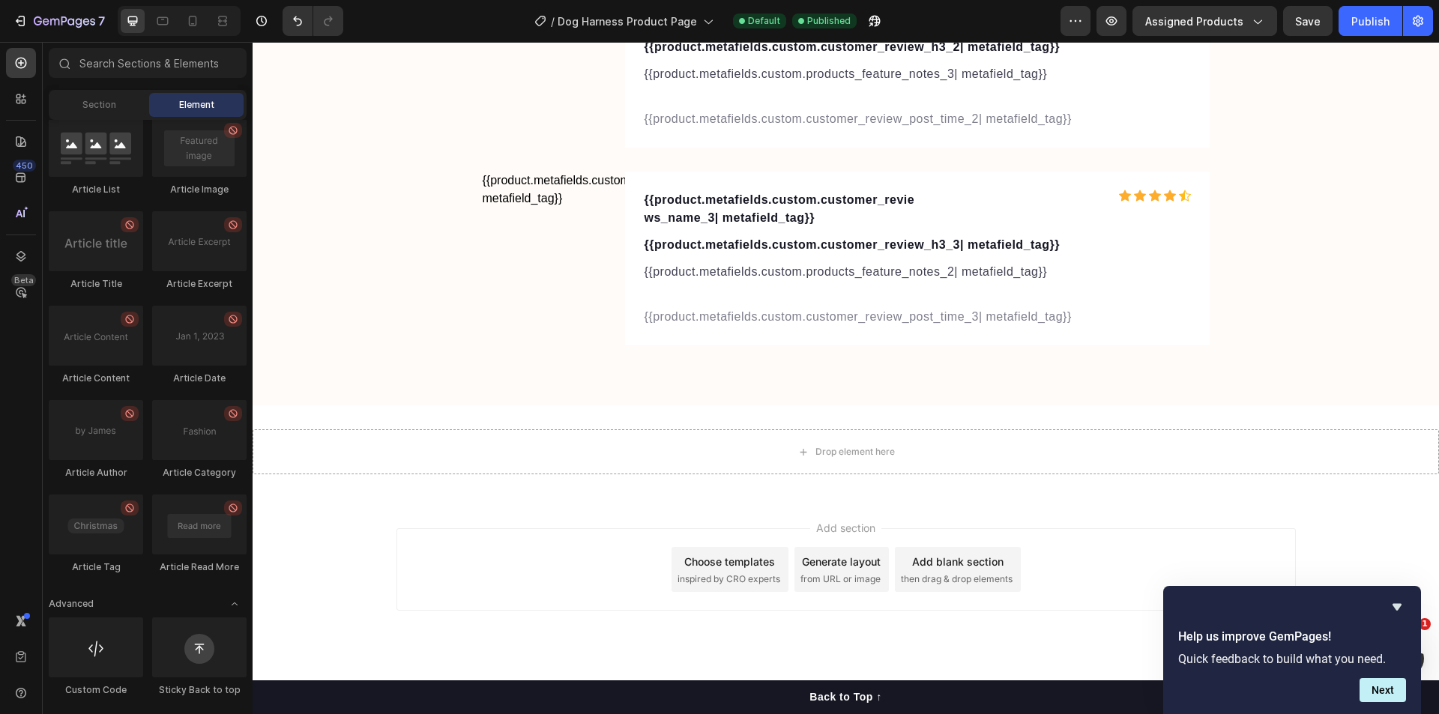
scroll to position [5444, 0]
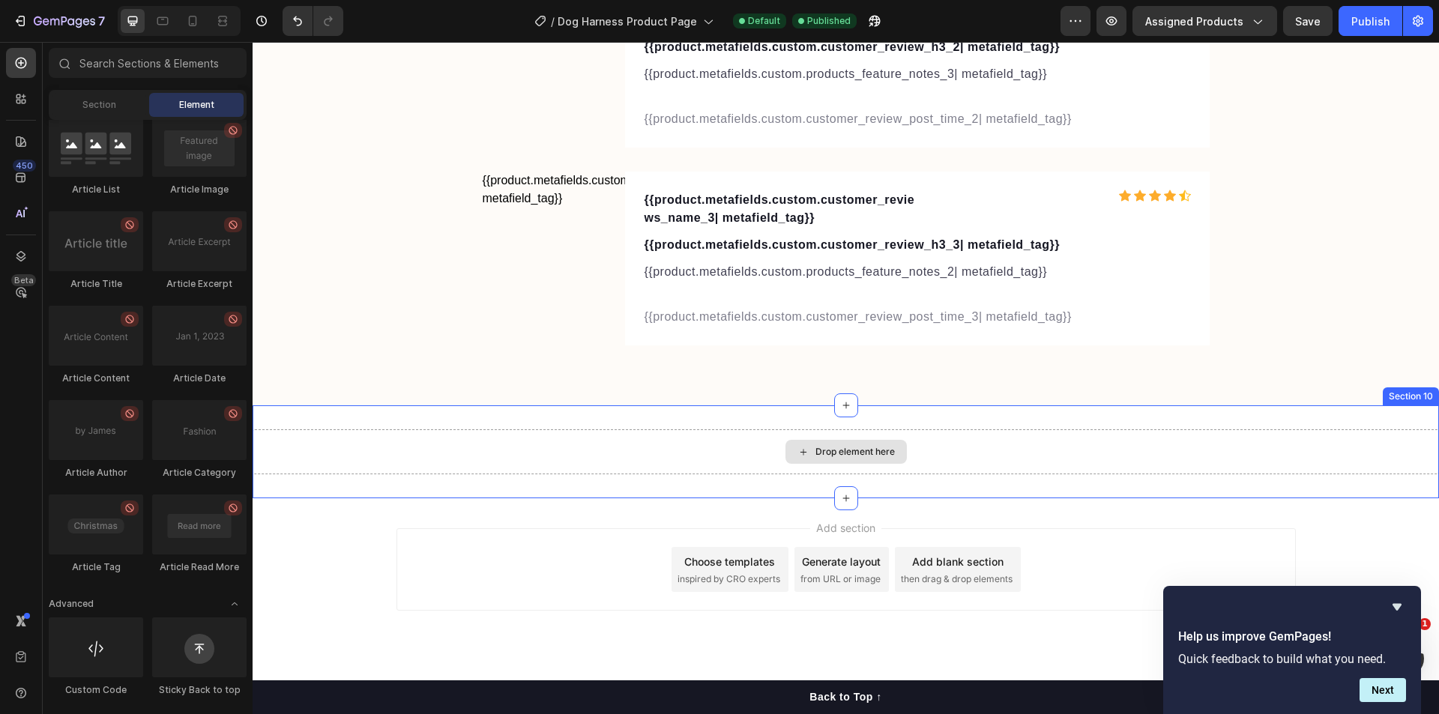
click at [785, 452] on div "Drop element here" at bounding box center [845, 452] width 121 height 24
click at [851, 448] on div "Drop element here" at bounding box center [854, 452] width 79 height 12
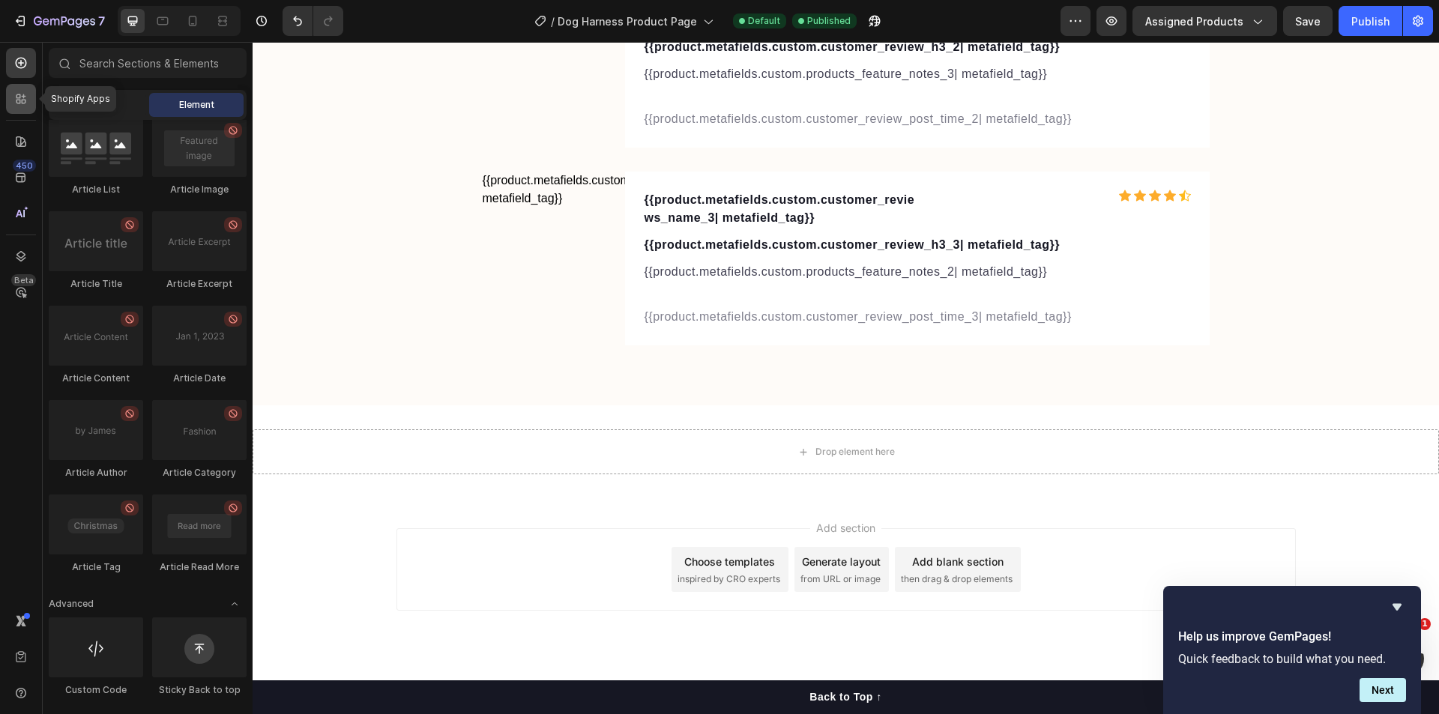
click at [22, 98] on icon at bounding box center [20, 98] width 15 height 15
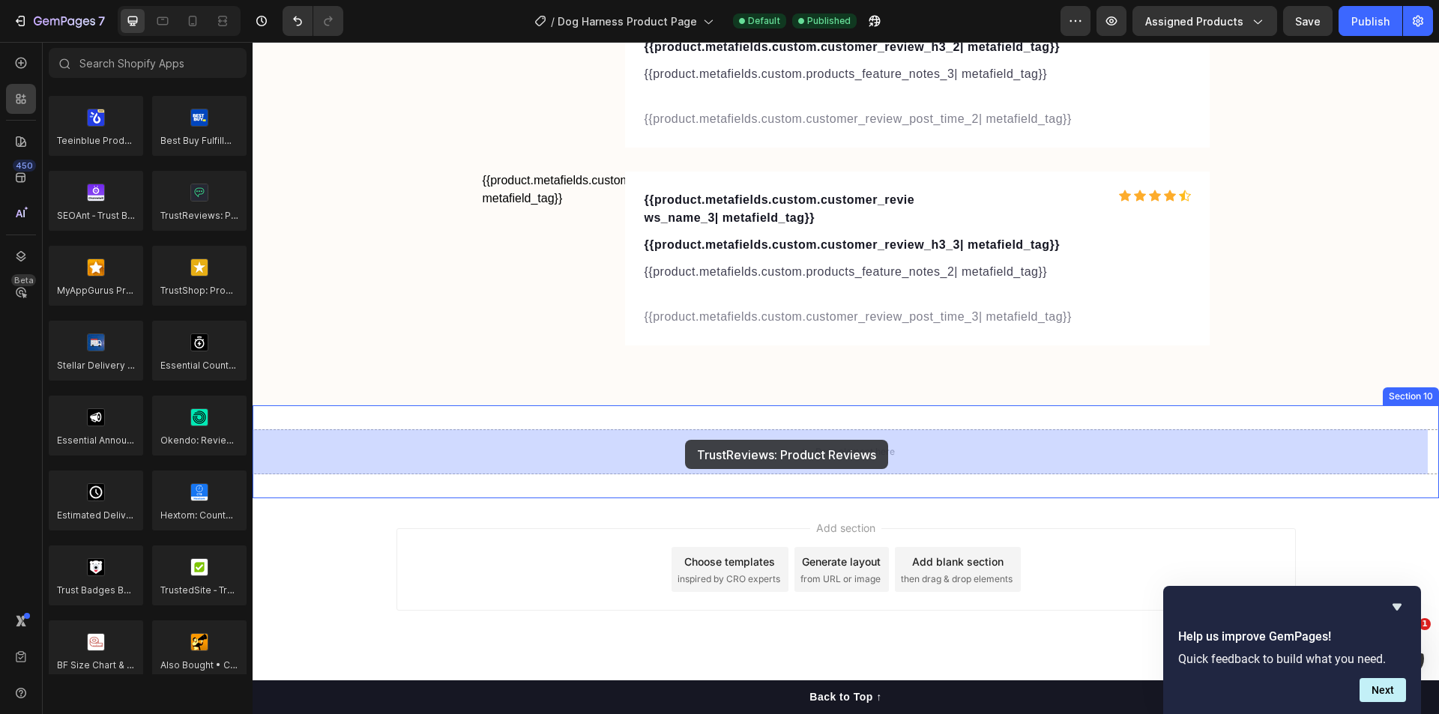
drag, startPoint x: 436, startPoint y: 240, endPoint x: 685, endPoint y: 440, distance: 319.3
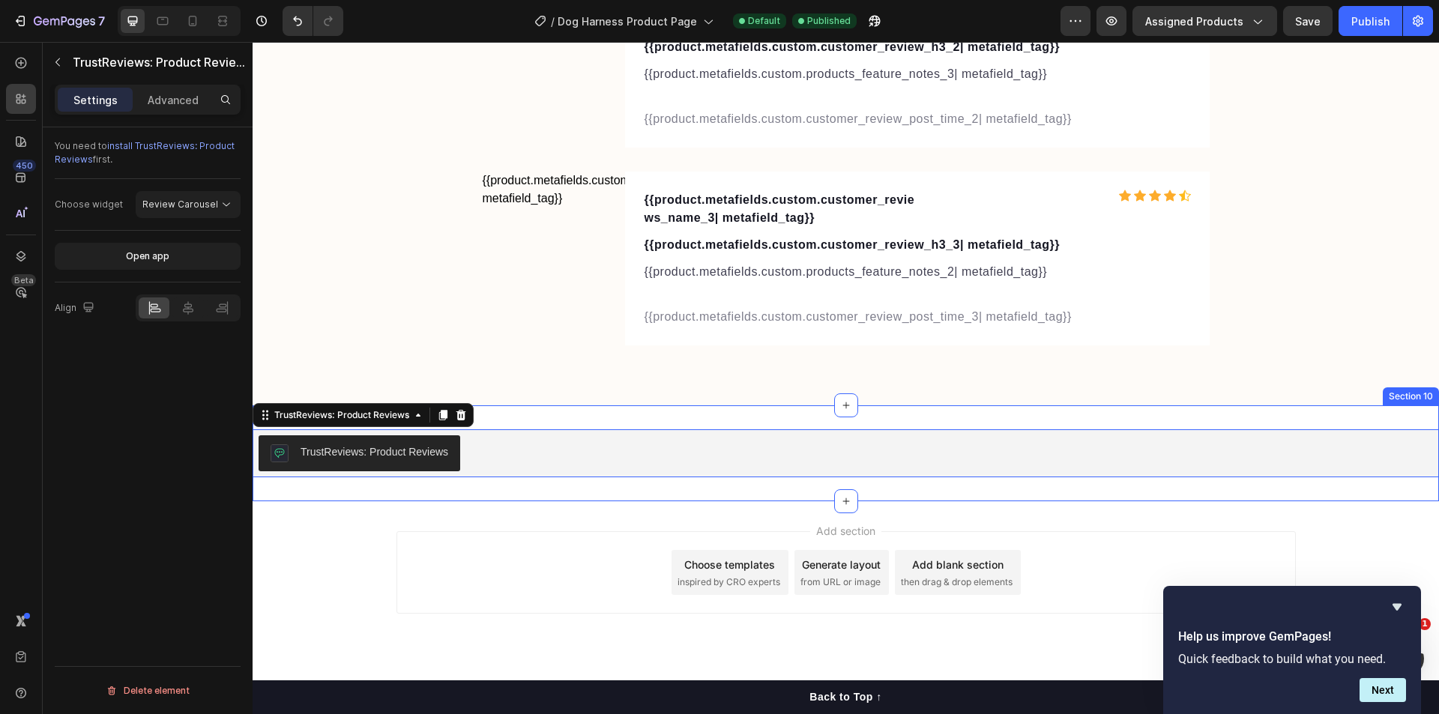
scroll to position [5447, 0]
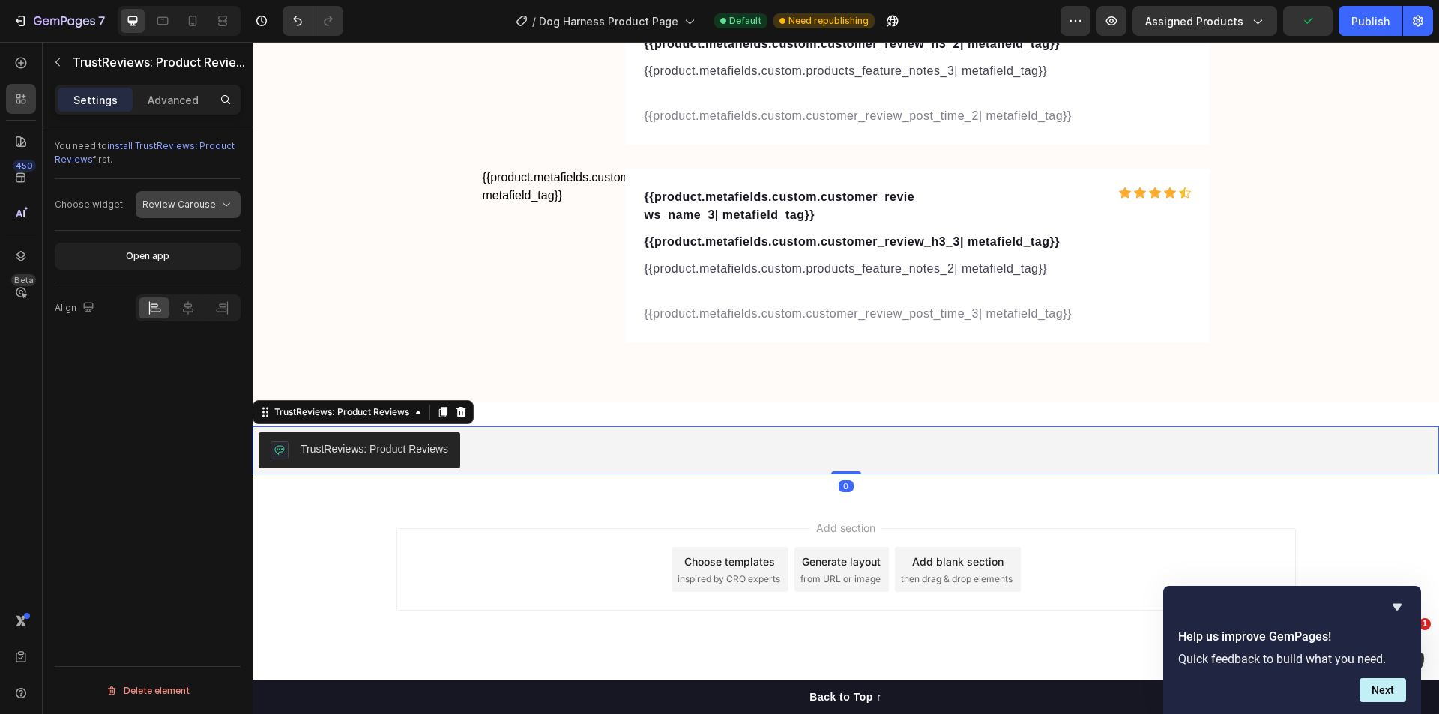
click at [160, 198] on span "Review Carousel" at bounding box center [180, 204] width 76 height 13
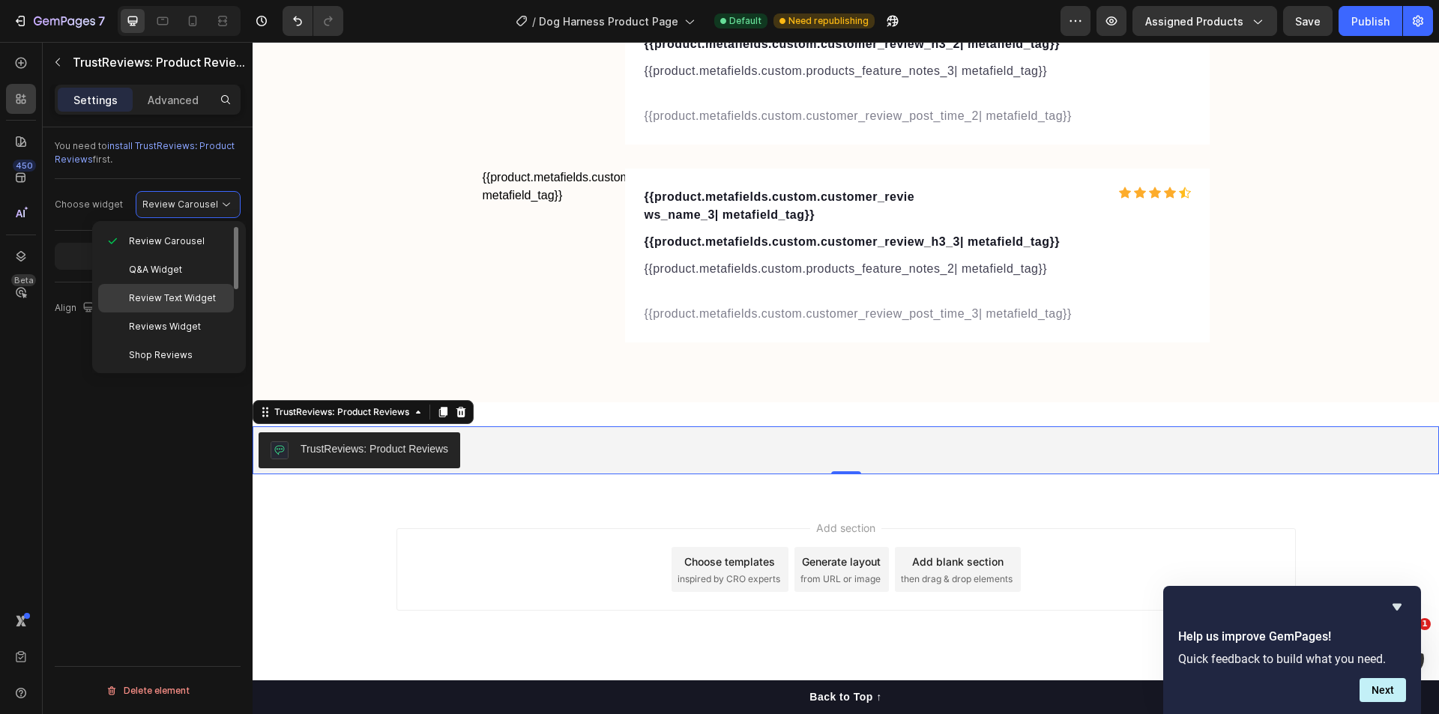
click at [158, 299] on span "Review Text Widget" at bounding box center [172, 298] width 87 height 13
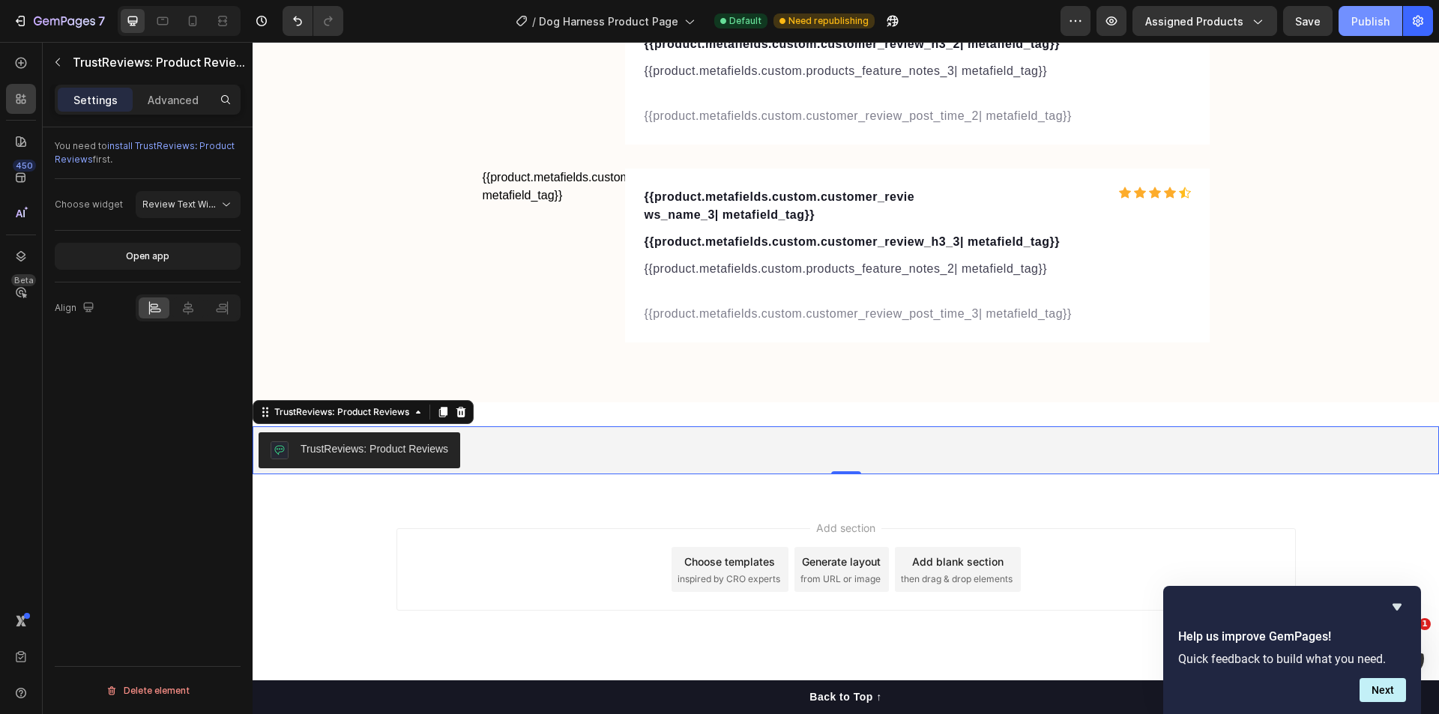
click at [1360, 30] on button "Publish" at bounding box center [1370, 21] width 64 height 30
click at [1374, 696] on button "Next" at bounding box center [1382, 690] width 46 height 24
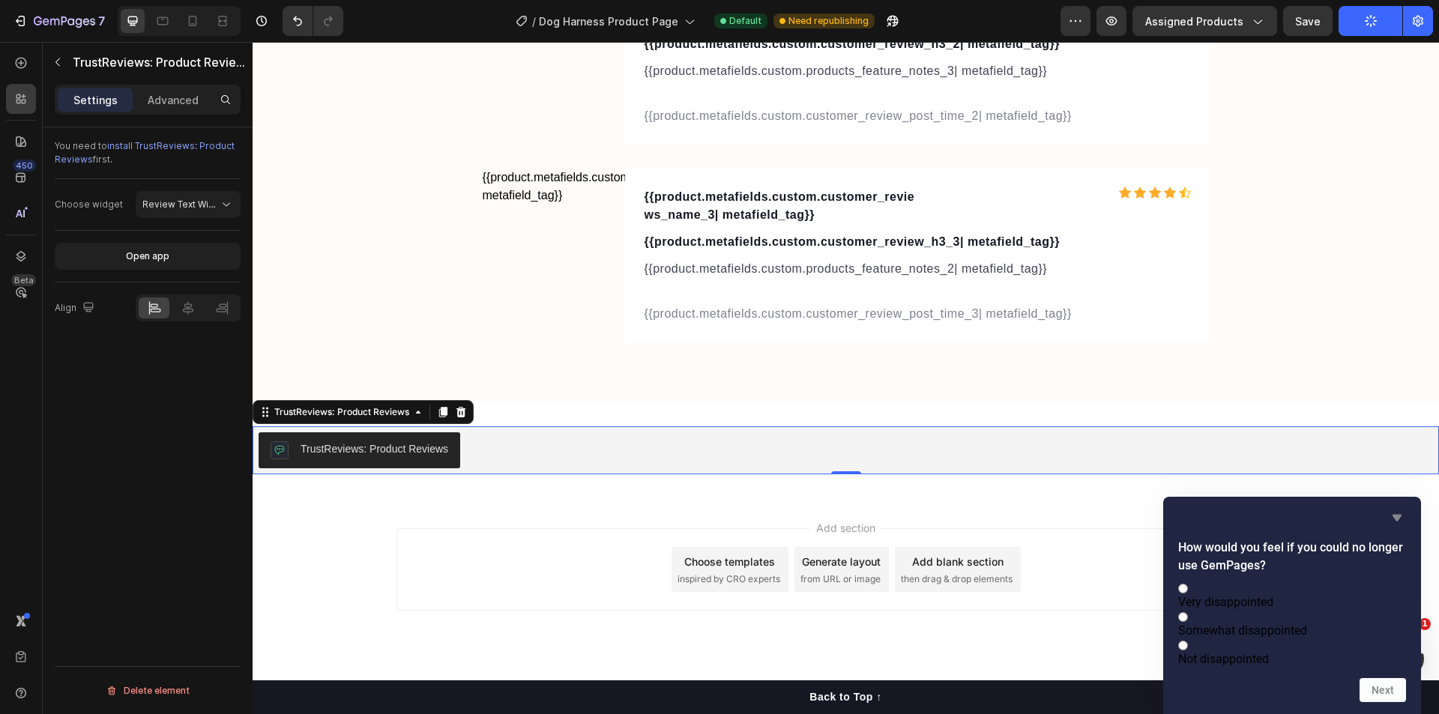
click at [1400, 515] on icon "Hide survey" at bounding box center [1396, 518] width 9 height 7
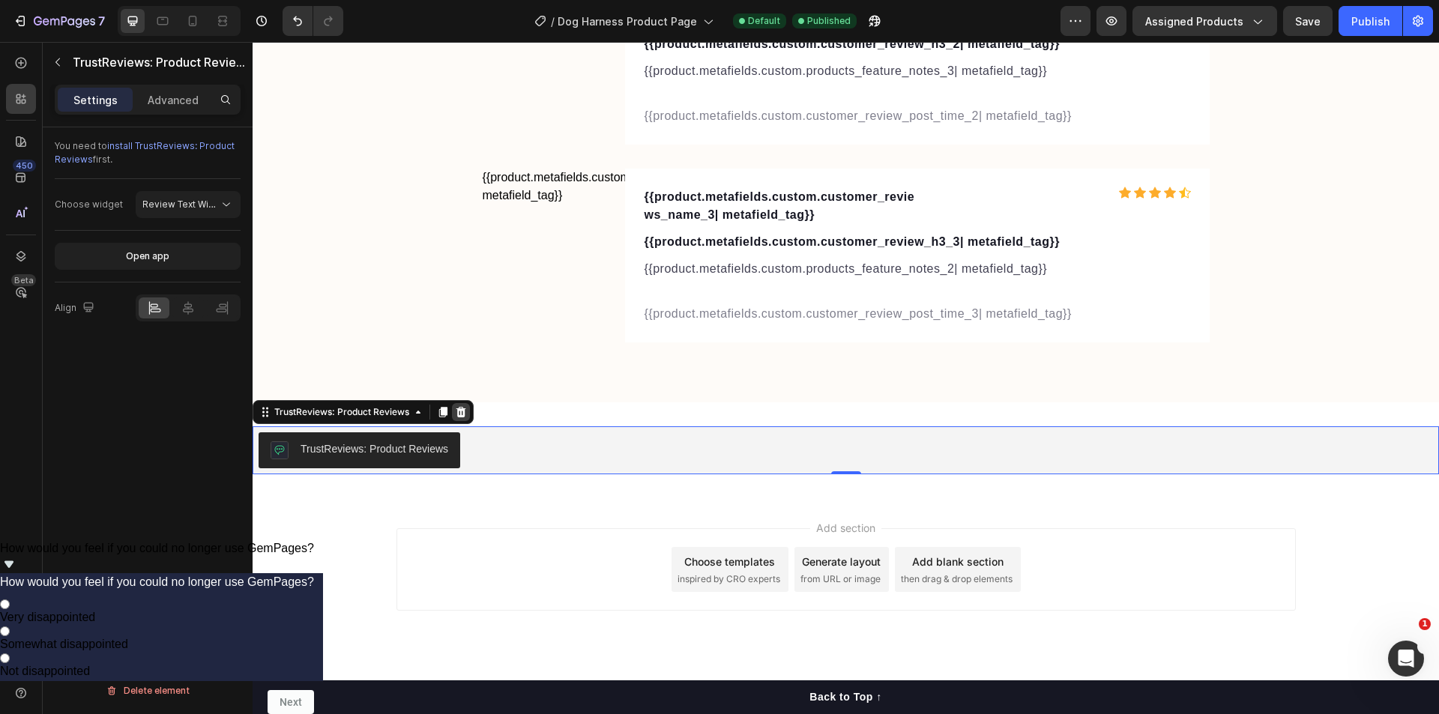
click at [464, 414] on icon at bounding box center [461, 412] width 10 height 10
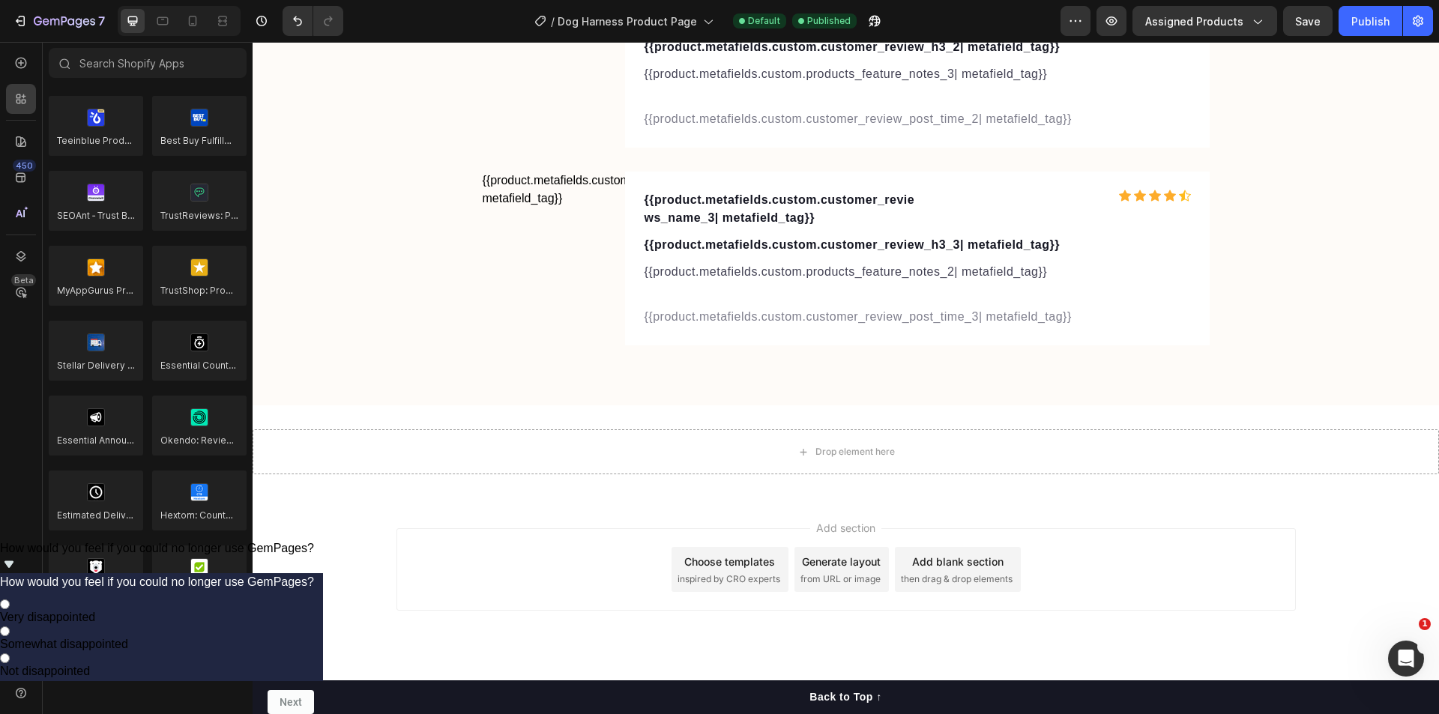
scroll to position [5444, 0]
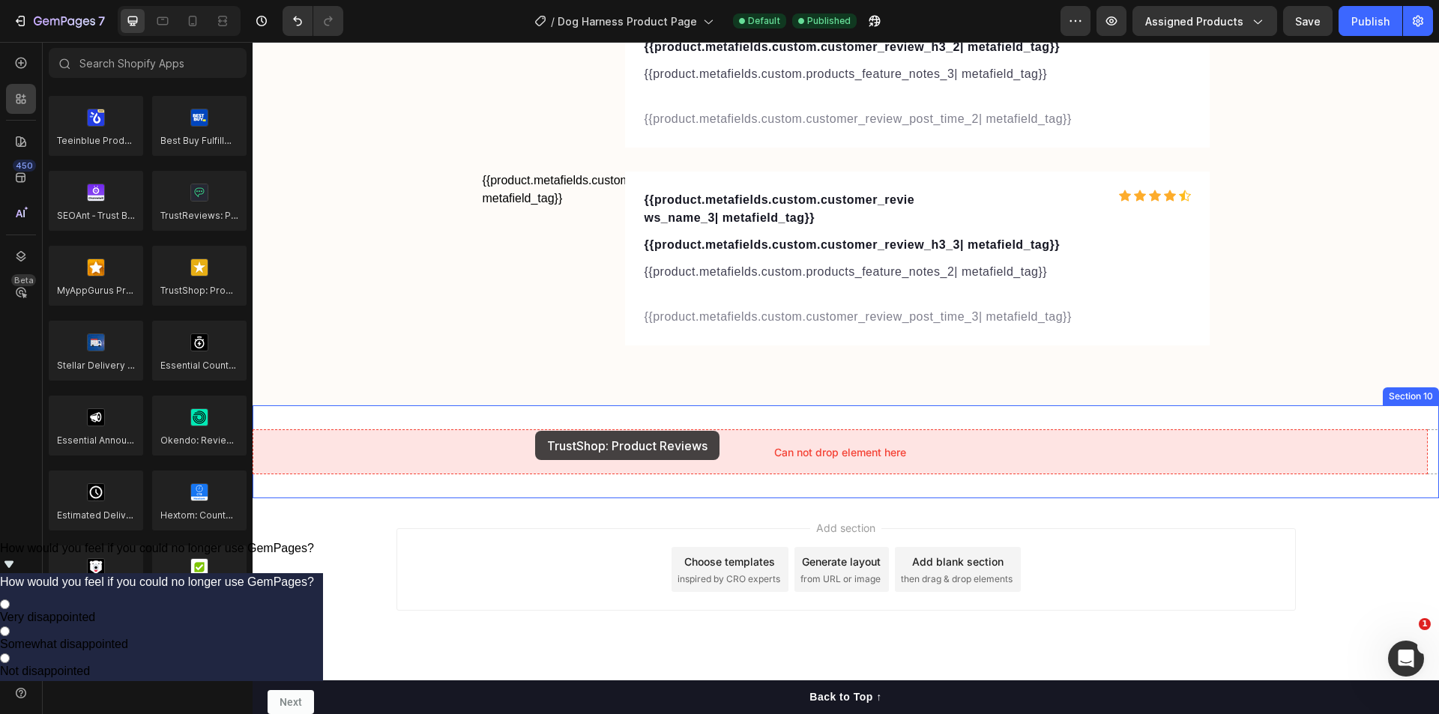
drag, startPoint x: 452, startPoint y: 306, endPoint x: 535, endPoint y: 431, distance: 150.3
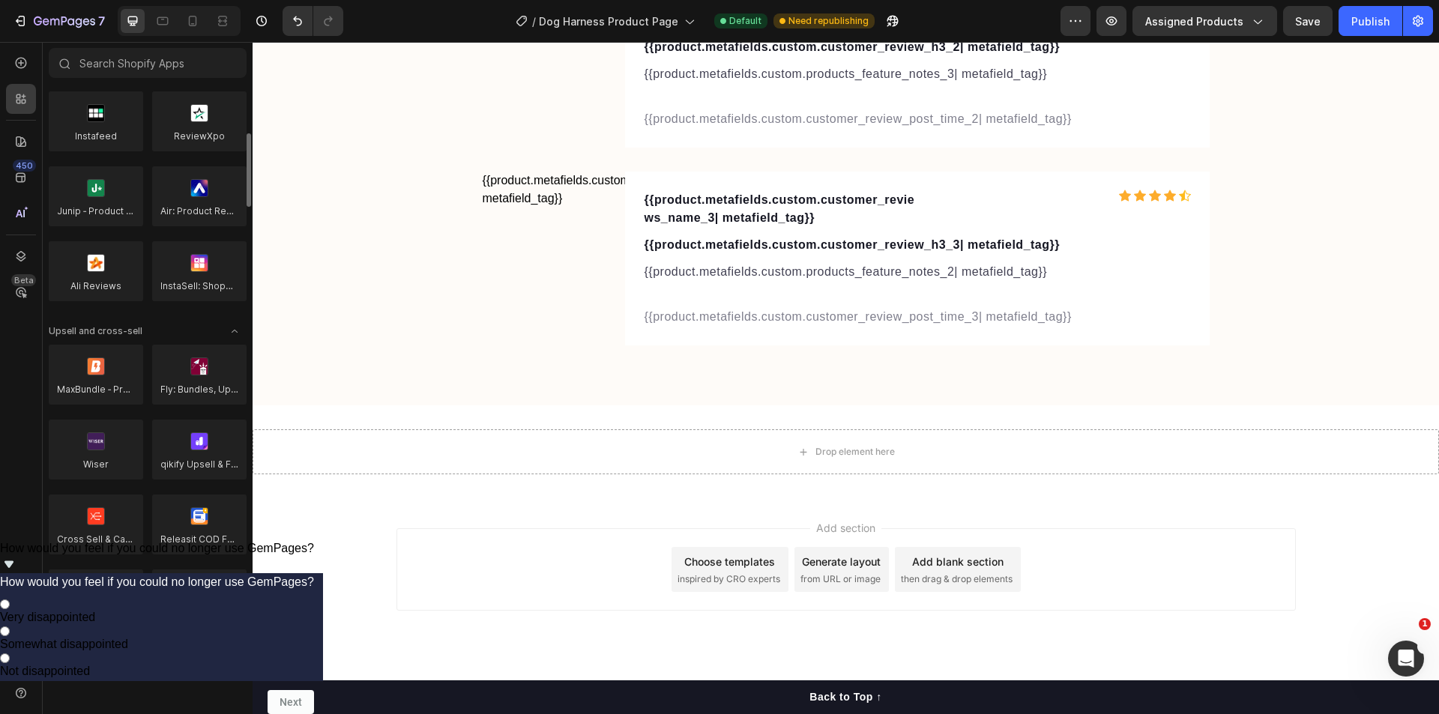
scroll to position [25, 0]
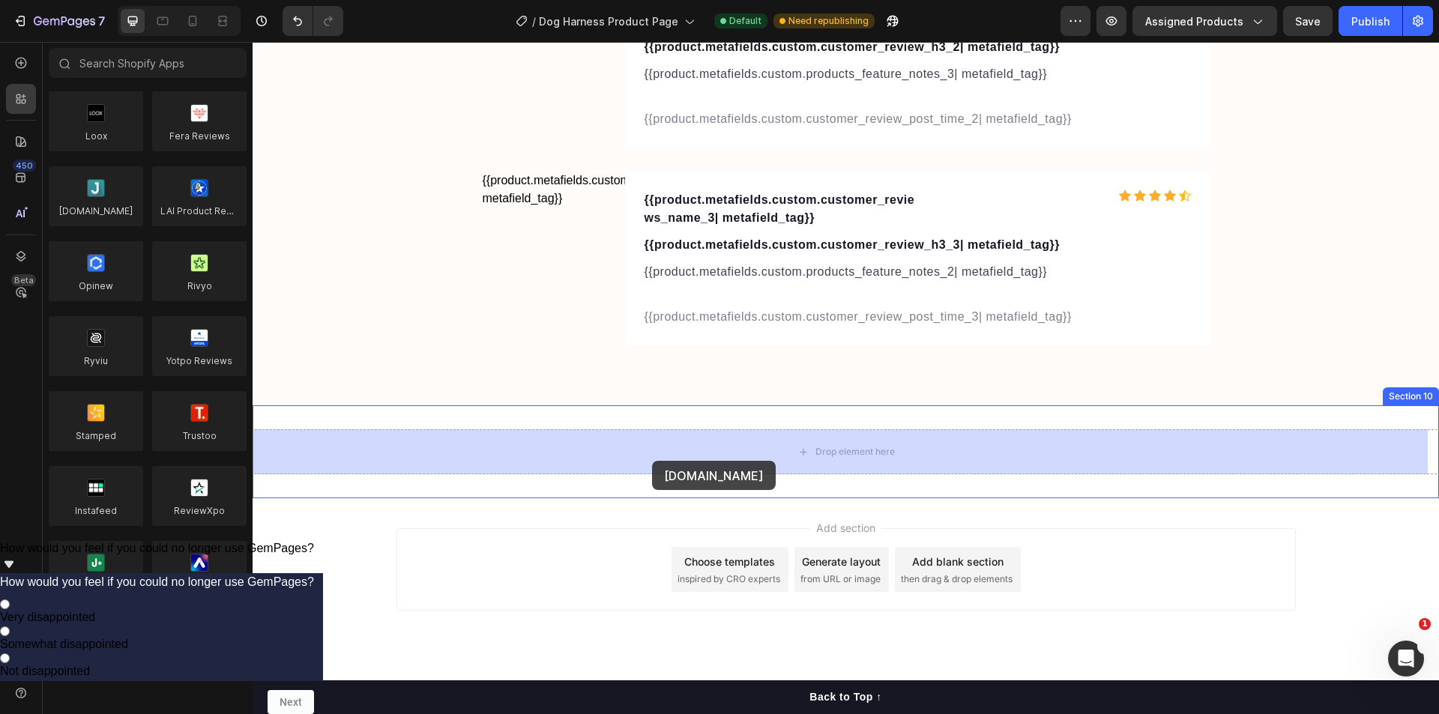
drag, startPoint x: 347, startPoint y: 253, endPoint x: 652, endPoint y: 461, distance: 368.9
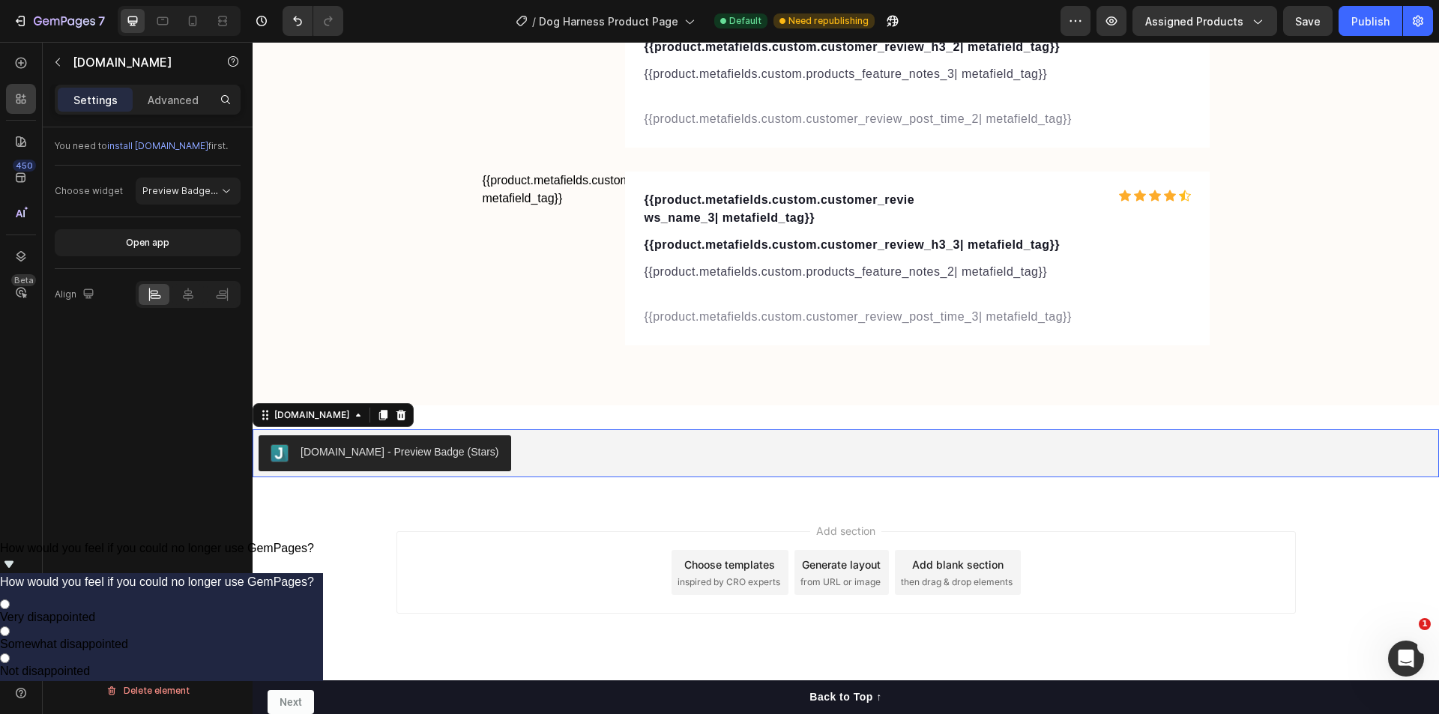
scroll to position [5447, 0]
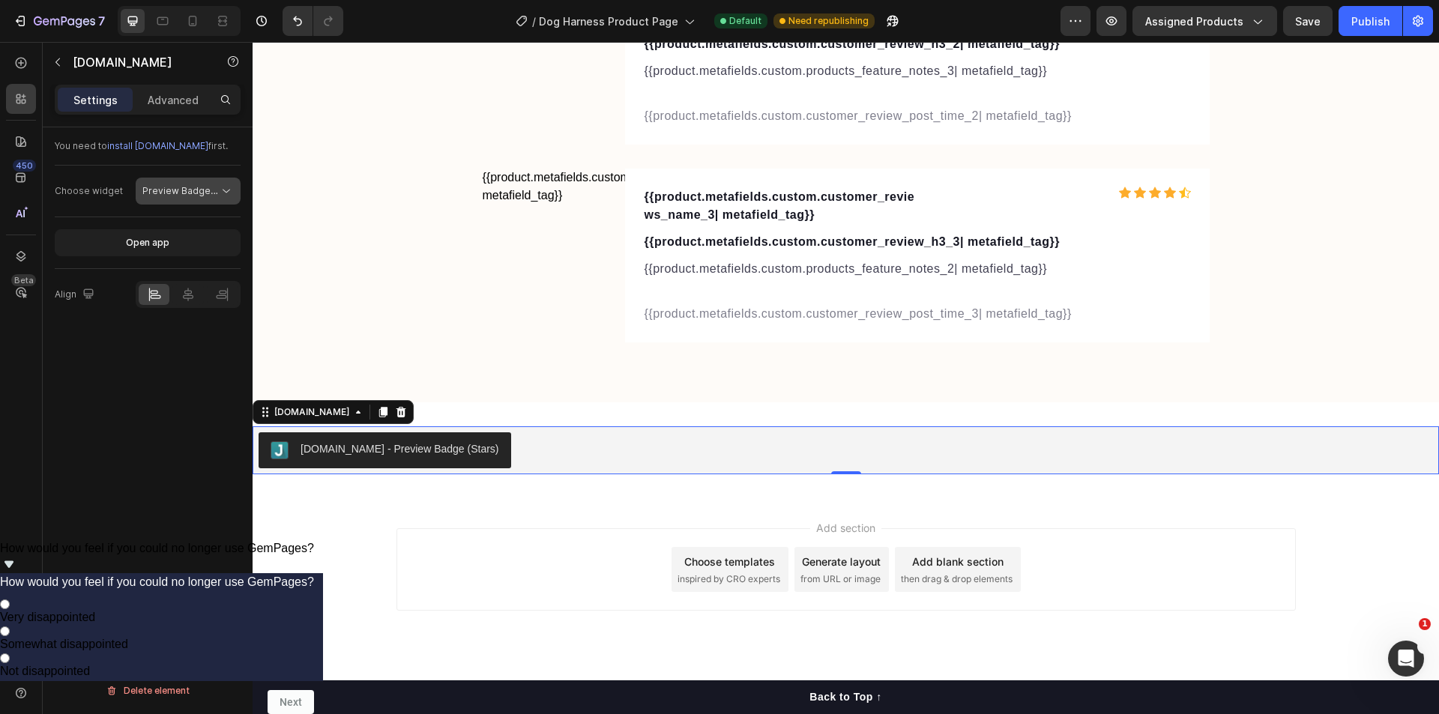
click at [215, 187] on span "Preview Badge (Stars)" at bounding box center [192, 190] width 100 height 11
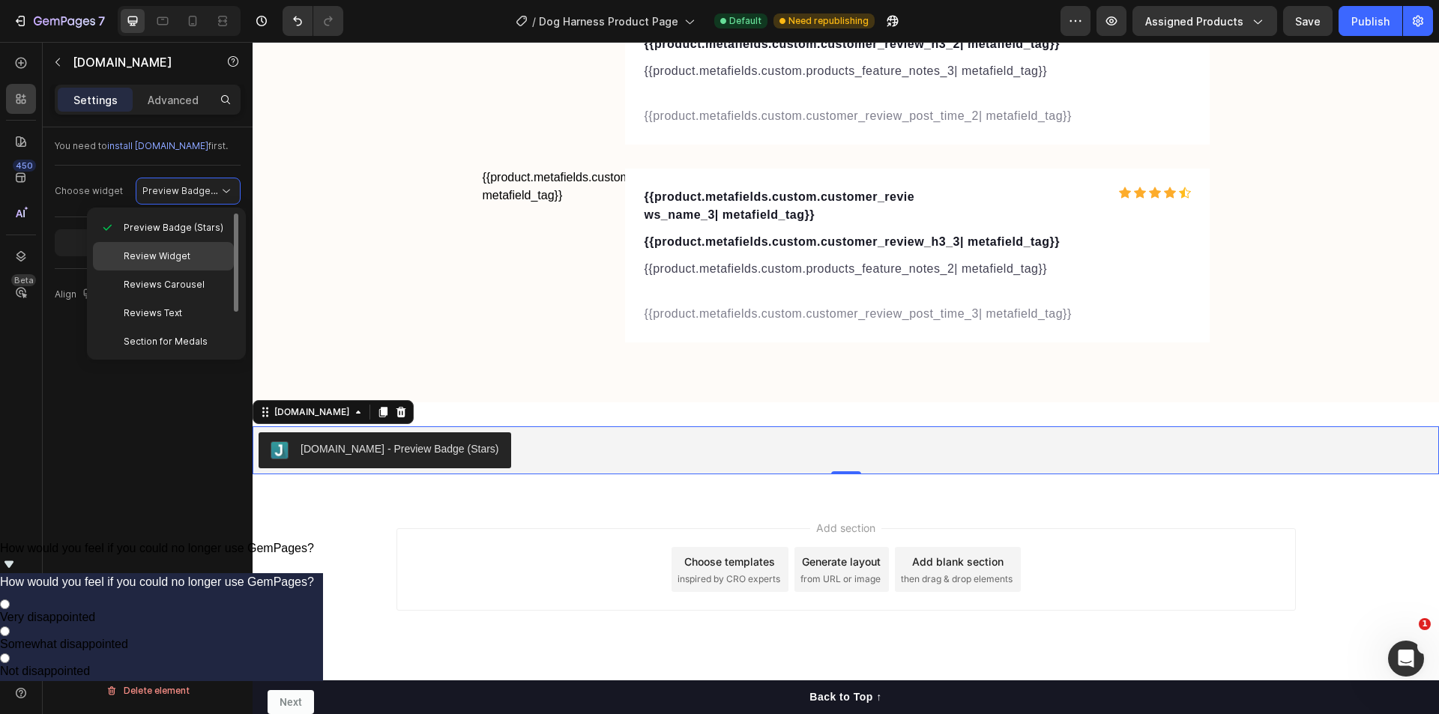
click at [142, 253] on span "Review Widget" at bounding box center [157, 256] width 67 height 13
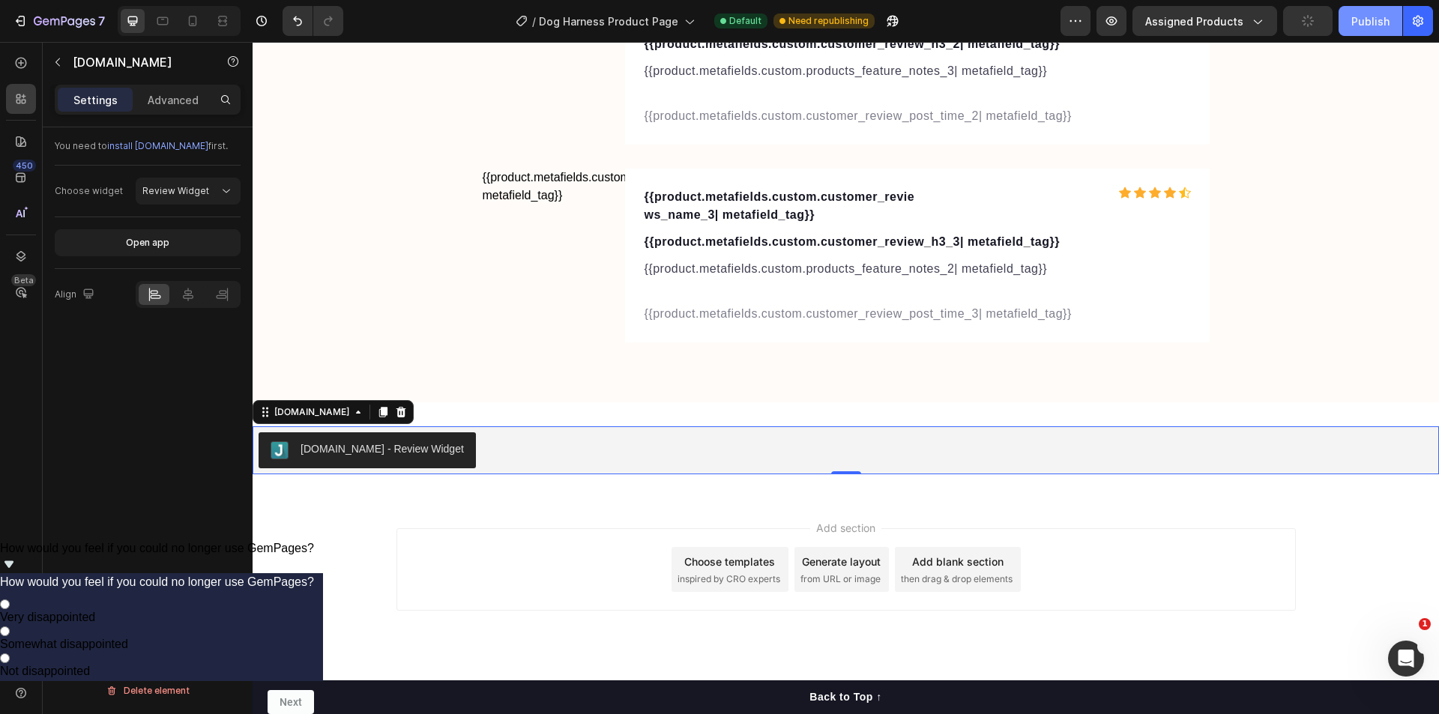
click at [1385, 28] on div "Publish" at bounding box center [1370, 21] width 38 height 16
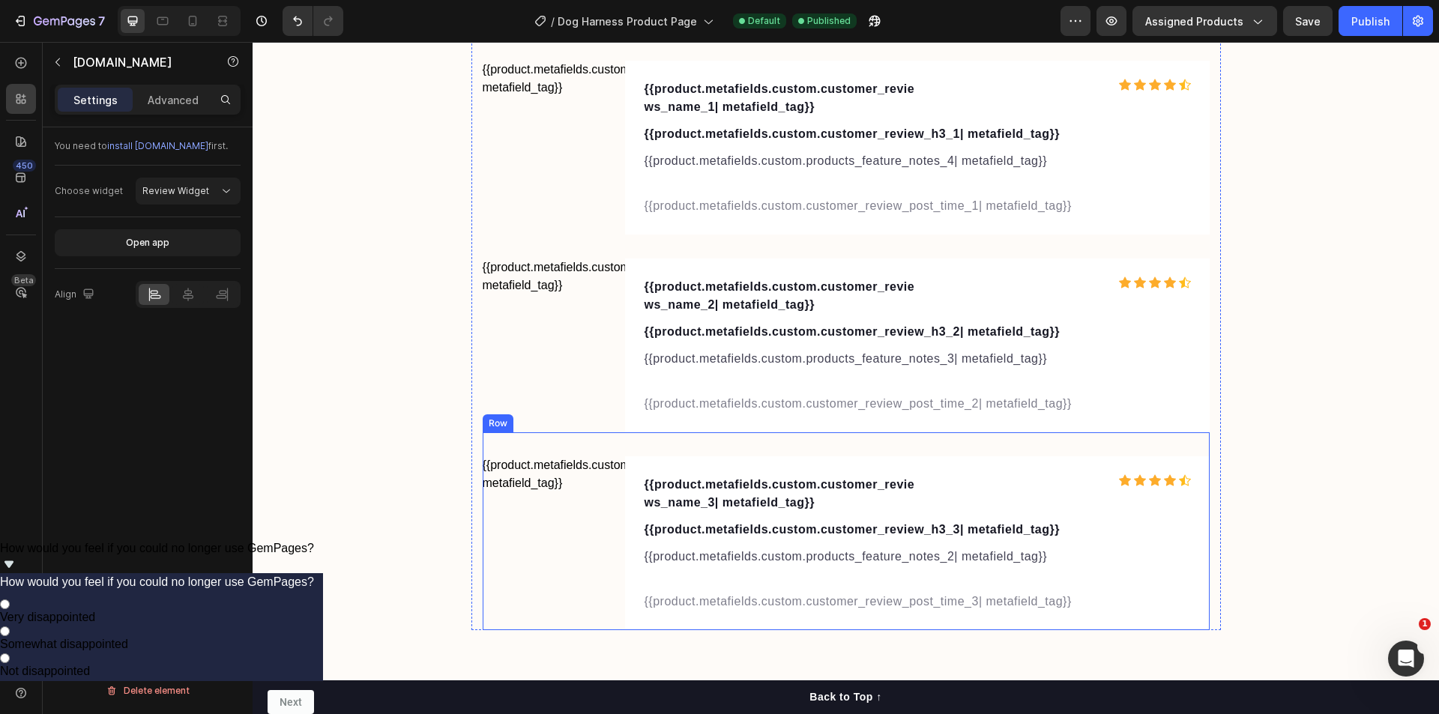
scroll to position [4997, 0]
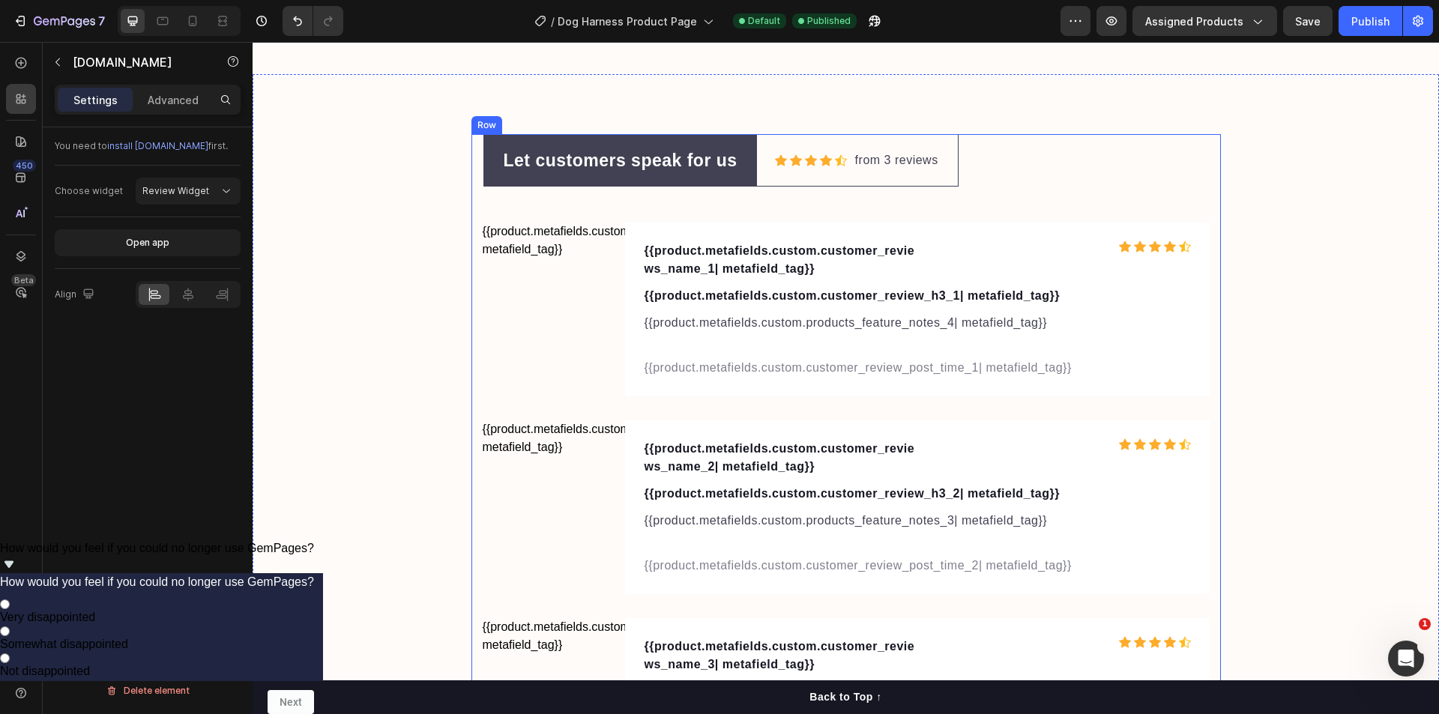
click at [1099, 140] on div "Let customers speak for us Text block Row Icon Icon Icon Icon Icon Icon List Ho…" at bounding box center [846, 463] width 727 height 659
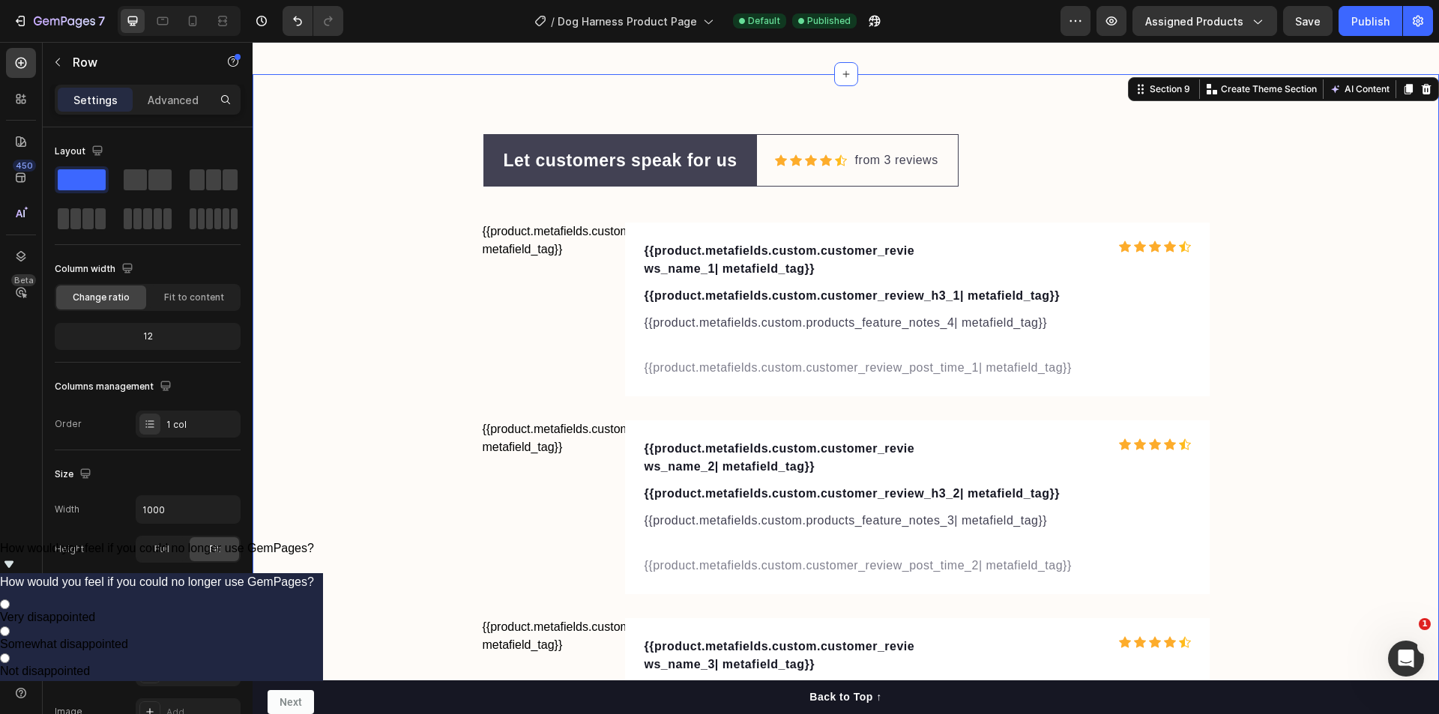
click at [1157, 85] on div "Let customers speak for us Text block Row Icon Icon Icon Icon Icon Icon List Ho…" at bounding box center [846, 463] width 1186 height 779
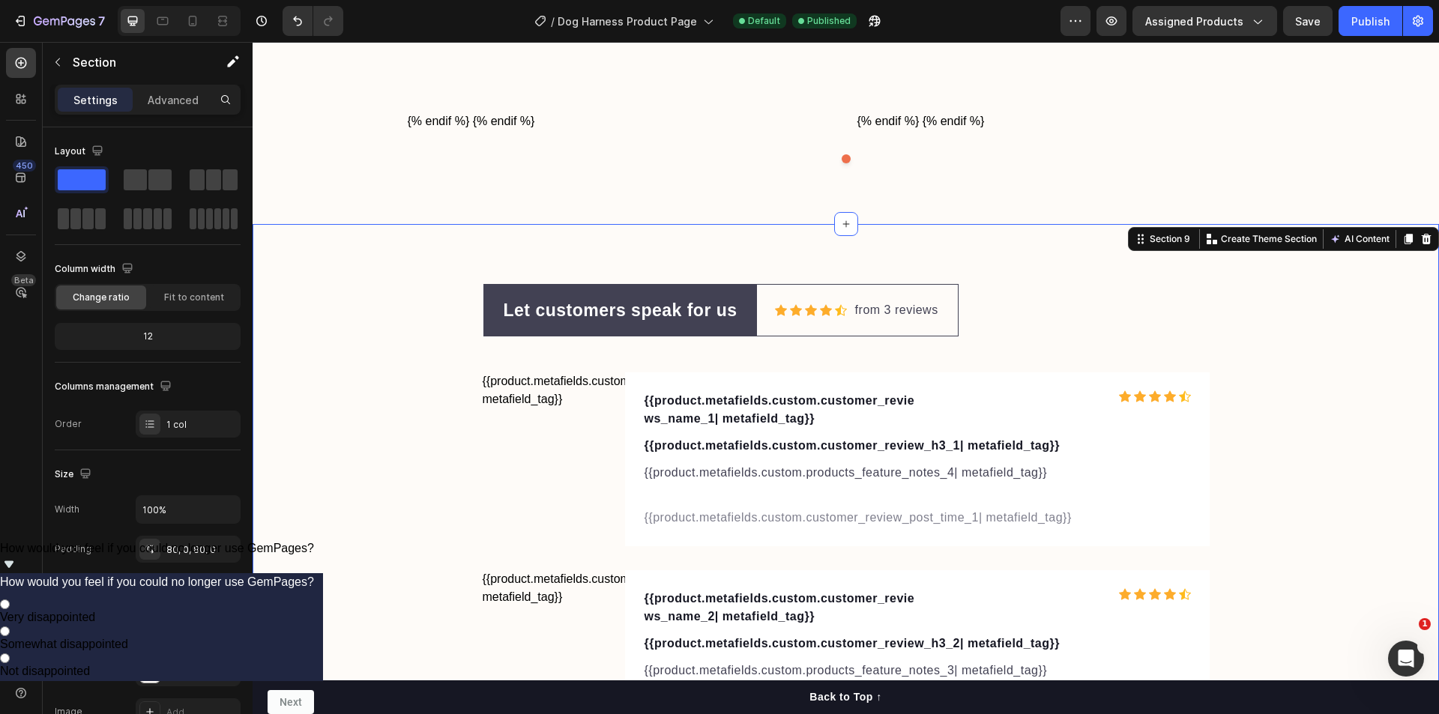
scroll to position [4697, 0]
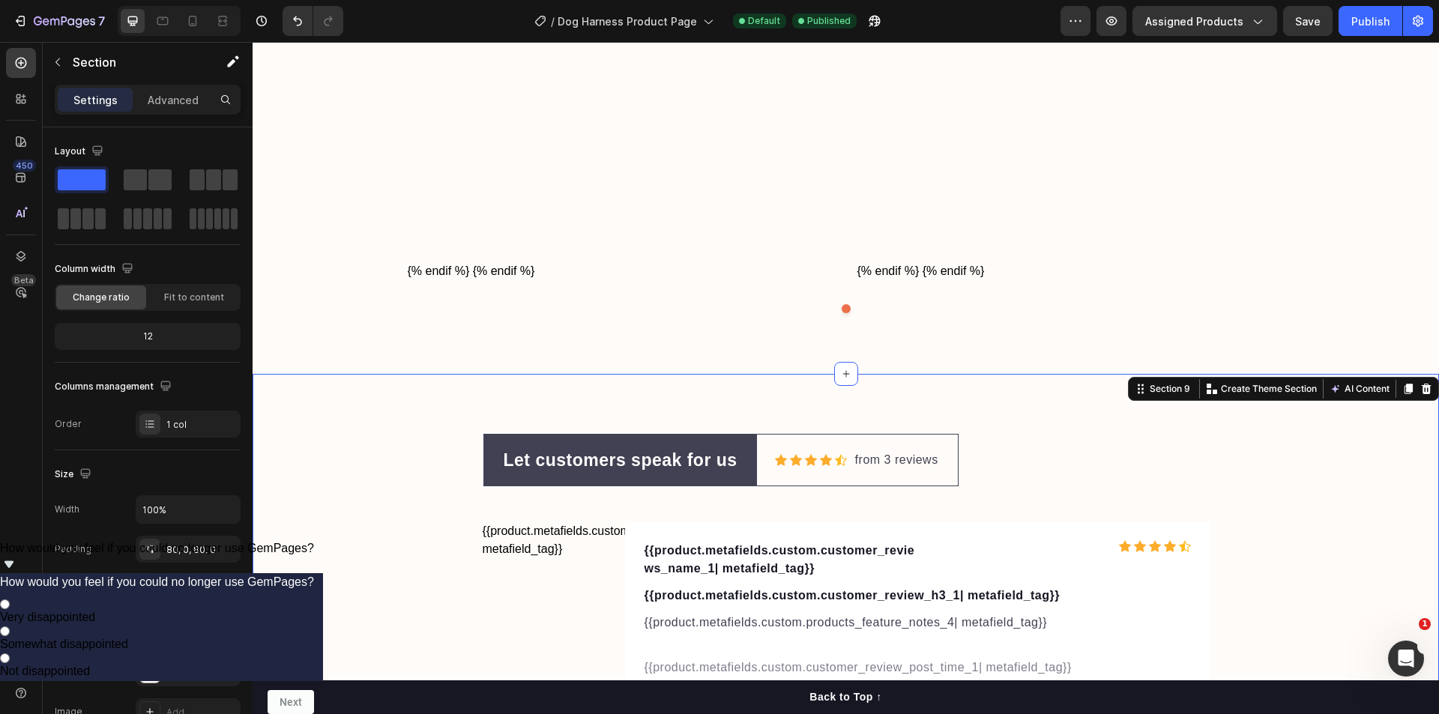
click at [64, 61] on button "button" at bounding box center [58, 62] width 24 height 24
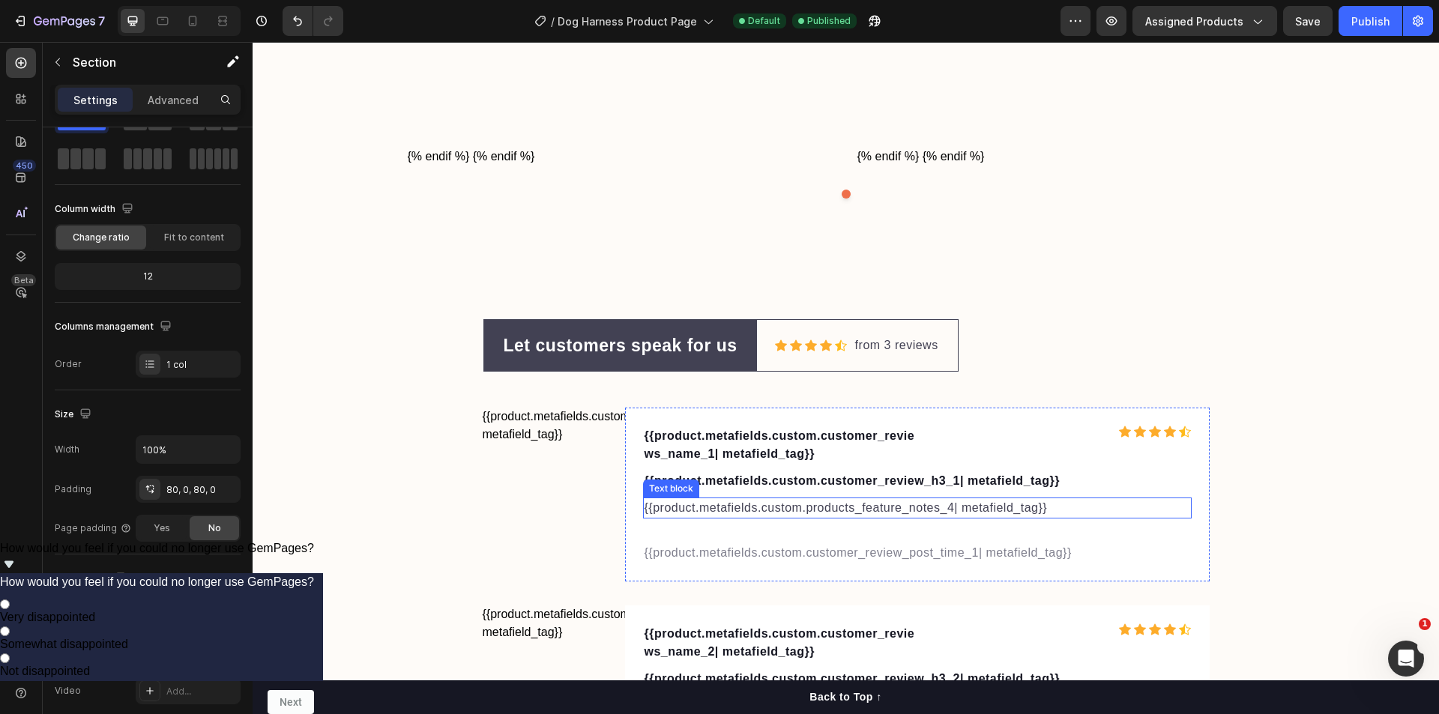
scroll to position [4811, 0]
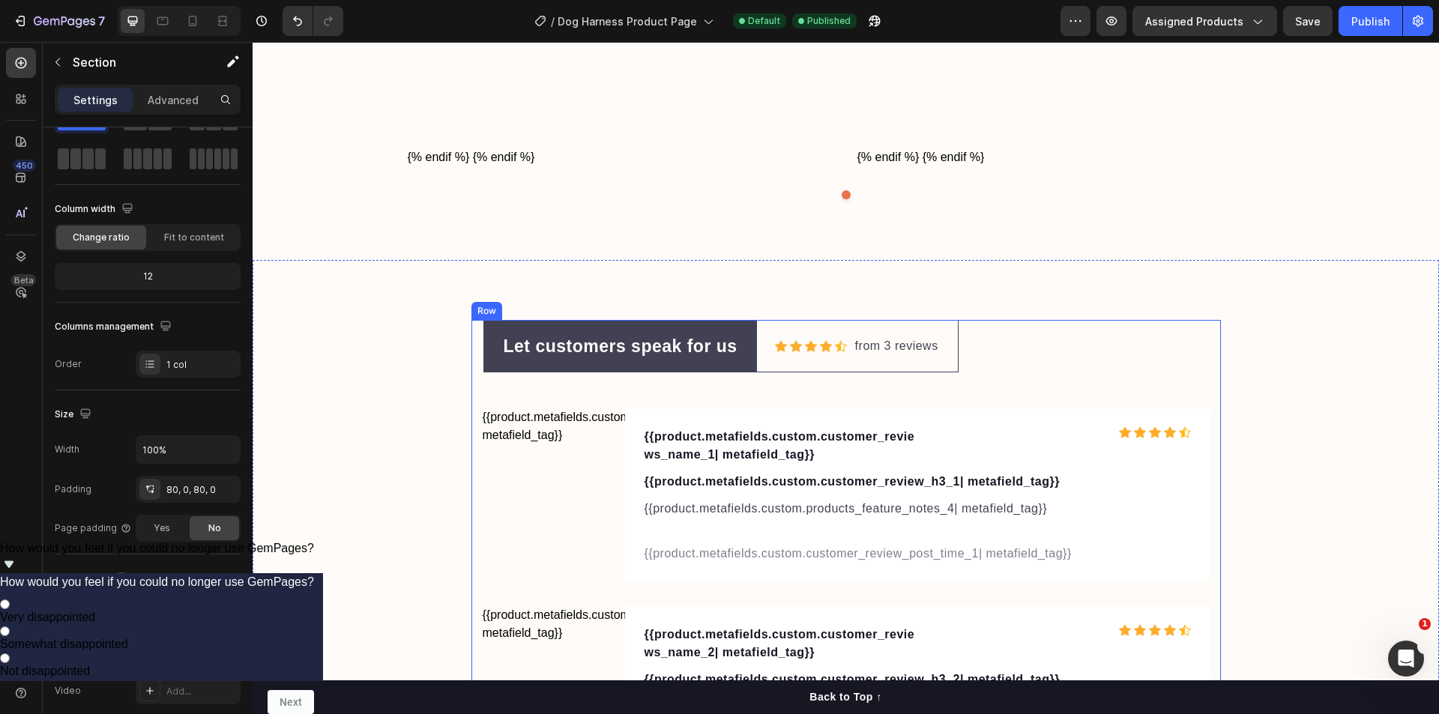
click at [1098, 336] on div "Let customers speak for us Text block Row Icon Icon Icon Icon Icon Icon List Ho…" at bounding box center [846, 649] width 727 height 659
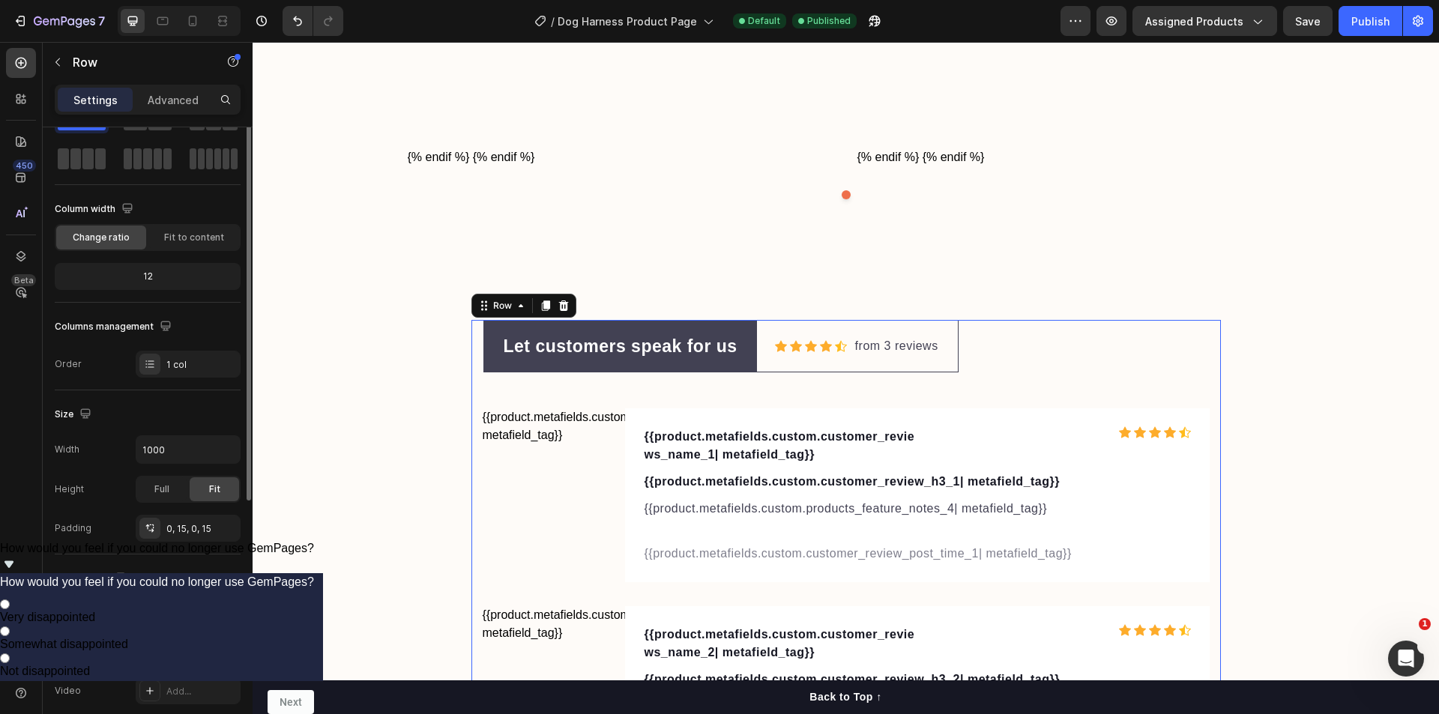
scroll to position [0, 0]
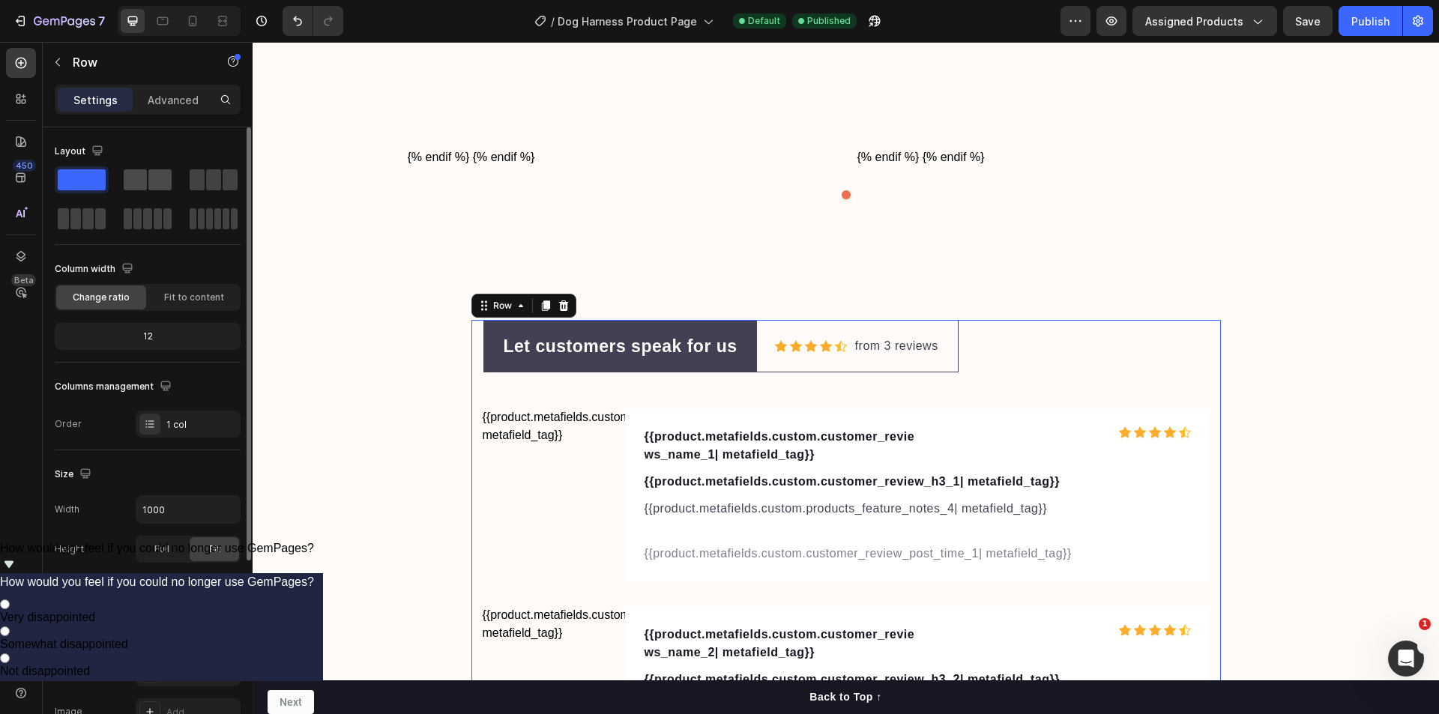
click at [141, 183] on span at bounding box center [135, 179] width 23 height 21
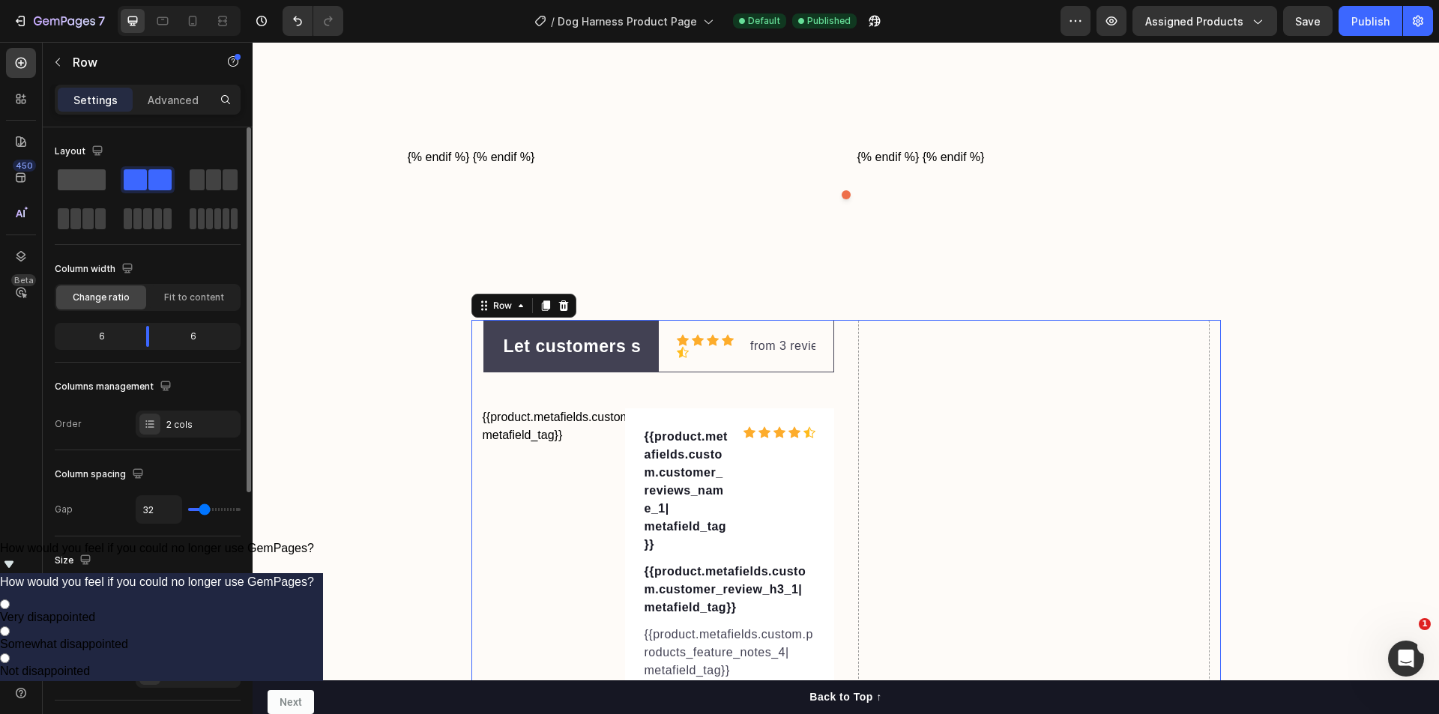
click at [90, 183] on span at bounding box center [82, 179] width 48 height 21
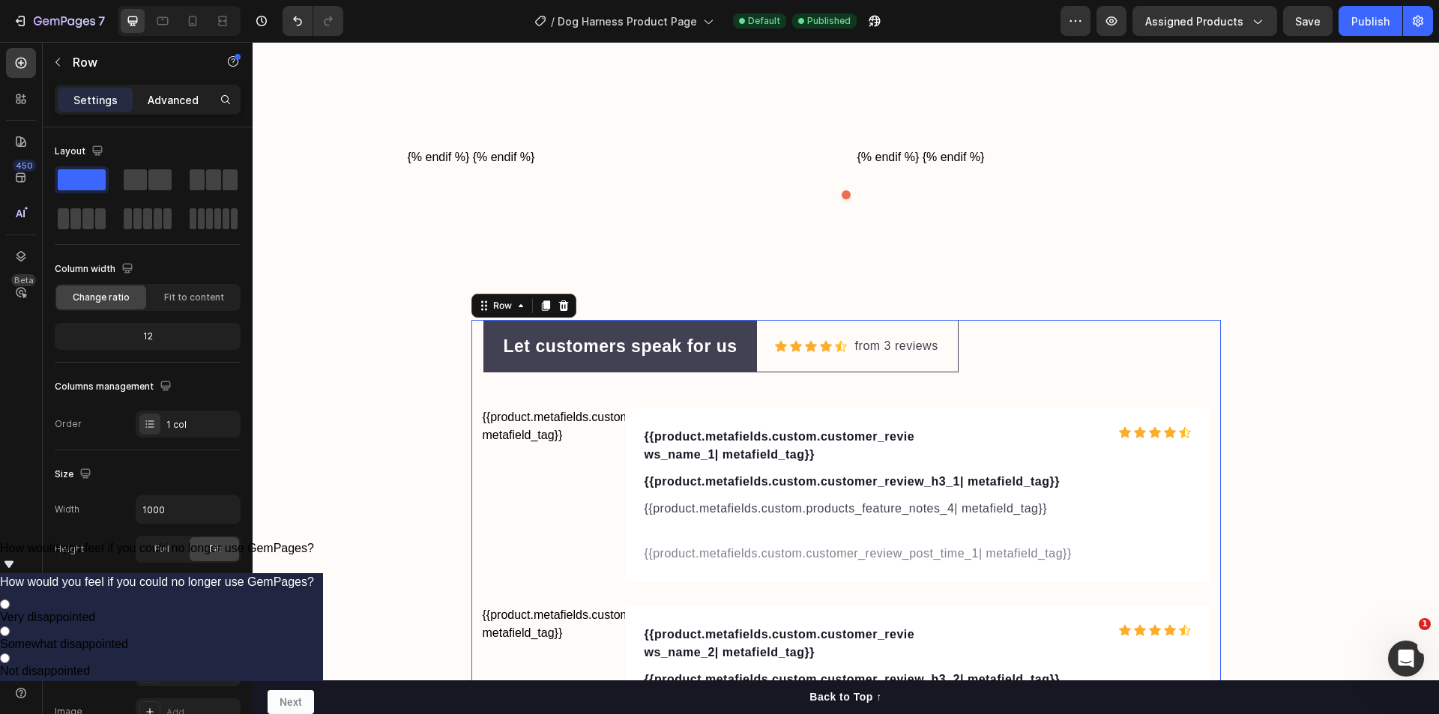
click at [184, 104] on p "Advanced" at bounding box center [173, 100] width 51 height 16
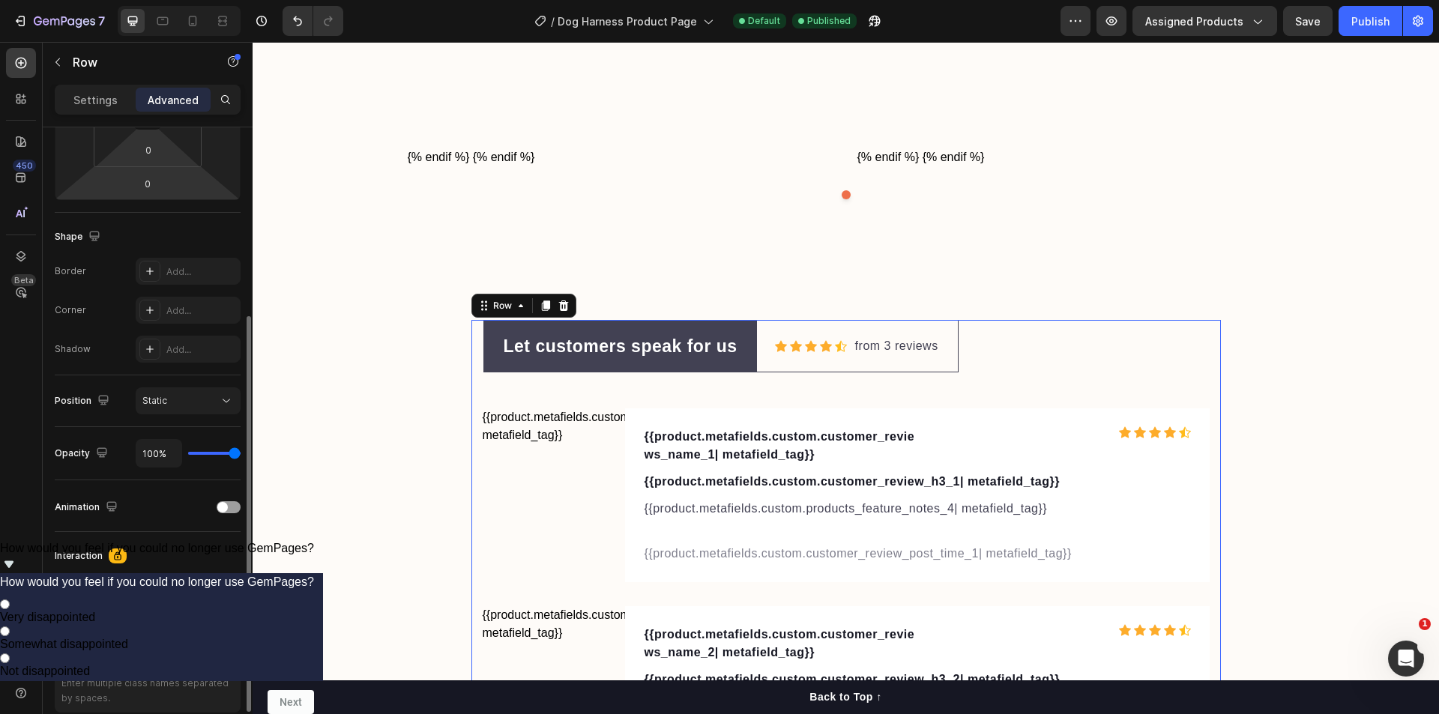
scroll to position [150, 0]
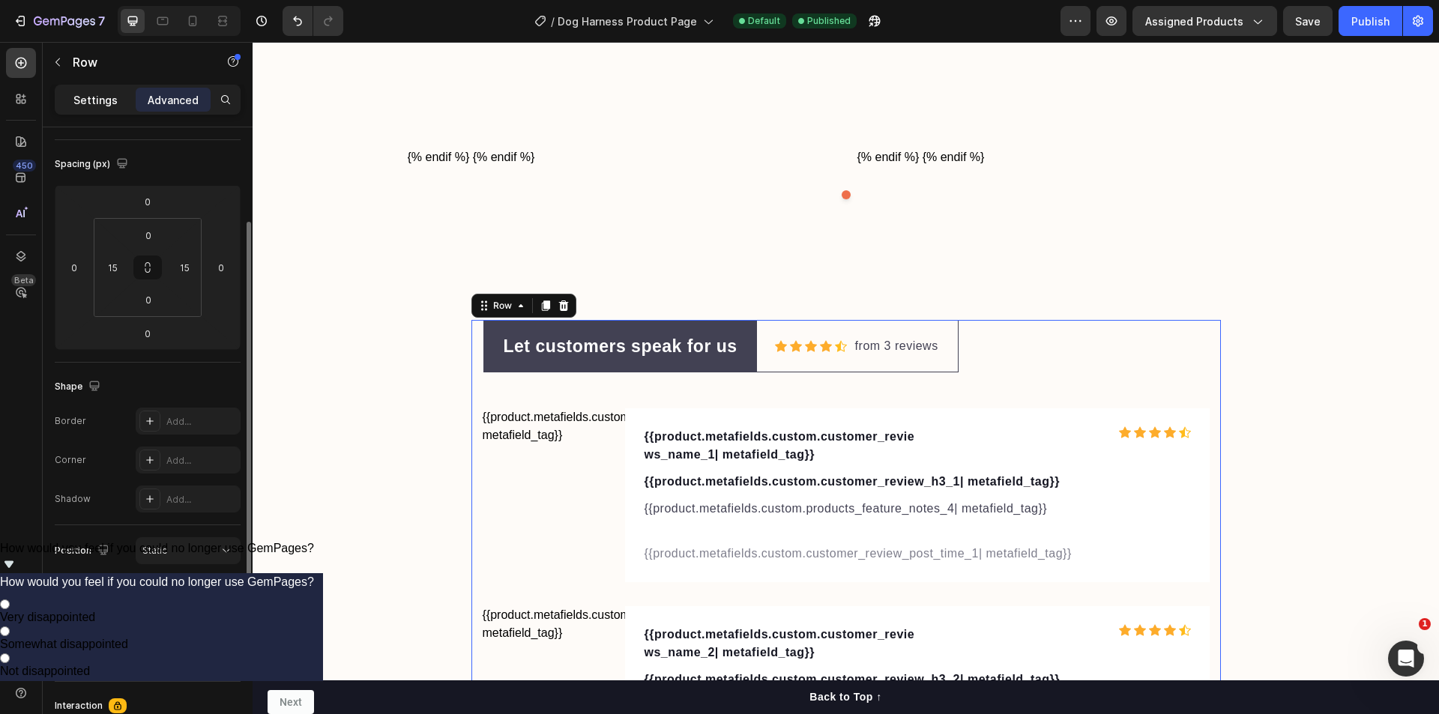
click at [90, 97] on p "Settings" at bounding box center [95, 100] width 44 height 16
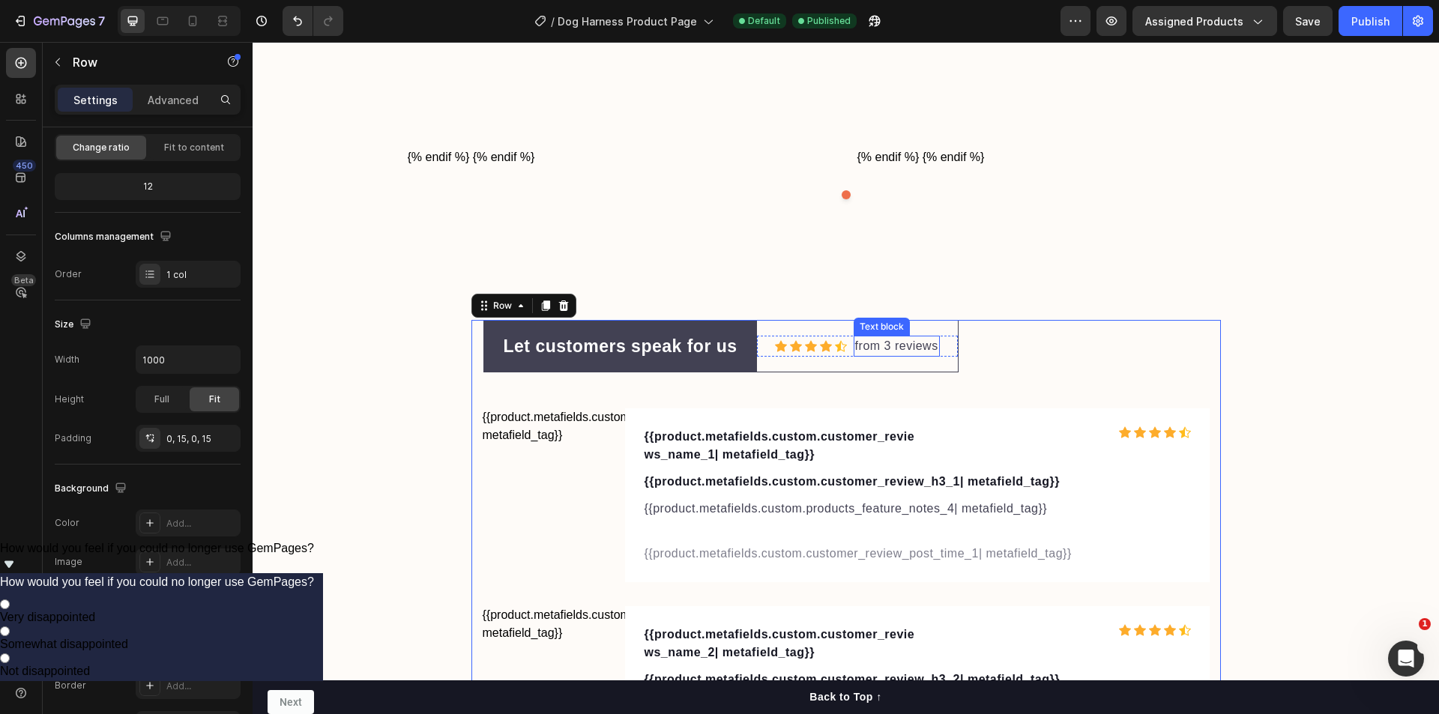
click at [896, 354] on p "from 3 reviews" at bounding box center [896, 346] width 83 height 18
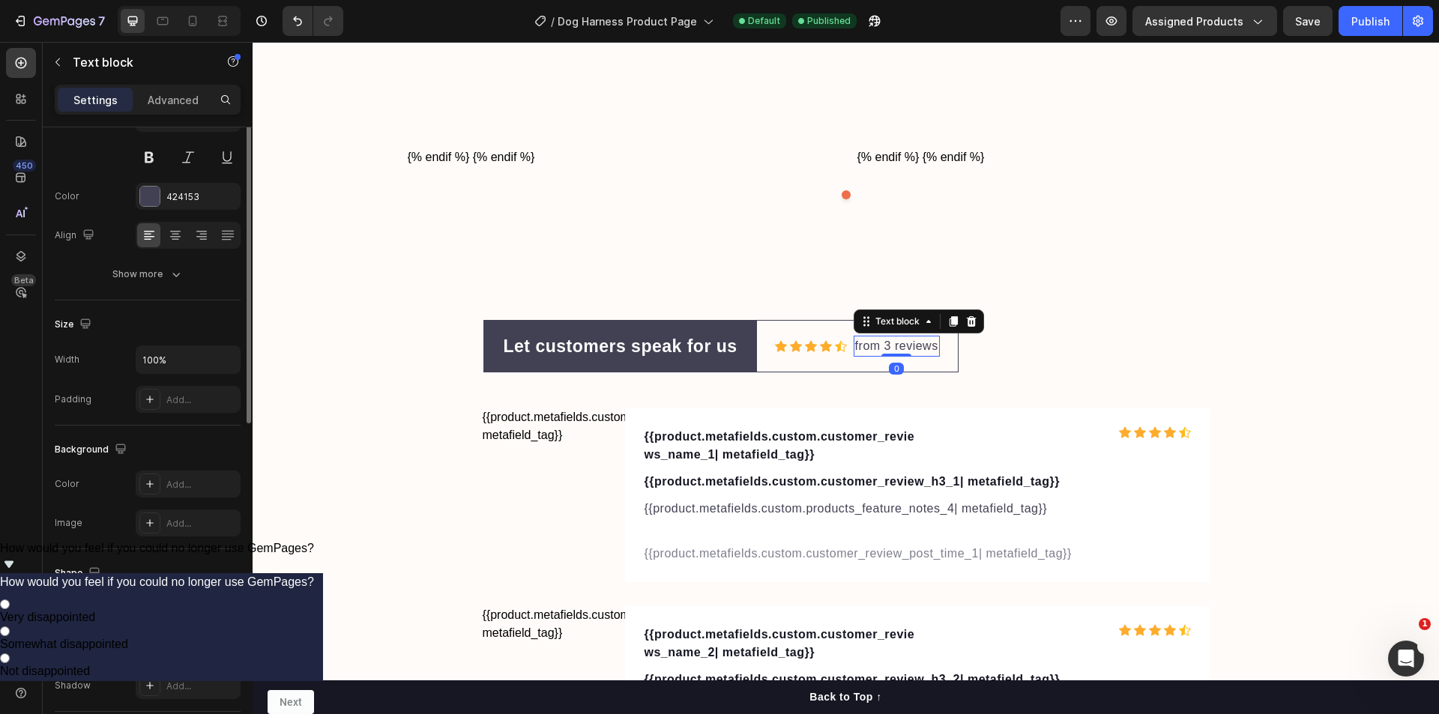
scroll to position [0, 0]
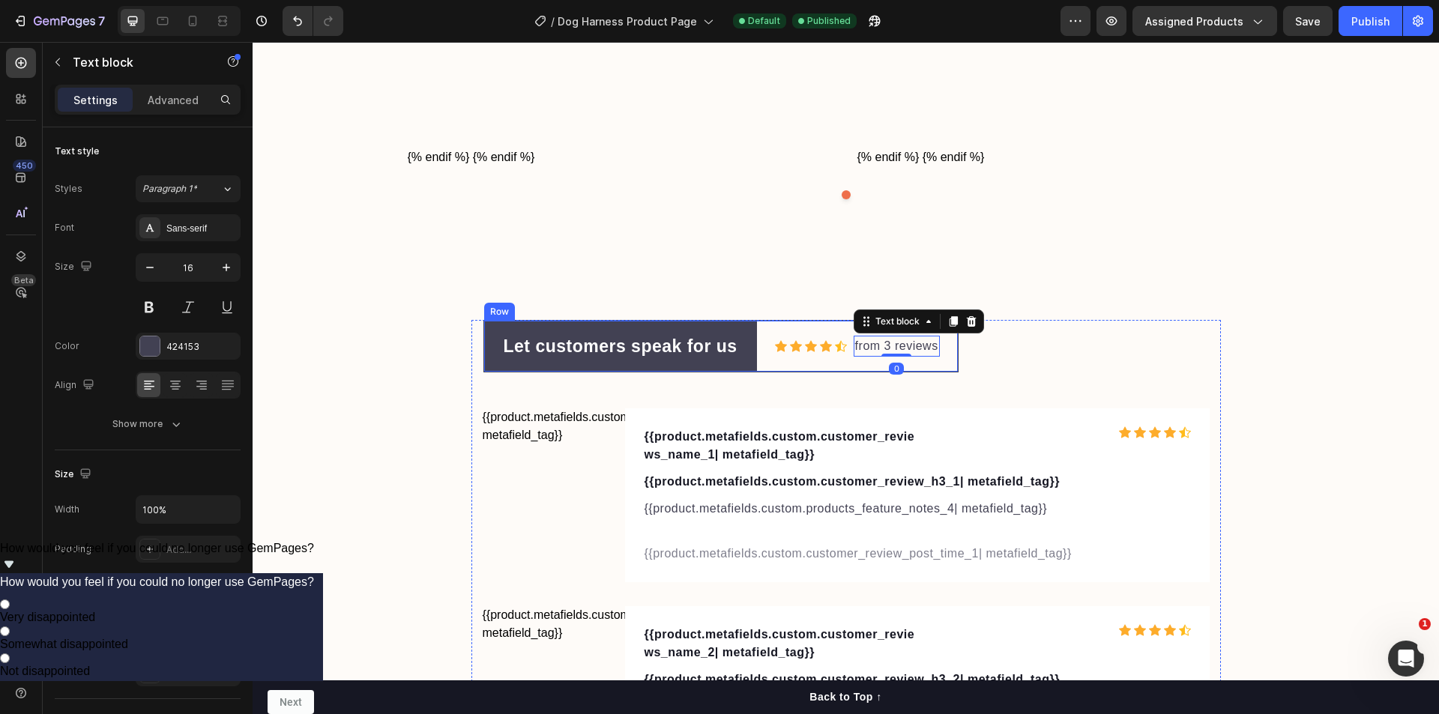
click at [757, 324] on div "Icon Icon Icon Icon Icon Icon List Hoz from 3 reviews Text block 0 Row" at bounding box center [857, 347] width 201 height 52
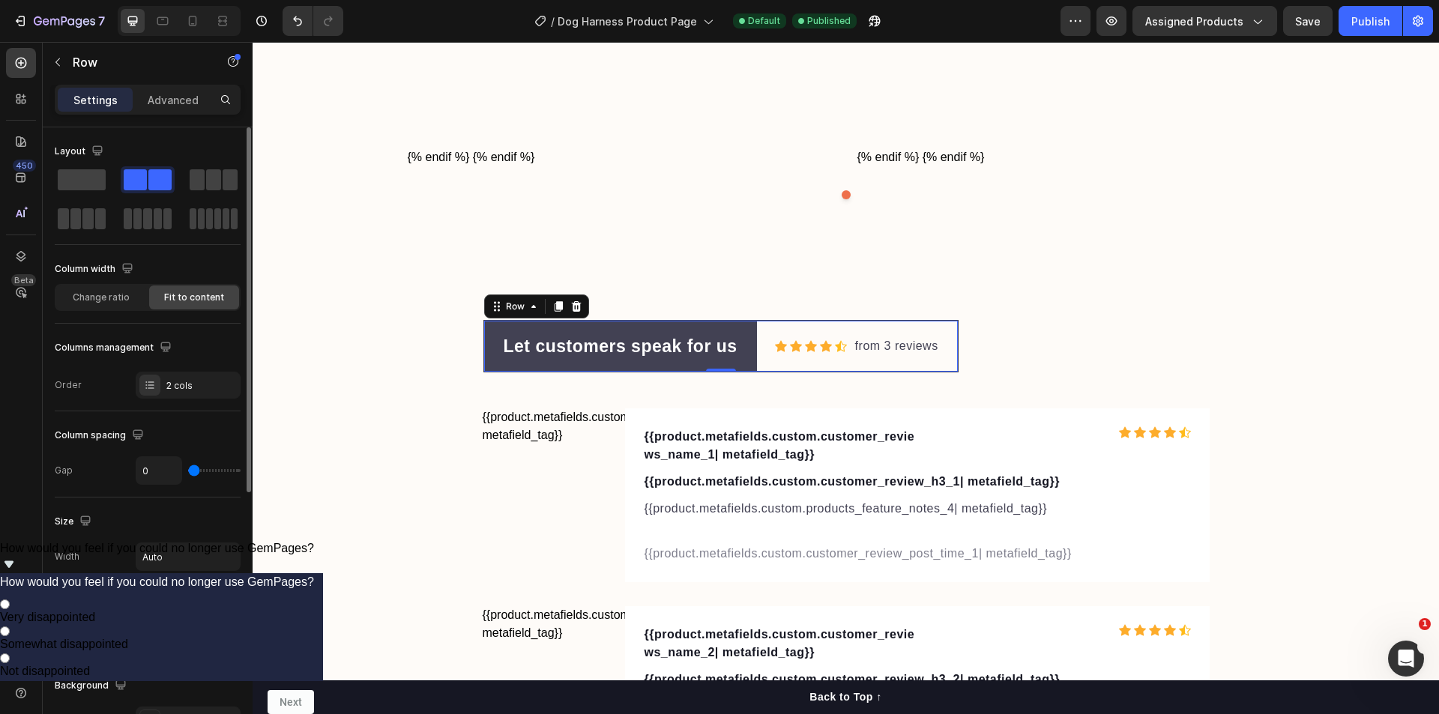
click at [187, 295] on span "Fit to content" at bounding box center [194, 297] width 60 height 13
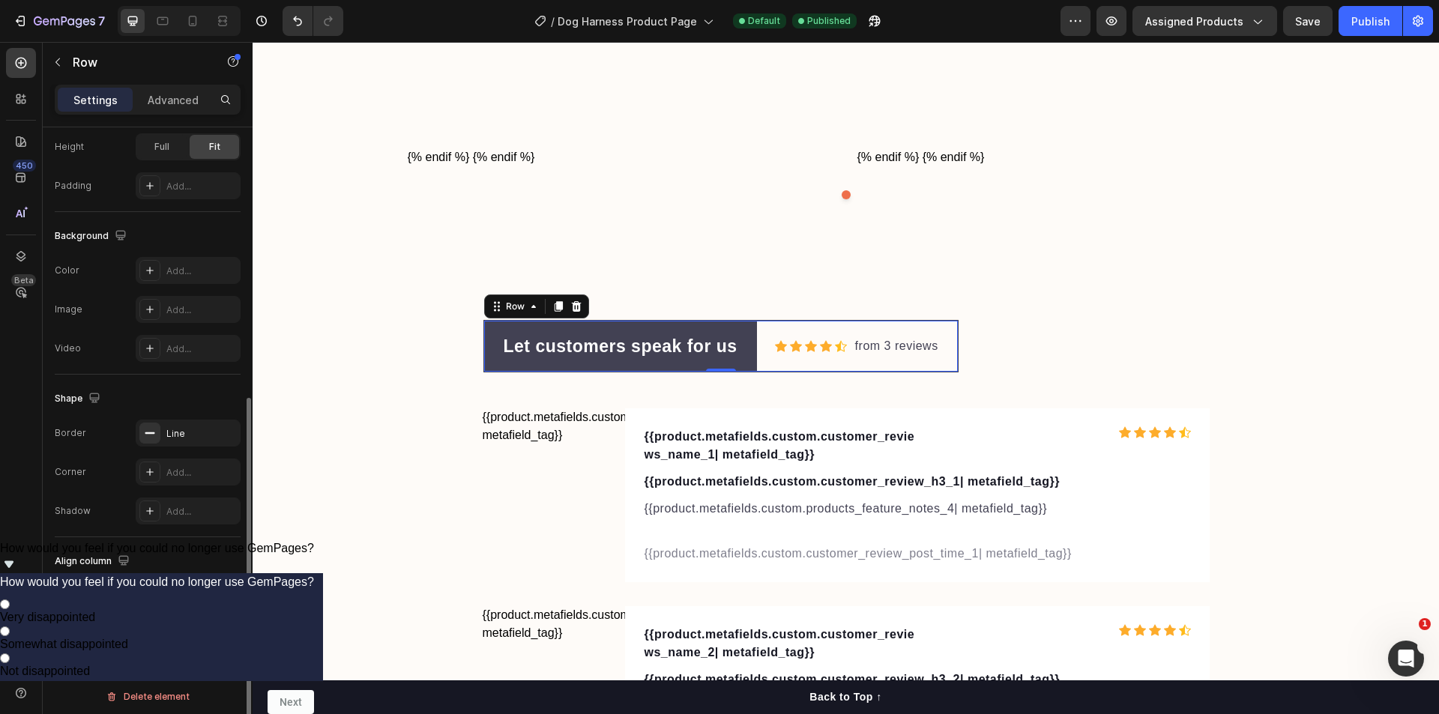
scroll to position [456, 0]
click at [152, 591] on icon at bounding box center [149, 589] width 15 height 15
click at [174, 594] on icon at bounding box center [175, 589] width 15 height 15
click at [198, 597] on icon at bounding box center [201, 589] width 15 height 15
click at [175, 597] on div at bounding box center [174, 590] width 23 height 24
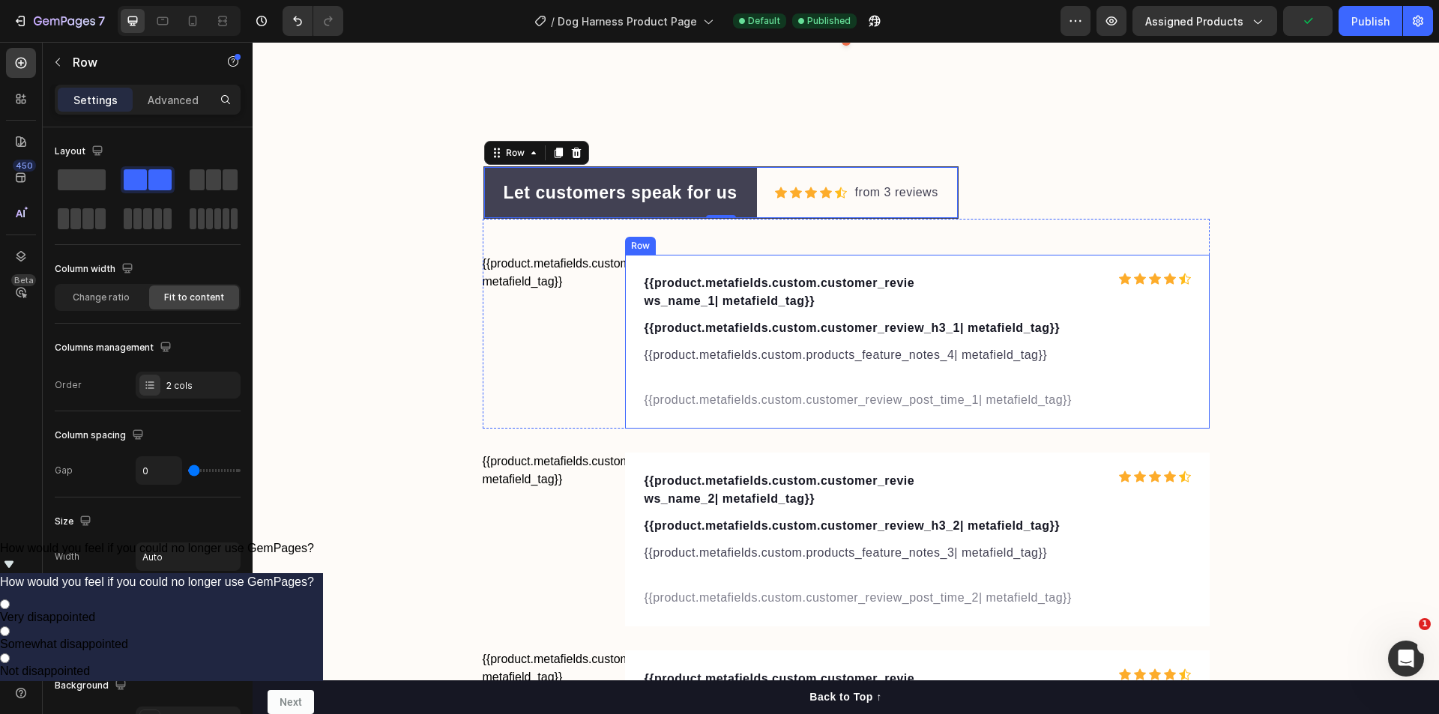
scroll to position [4961, 0]
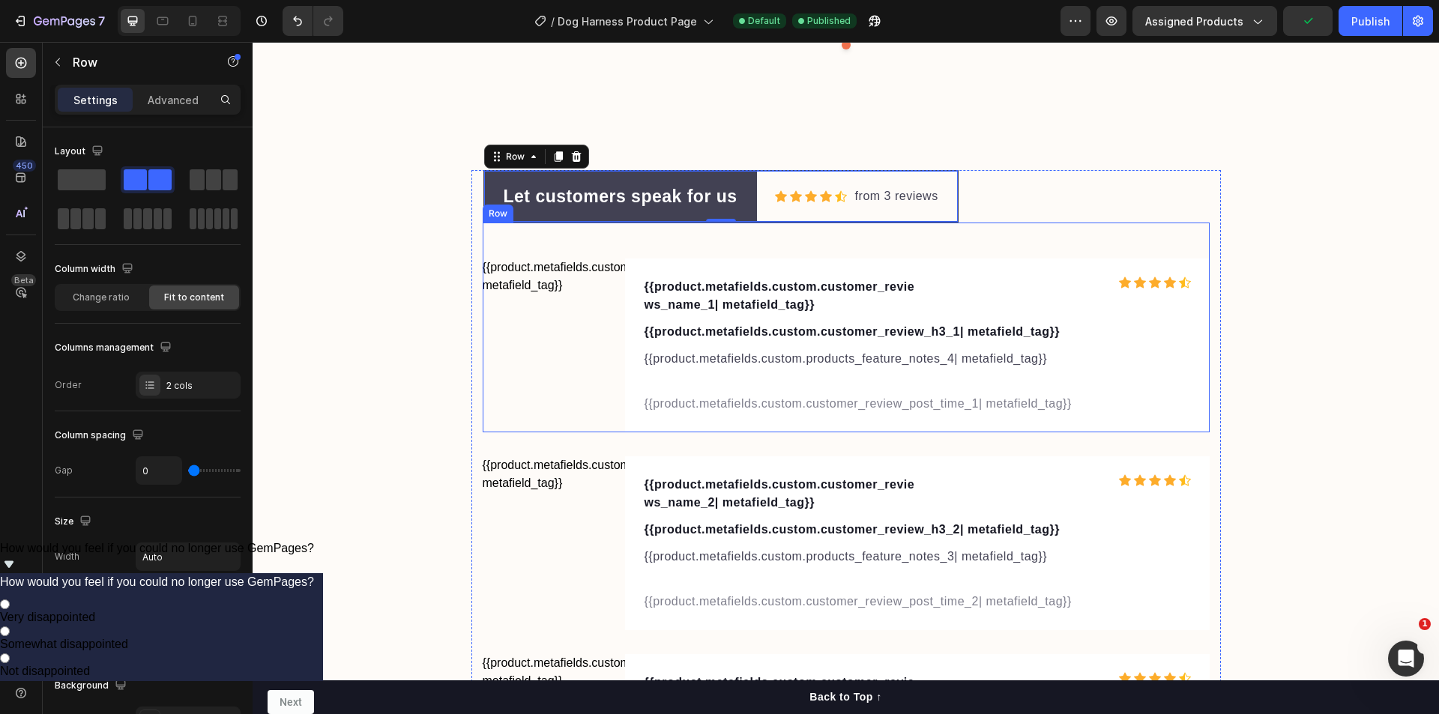
click at [1099, 237] on div "{{product.metafields.custom.harness_sizing_guide| metafield_tag}} Custom Code {…" at bounding box center [846, 328] width 727 height 210
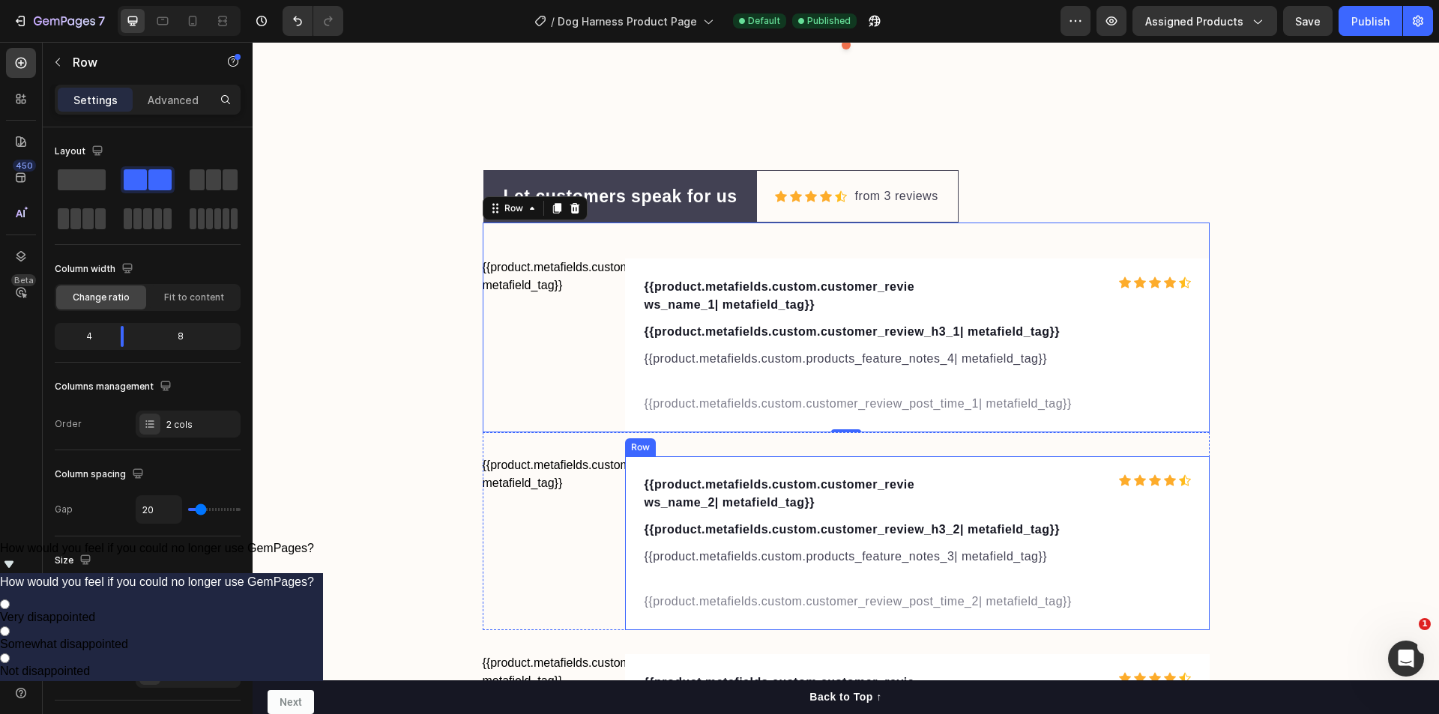
click at [1002, 458] on div "{{product.metafields.custom.customer_reviews_name_2| metafield_tag}} Text block…" at bounding box center [917, 543] width 585 height 174
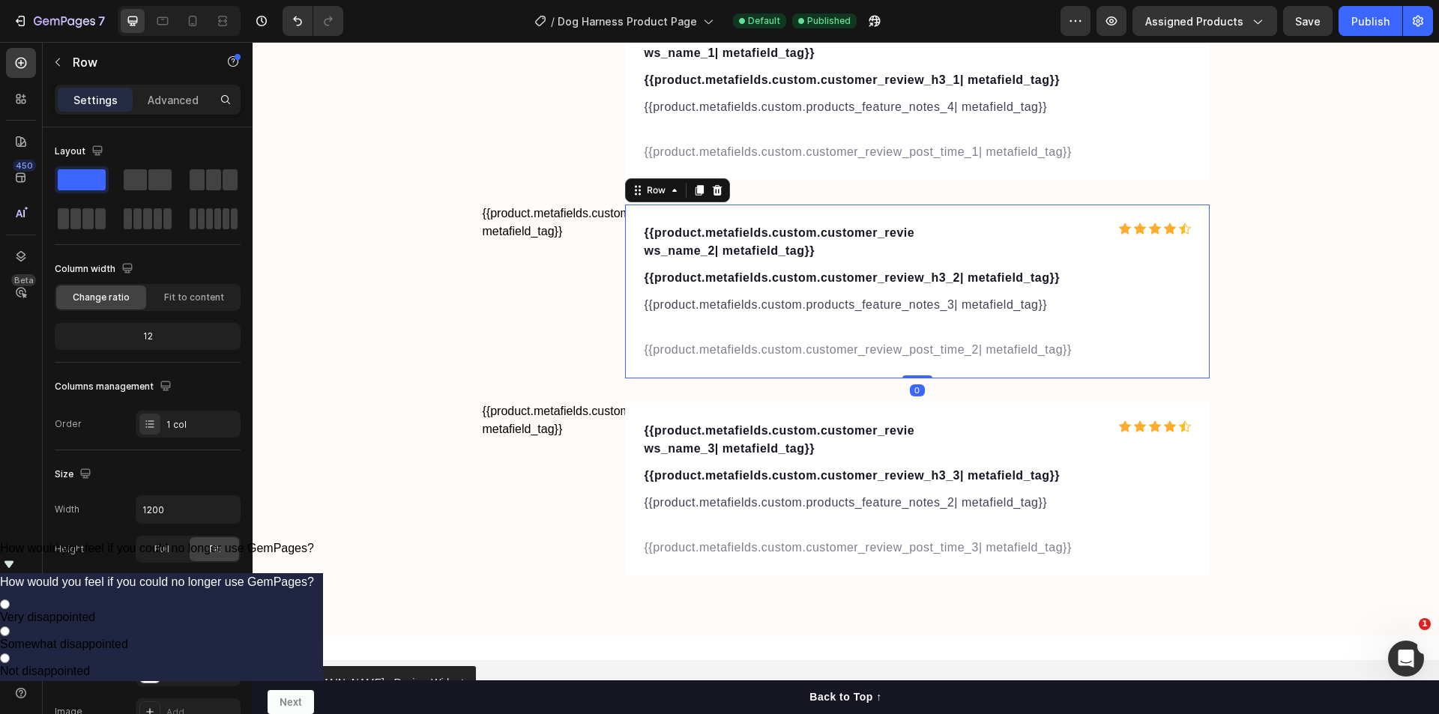
scroll to position [5261, 0]
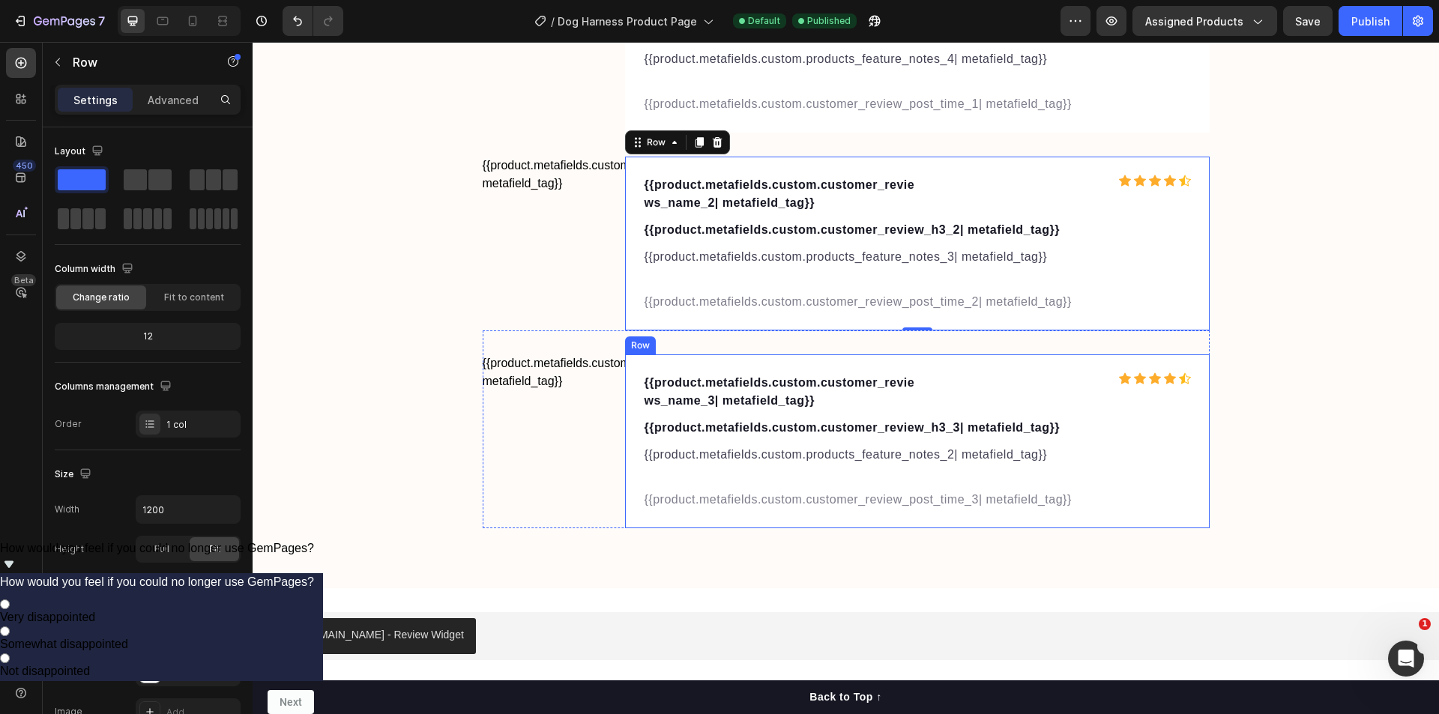
click at [1091, 362] on div "{{product.metafields.custom.customer_reviews_name_3| metafield_tag}} Text block…" at bounding box center [917, 441] width 585 height 174
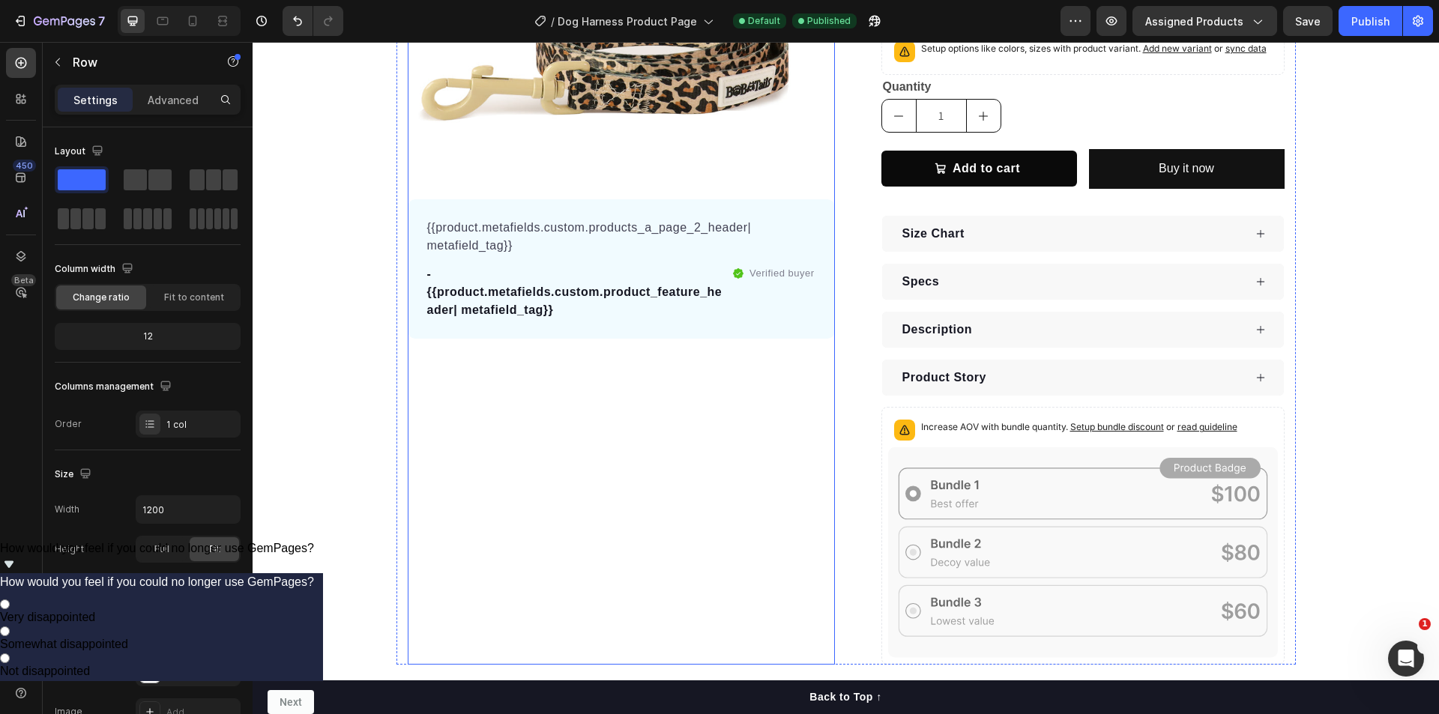
scroll to position [406, 0]
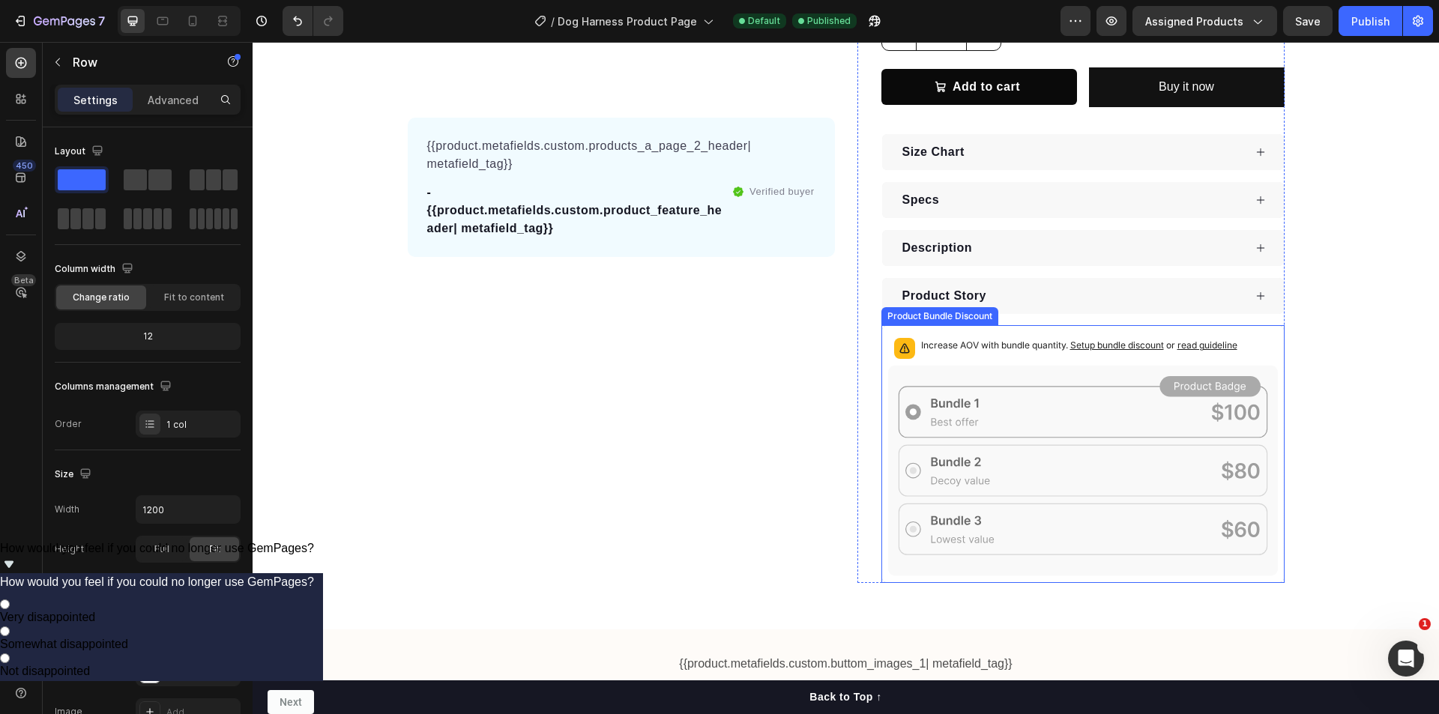
click at [976, 375] on icon at bounding box center [1083, 471] width 390 height 211
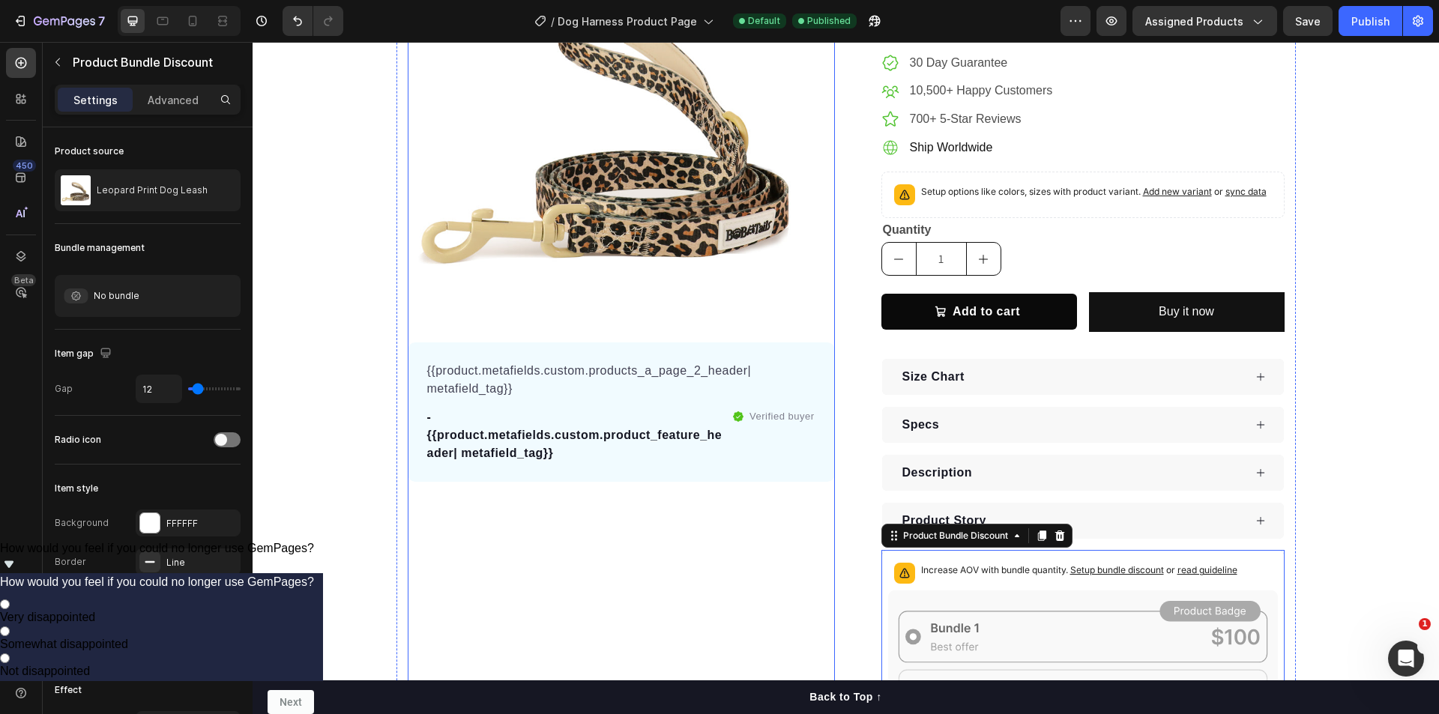
scroll to position [0, 0]
